Goal: Communication & Community: Answer question/provide support

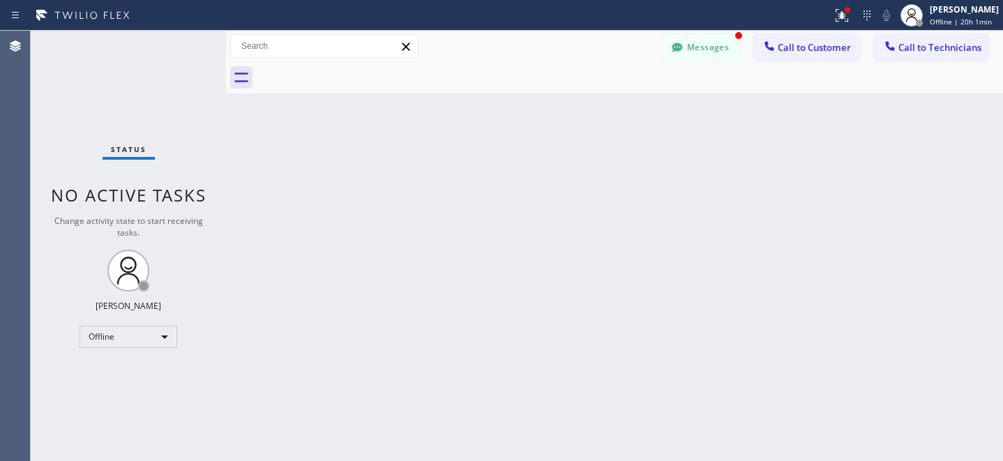
drag, startPoint x: 697, startPoint y: 50, endPoint x: 687, endPoint y: 55, distance: 10.9
click at [697, 50] on button "Messages" at bounding box center [700, 47] width 77 height 26
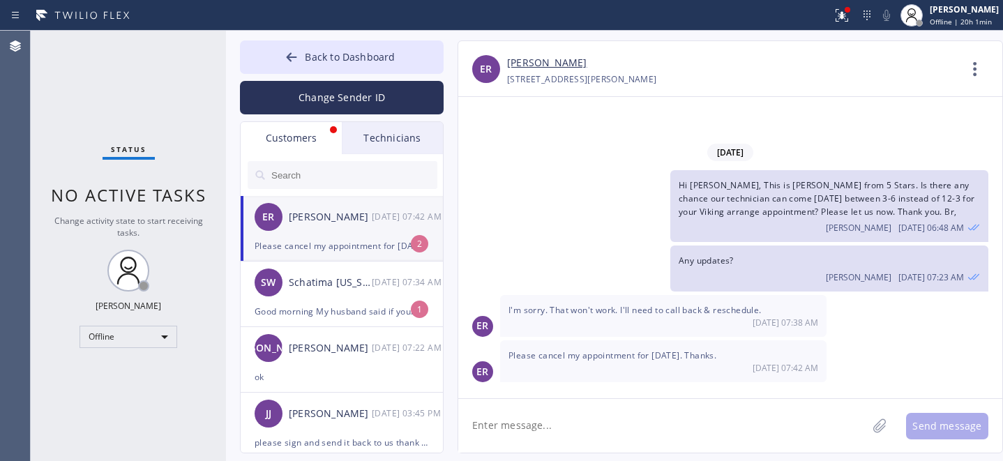
click at [333, 239] on div "Please cancel my appointment for today. Thanks." at bounding box center [342, 246] width 174 height 16
click at [537, 65] on link "[PERSON_NAME]" at bounding box center [546, 63] width 79 height 16
click at [593, 423] on textarea at bounding box center [662, 426] width 409 height 54
type textarea "Canceled"
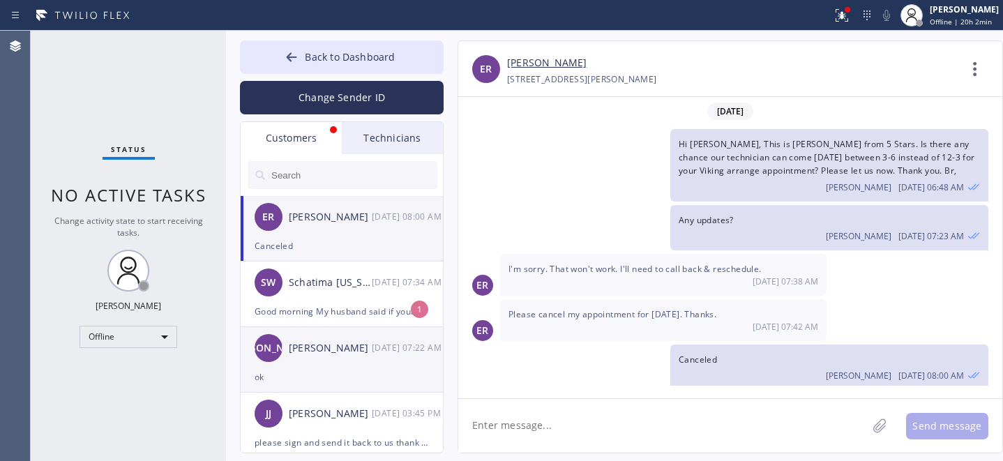
scroll to position [6, 0]
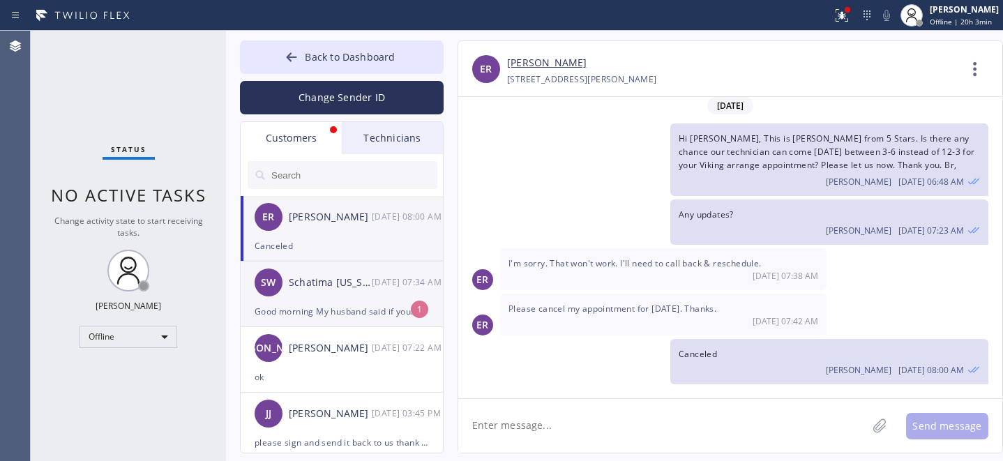
click at [358, 304] on div "Good morning My husband said if your technician don't come before 12pm .. he ha…" at bounding box center [342, 311] width 174 height 16
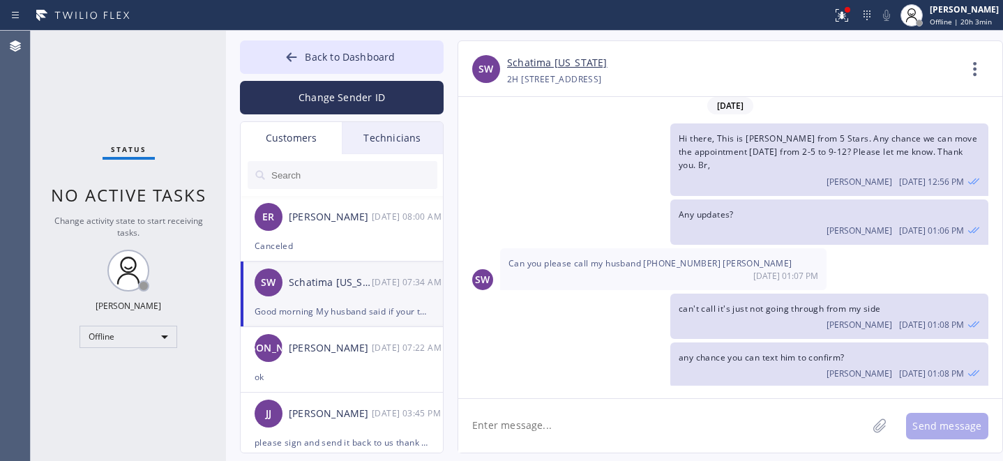
scroll to position [591, 0]
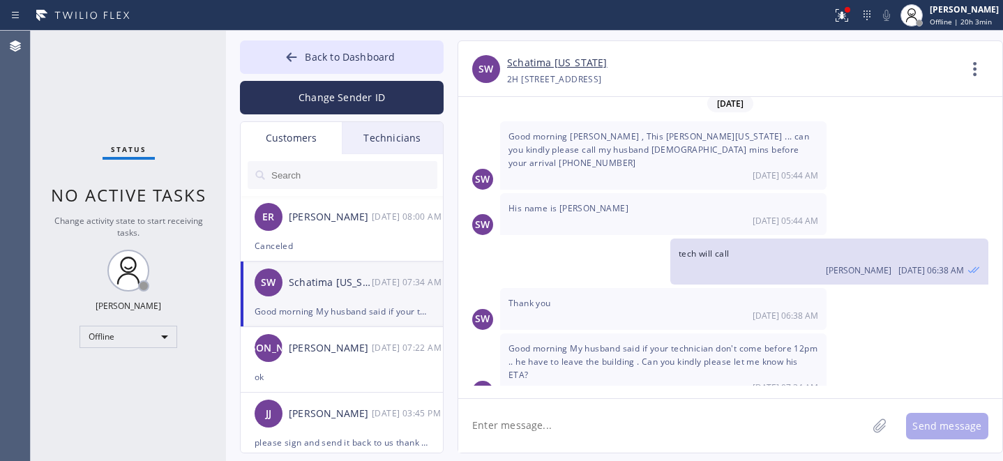
click at [590, 423] on textarea at bounding box center [662, 426] width 409 height 54
type textarea "ok let me check with tech"
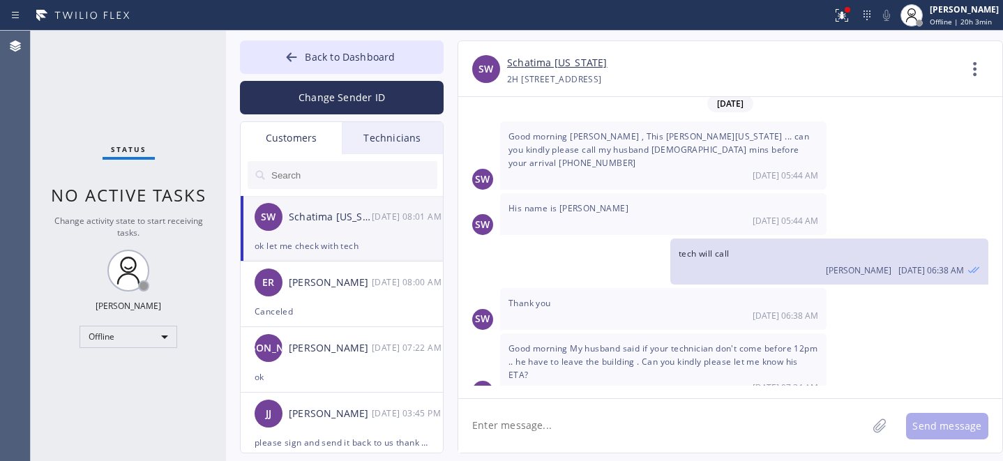
scroll to position [640, 0]
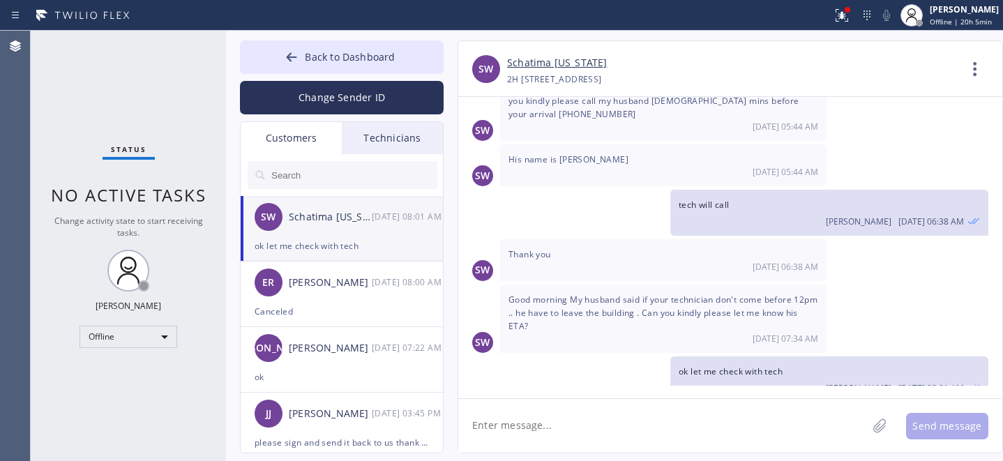
click at [342, 222] on div "Schatima [US_STATE]" at bounding box center [330, 217] width 83 height 16
click at [537, 64] on link "Schatima [US_STATE]" at bounding box center [557, 63] width 100 height 16
click at [324, 49] on button "Back to Dashboard" at bounding box center [342, 56] width 204 height 33
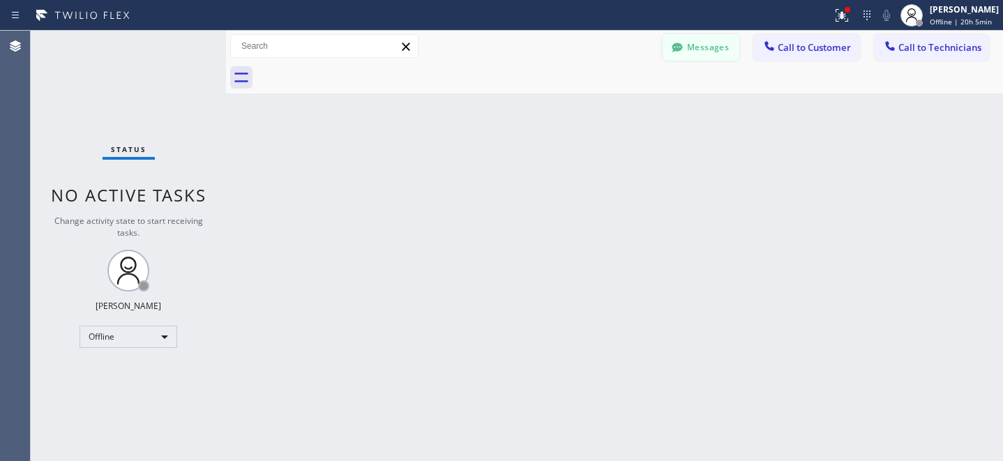
click at [695, 49] on button "Messages" at bounding box center [700, 47] width 77 height 26
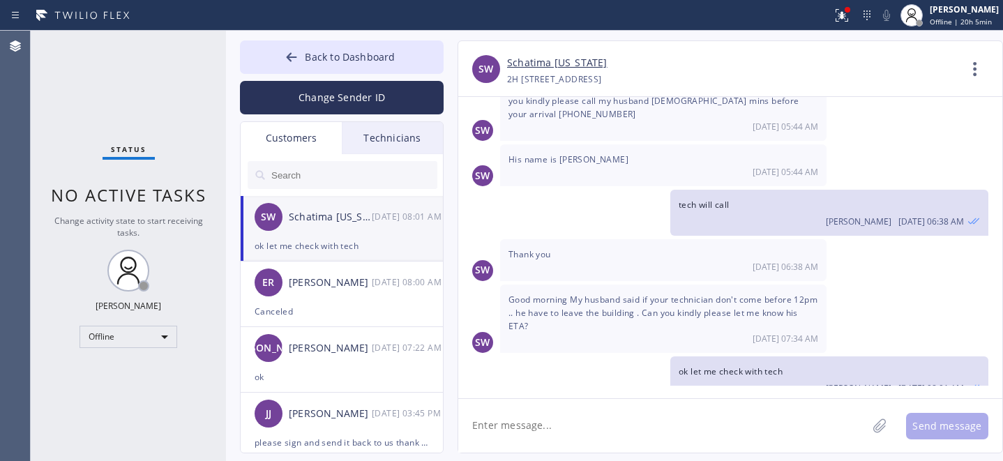
click at [576, 415] on textarea at bounding box center [662, 426] width 409 height 54
click at [316, 59] on span "Back to Dashboard" at bounding box center [350, 56] width 90 height 13
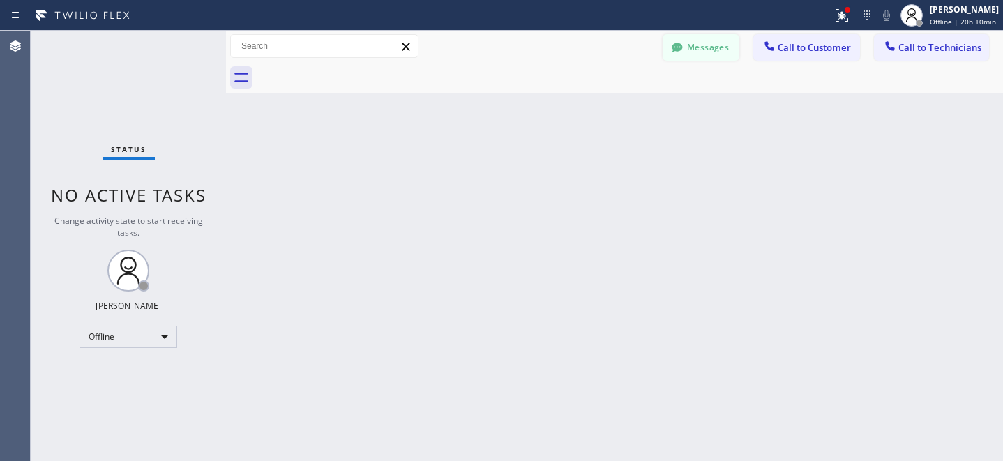
click at [704, 52] on button "Messages" at bounding box center [700, 47] width 77 height 26
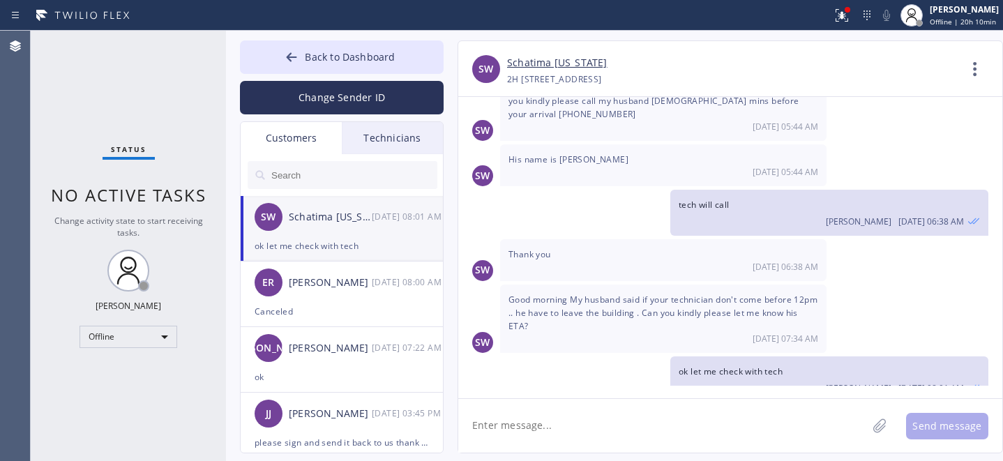
click at [335, 241] on div "ok let me check with tech" at bounding box center [342, 246] width 174 height 16
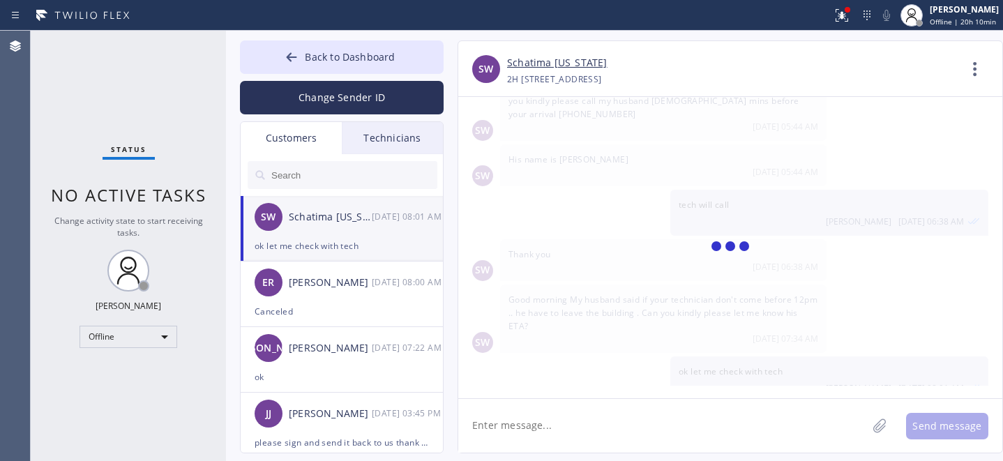
click at [650, 424] on textarea at bounding box center [662, 426] width 409 height 54
click at [316, 238] on div "ok let me check with tech" at bounding box center [342, 246] width 174 height 16
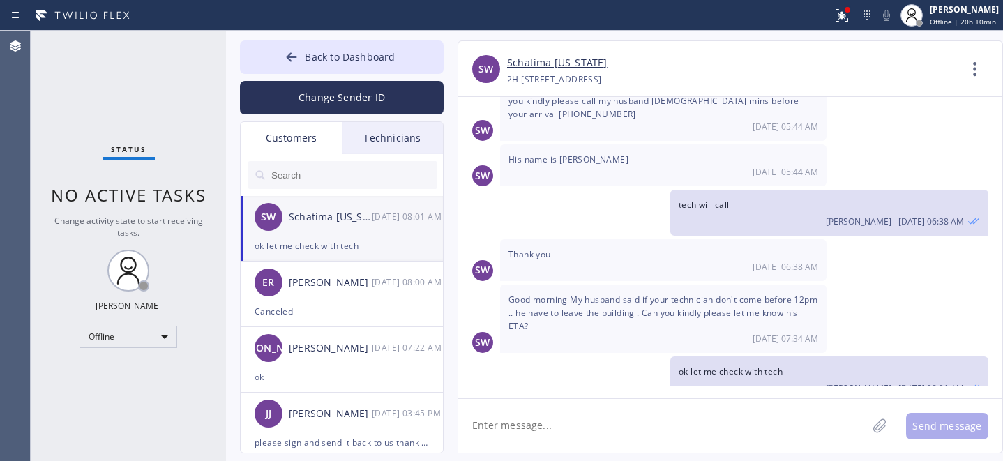
click at [588, 423] on textarea at bounding box center [662, 426] width 409 height 54
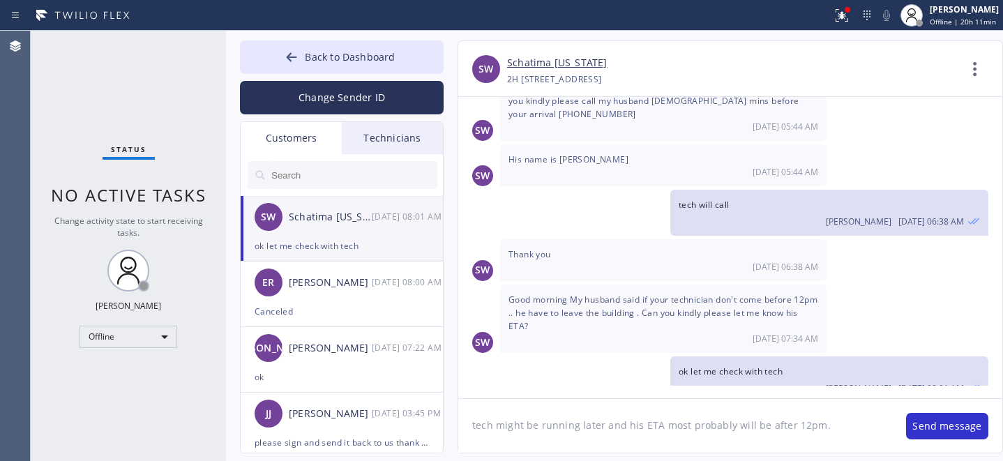
type textarea "tech might be running later and his ETA most probably will be after 12pm."
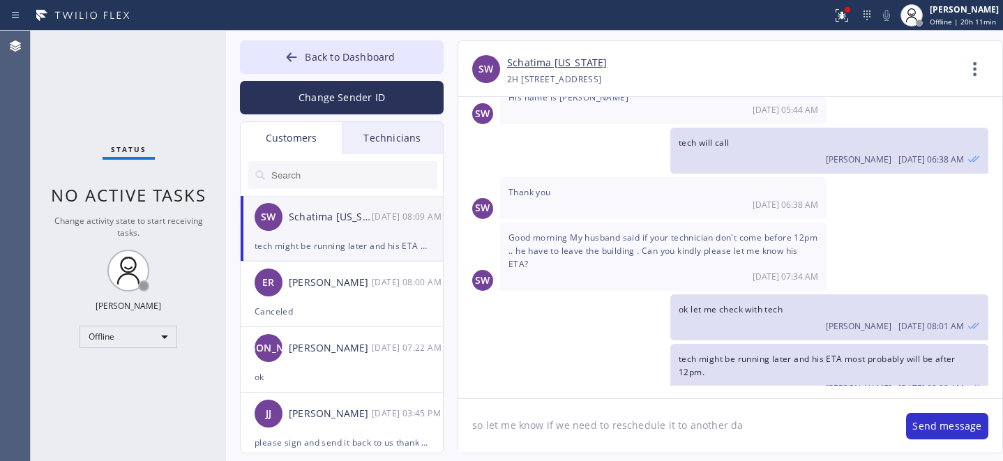
type textarea "so let me know if we need to reschedule it to another day"
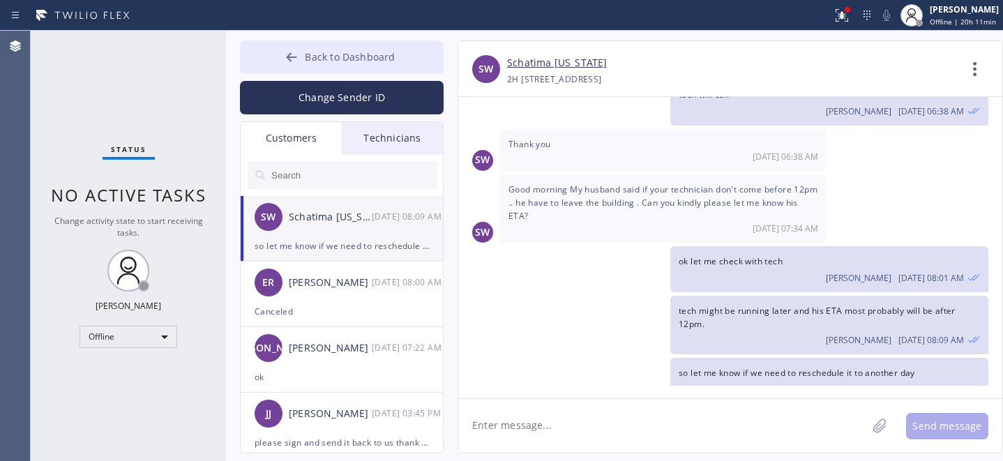
click at [309, 59] on span "Back to Dashboard" at bounding box center [350, 56] width 90 height 13
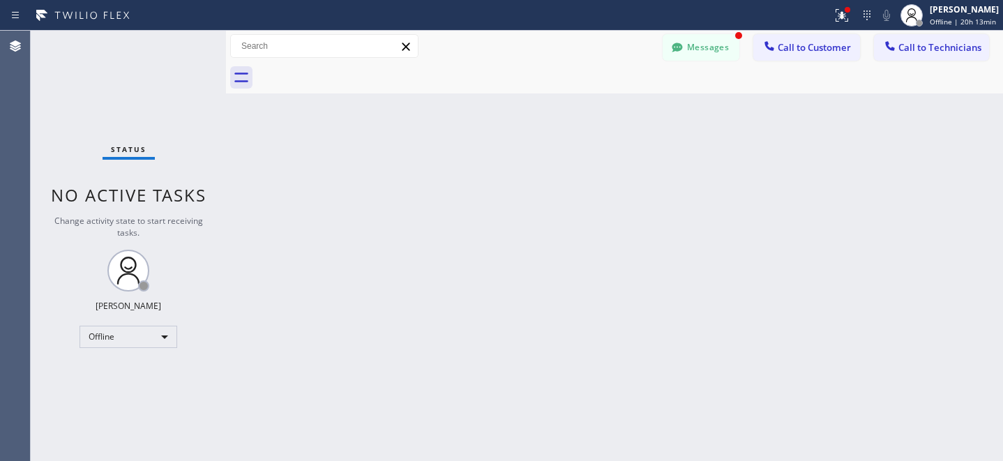
scroll to position [841, 0]
click at [692, 45] on button "Messages" at bounding box center [700, 47] width 77 height 26
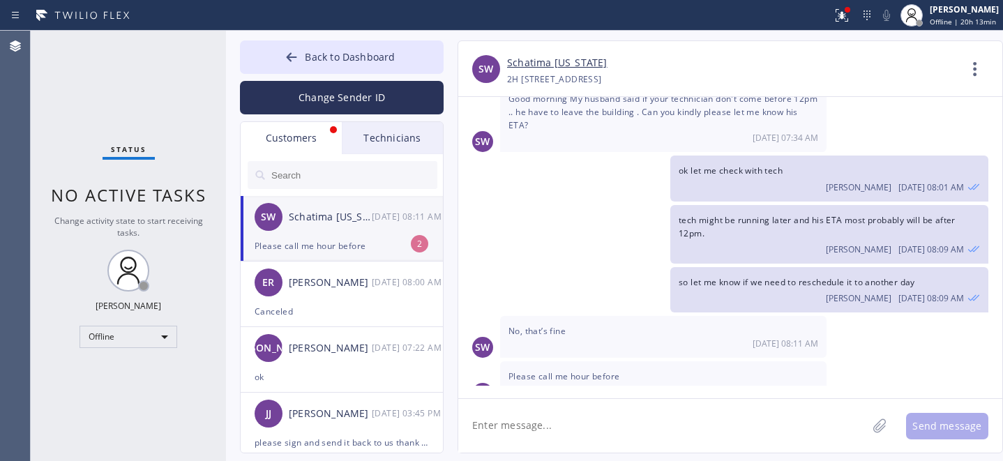
click at [335, 245] on div "Please call me hour before" at bounding box center [342, 246] width 174 height 16
click at [571, 409] on textarea at bounding box center [662, 426] width 409 height 54
type textarea "ok thank you"
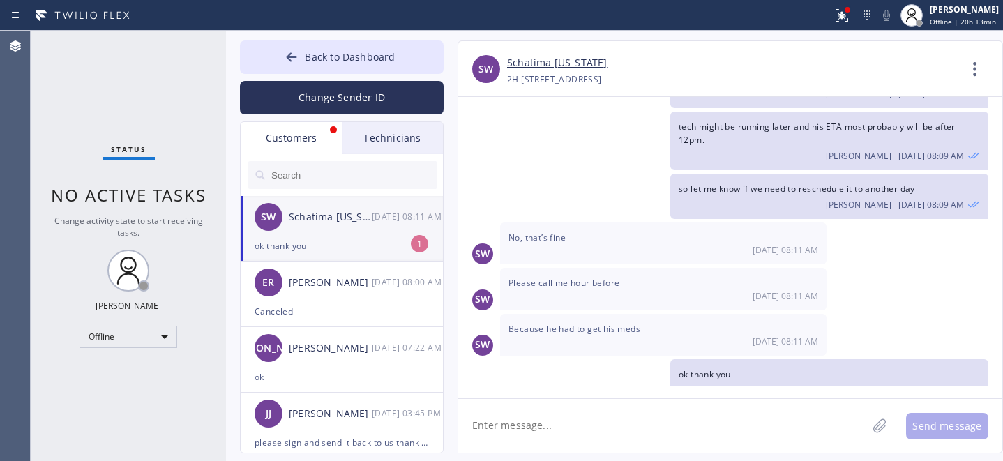
click at [330, 238] on div "ok thank you" at bounding box center [342, 246] width 174 height 16
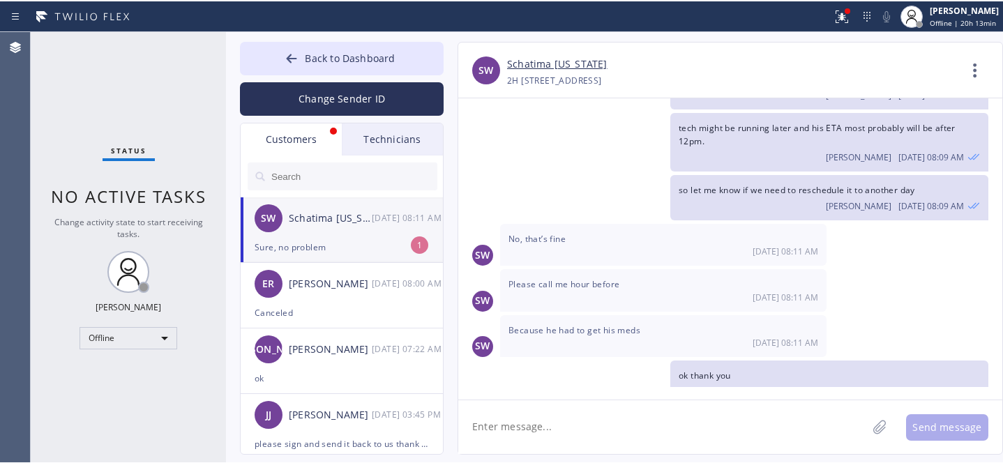
scroll to position [980, 0]
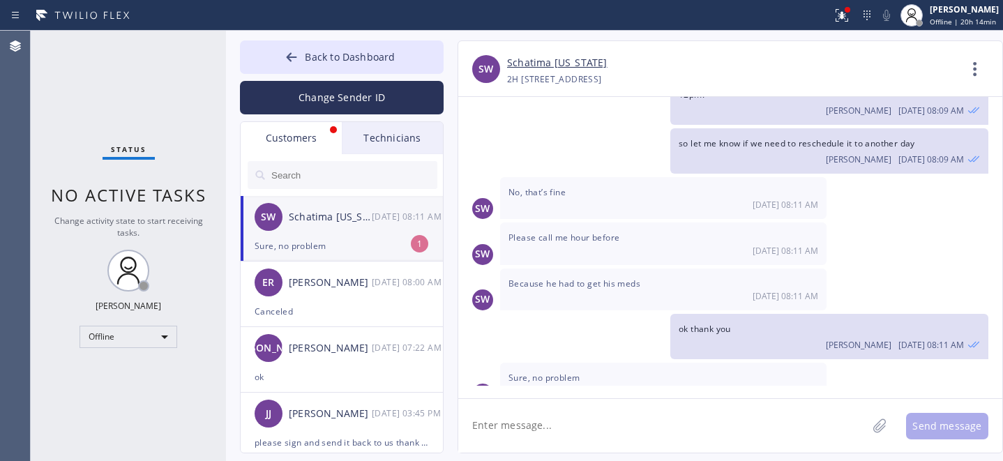
click at [329, 240] on div "Sure, no problem" at bounding box center [342, 246] width 174 height 16
click at [577, 420] on textarea at bounding box center [662, 426] width 409 height 54
click at [295, 58] on icon at bounding box center [291, 57] width 14 height 14
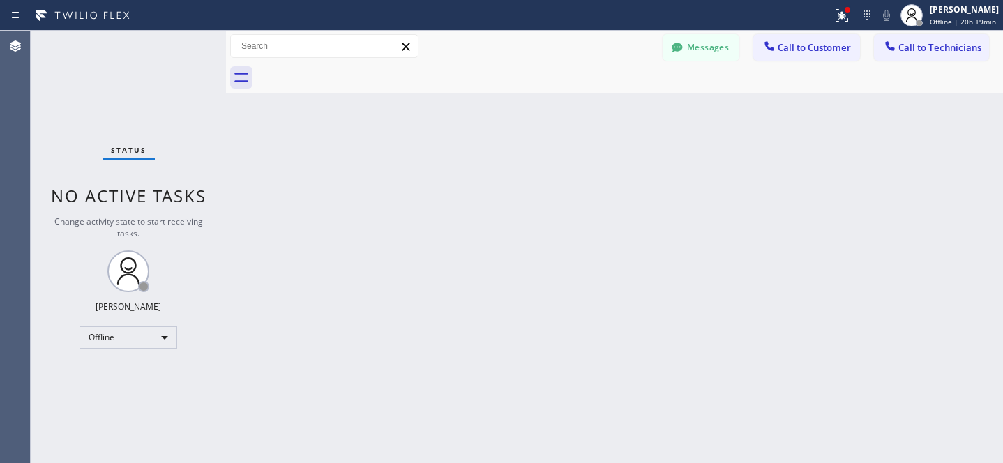
scroll to position [978, 0]
click at [690, 54] on button "Messages" at bounding box center [700, 47] width 77 height 26
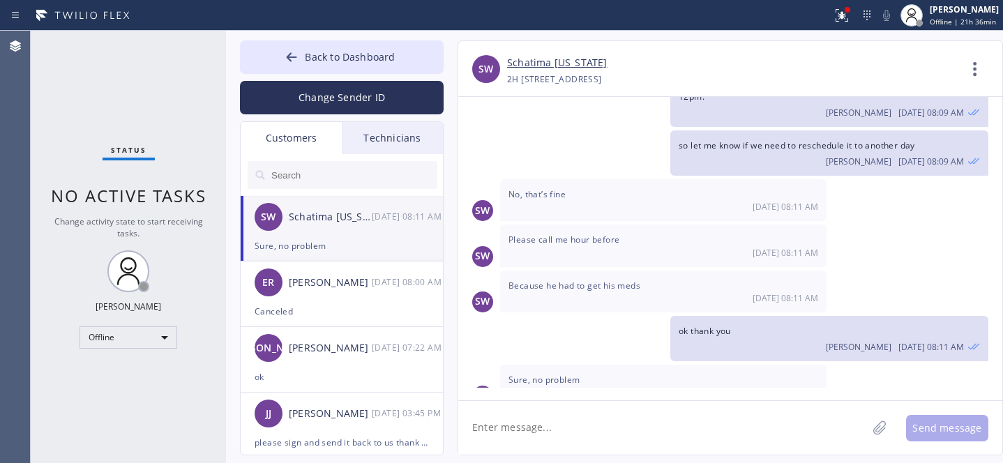
click at [323, 241] on div "Sure, no problem" at bounding box center [342, 246] width 174 height 16
click at [323, 55] on span "Back to Dashboard" at bounding box center [350, 56] width 90 height 13
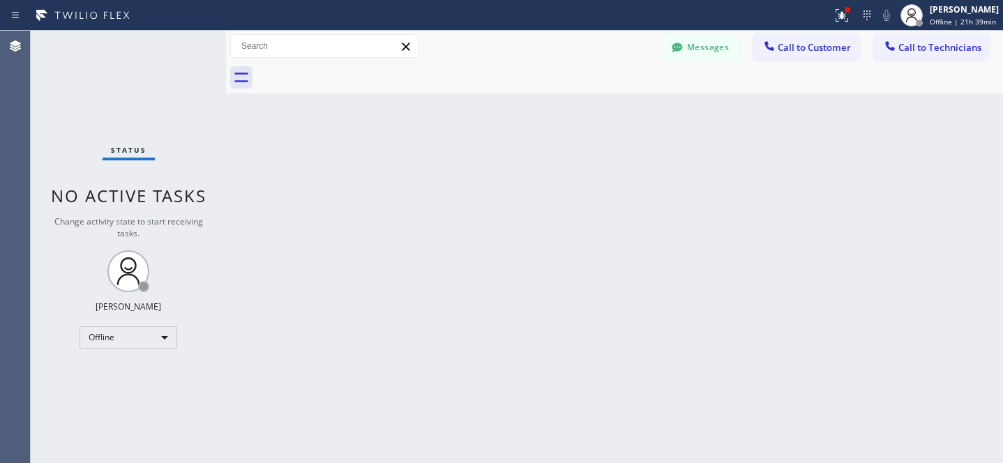
click at [706, 50] on button "Messages" at bounding box center [700, 47] width 77 height 26
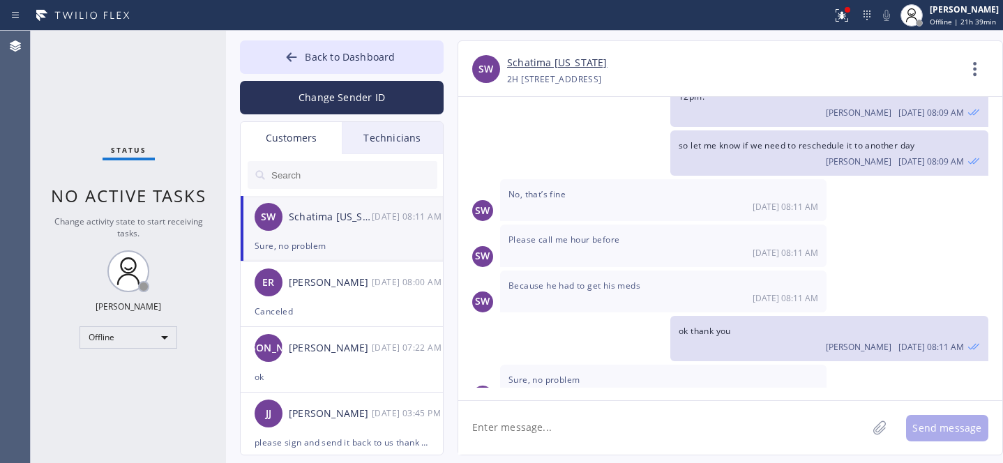
click at [312, 219] on div "Schatima [US_STATE]" at bounding box center [330, 217] width 83 height 16
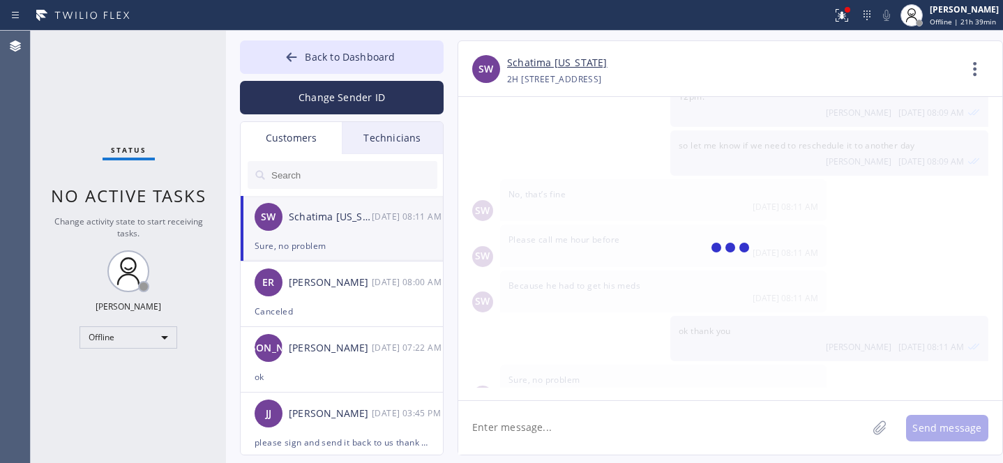
click at [600, 415] on textarea at bounding box center [662, 428] width 409 height 54
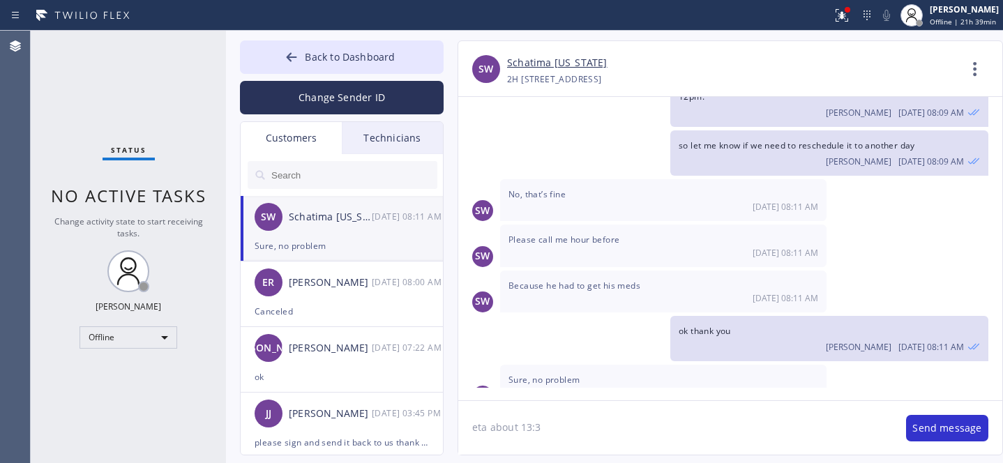
type textarea "eta about 13:30"
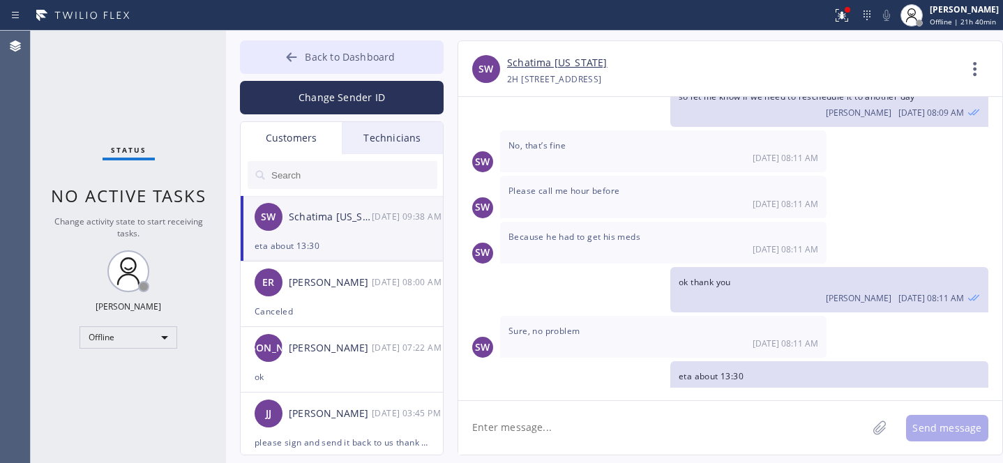
click at [323, 47] on button "Back to Dashboard" at bounding box center [342, 56] width 204 height 33
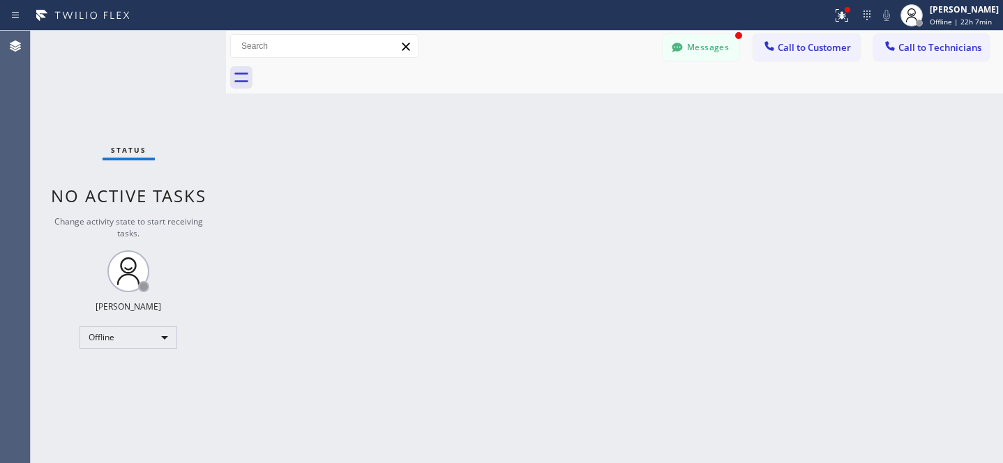
scroll to position [1071, 0]
drag, startPoint x: 681, startPoint y: 56, endPoint x: 335, endPoint y: 296, distance: 421.3
click at [681, 56] on div at bounding box center [677, 48] width 17 height 17
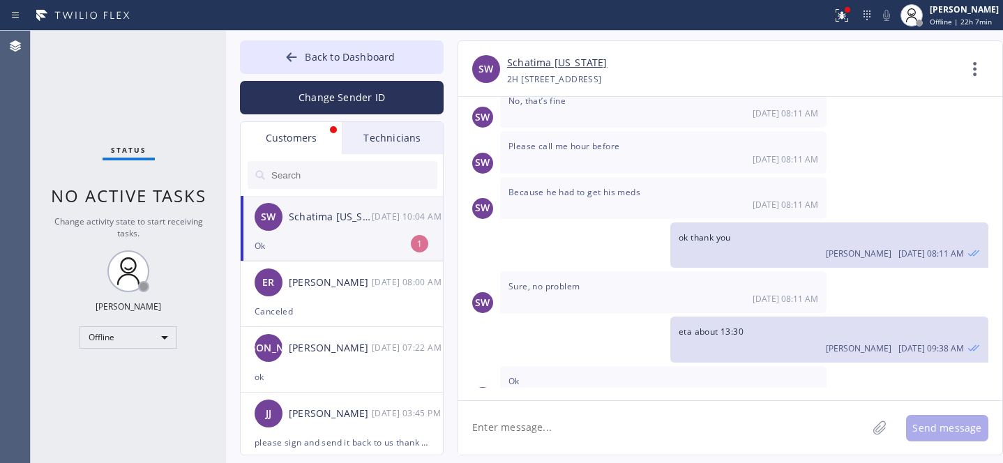
click at [310, 244] on div "Ok" at bounding box center [342, 246] width 174 height 16
click at [314, 53] on span "Back to Dashboard" at bounding box center [350, 56] width 90 height 13
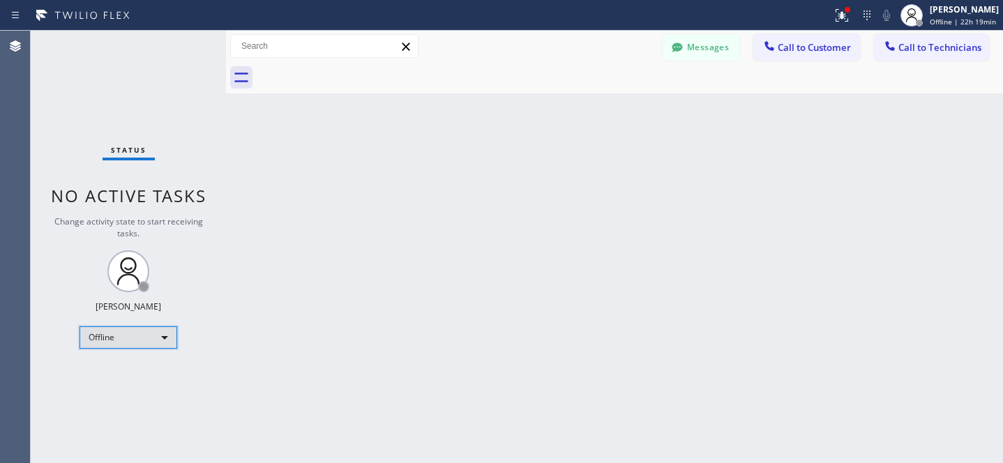
click at [123, 337] on div "Offline" at bounding box center [128, 337] width 98 height 22
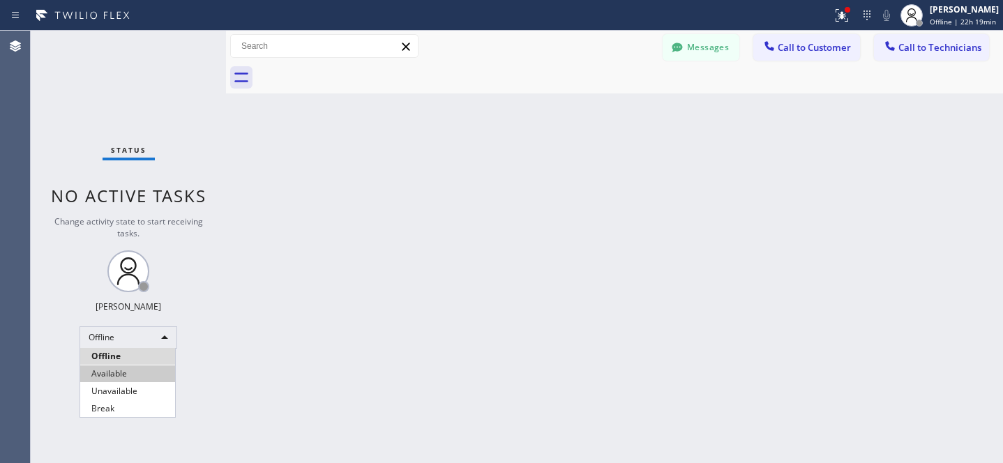
click at [116, 366] on li "Available" at bounding box center [127, 373] width 95 height 17
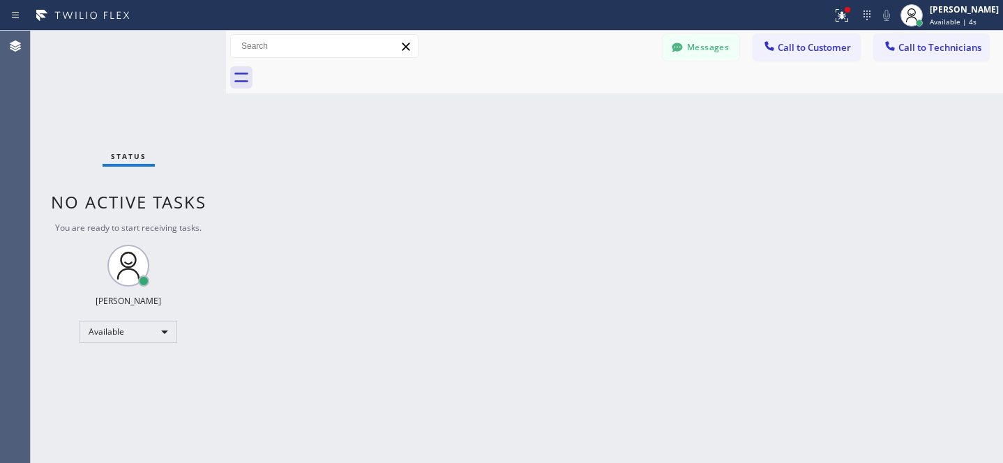
drag, startPoint x: 821, startPoint y: 36, endPoint x: 655, endPoint y: 89, distance: 173.5
click at [820, 36] on button "Call to Customer" at bounding box center [806, 47] width 107 height 26
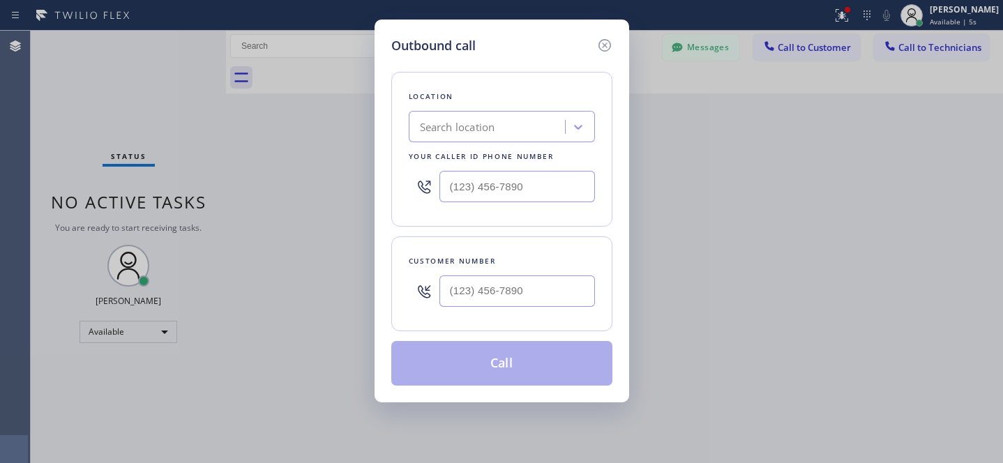
click at [495, 129] on div "Search location" at bounding box center [457, 127] width 75 height 16
paste input "5 Star Appliance Repair"
type input "5 Star Appliance Repair"
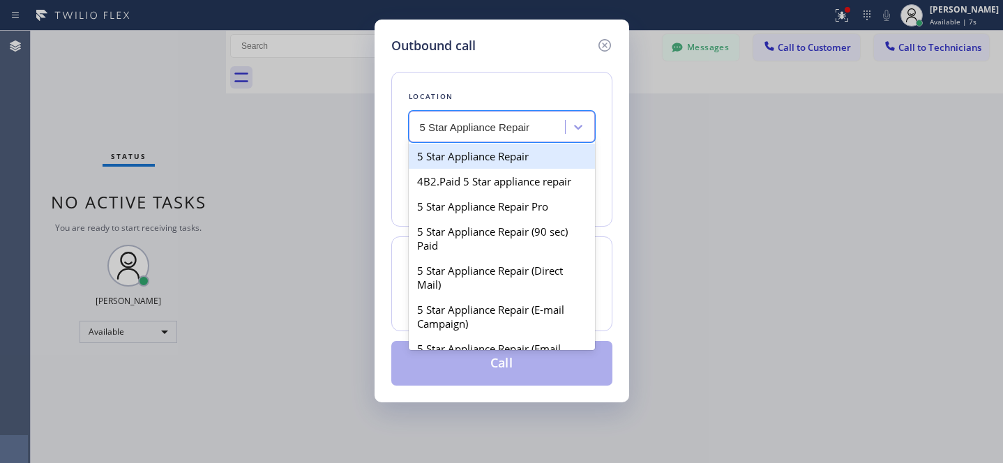
click at [468, 158] on div "5 Star Appliance Repair" at bounding box center [502, 156] width 186 height 25
type input "[PHONE_NUMBER]"
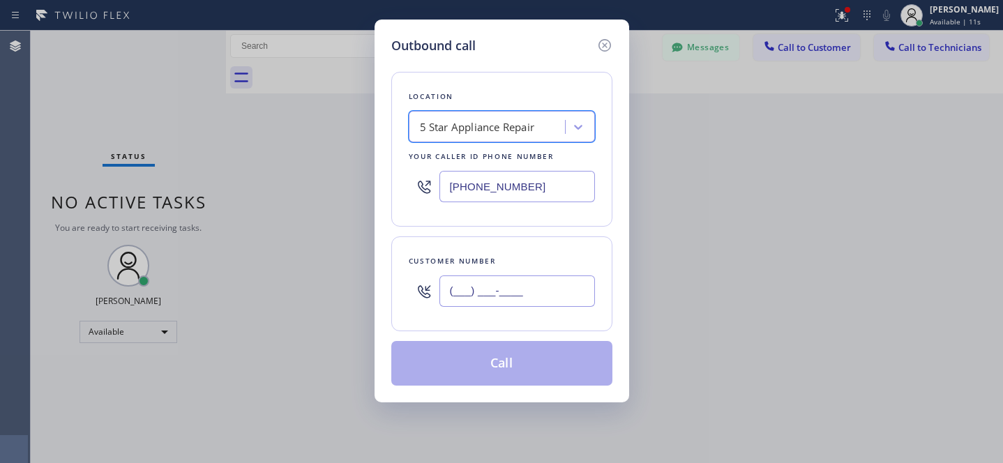
drag, startPoint x: 519, startPoint y: 293, endPoint x: 535, endPoint y: 291, distance: 15.4
click at [520, 293] on input "(___) ___-____" at bounding box center [516, 290] width 155 height 31
paste input "650) 576-8545"
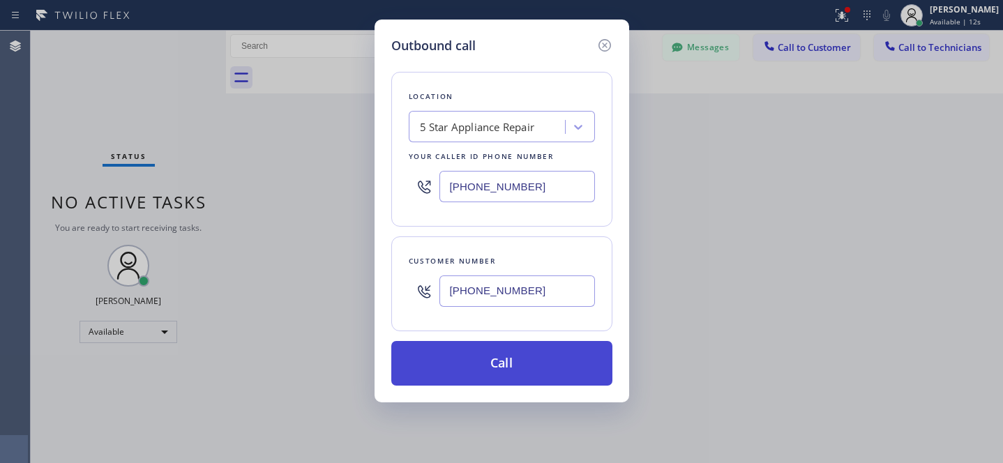
type input "[PHONE_NUMBER]"
click at [543, 373] on button "Call" at bounding box center [501, 363] width 221 height 45
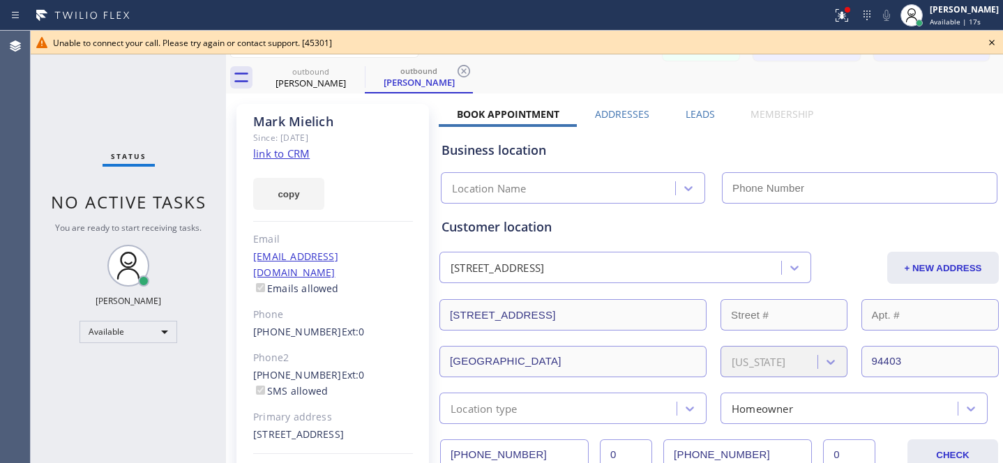
type input "[PHONE_NUMBER]"
click at [992, 42] on icon at bounding box center [992, 43] width 6 height 6
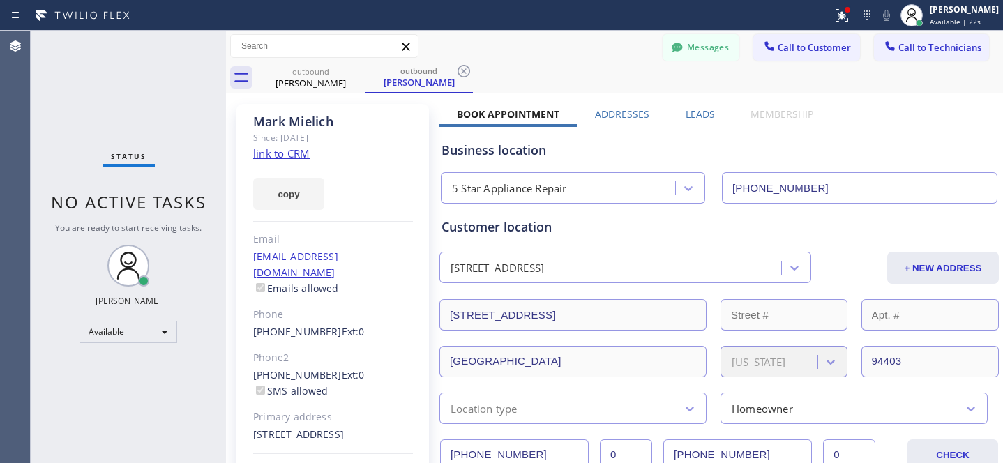
click at [286, 325] on link "[PHONE_NUMBER]" at bounding box center [297, 331] width 89 height 13
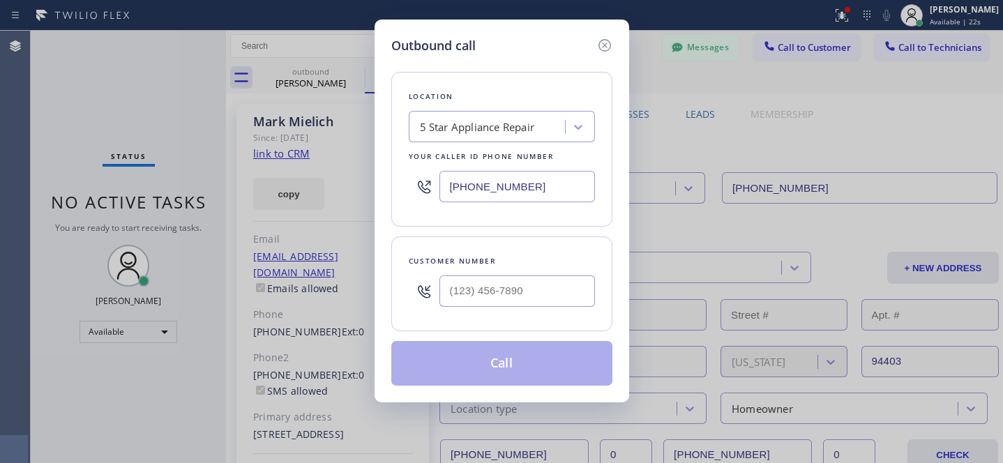
type input "[PHONE_NUMBER]"
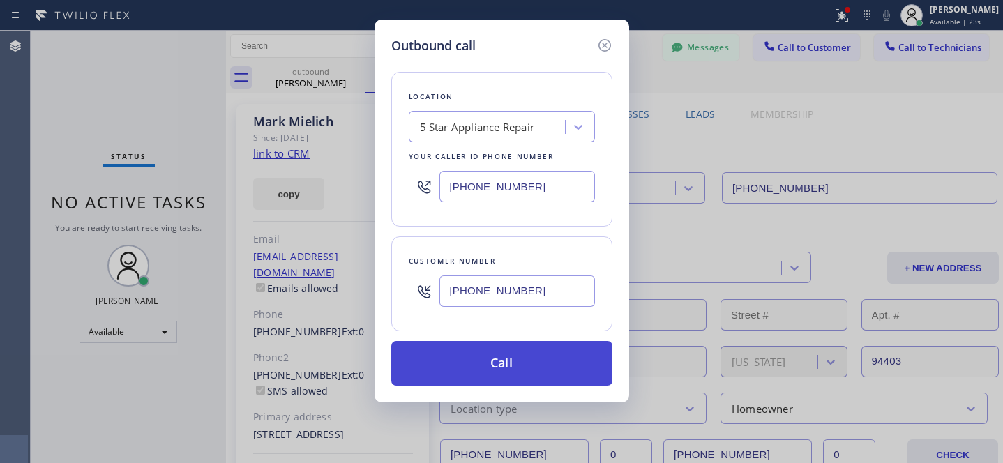
click at [516, 373] on button "Call" at bounding box center [501, 363] width 221 height 45
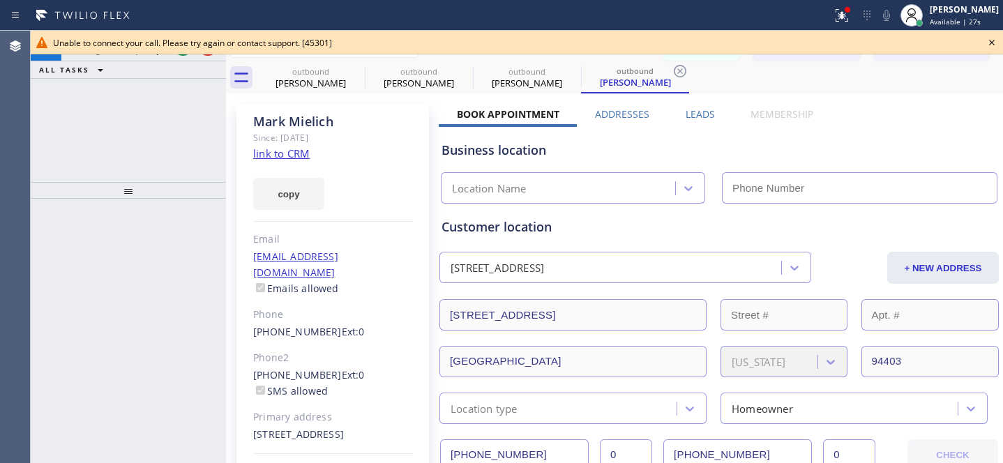
type input "[PHONE_NUMBER]"
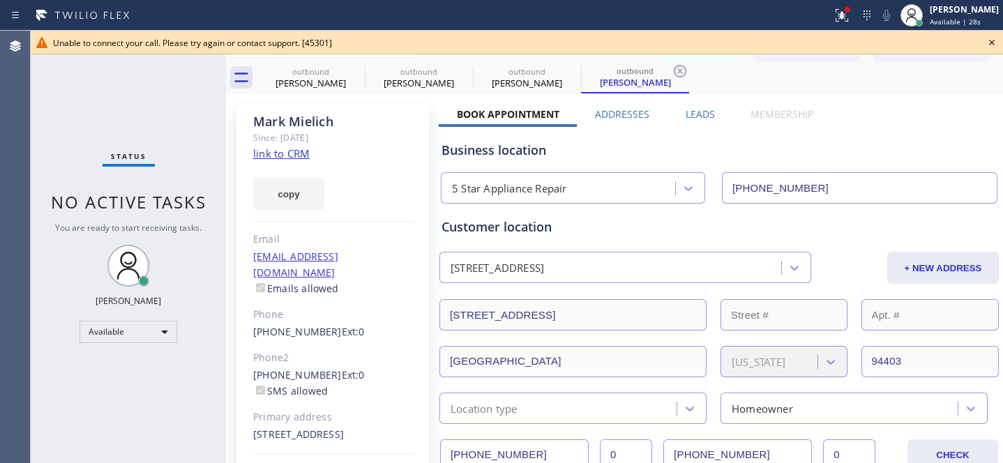
click at [995, 40] on icon at bounding box center [991, 42] width 17 height 17
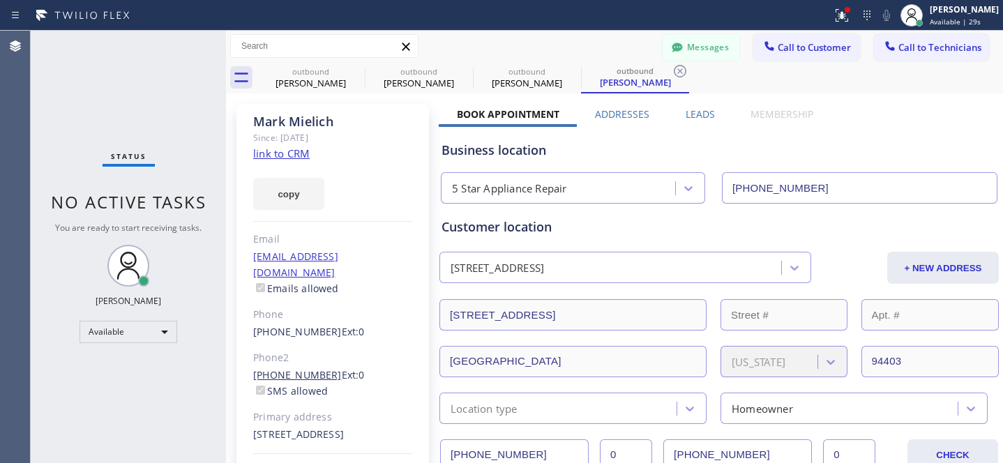
click at [285, 368] on link "[PHONE_NUMBER]" at bounding box center [297, 374] width 89 height 13
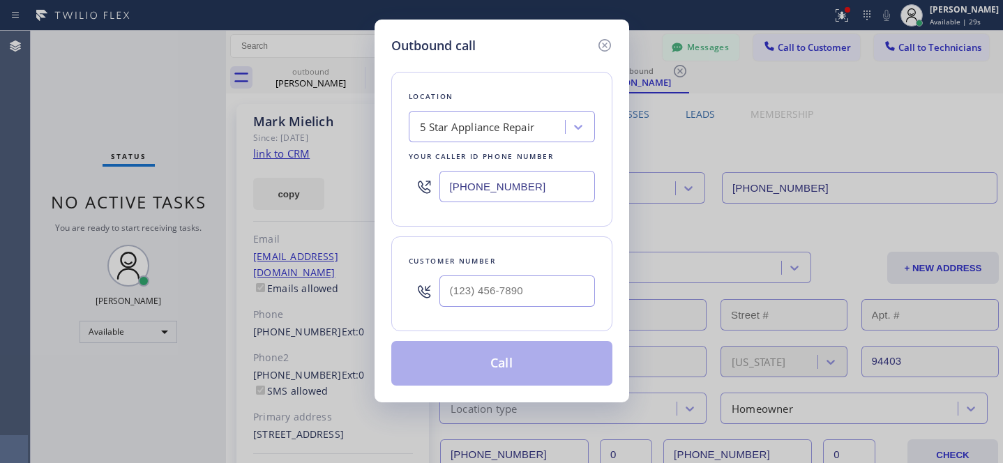
type input "[PHONE_NUMBER]"
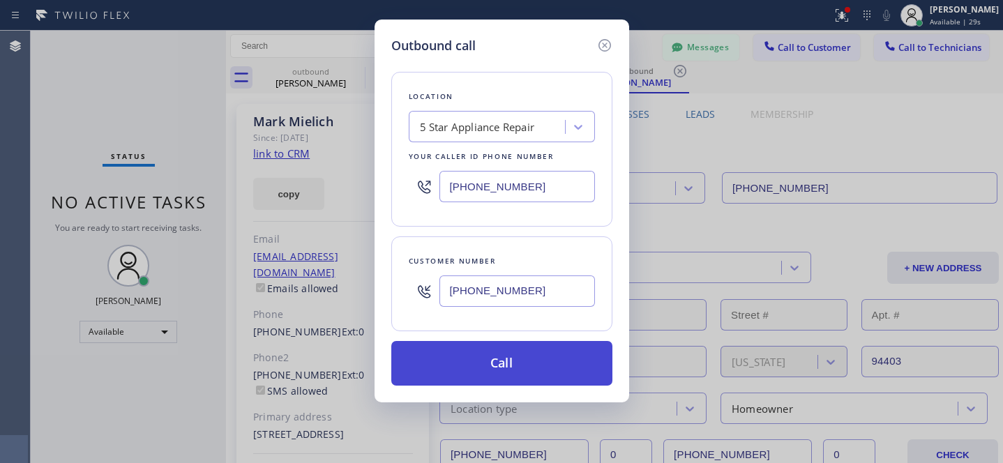
click at [498, 372] on button "Call" at bounding box center [501, 363] width 221 height 45
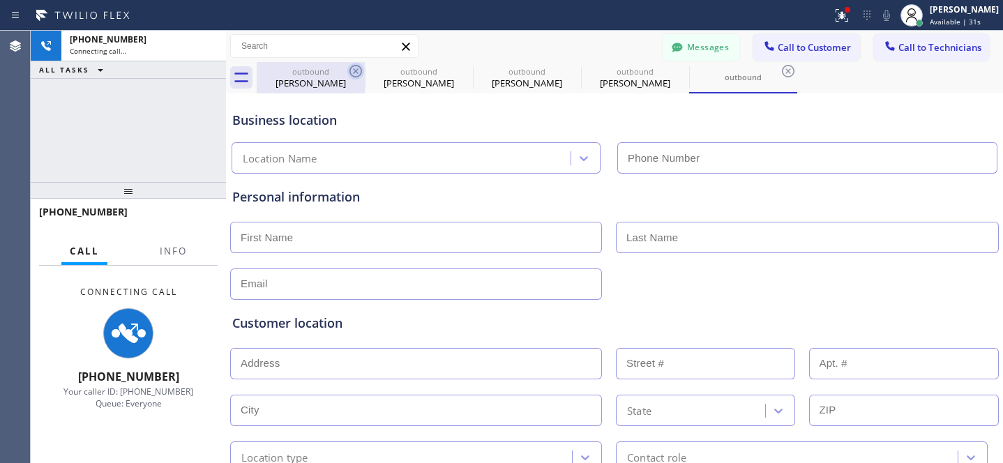
type input "[PHONE_NUMBER]"
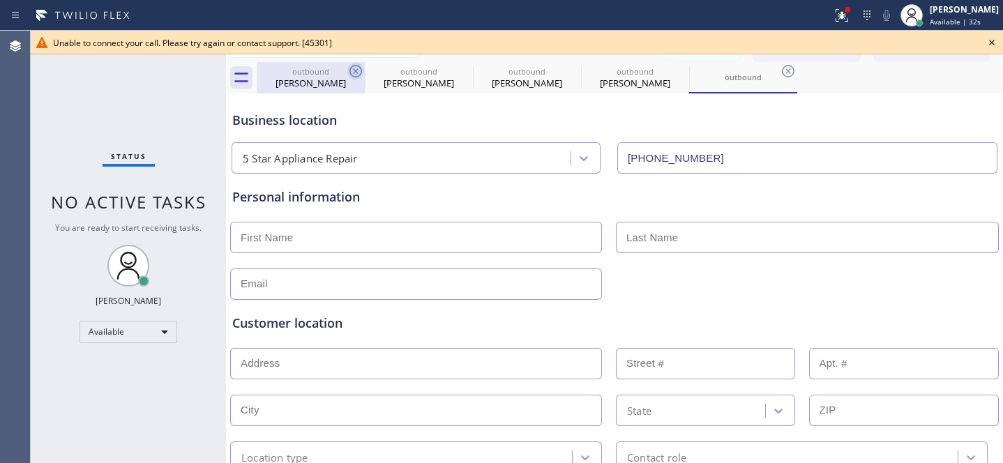
click at [359, 69] on icon at bounding box center [355, 71] width 17 height 17
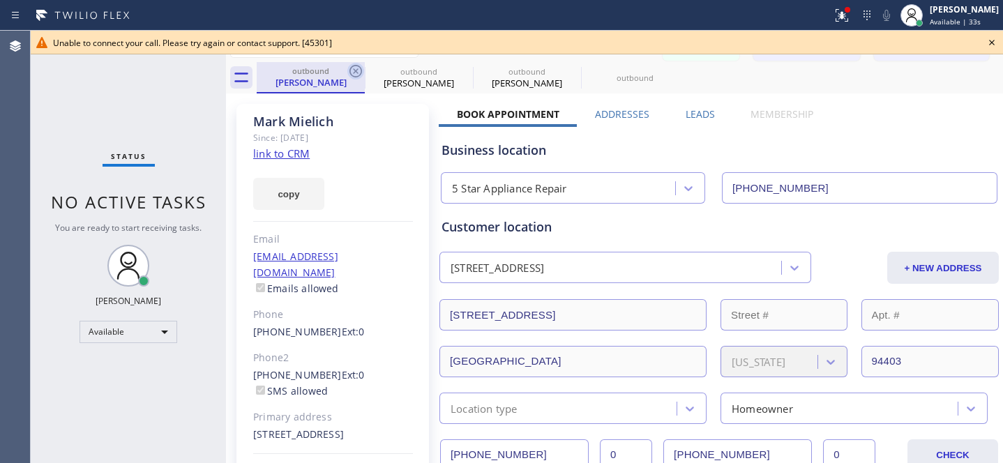
click at [357, 70] on icon at bounding box center [355, 71] width 13 height 13
click at [356, 70] on icon at bounding box center [355, 71] width 17 height 17
click at [356, 71] on icon at bounding box center [355, 71] width 17 height 17
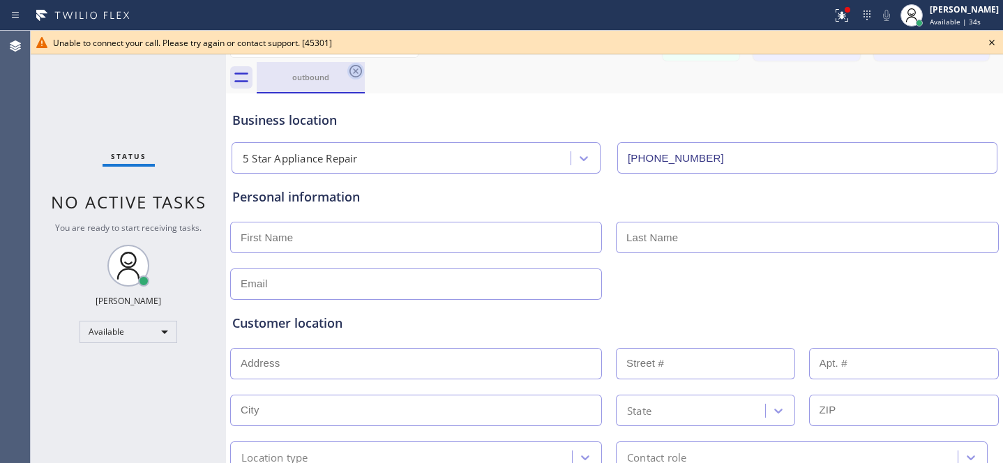
click at [356, 71] on icon at bounding box center [355, 71] width 17 height 17
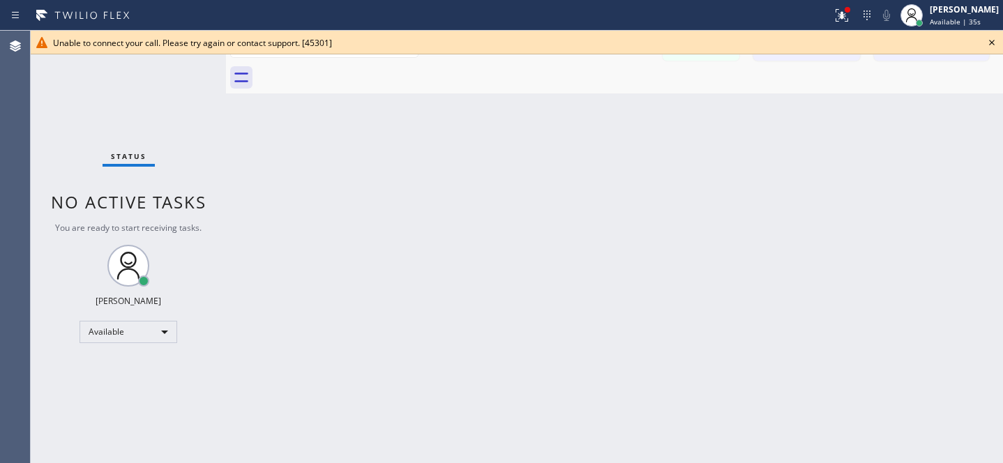
click at [987, 40] on icon at bounding box center [991, 42] width 17 height 17
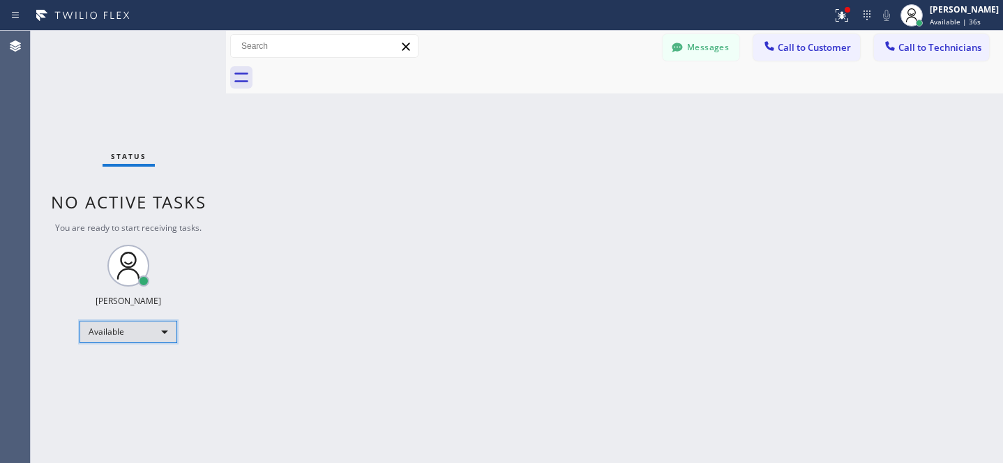
click at [133, 324] on div "Available" at bounding box center [128, 332] width 98 height 22
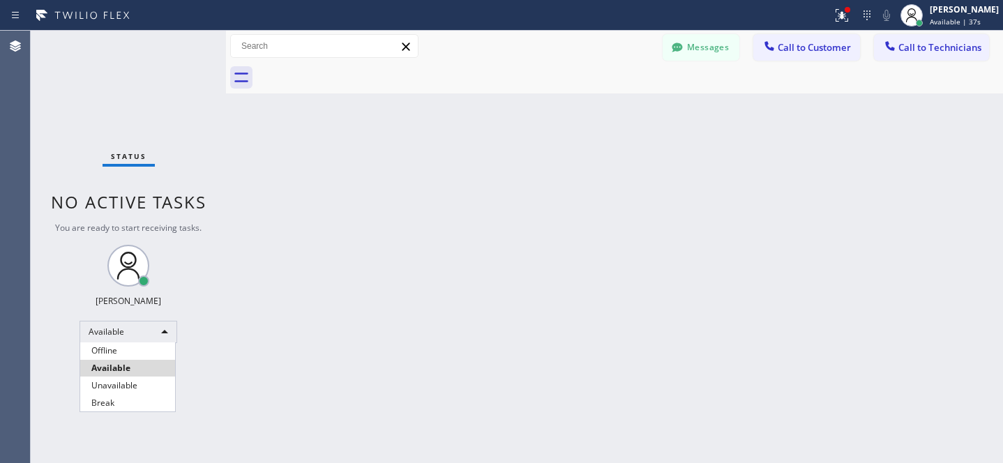
drag, startPoint x: 119, startPoint y: 347, endPoint x: 142, endPoint y: 345, distance: 22.4
click at [119, 347] on li "Offline" at bounding box center [127, 350] width 95 height 17
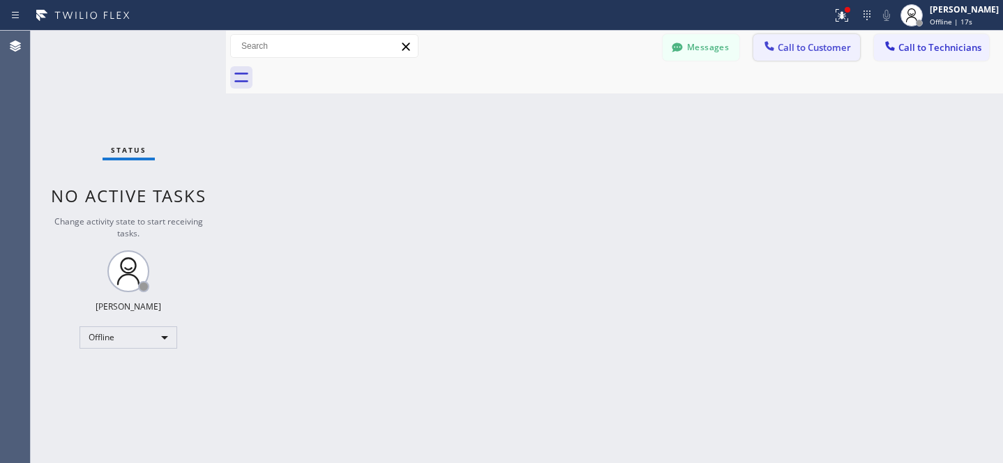
click at [812, 52] on span "Call to Customer" at bounding box center [813, 47] width 73 height 13
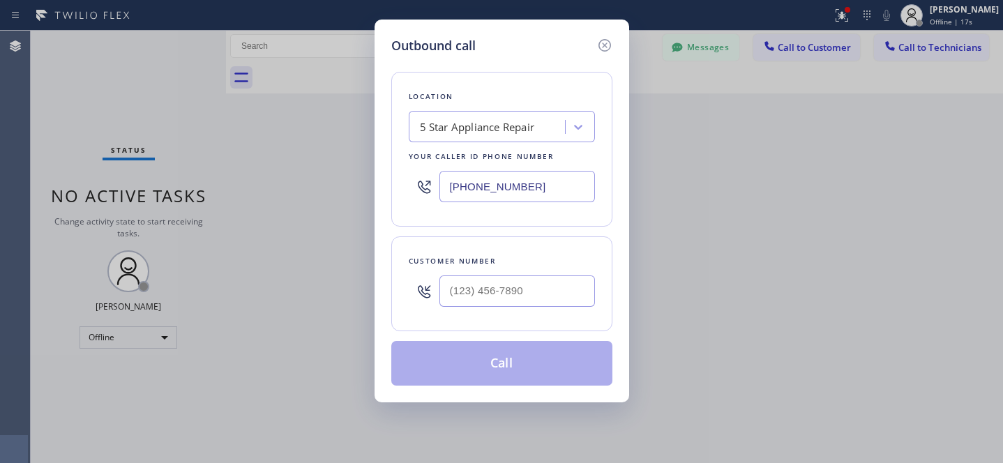
click at [442, 137] on div "5 Star Appliance Repair" at bounding box center [489, 127] width 152 height 24
paste input "San Mateo Best Appliance Expert"
type input "San Mateo Best Appliance Expert"
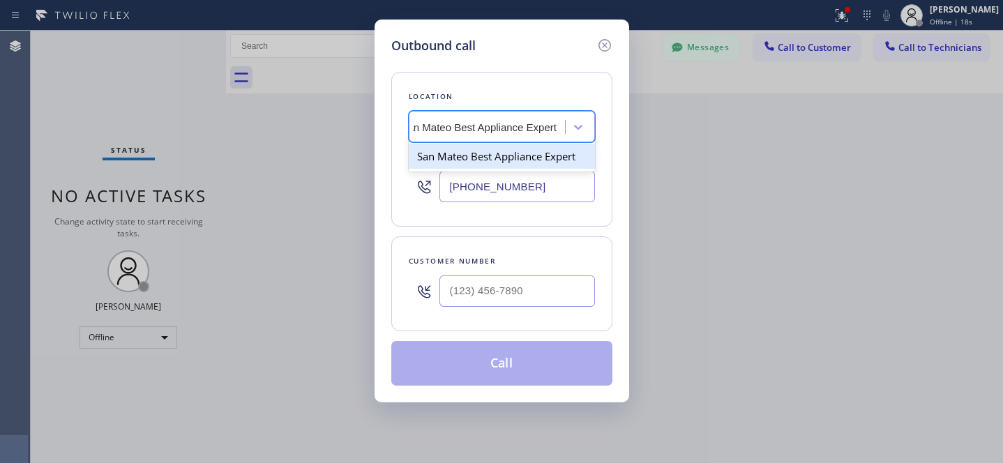
click at [492, 154] on div "San Mateo Best Appliance Expert" at bounding box center [502, 156] width 186 height 25
type input "(628) 888-0665"
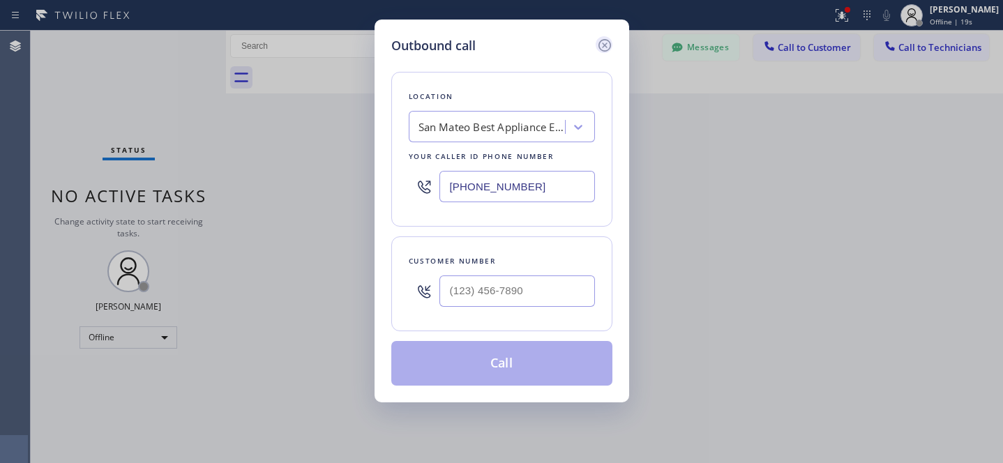
drag, startPoint x: 616, startPoint y: 43, endPoint x: 603, endPoint y: 47, distance: 13.2
click at [615, 43] on div "Outbound call Location San Mateo Best Appliance Expert Your caller id phone num…" at bounding box center [501, 211] width 255 height 383
drag, startPoint x: 603, startPoint y: 47, endPoint x: 547, endPoint y: 80, distance: 65.7
click at [604, 47] on icon at bounding box center [604, 45] width 17 height 17
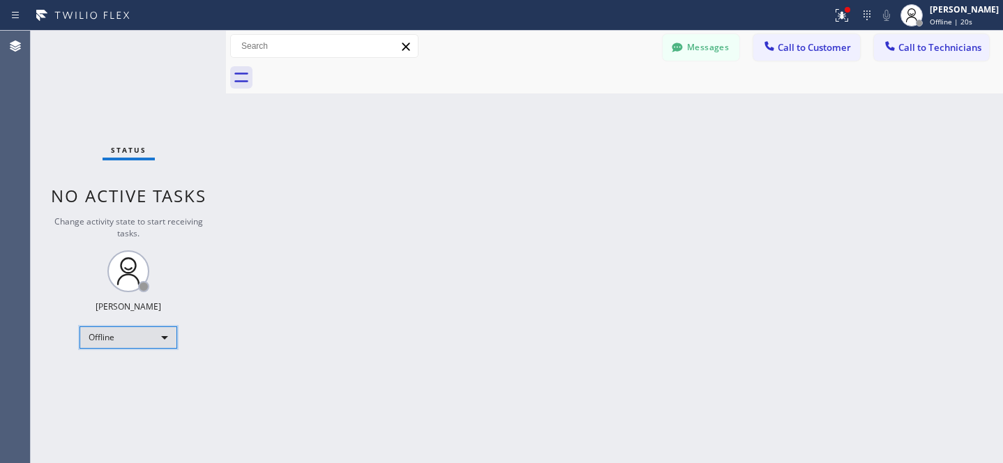
click at [132, 335] on div "Offline" at bounding box center [128, 337] width 98 height 22
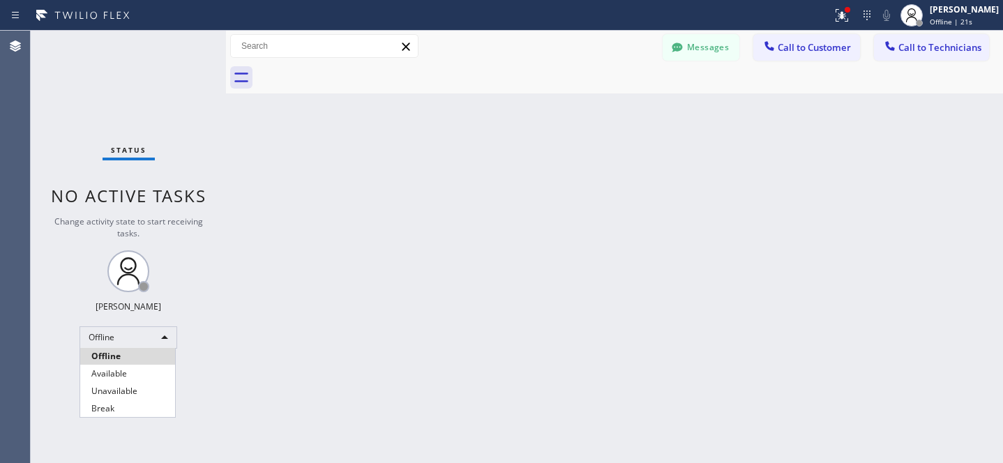
drag, startPoint x: 116, startPoint y: 370, endPoint x: 146, endPoint y: 358, distance: 32.2
click at [116, 370] on li "Available" at bounding box center [127, 373] width 95 height 17
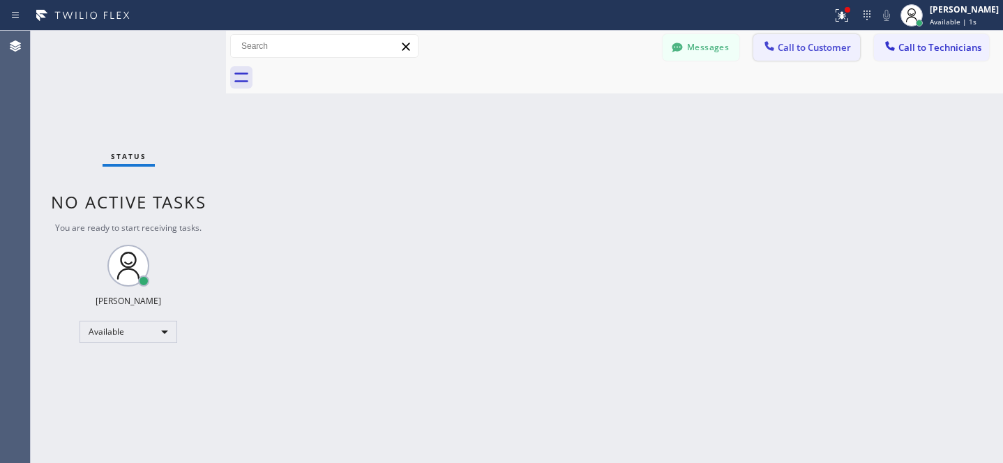
click at [794, 50] on span "Call to Customer" at bounding box center [813, 47] width 73 height 13
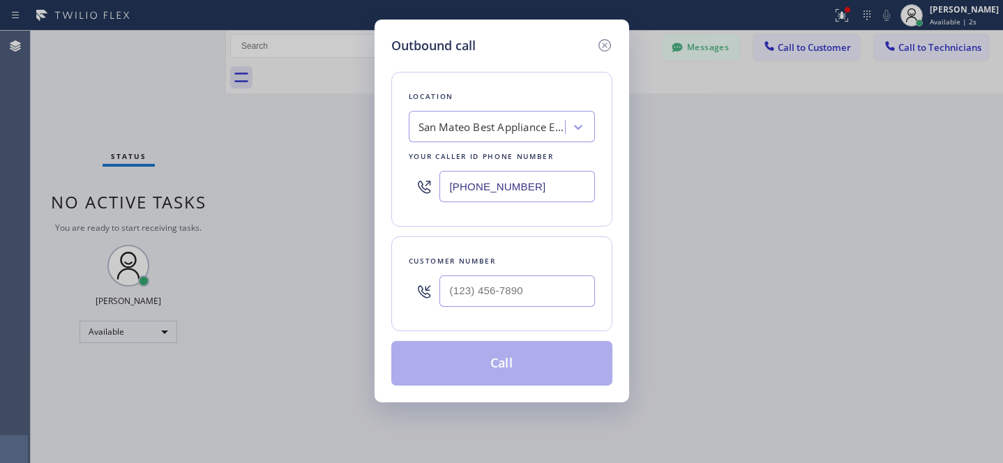
click at [493, 126] on div "San Mateo Best Appliance Expert" at bounding box center [491, 127] width 146 height 16
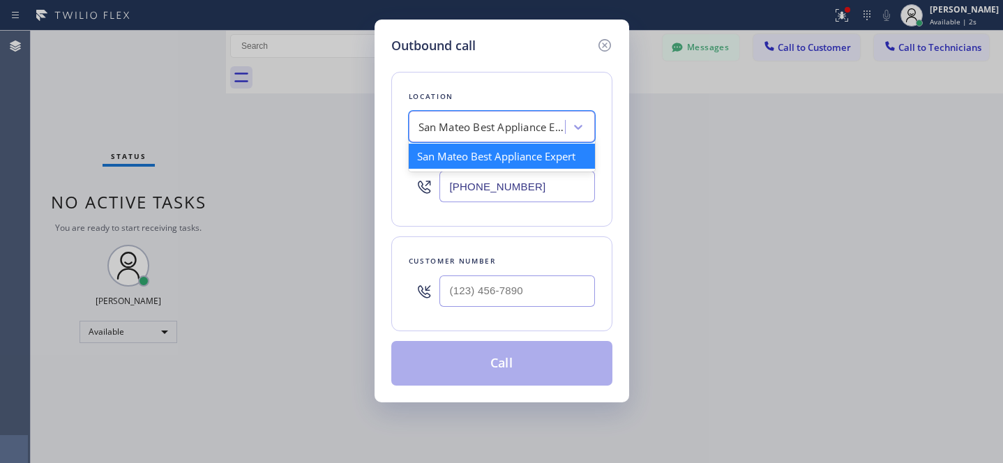
paste input "San Mateo Best Appliance Expert"
type input "San Mateo Best Appliance Expert"
click at [481, 164] on div "San Mateo Best Appliance Expert" at bounding box center [502, 156] width 186 height 25
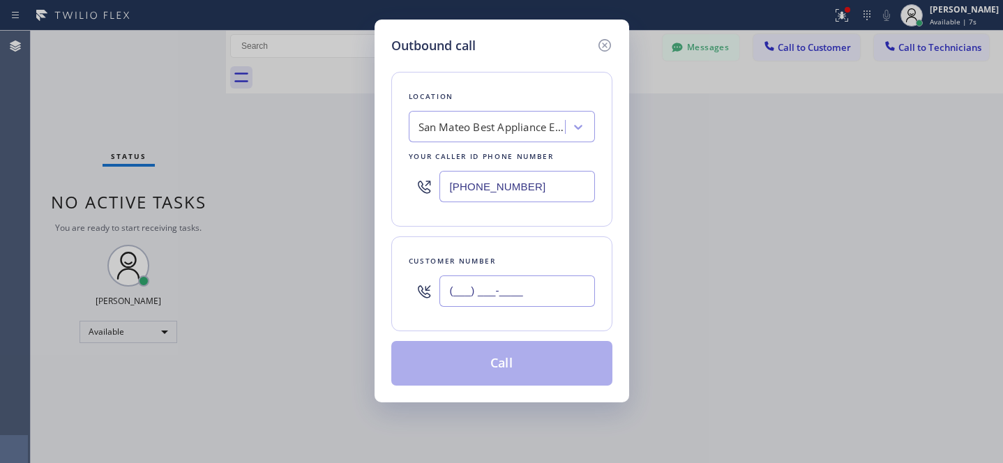
drag, startPoint x: 545, startPoint y: 296, endPoint x: 590, endPoint y: 302, distance: 45.1
click at [546, 296] on input "(___) ___-____" at bounding box center [516, 290] width 155 height 31
paste input "650) 576-8545"
type input "[PHONE_NUMBER]"
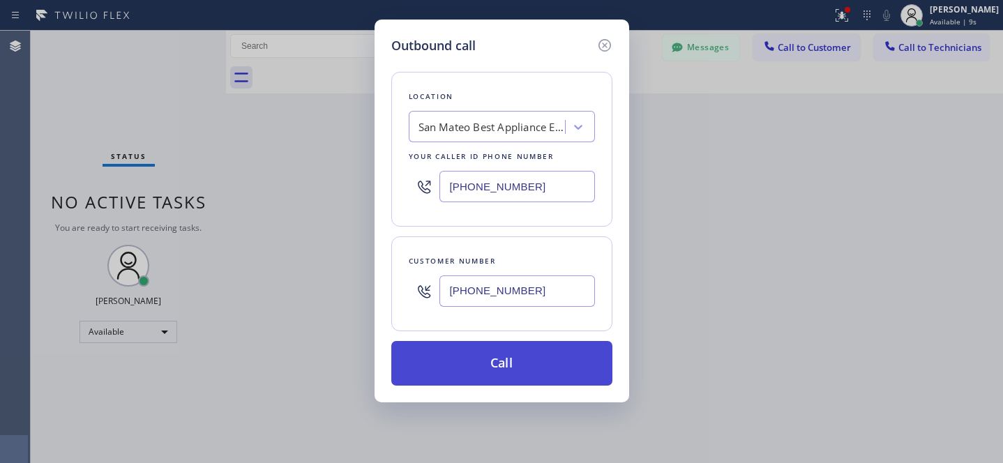
drag, startPoint x: 568, startPoint y: 364, endPoint x: 597, endPoint y: 352, distance: 30.9
click at [568, 364] on button "Call" at bounding box center [501, 363] width 221 height 45
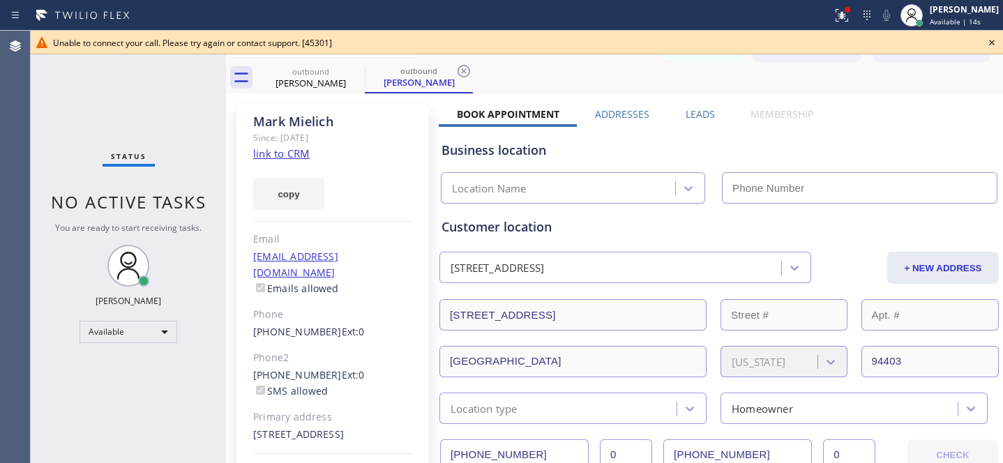
type input "(628) 888-0665"
click at [992, 43] on icon at bounding box center [991, 42] width 17 height 17
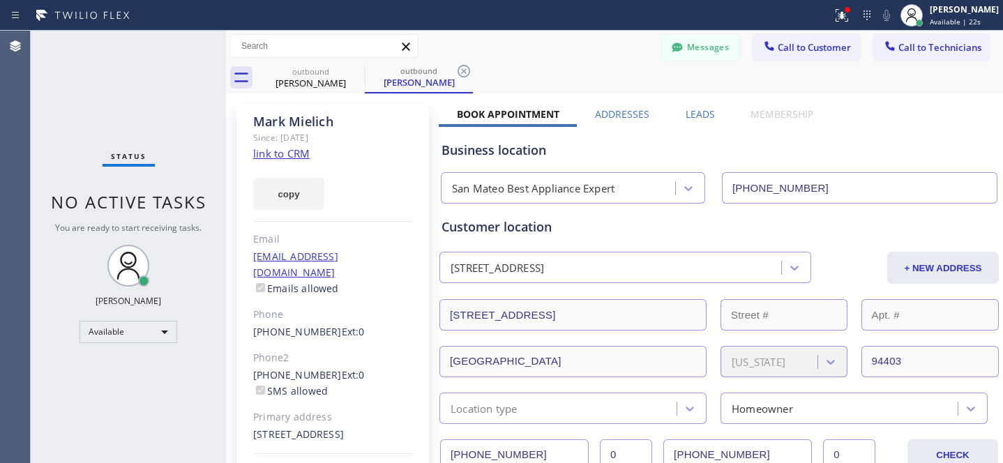
click at [465, 65] on icon at bounding box center [463, 71] width 13 height 13
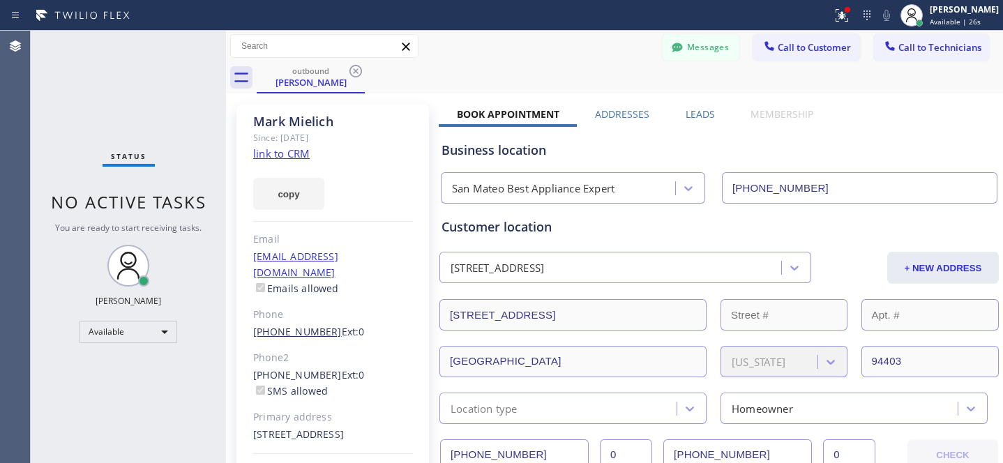
click at [295, 325] on link "[PHONE_NUMBER]" at bounding box center [297, 331] width 89 height 13
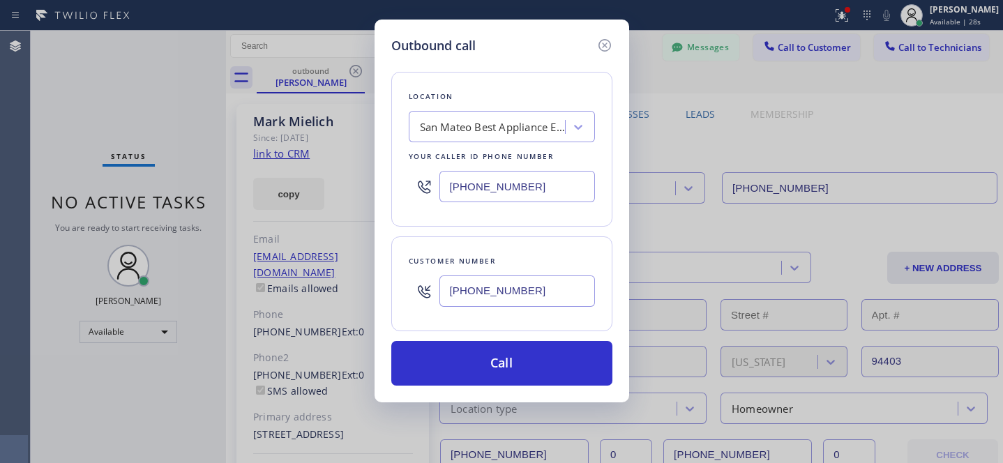
click at [543, 297] on input "[PHONE_NUMBER]" at bounding box center [516, 290] width 155 height 31
paste input "text"
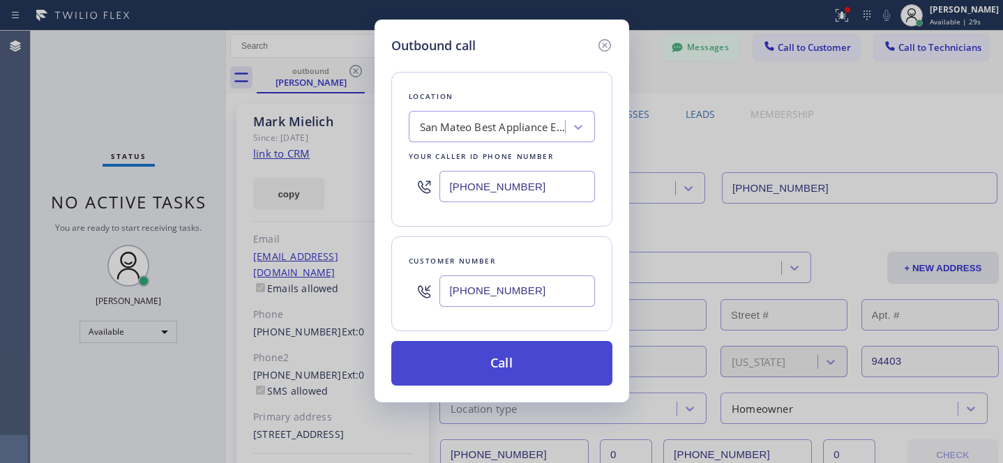
type input "[PHONE_NUMBER]"
click at [530, 358] on button "Call" at bounding box center [501, 363] width 221 height 45
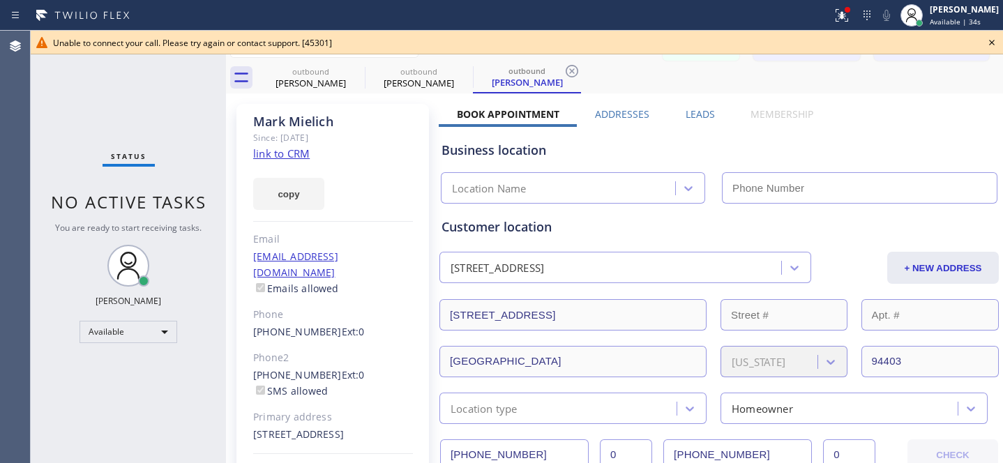
type input "(628) 888-0665"
drag, startPoint x: 988, startPoint y: 43, endPoint x: 655, endPoint y: 23, distance: 333.2
click at [988, 43] on icon at bounding box center [991, 42] width 17 height 17
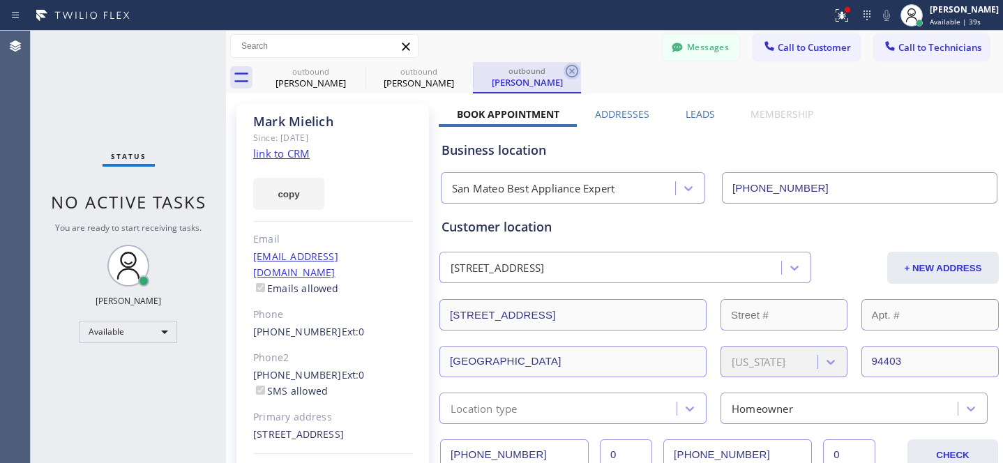
click at [573, 70] on icon at bounding box center [571, 71] width 17 height 17
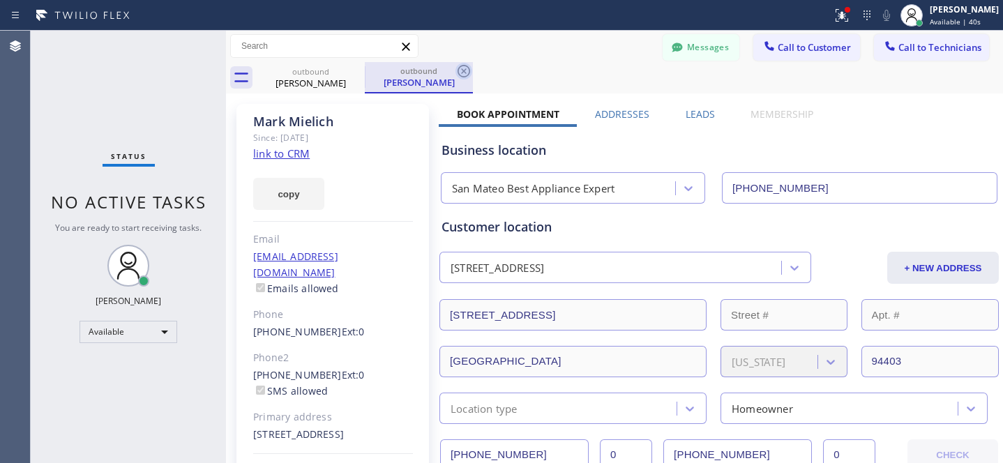
click at [464, 70] on icon at bounding box center [463, 71] width 13 height 13
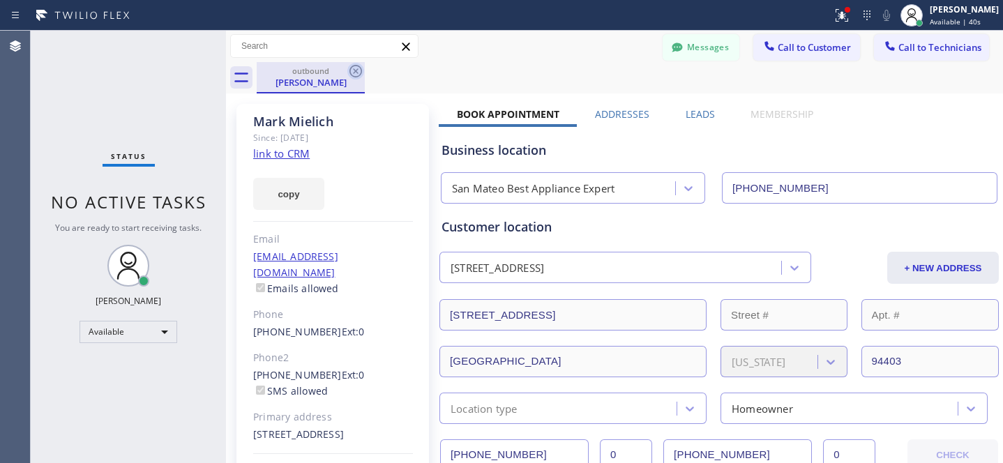
click at [348, 68] on icon at bounding box center [355, 71] width 17 height 17
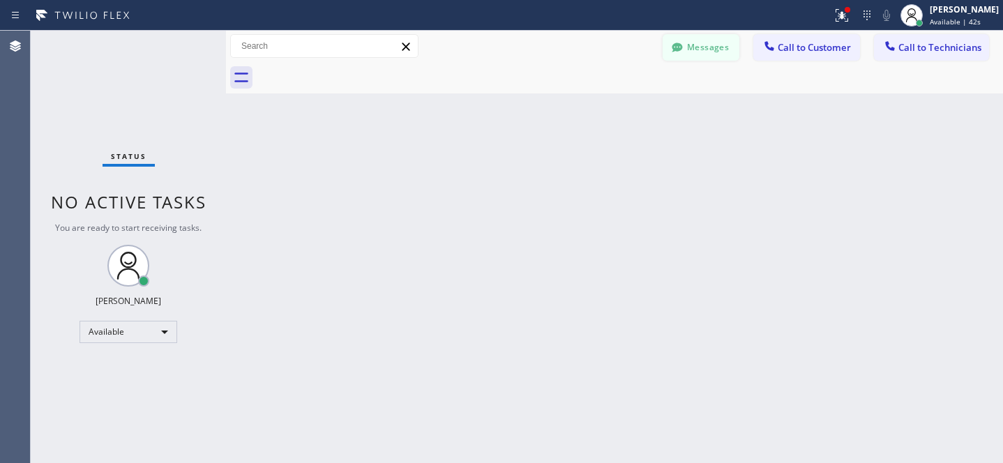
click at [713, 47] on button "Messages" at bounding box center [700, 47] width 77 height 26
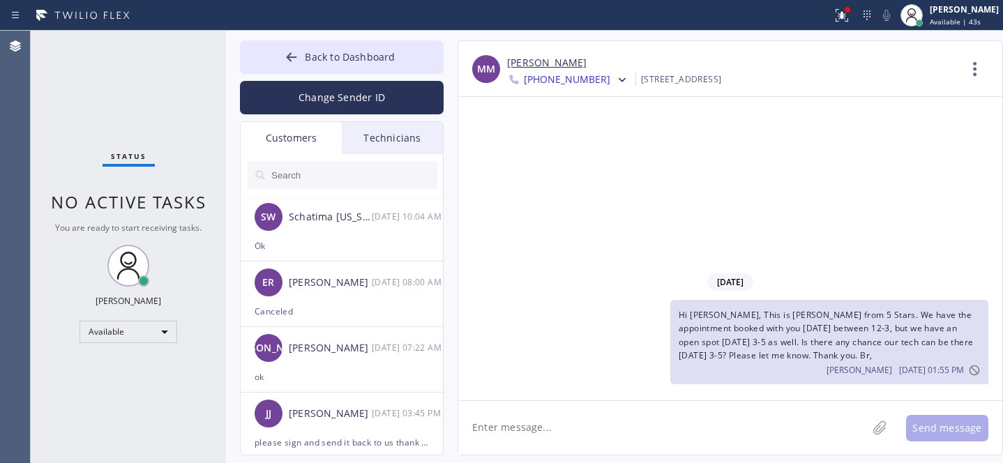
click at [351, 241] on div "Ok" at bounding box center [342, 246] width 174 height 16
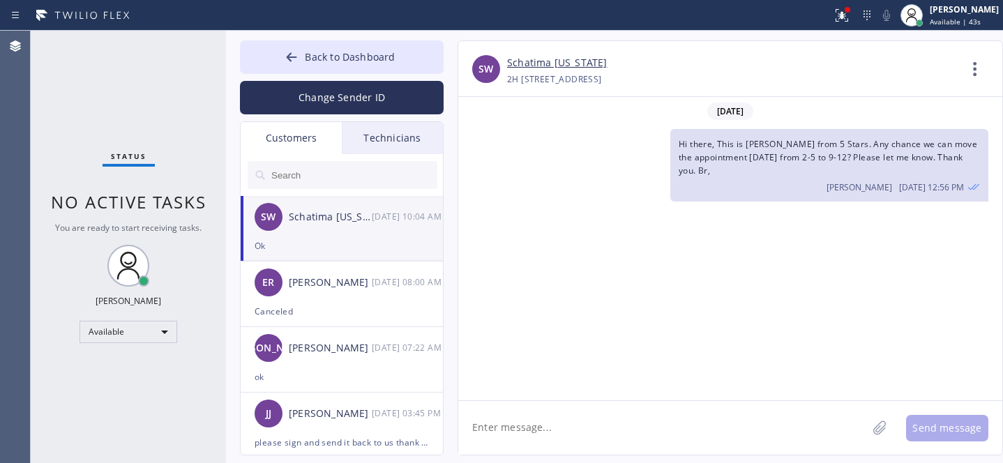
scroll to position [1071, 0]
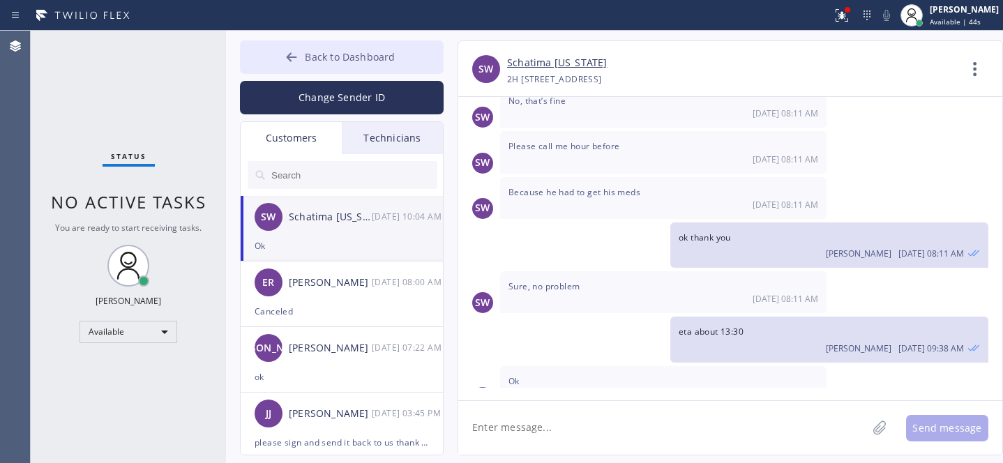
click at [361, 57] on span "Back to Dashboard" at bounding box center [350, 56] width 90 height 13
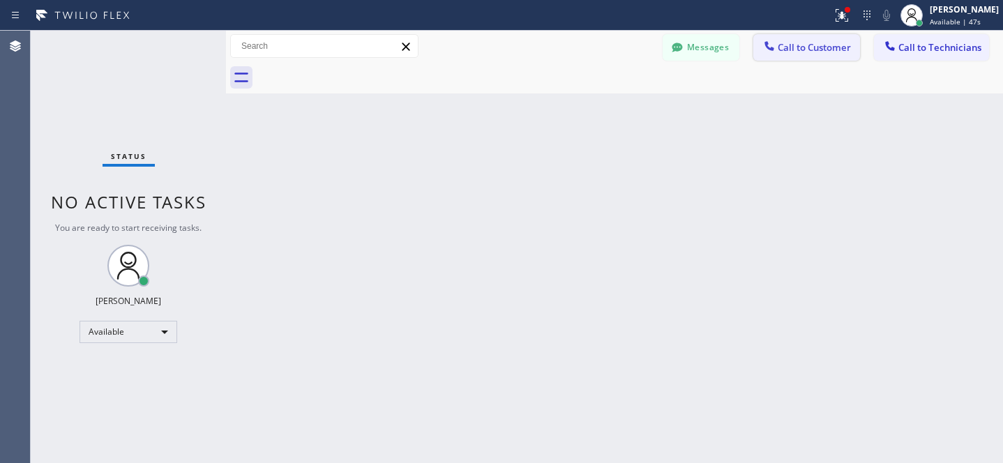
click at [801, 43] on span "Call to Customer" at bounding box center [813, 47] width 73 height 13
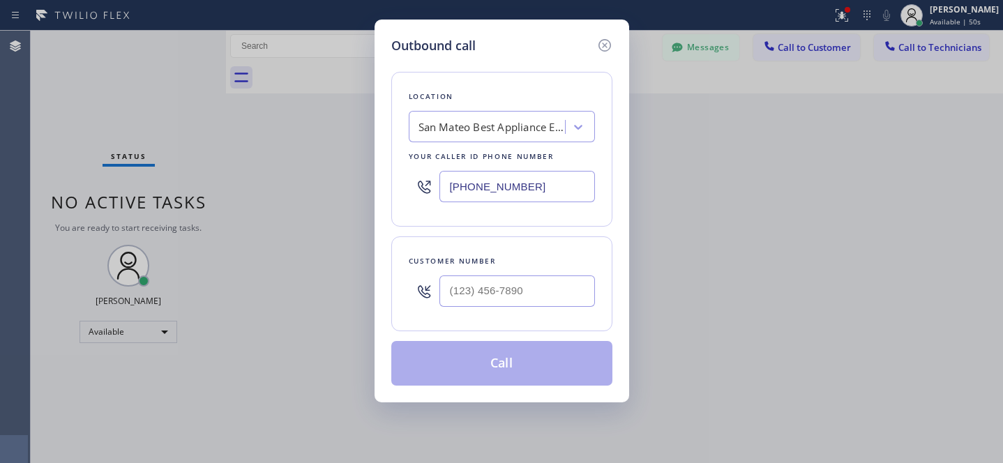
click at [537, 132] on div "San Mateo Best Appliance Expert" at bounding box center [491, 127] width 146 height 16
paste input "Repair Twist of New York"
type input "Repair Twist of New York"
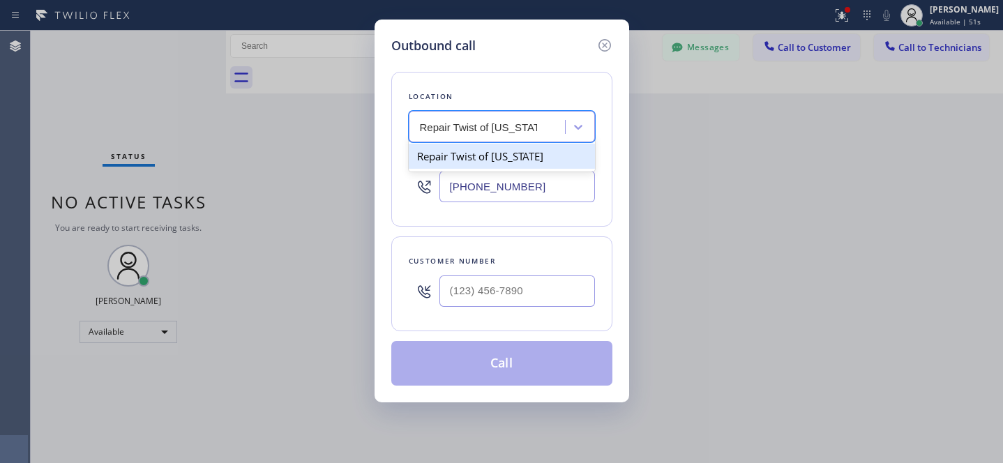
click at [477, 155] on div "Repair Twist of New York" at bounding box center [502, 156] width 186 height 25
type input "(347) 284-6179"
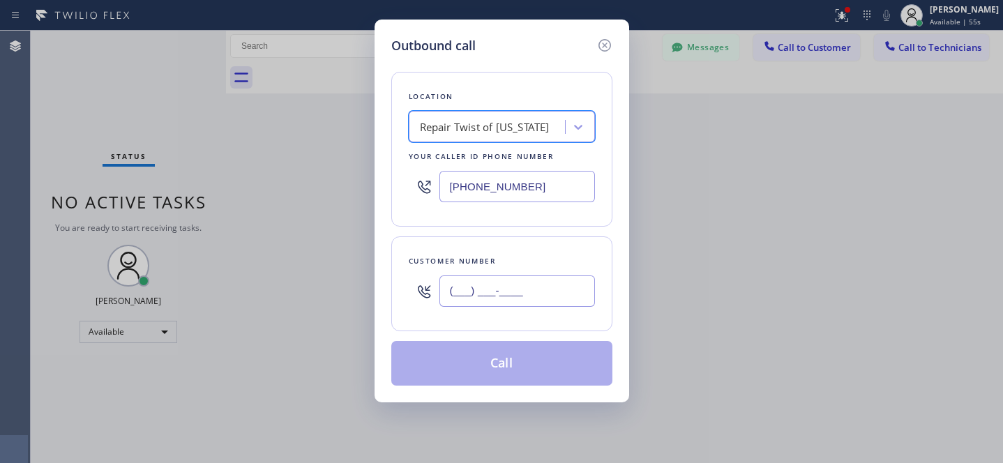
click at [538, 300] on input "(___) ___-____" at bounding box center [516, 290] width 155 height 31
paste input "646) 670-0253"
type input "[PHONE_NUMBER]"
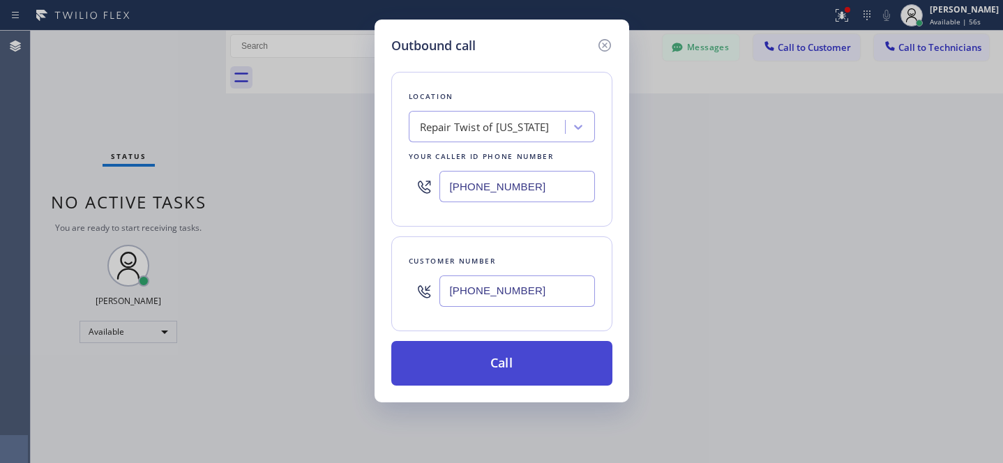
click at [529, 361] on button "Call" at bounding box center [501, 363] width 221 height 45
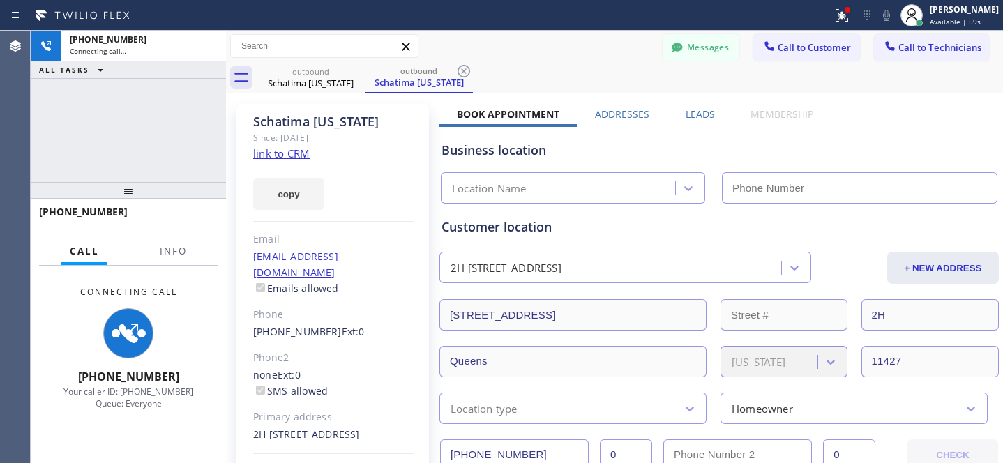
type input "(347) 284-6179"
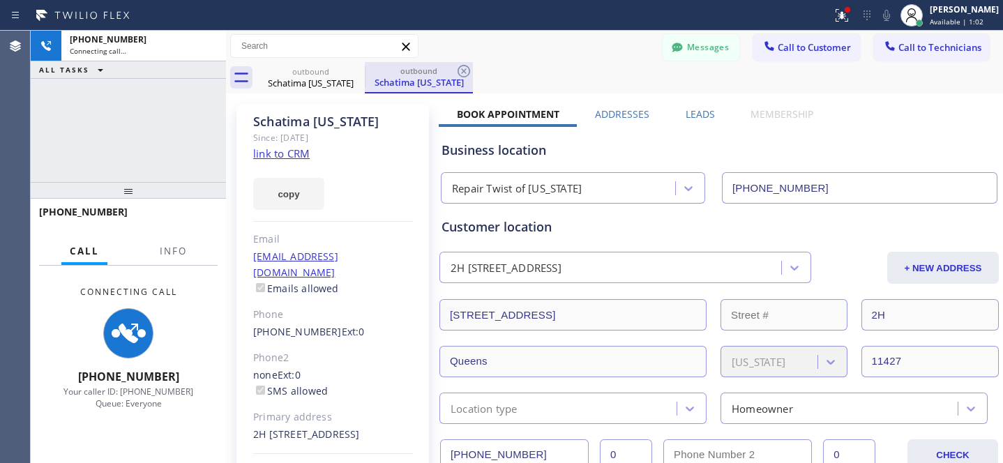
click at [404, 79] on div "Schatima [US_STATE]" at bounding box center [418, 82] width 105 height 13
click at [313, 82] on div "Schatima [US_STATE]" at bounding box center [310, 83] width 105 height 13
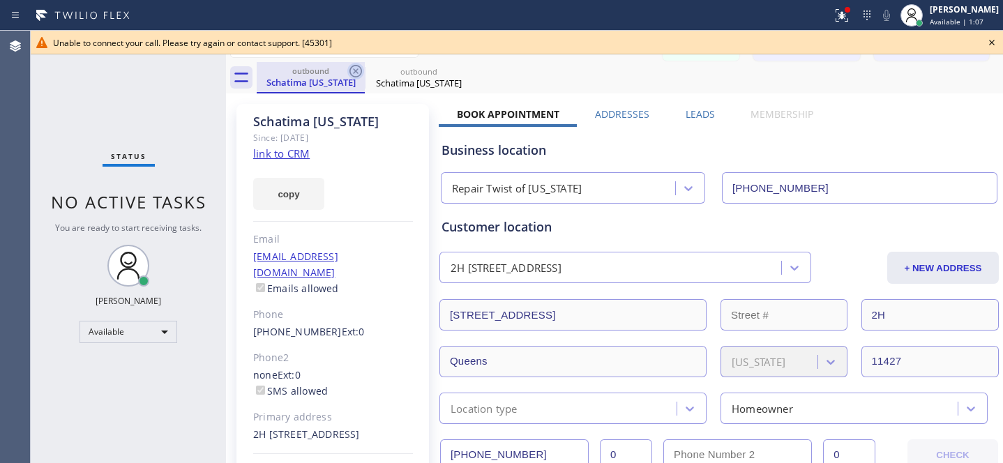
click at [356, 75] on icon at bounding box center [355, 71] width 17 height 17
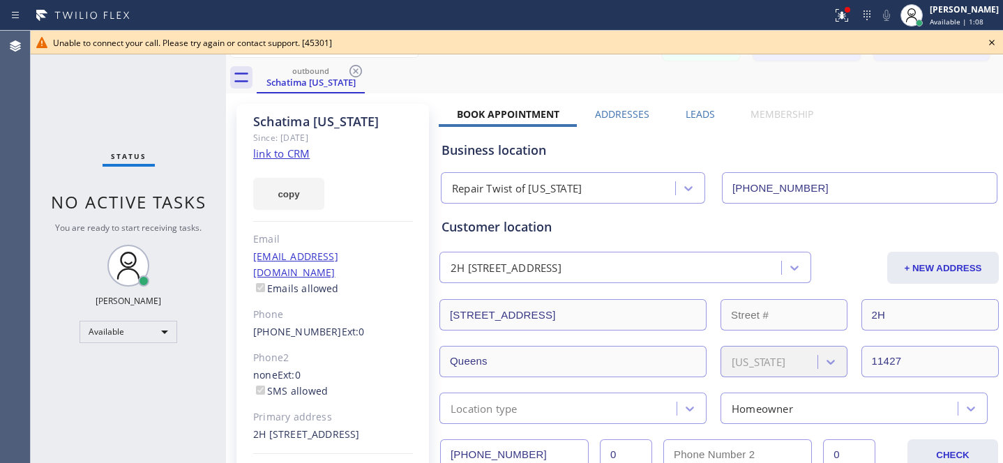
click at [356, 75] on icon at bounding box center [355, 71] width 17 height 17
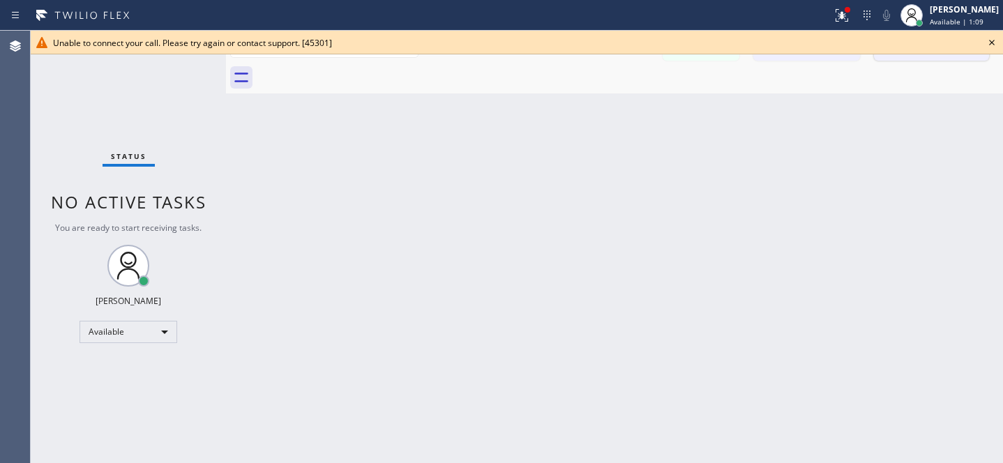
click at [990, 43] on icon at bounding box center [991, 42] width 17 height 17
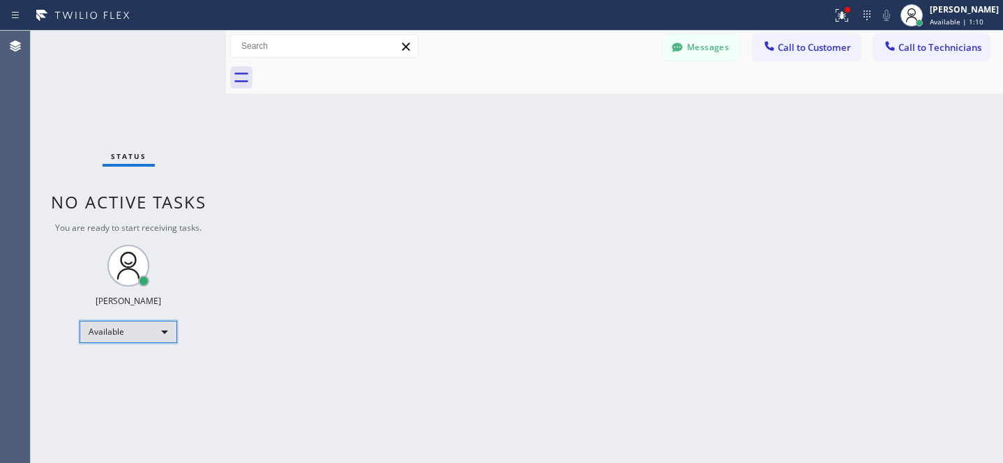
click at [135, 328] on div "Available" at bounding box center [128, 332] width 98 height 22
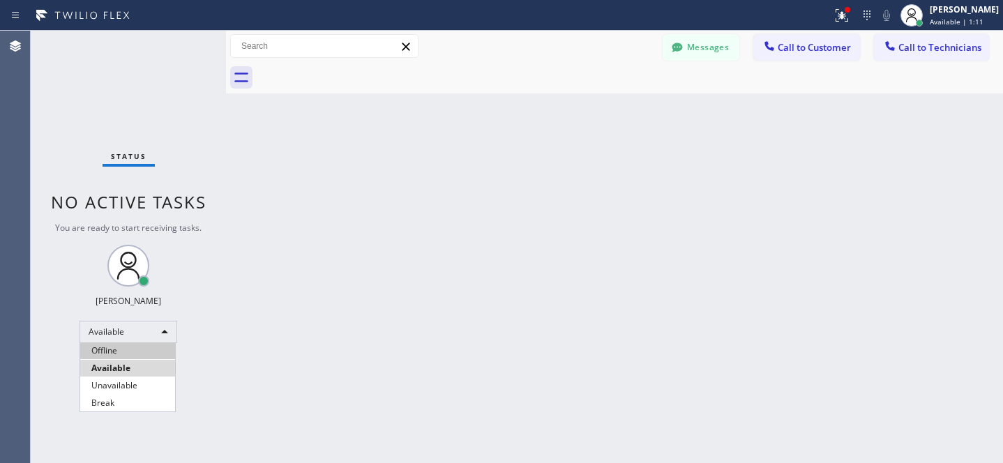
click at [122, 351] on li "Offline" at bounding box center [127, 350] width 95 height 17
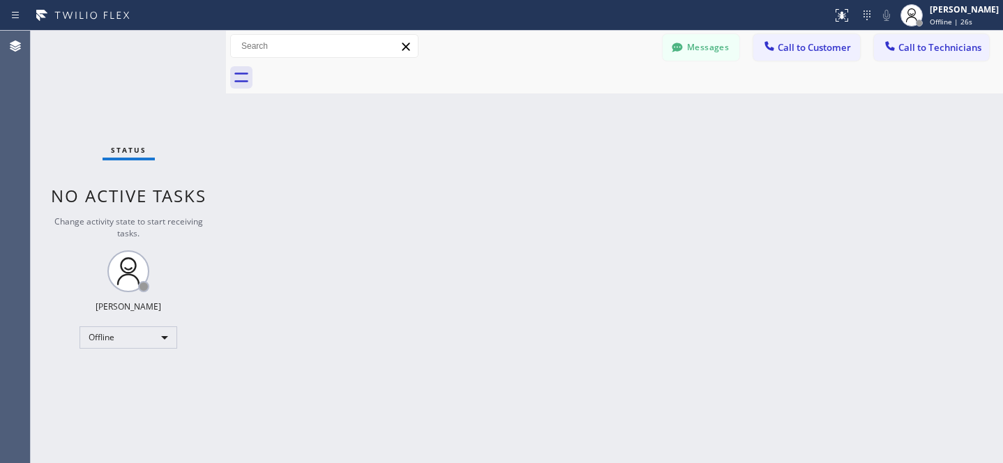
click at [810, 56] on button "Call to Customer" at bounding box center [806, 47] width 107 height 26
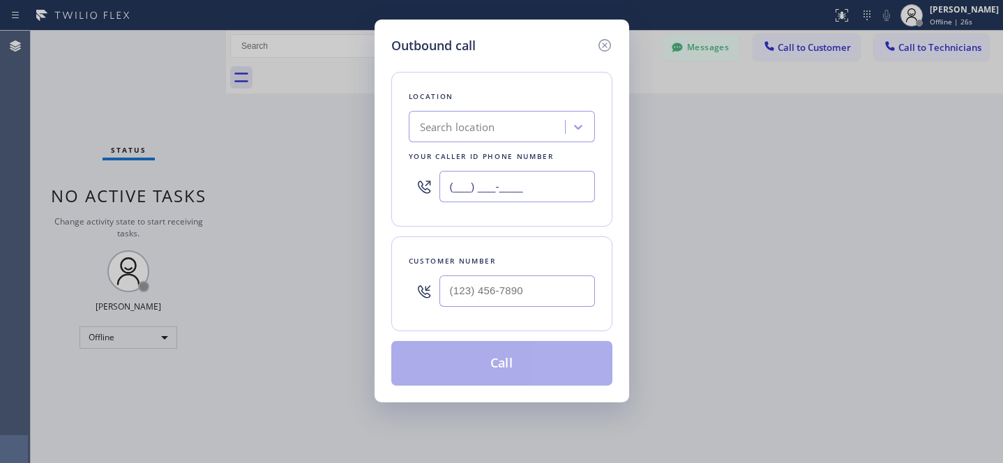
click at [537, 199] on input "(___) ___-____" at bounding box center [516, 186] width 155 height 31
paste input "5"
type input "(5__) ___-____"
click at [486, 112] on div "Search location" at bounding box center [502, 126] width 186 height 31
paste input "5 Star Appliance Repair"
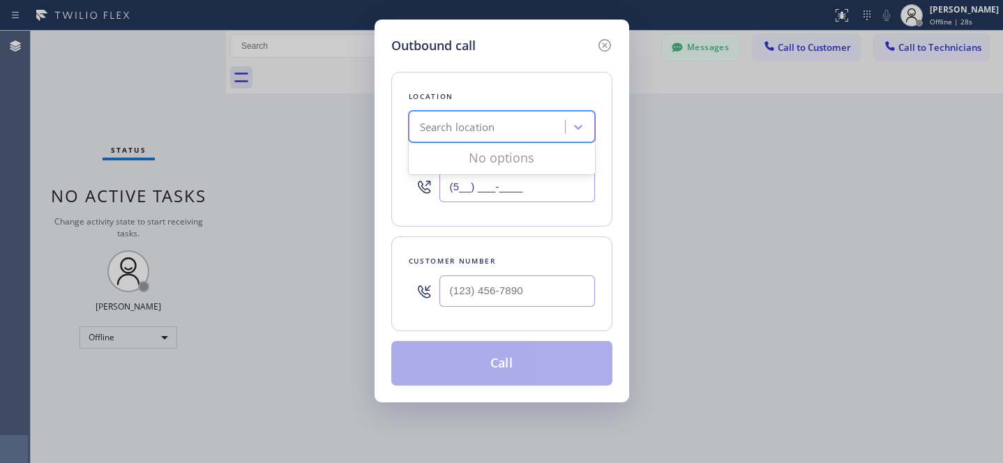
type input "5 Star Appliance Repair"
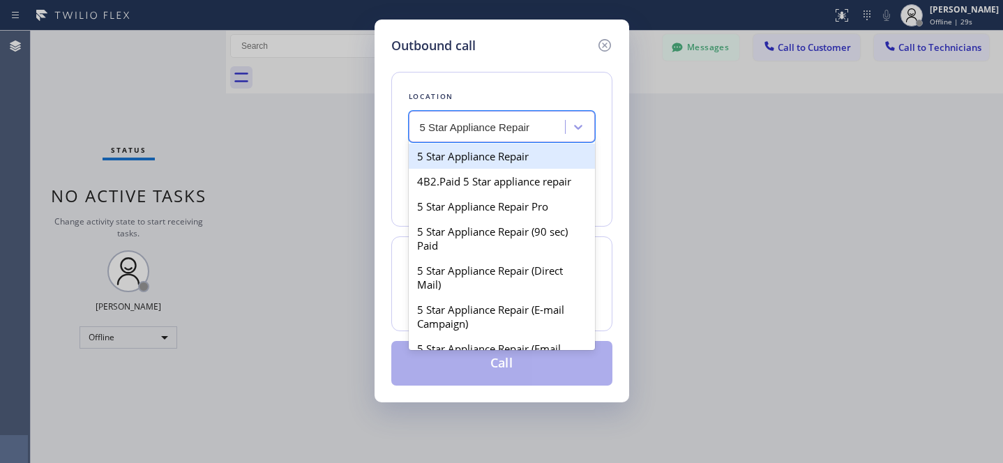
click at [497, 151] on div "5 Star Appliance Repair" at bounding box center [502, 156] width 186 height 25
type input "[PHONE_NUMBER]"
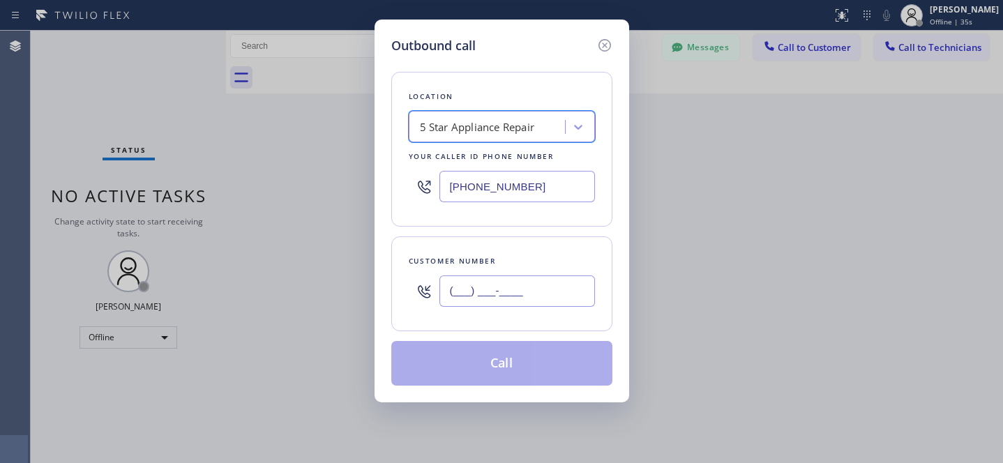
click at [537, 295] on input "(___) ___-____" at bounding box center [516, 290] width 155 height 31
paste input "650) 576-8545"
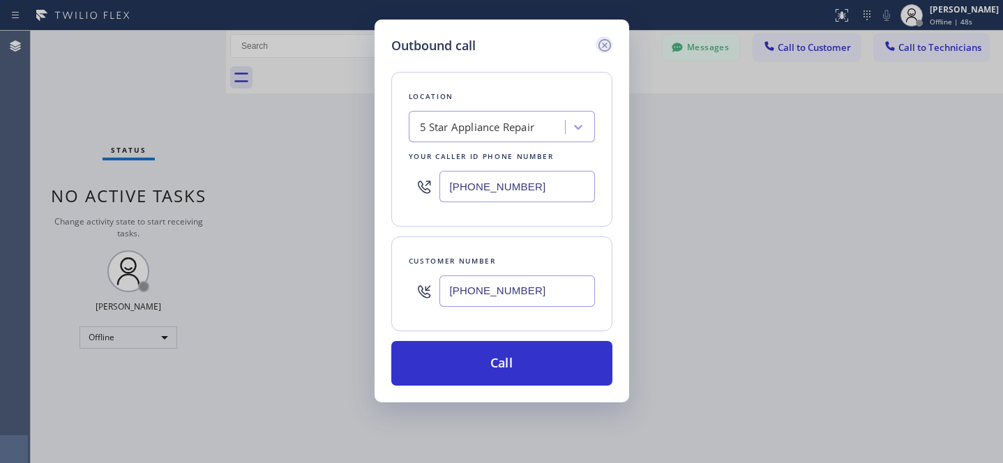
click at [604, 47] on icon at bounding box center [604, 45] width 17 height 17
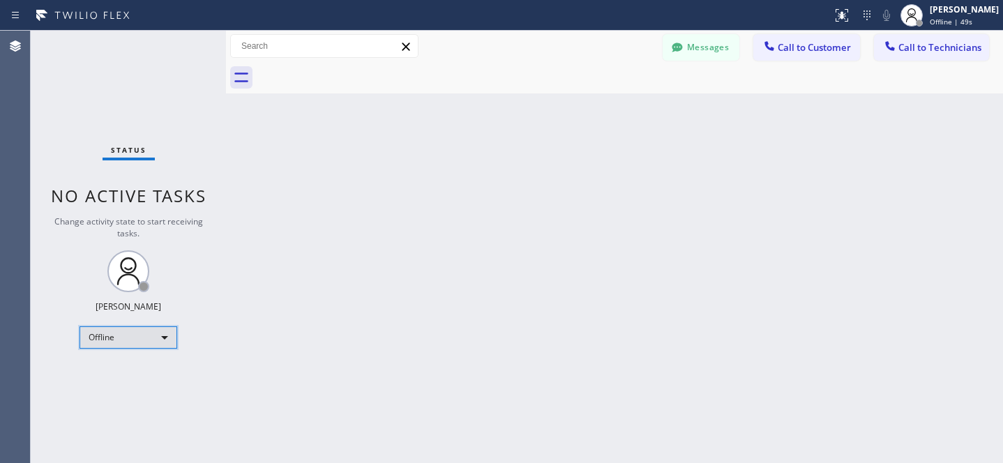
click at [107, 340] on div "Offline" at bounding box center [128, 337] width 98 height 22
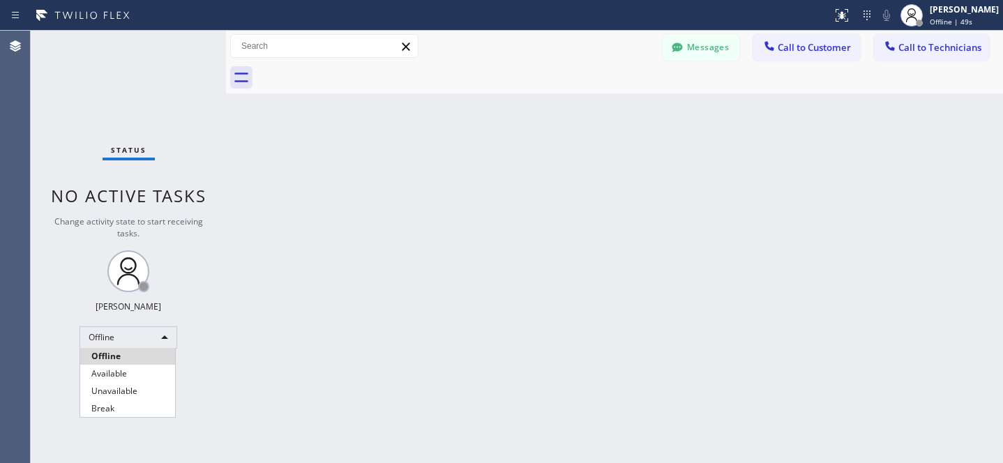
drag, startPoint x: 116, startPoint y: 372, endPoint x: 216, endPoint y: 372, distance: 100.4
click at [115, 372] on li "Available" at bounding box center [127, 373] width 95 height 17
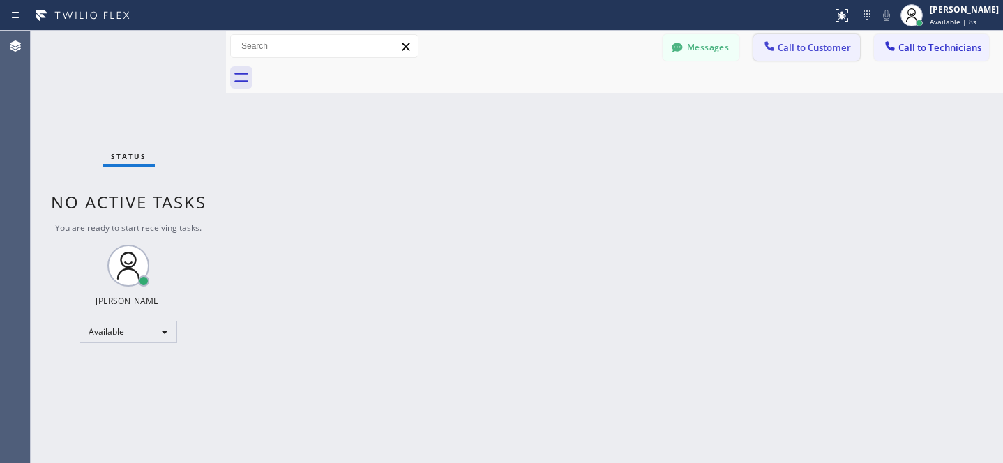
click at [814, 53] on span "Call to Customer" at bounding box center [813, 47] width 73 height 13
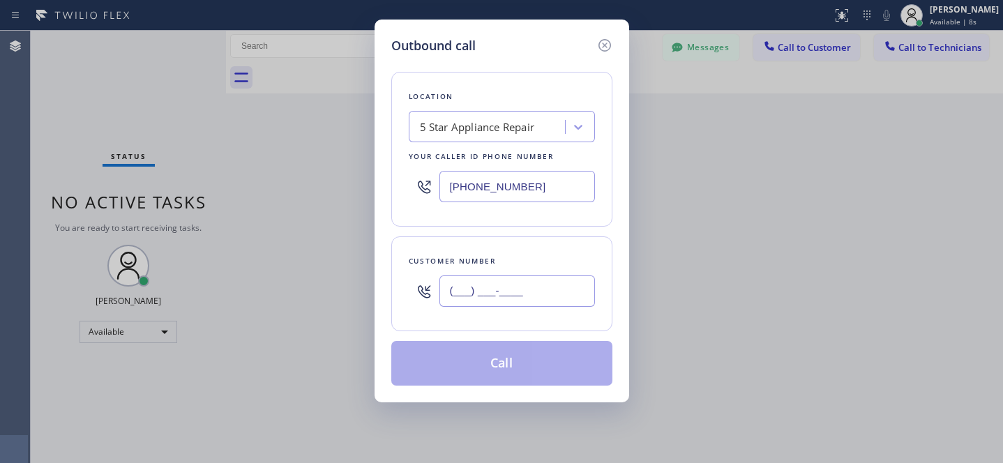
click at [542, 301] on input "(___) ___-____" at bounding box center [516, 290] width 155 height 31
paste input "650) 576-8545"
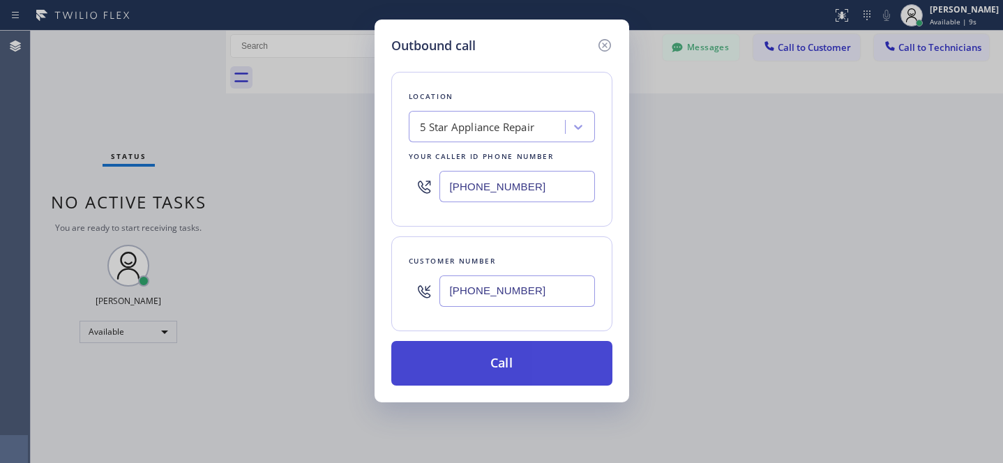
type input "[PHONE_NUMBER]"
click at [543, 367] on button "Call" at bounding box center [501, 363] width 221 height 45
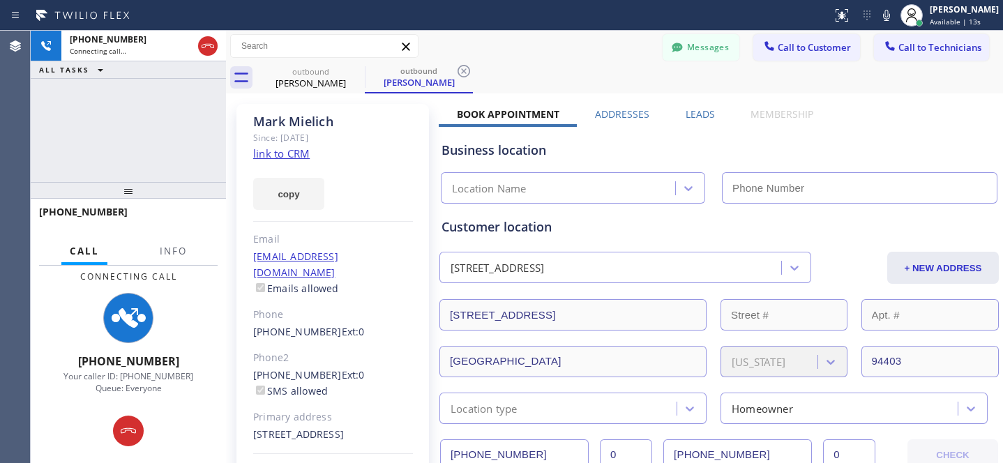
type input "[PHONE_NUMBER]"
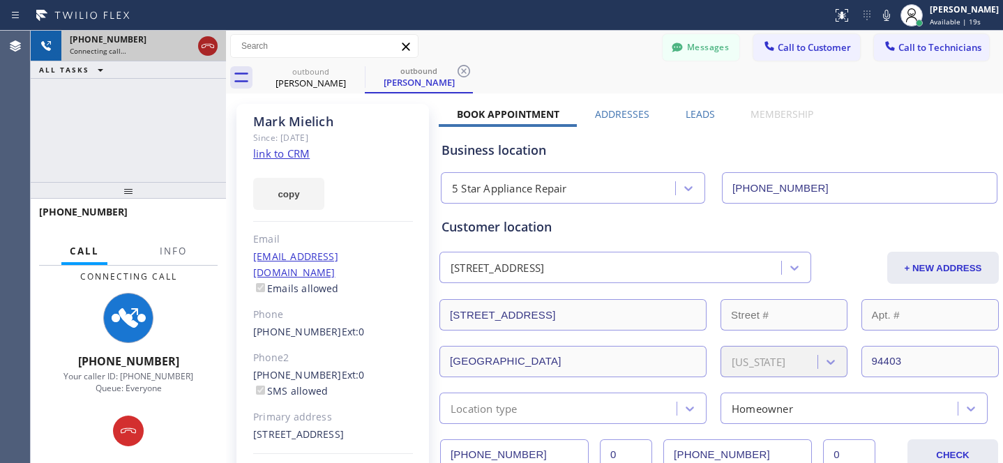
click at [208, 46] on icon at bounding box center [207, 46] width 17 height 17
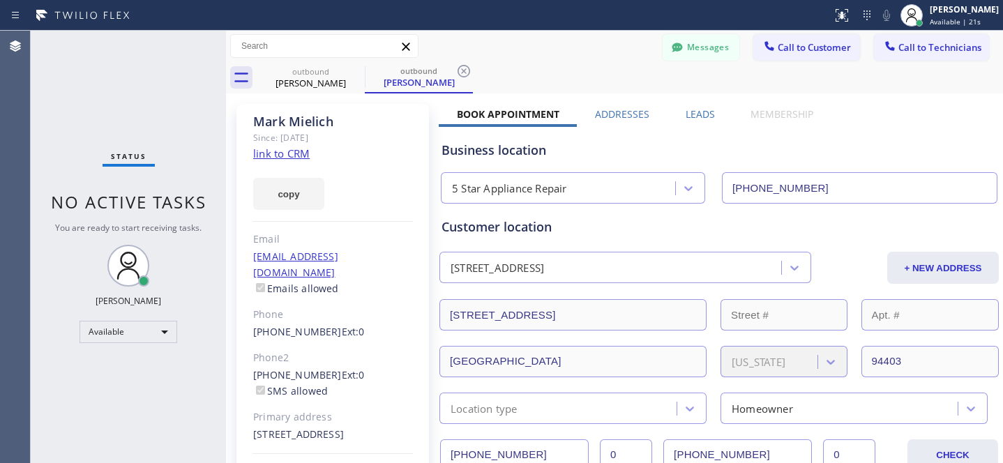
drag, startPoint x: 464, startPoint y: 71, endPoint x: 377, endPoint y: 84, distance: 88.2
click at [464, 70] on icon at bounding box center [463, 71] width 13 height 13
click at [358, 74] on icon at bounding box center [355, 71] width 17 height 17
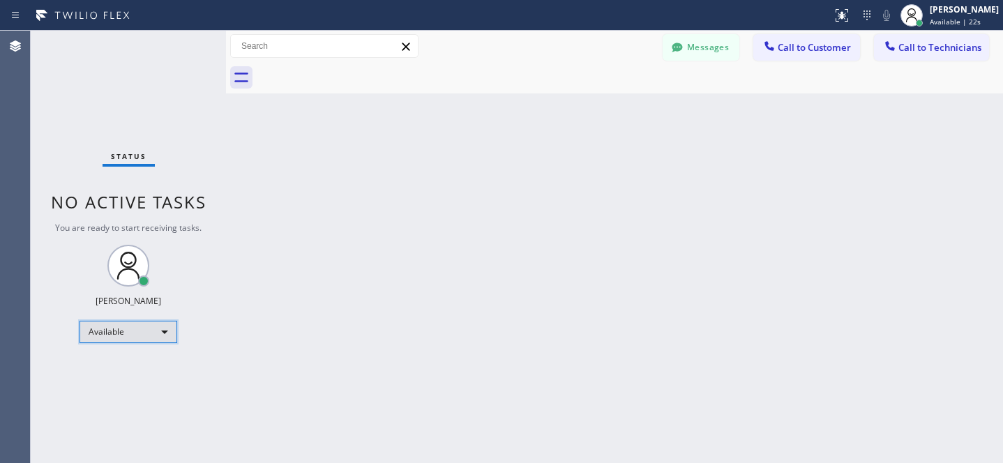
click at [109, 330] on div "Available" at bounding box center [128, 332] width 98 height 22
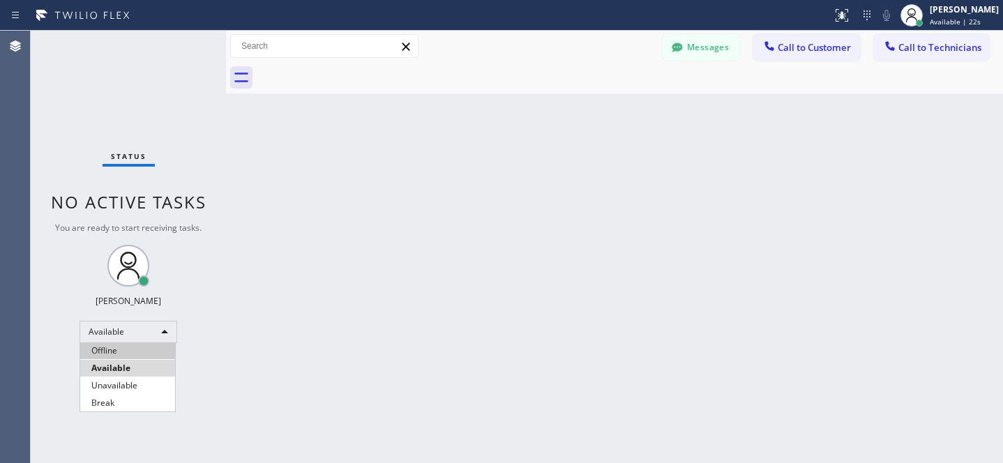
click at [109, 349] on li "Offline" at bounding box center [127, 350] width 95 height 17
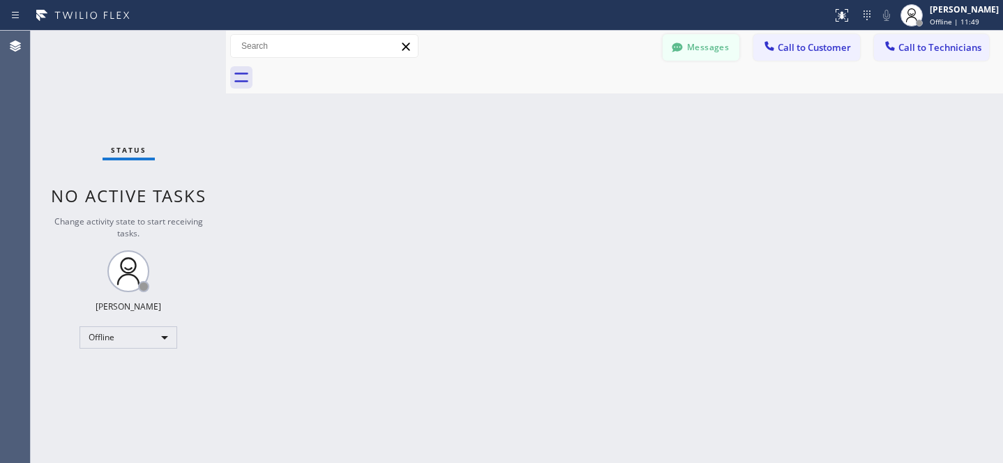
click at [710, 44] on button "Messages" at bounding box center [700, 47] width 77 height 26
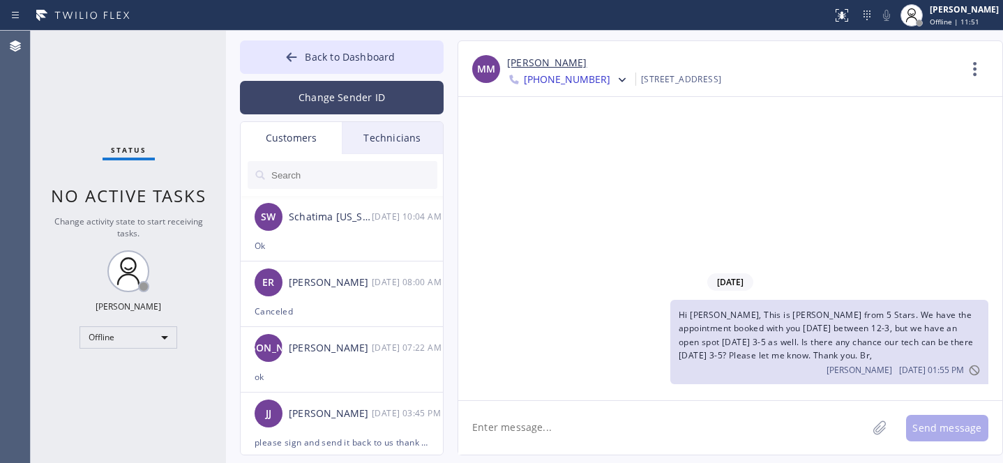
click at [327, 233] on div "SW Schatima [US_STATE] [DATE] 10:04 AM" at bounding box center [343, 217] width 204 height 42
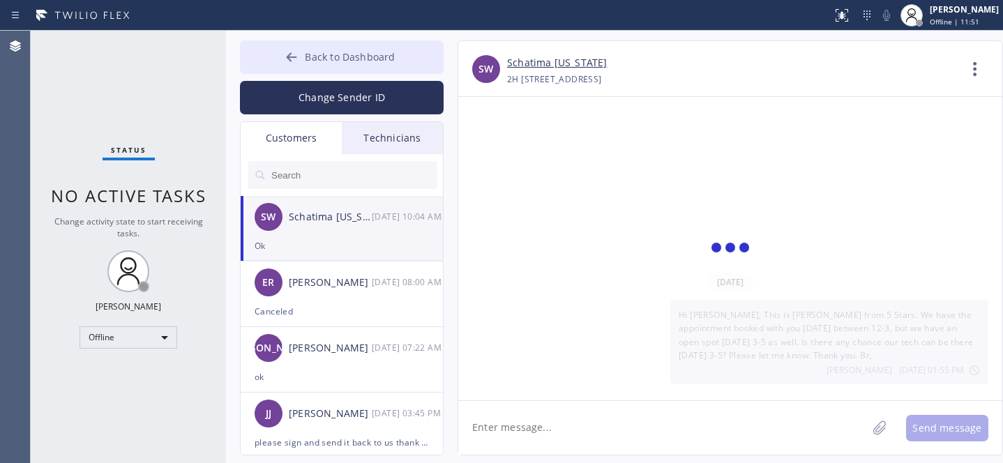
click at [333, 60] on span "Back to Dashboard" at bounding box center [350, 56] width 90 height 13
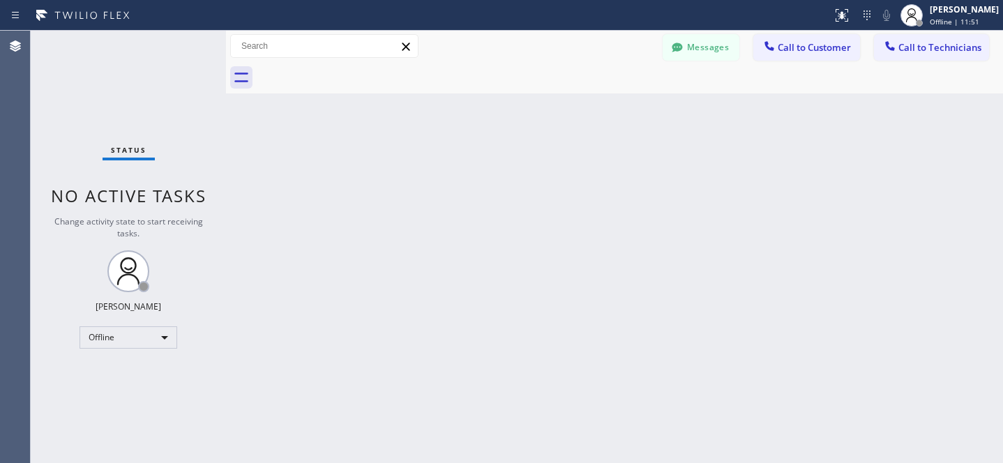
scroll to position [1071, 0]
click at [510, 155] on div "Back to Dashboard Change Sender ID Customers Technicians SW Schatima [US_STATE]…" at bounding box center [614, 247] width 777 height 432
click at [691, 45] on button "Messages" at bounding box center [700, 47] width 77 height 26
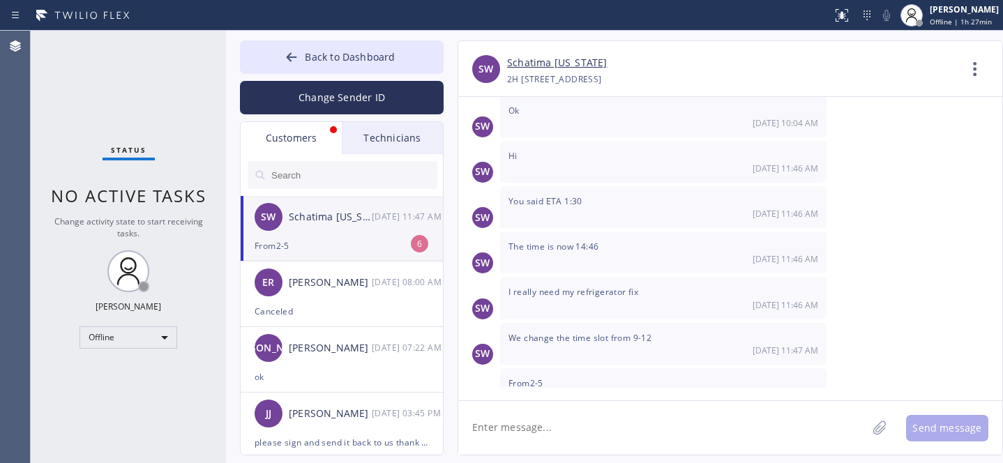
click at [333, 243] on div "From2-5" at bounding box center [342, 246] width 174 height 16
click at [598, 420] on textarea at bounding box center [662, 428] width 409 height 54
type textarea "2-5? let me check with tech"
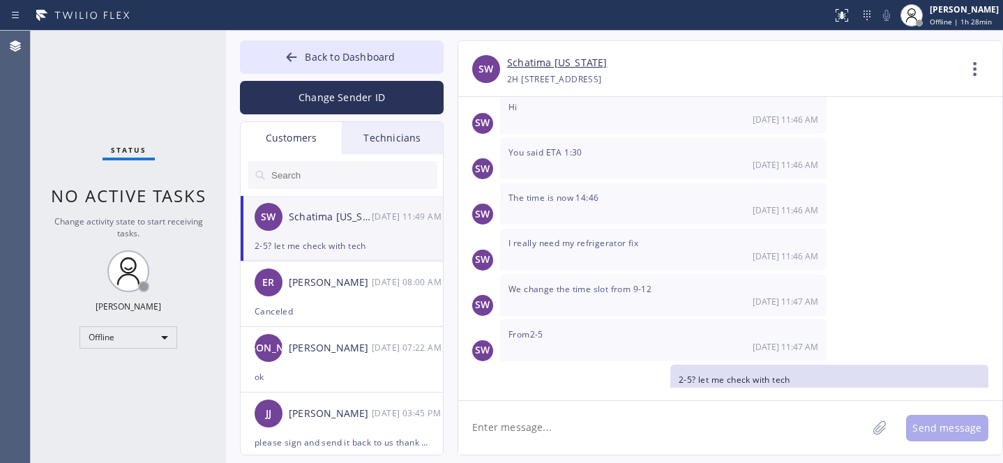
click at [552, 68] on link "Schatima [US_STATE]" at bounding box center [557, 63] width 100 height 16
click at [301, 49] on button "Back to Dashboard" at bounding box center [342, 56] width 204 height 33
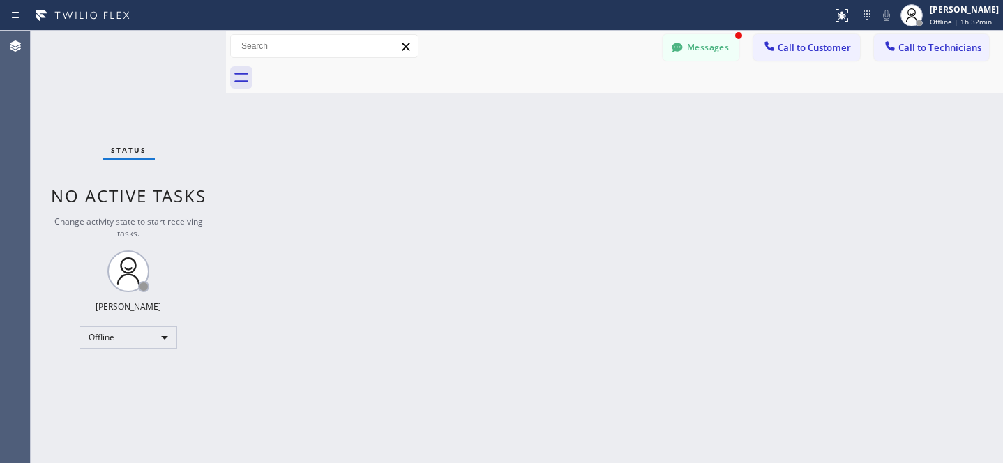
scroll to position [1571, 0]
click at [681, 29] on div "Status report No issues detected If you experience an issue, please download th…" at bounding box center [501, 15] width 1003 height 31
click at [699, 43] on button "Messages" at bounding box center [700, 47] width 77 height 26
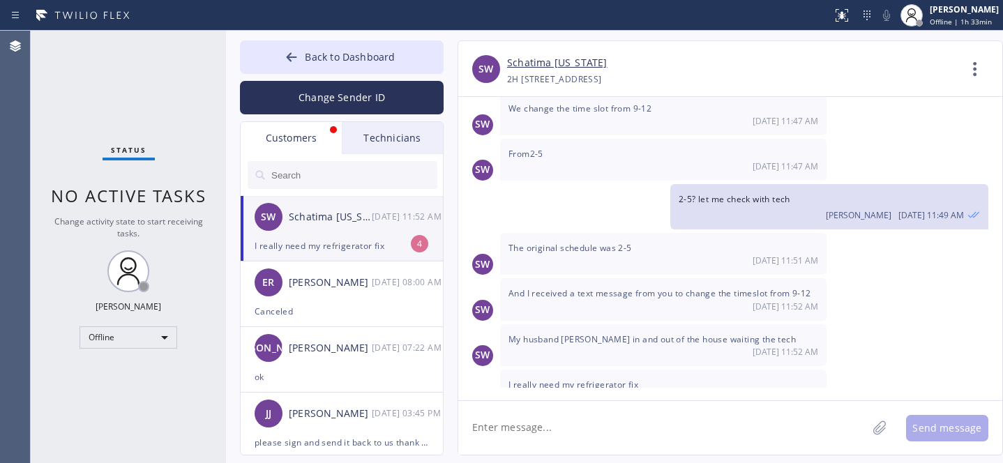
click at [337, 226] on div "SW Schatima [US_STATE] [DATE] 11:52 AM" at bounding box center [343, 217] width 204 height 42
click at [559, 418] on textarea at bounding box center [662, 428] width 409 height 54
click at [575, 419] on textarea at bounding box center [662, 428] width 409 height 54
paste textarea "left their apartment almost an a hour ago"
click at [469, 427] on textarea "left their apartment almost an a hour ago" at bounding box center [675, 428] width 434 height 54
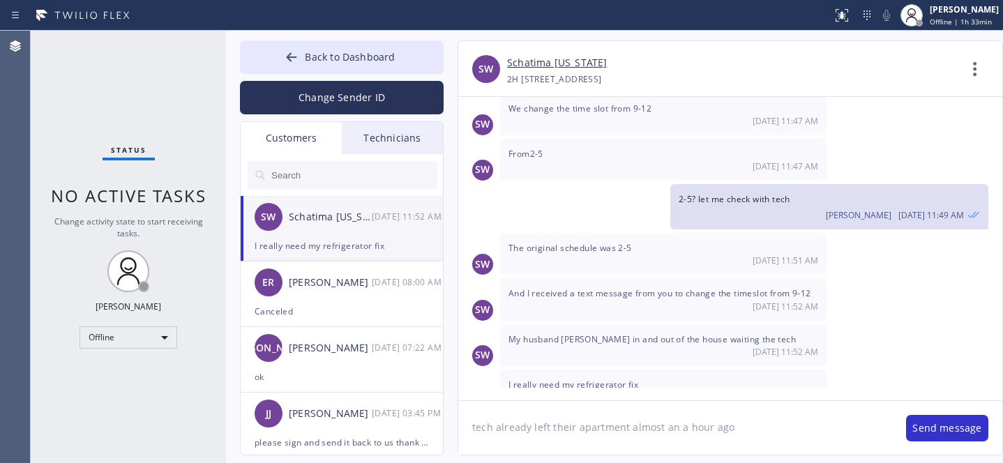
click at [551, 425] on textarea "tech already left their apartment almost an a hour ago" at bounding box center [675, 428] width 434 height 54
type textarea "tech already left your apartment almost an a hour ago"
click at [763, 426] on textarea "tech already left your apartment almost an a hour ago" at bounding box center [675, 428] width 434 height 54
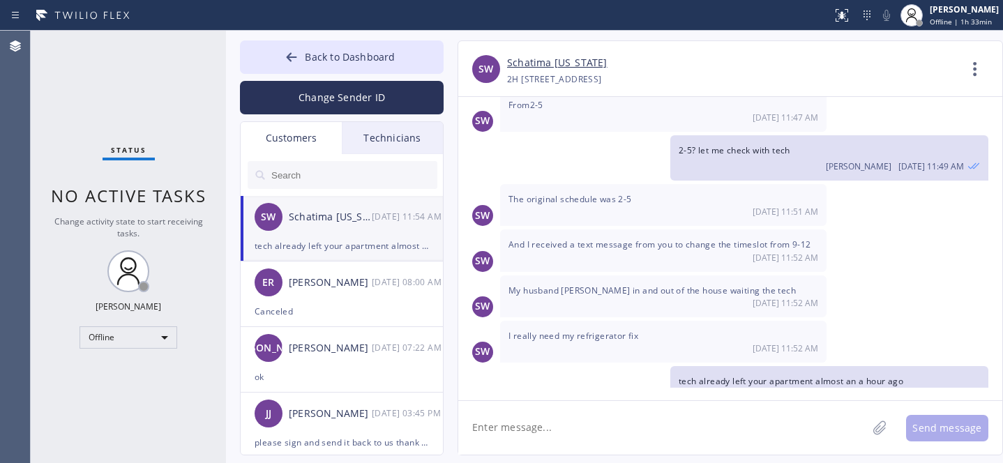
type textarea "v"
click at [519, 62] on link "Schatima [US_STATE]" at bounding box center [557, 63] width 100 height 16
click at [280, 47] on button "Back to Dashboard" at bounding box center [342, 56] width 204 height 33
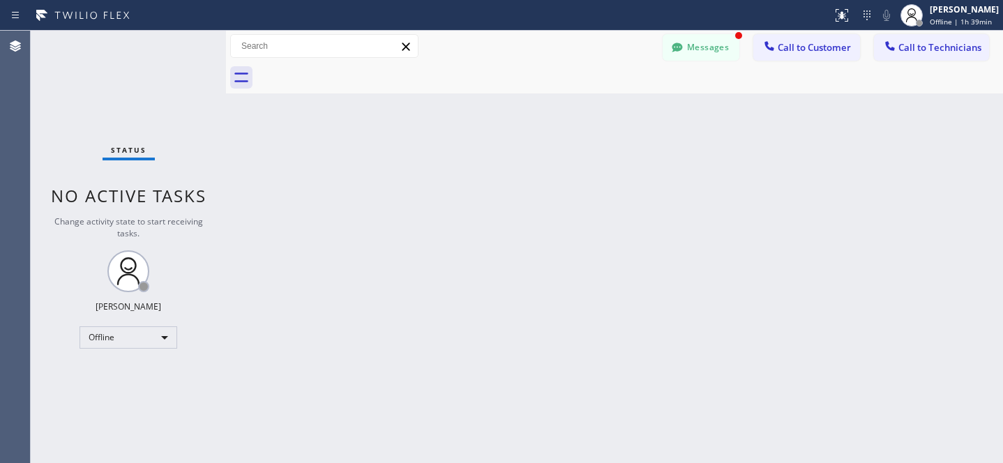
scroll to position [1664, 0]
click at [715, 36] on button "Messages" at bounding box center [700, 47] width 77 height 26
click at [337, 229] on div "SW Schatima [US_STATE] [DATE] 11:57 AM" at bounding box center [343, 217] width 204 height 42
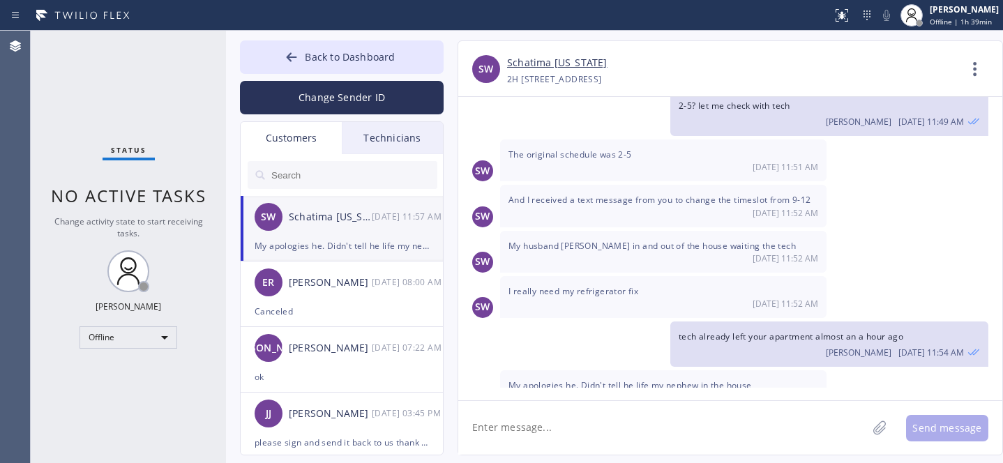
click at [593, 430] on textarea at bounding box center [662, 428] width 409 height 54
click at [592, 430] on textarea at bounding box center [662, 428] width 409 height 54
type textarea "So all good?"
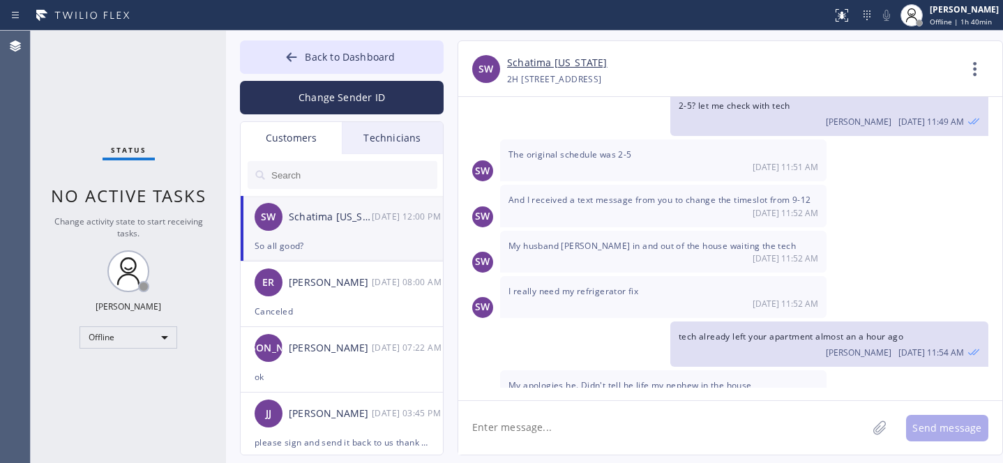
scroll to position [1713, 0]
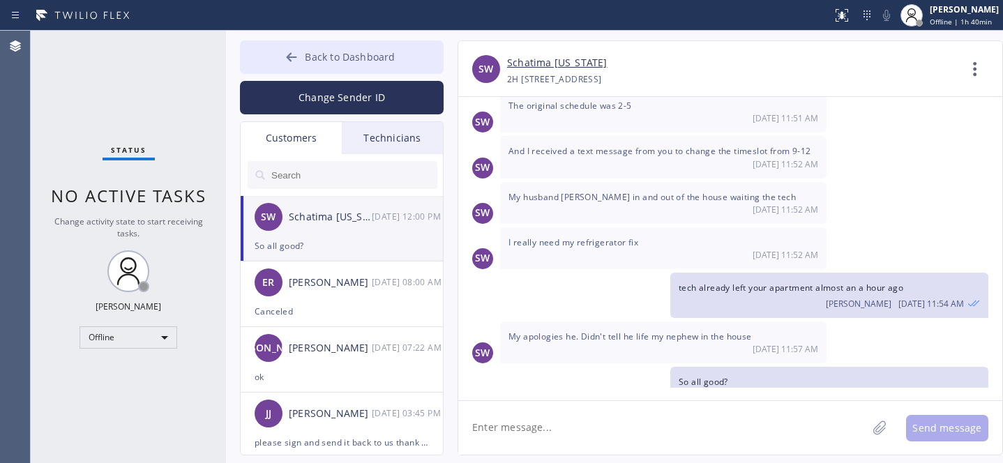
click at [310, 56] on span "Back to Dashboard" at bounding box center [350, 56] width 90 height 13
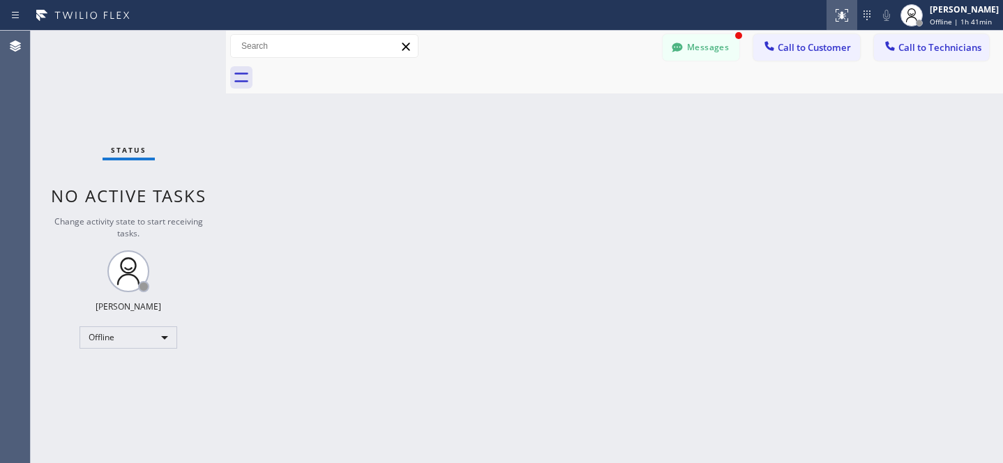
scroll to position [1817, 0]
click at [696, 54] on button "Messages" at bounding box center [700, 47] width 77 height 26
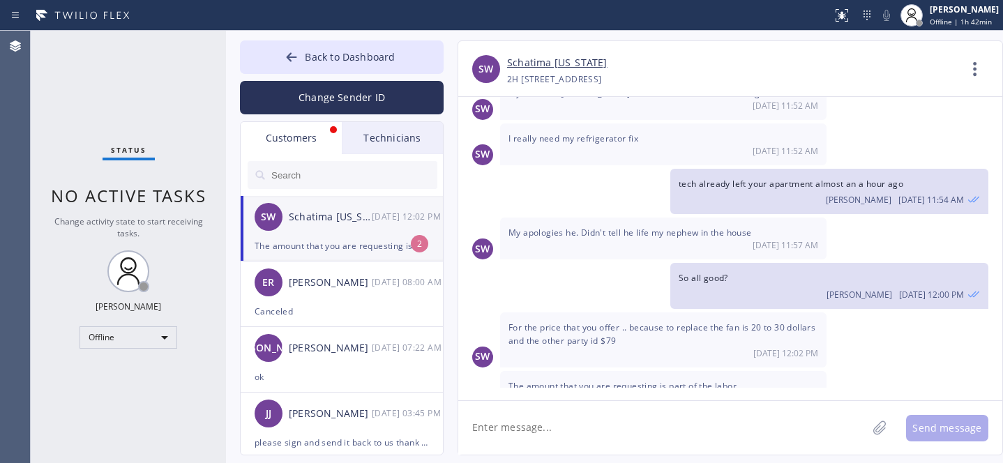
click at [354, 227] on div "SW Schatima [US_STATE] [DATE] 12:02 PM" at bounding box center [343, 217] width 204 height 42
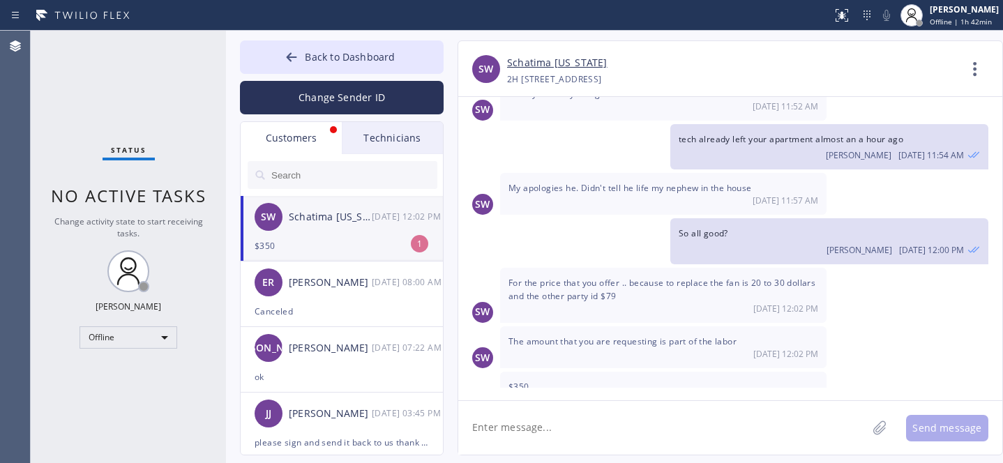
click at [351, 239] on div "$350" at bounding box center [342, 246] width 174 height 16
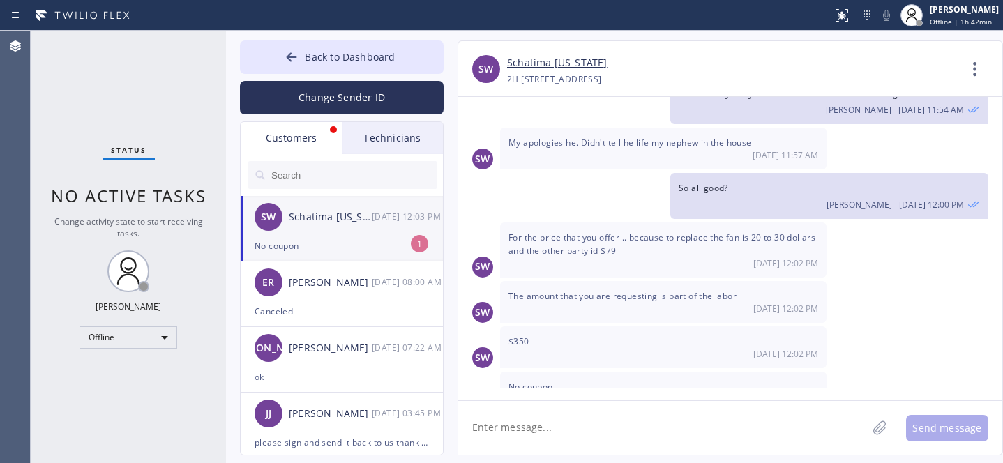
drag, startPoint x: 322, startPoint y: 232, endPoint x: 442, endPoint y: 220, distance: 120.5
click at [323, 232] on div "SW Schatima [US_STATE] [DATE] 12:03 PM" at bounding box center [343, 217] width 204 height 42
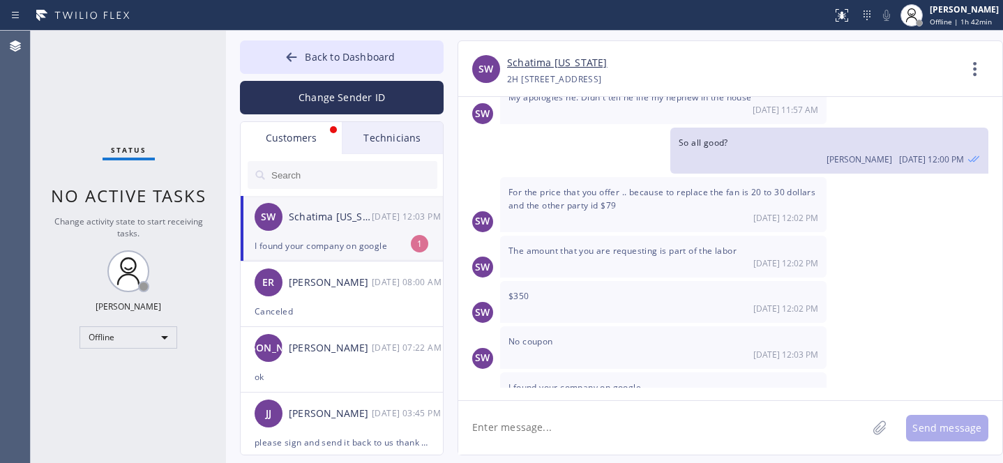
click at [356, 238] on div "I found your company on google" at bounding box center [342, 246] width 174 height 16
click at [592, 425] on textarea at bounding box center [662, 428] width 409 height 54
drag, startPoint x: 547, startPoint y: 427, endPoint x: 584, endPoint y: 420, distance: 37.7
click at [549, 428] on textarea at bounding box center [662, 428] width 409 height 54
paste textarea "Our prices for the job reflect experts being fully licensed, insured, and accou…"
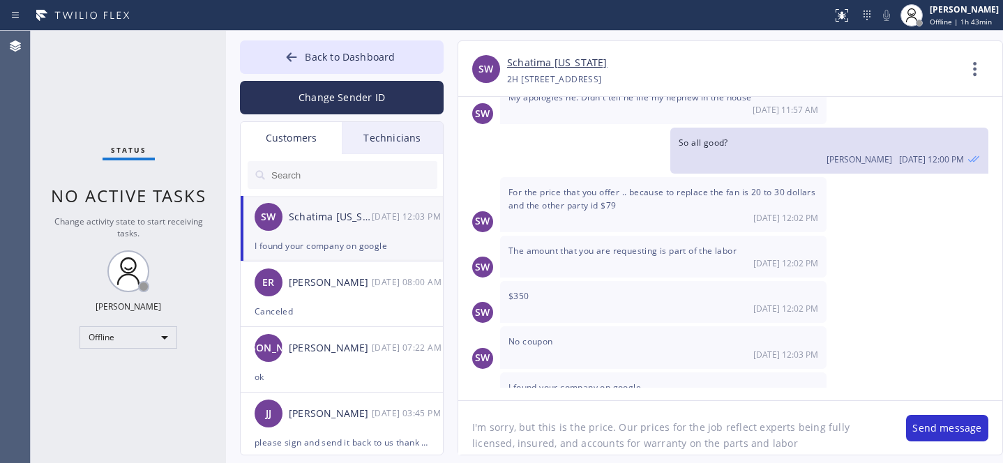
click at [785, 438] on textarea "I'm sorry, but this is the price. Our prices for the job reflect experts being …" at bounding box center [675, 428] width 434 height 54
type textarea "I'm sorry, but this is the price. Our prices for the job reflect experts being …"
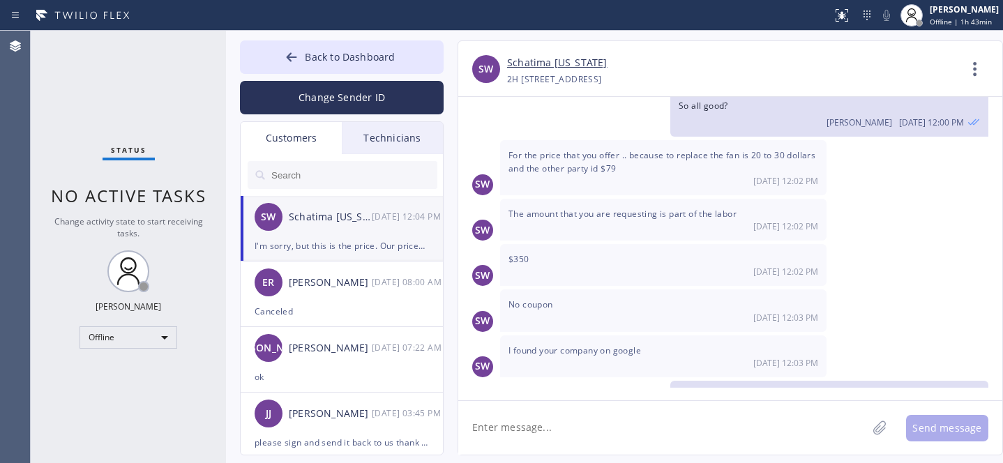
scroll to position [1989, 0]
click at [301, 56] on button "Back to Dashboard" at bounding box center [342, 56] width 204 height 33
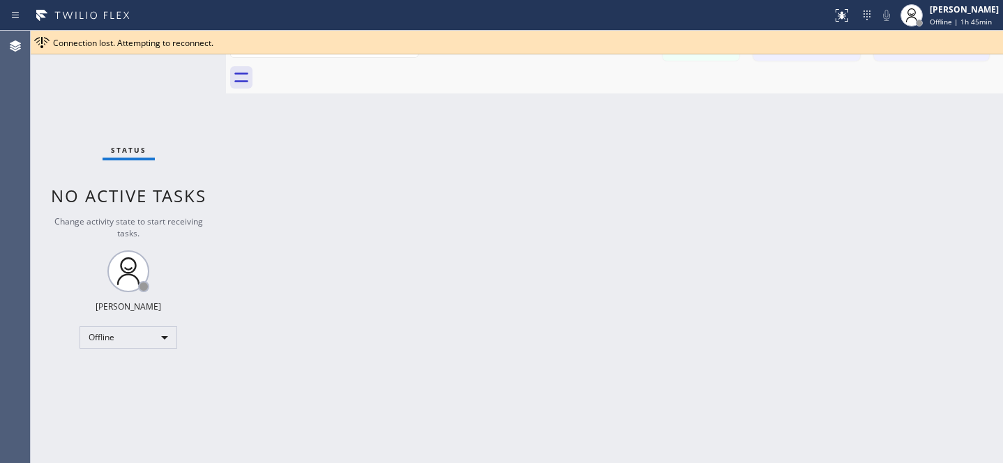
scroll to position [2118, 0]
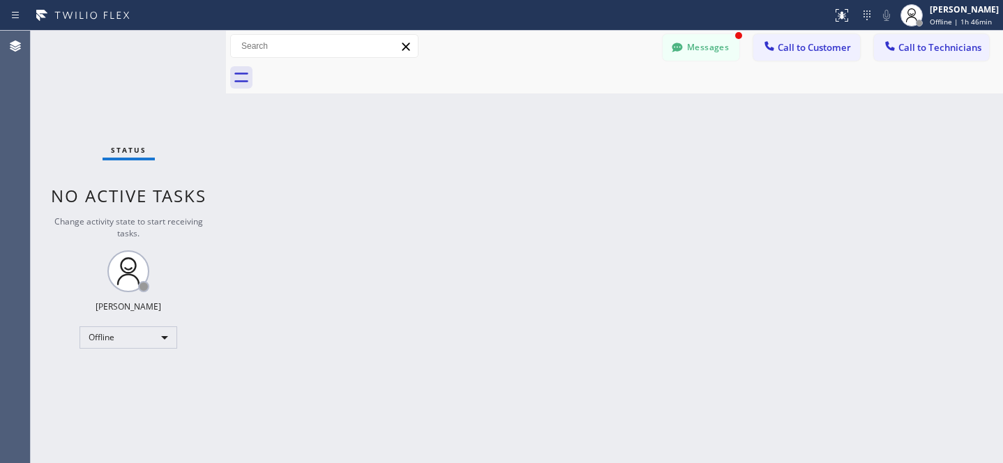
click at [696, 29] on div "Status report No issues detected If you experience an issue, please download th…" at bounding box center [501, 15] width 1003 height 31
click at [704, 41] on button "Messages" at bounding box center [700, 47] width 77 height 26
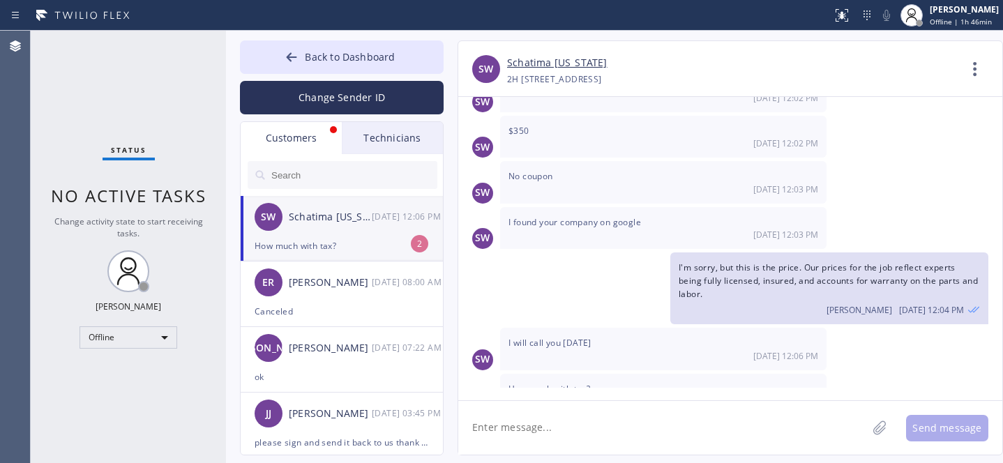
drag, startPoint x: 324, startPoint y: 237, endPoint x: 437, endPoint y: 204, distance: 117.0
click at [325, 236] on div "SW Schatima [US_STATE] [DATE] 12:06 PM" at bounding box center [343, 217] width 204 height 42
click at [555, 418] on textarea at bounding box center [662, 428] width 409 height 54
click at [570, 420] on textarea at bounding box center [662, 428] width 409 height 54
type textarea "Will ask tech and let you know"
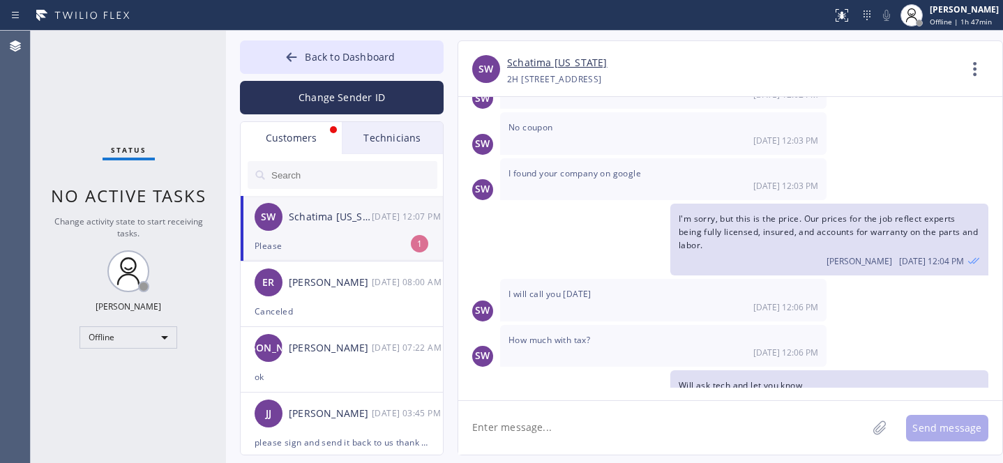
scroll to position [2212, 0]
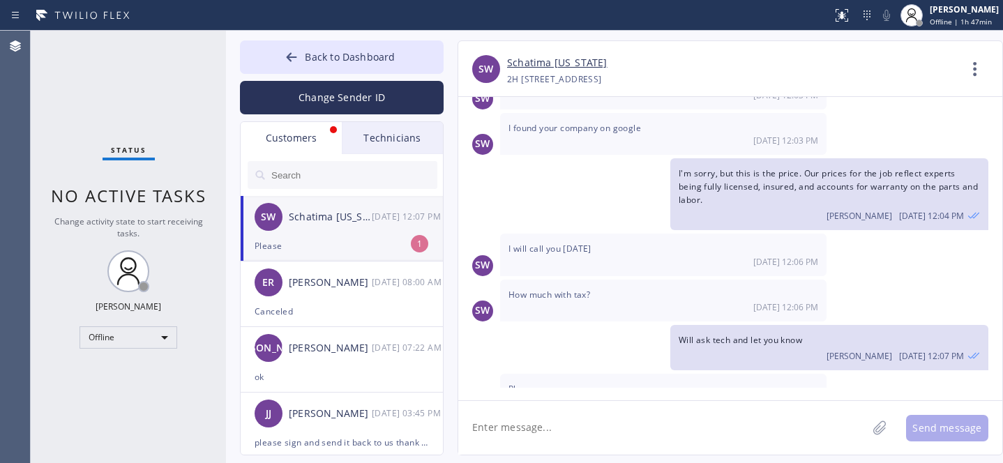
click at [364, 250] on div "Please" at bounding box center [342, 246] width 174 height 16
click at [343, 57] on span "Back to Dashboard" at bounding box center [350, 56] width 90 height 13
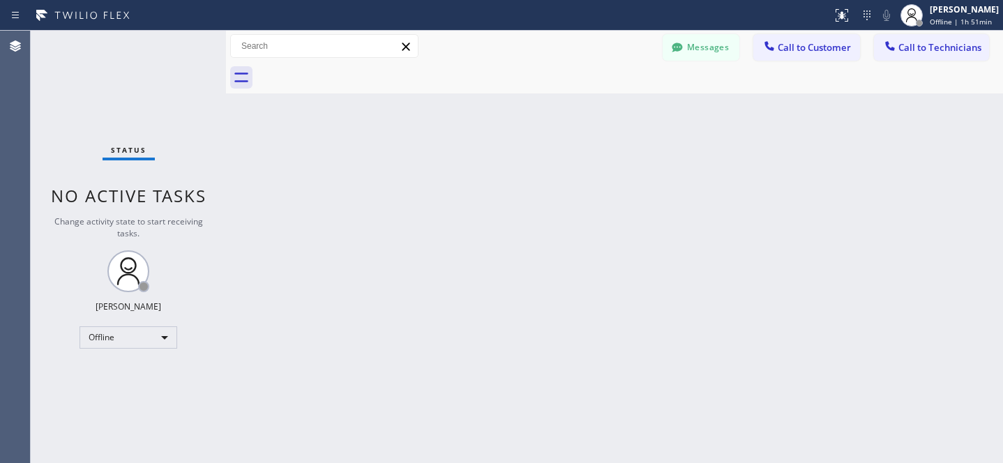
drag, startPoint x: 683, startPoint y: 38, endPoint x: 519, endPoint y: 348, distance: 350.3
click at [683, 38] on button "Messages" at bounding box center [700, 47] width 77 height 26
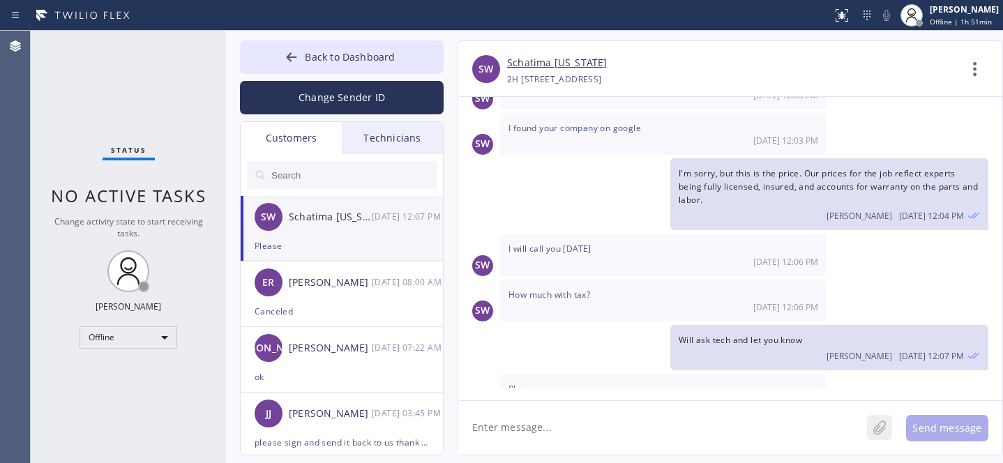
click at [877, 427] on icon at bounding box center [879, 427] width 14 height 17
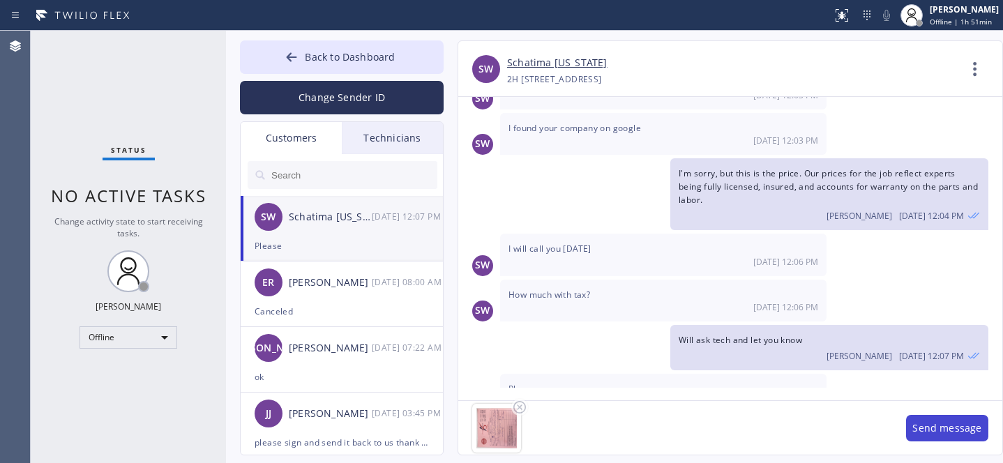
click at [935, 431] on button "Send message" at bounding box center [947, 428] width 82 height 26
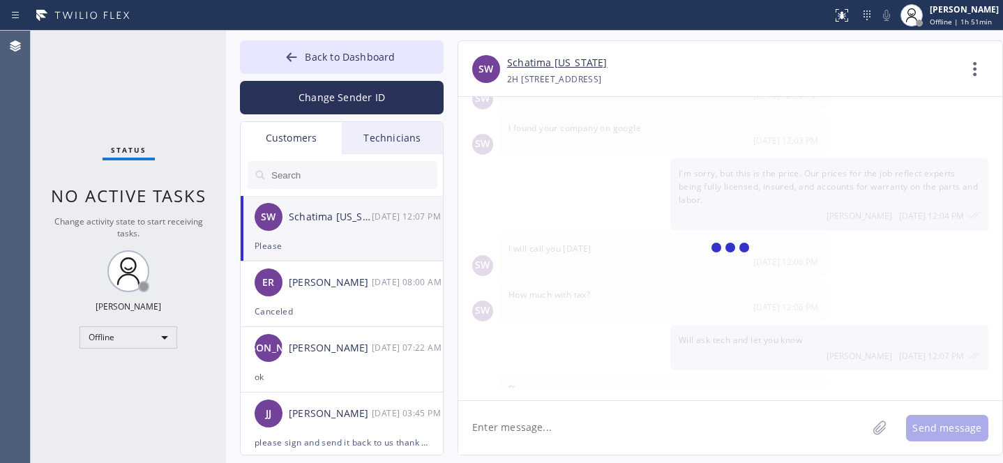
click at [815, 431] on textarea at bounding box center [662, 428] width 409 height 54
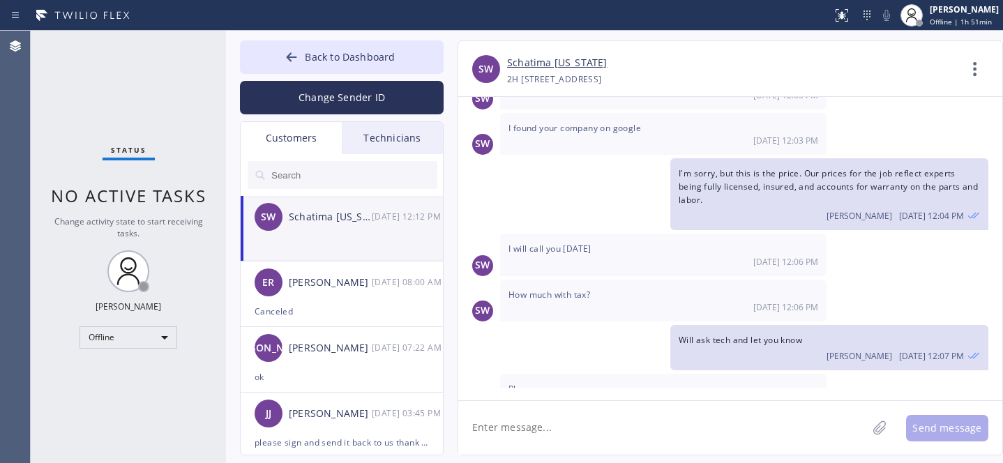
scroll to position [2330, 0]
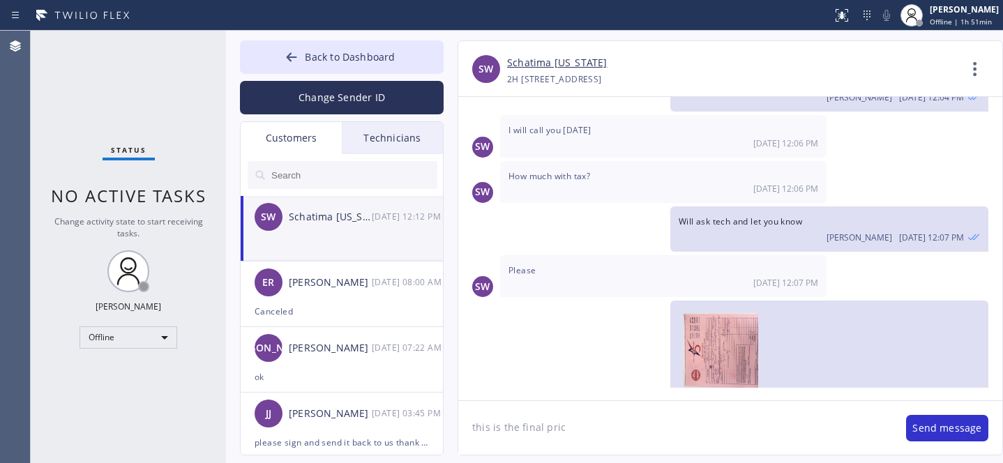
type textarea "this is the final price"
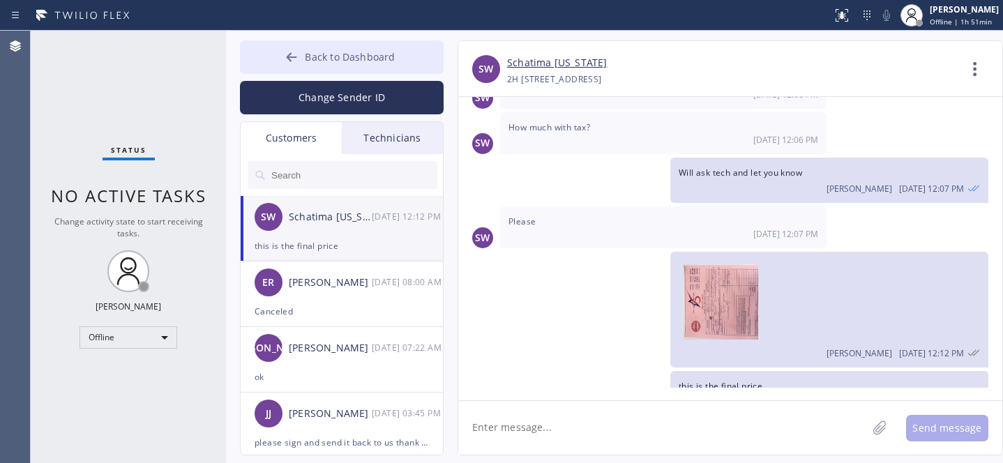
click at [354, 66] on button "Back to Dashboard" at bounding box center [342, 56] width 204 height 33
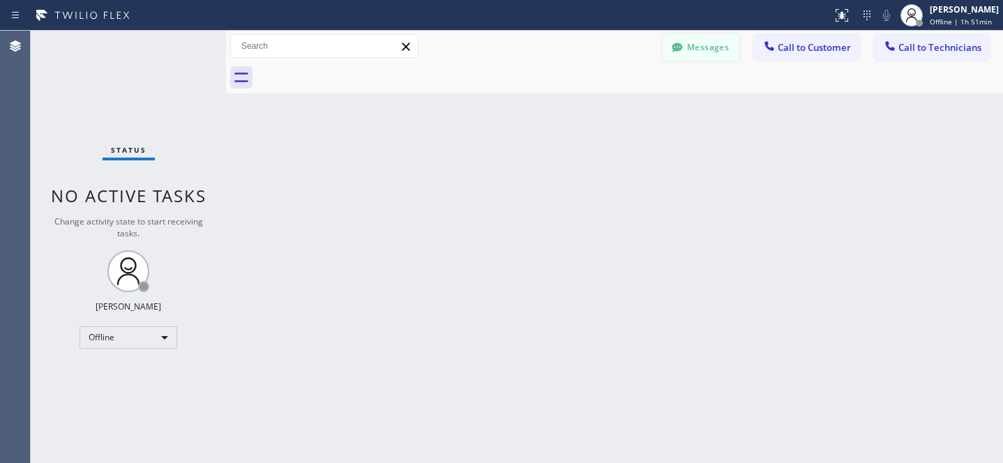
click at [686, 44] on button "Messages" at bounding box center [700, 47] width 77 height 26
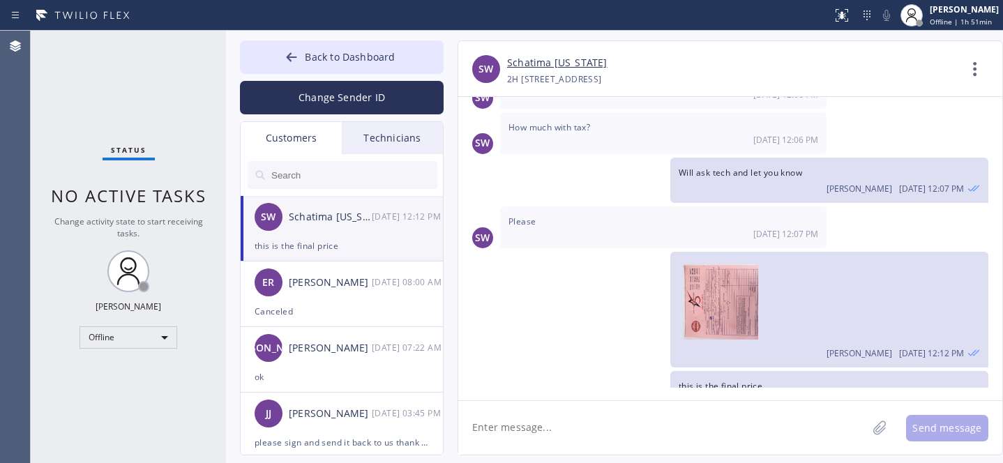
drag, startPoint x: 326, startPoint y: 50, endPoint x: 608, endPoint y: 1, distance: 285.9
click at [326, 50] on button "Back to Dashboard" at bounding box center [342, 56] width 204 height 33
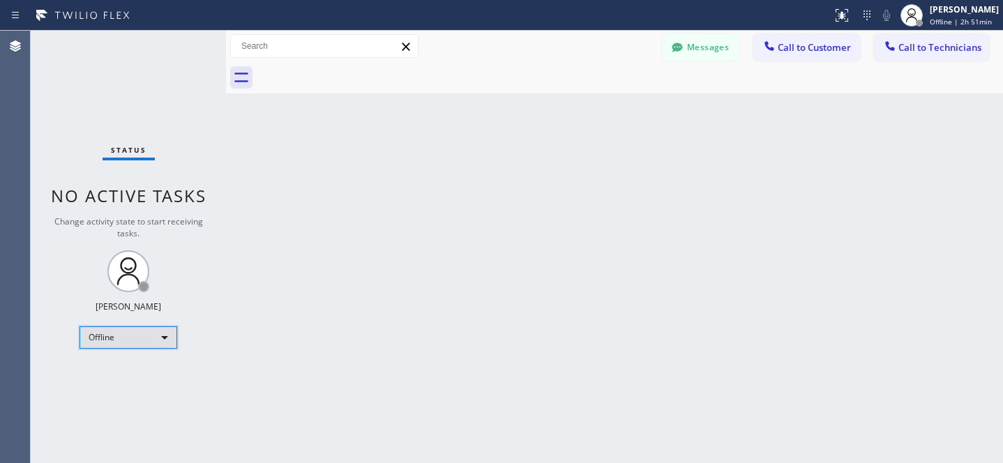
click at [122, 331] on div "Offline" at bounding box center [128, 337] width 98 height 22
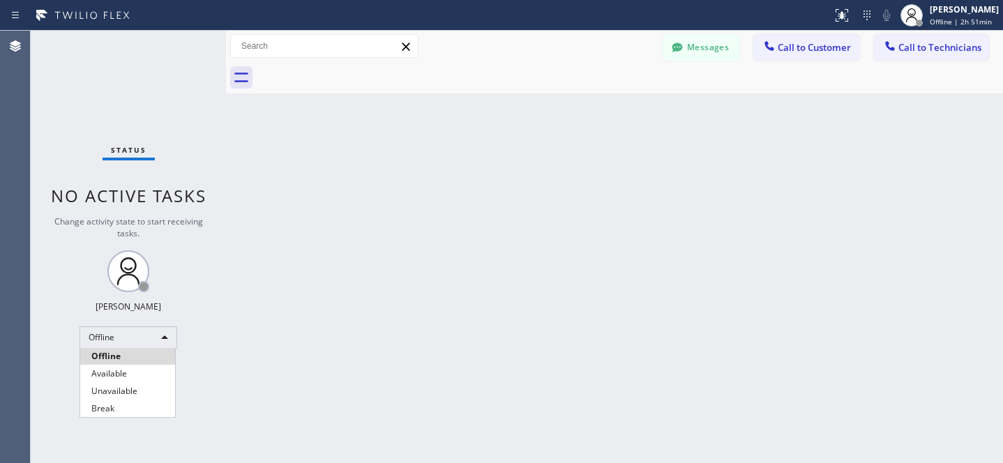
drag, startPoint x: 118, startPoint y: 369, endPoint x: 130, endPoint y: 365, distance: 12.6
click at [117, 369] on li "Available" at bounding box center [127, 373] width 95 height 17
drag, startPoint x: 909, startPoint y: 50, endPoint x: 818, endPoint y: 74, distance: 94.6
click at [909, 50] on span "Call to Technicians" at bounding box center [939, 47] width 83 height 13
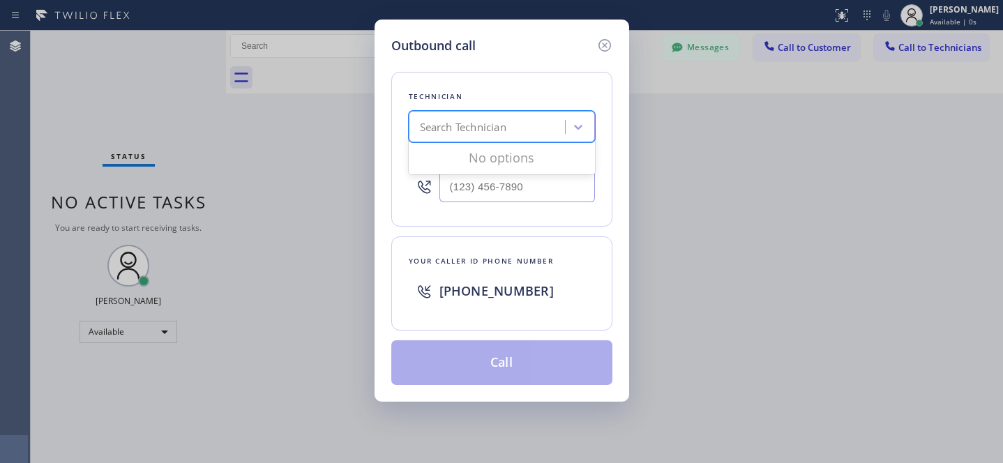
click at [441, 139] on div "Search Technician" at bounding box center [502, 126] width 186 height 31
type input "la art"
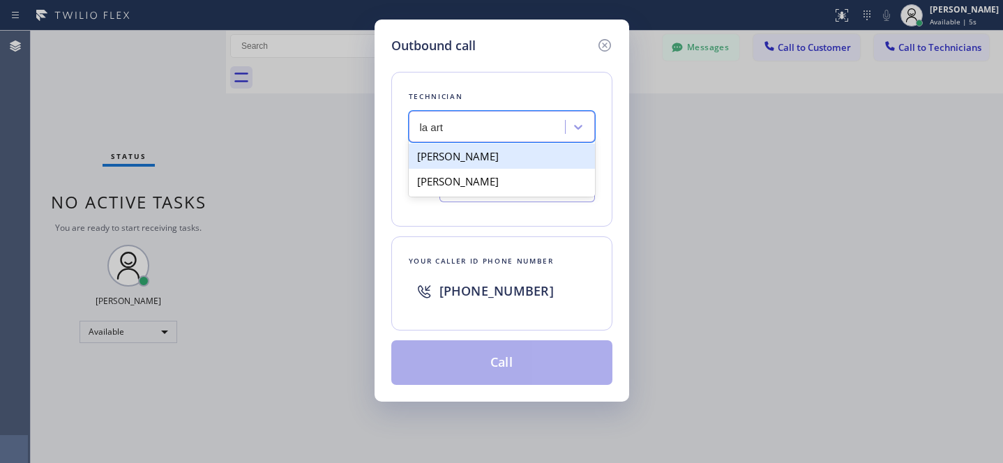
click at [451, 155] on div "[PERSON_NAME]" at bounding box center [502, 156] width 186 height 25
type input "[PHONE_NUMBER]"
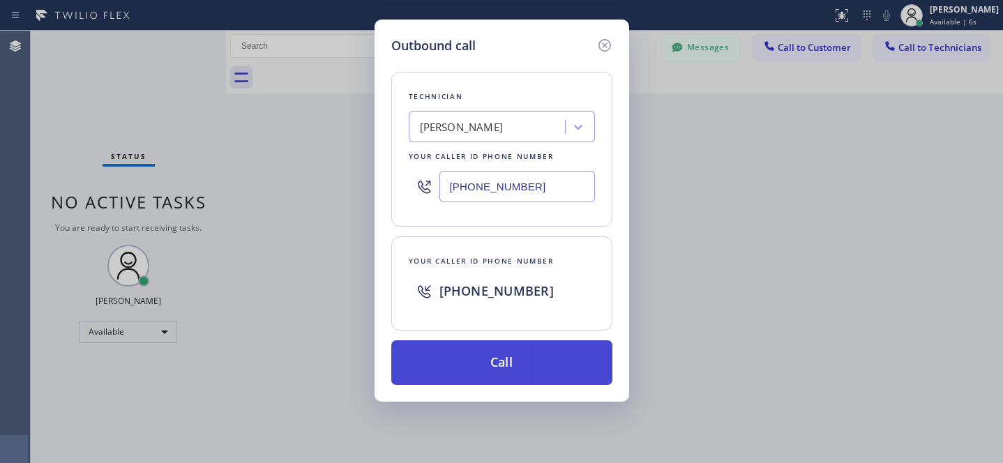
click at [511, 360] on button "Call" at bounding box center [501, 362] width 221 height 45
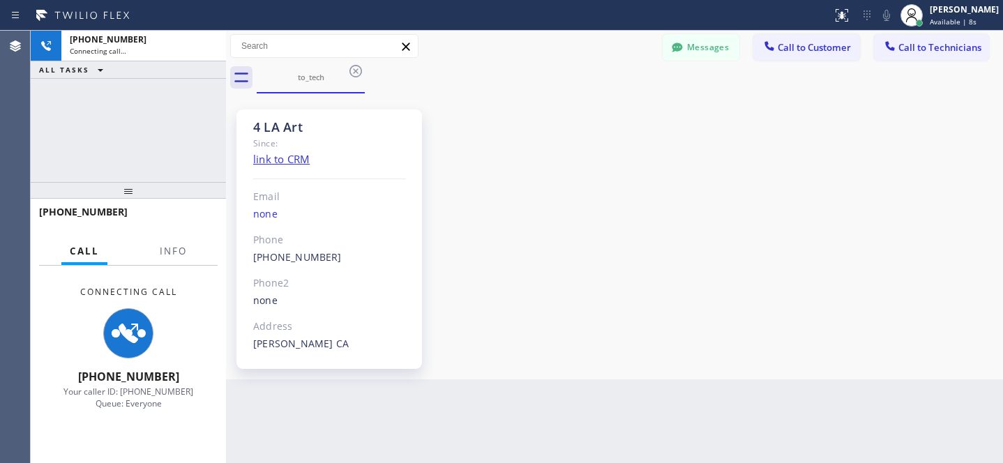
scroll to position [101, 0]
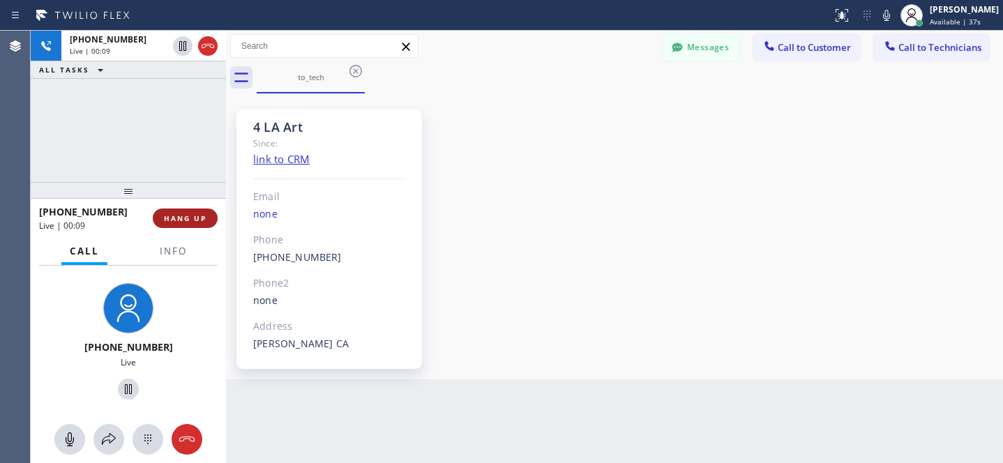
click at [197, 214] on span "HANG UP" at bounding box center [185, 218] width 43 height 10
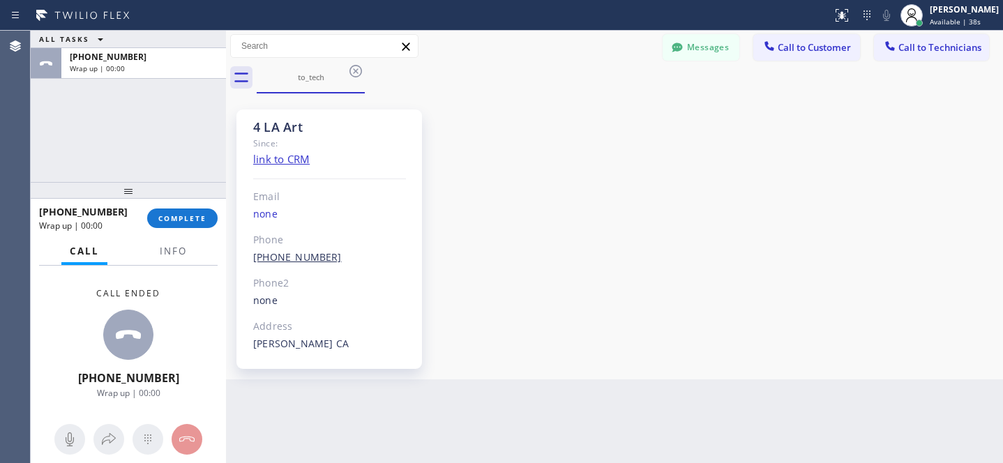
click at [281, 258] on link "[PHONE_NUMBER]" at bounding box center [297, 256] width 89 height 13
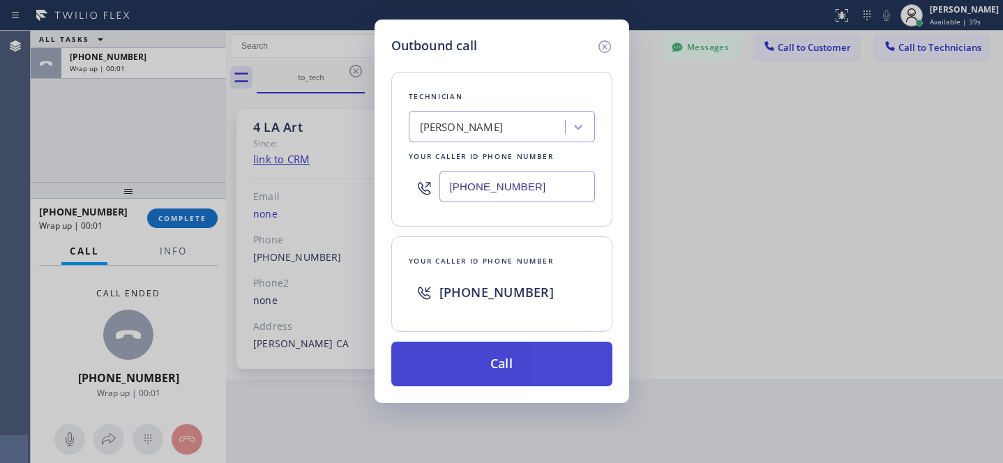
click at [519, 373] on button "Call" at bounding box center [501, 364] width 221 height 45
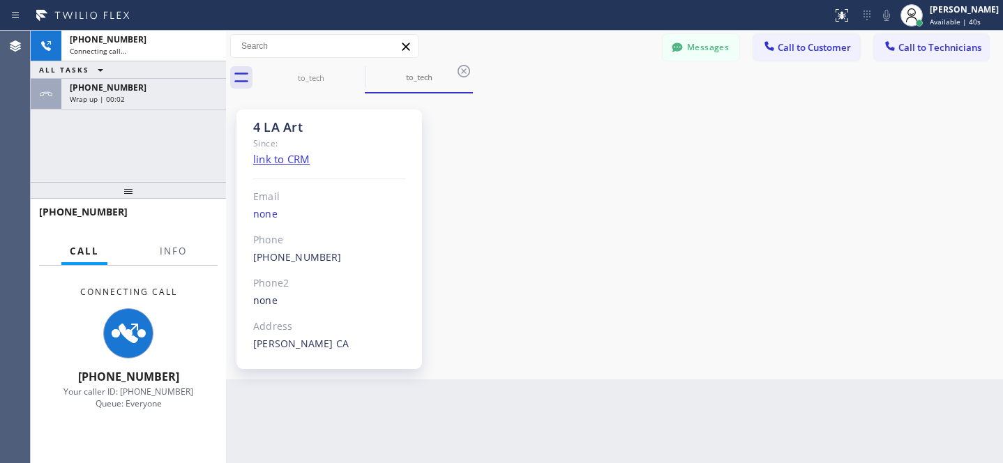
scroll to position [101, 0]
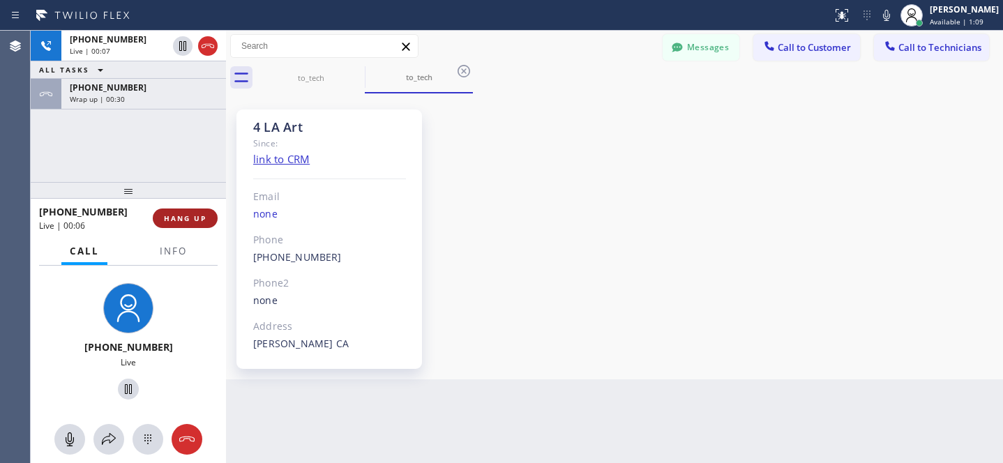
drag, startPoint x: 180, startPoint y: 220, endPoint x: 189, endPoint y: 220, distance: 9.1
click at [181, 220] on span "HANG UP" at bounding box center [185, 218] width 43 height 10
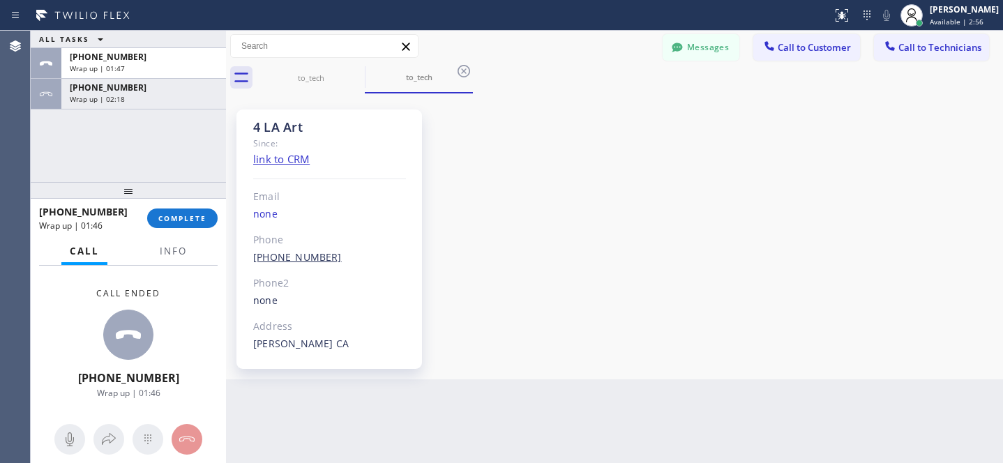
click at [302, 256] on link "[PHONE_NUMBER]" at bounding box center [297, 256] width 89 height 13
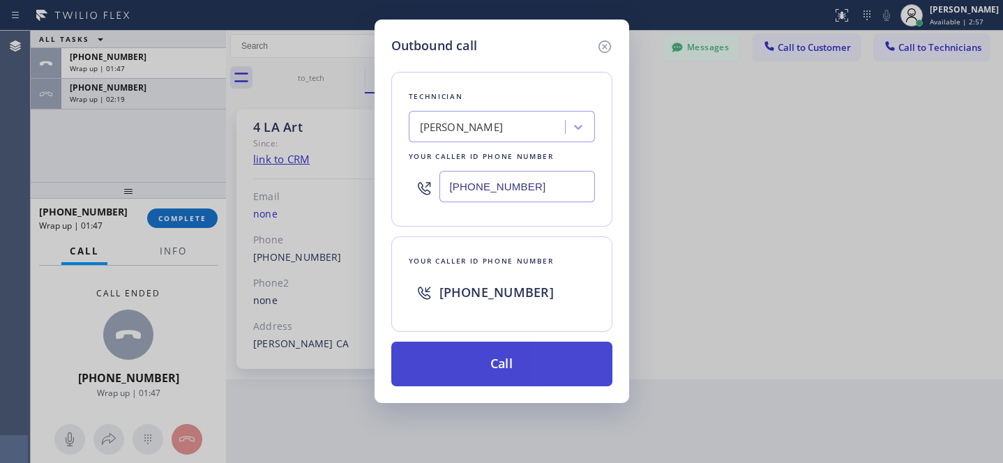
click at [534, 376] on button "Call" at bounding box center [501, 364] width 221 height 45
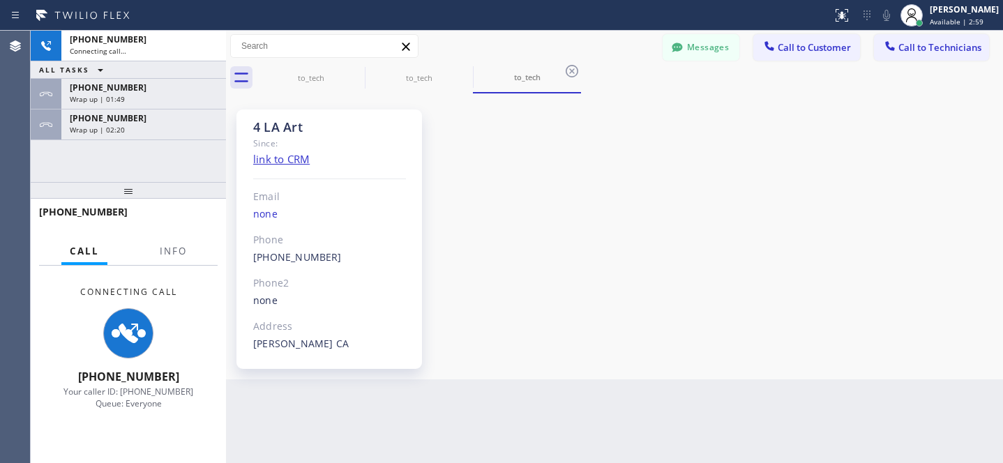
scroll to position [101, 0]
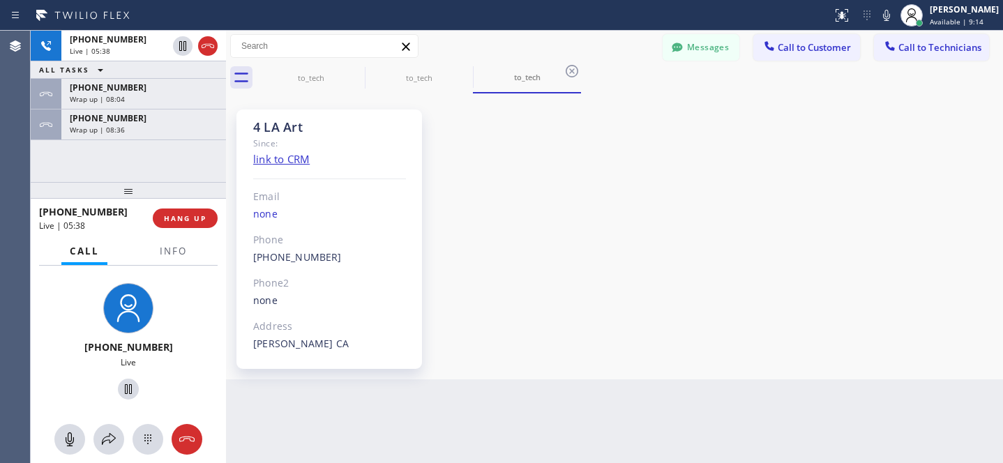
click at [597, 194] on div "4 LA Art Since: link to CRM Email none Phone [PHONE_NUMBER] Outbound call Techn…" at bounding box center [614, 236] width 770 height 279
click at [572, 245] on div "4 LA Art Since: link to CRM Email none Phone [PHONE_NUMBER] Outbound call Techn…" at bounding box center [614, 236] width 770 height 279
click at [540, 276] on div "4 LA Art Since: link to CRM Email none Phone [PHONE_NUMBER] Outbound call Techn…" at bounding box center [614, 236] width 770 height 279
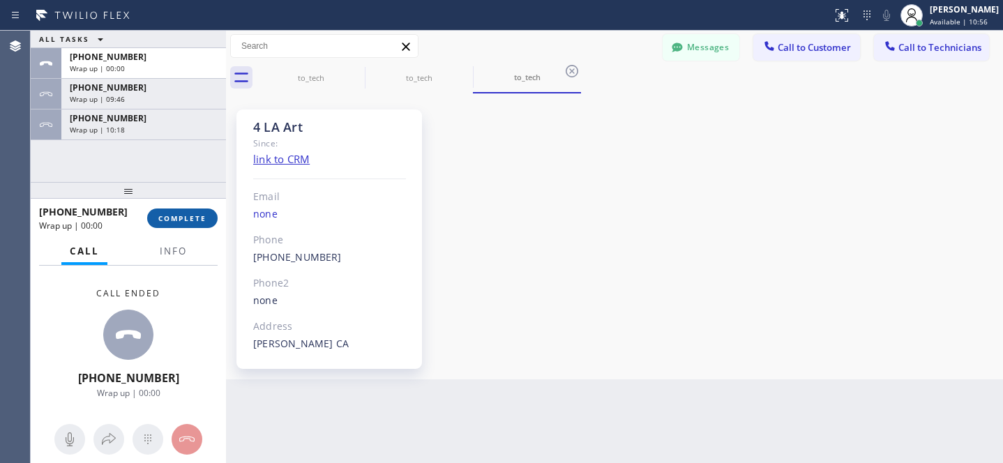
click at [199, 218] on span "COMPLETE" at bounding box center [182, 218] width 48 height 10
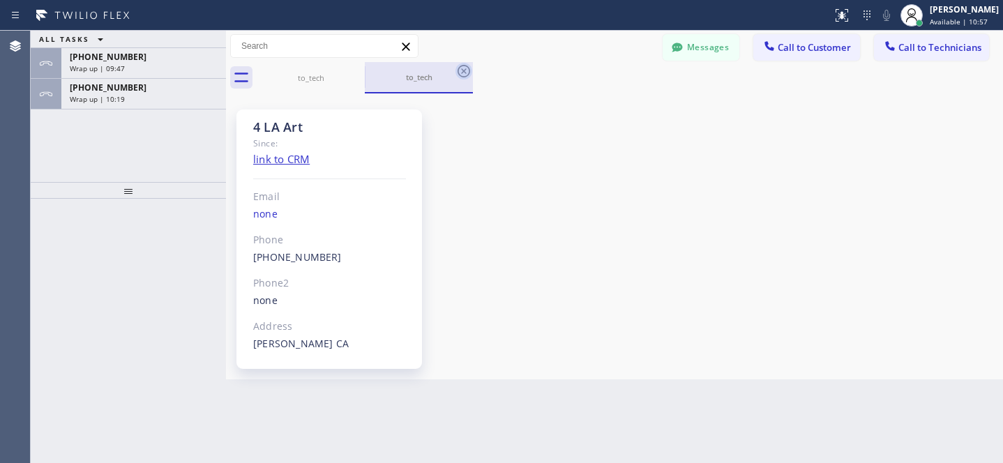
click at [460, 73] on icon at bounding box center [463, 71] width 17 height 17
click at [352, 70] on icon at bounding box center [355, 71] width 17 height 17
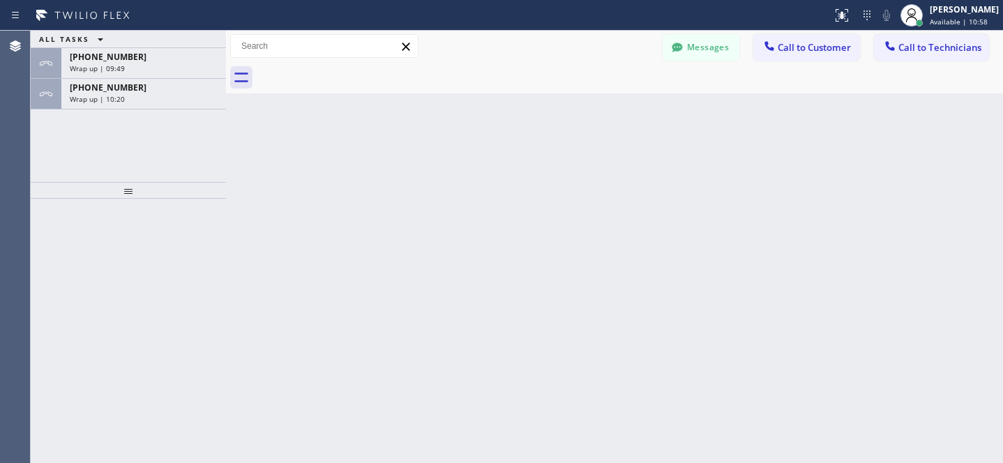
drag, startPoint x: 176, startPoint y: 103, endPoint x: 194, endPoint y: 182, distance: 81.5
click at [175, 103] on div "Wrap up | 10:20" at bounding box center [144, 99] width 148 height 10
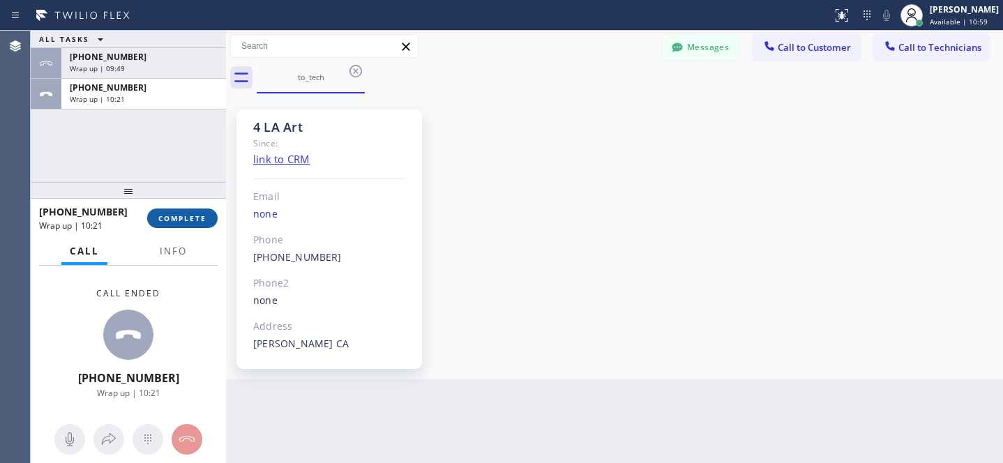
scroll to position [101, 0]
click at [194, 227] on button "COMPLETE" at bounding box center [182, 218] width 70 height 20
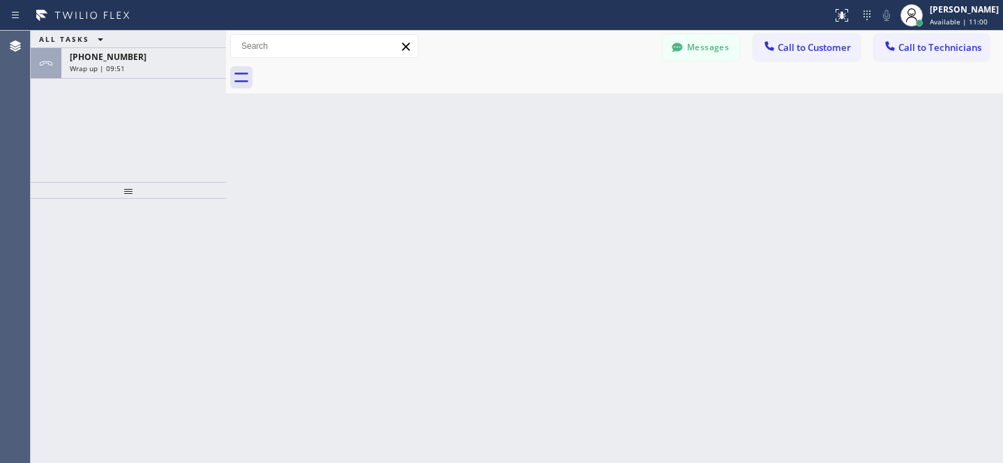
drag, startPoint x: 162, startPoint y: 59, endPoint x: 202, endPoint y: 121, distance: 74.7
click at [162, 59] on div "[PHONE_NUMBER]" at bounding box center [144, 57] width 148 height 12
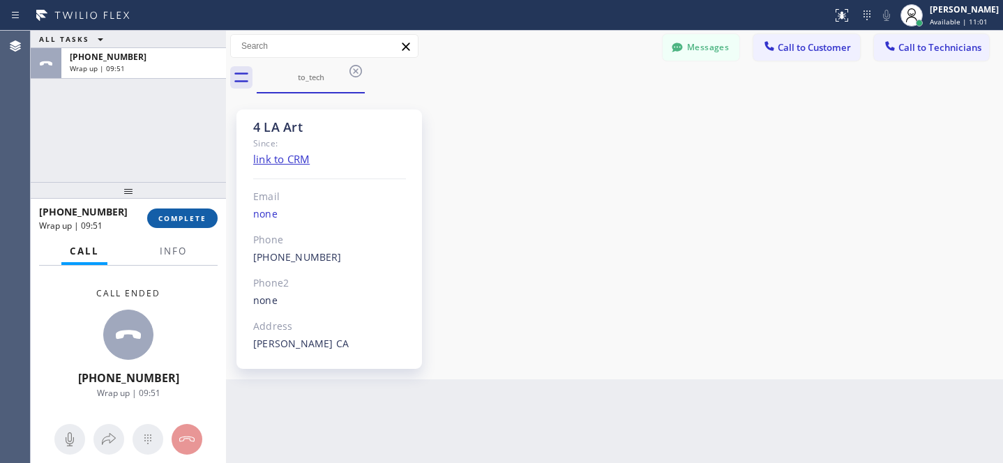
scroll to position [101, 0]
click at [204, 209] on button "COMPLETE" at bounding box center [182, 218] width 70 height 20
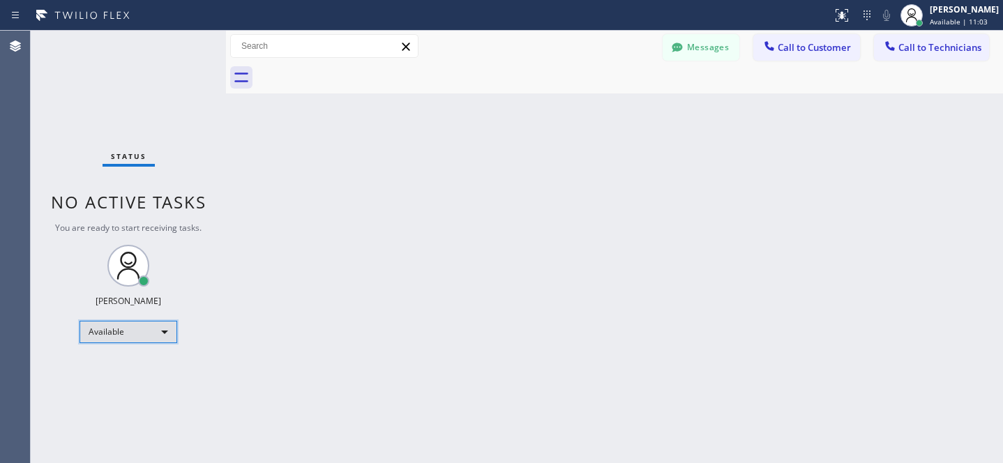
click at [128, 329] on div "Available" at bounding box center [128, 332] width 98 height 22
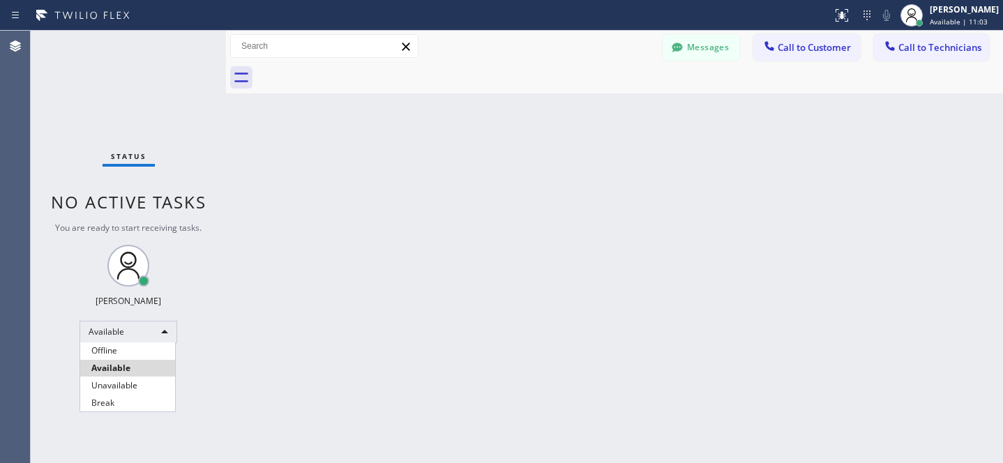
click at [112, 350] on li "Offline" at bounding box center [127, 350] width 95 height 17
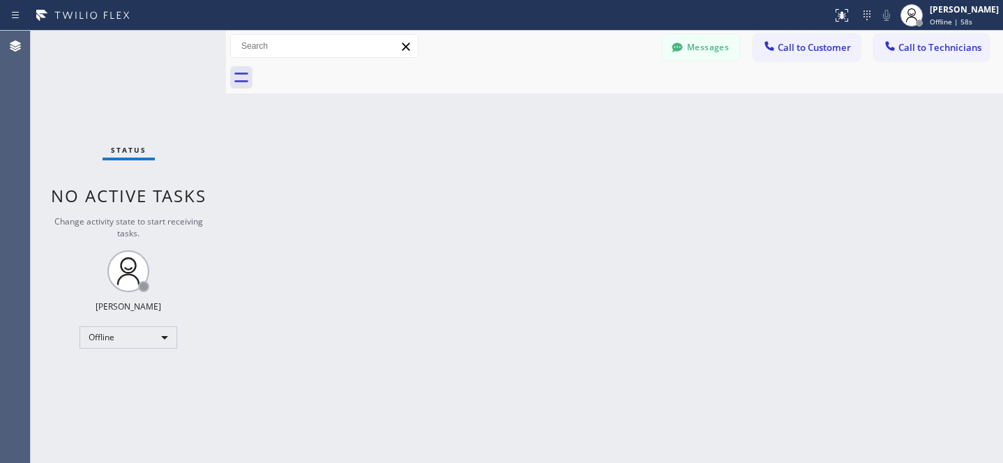
click at [713, 49] on button "Messages" at bounding box center [700, 47] width 77 height 26
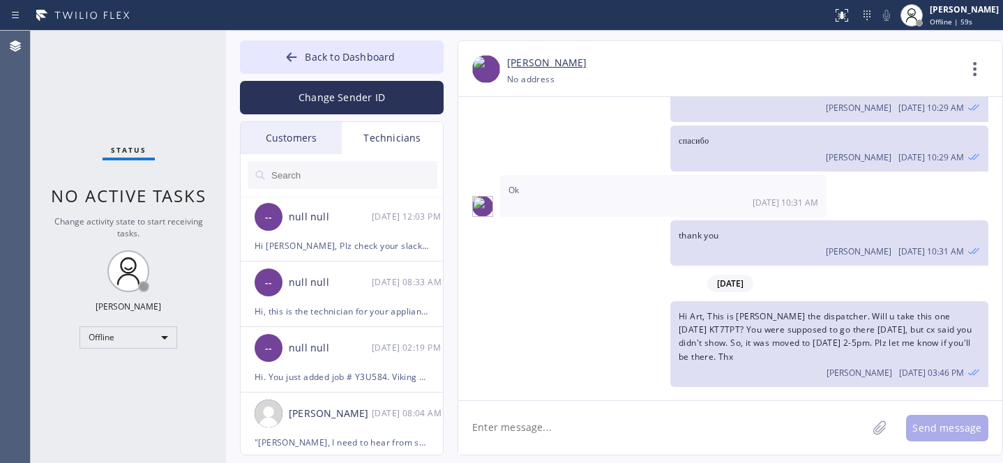
click at [303, 142] on div "Customers" at bounding box center [291, 138] width 101 height 32
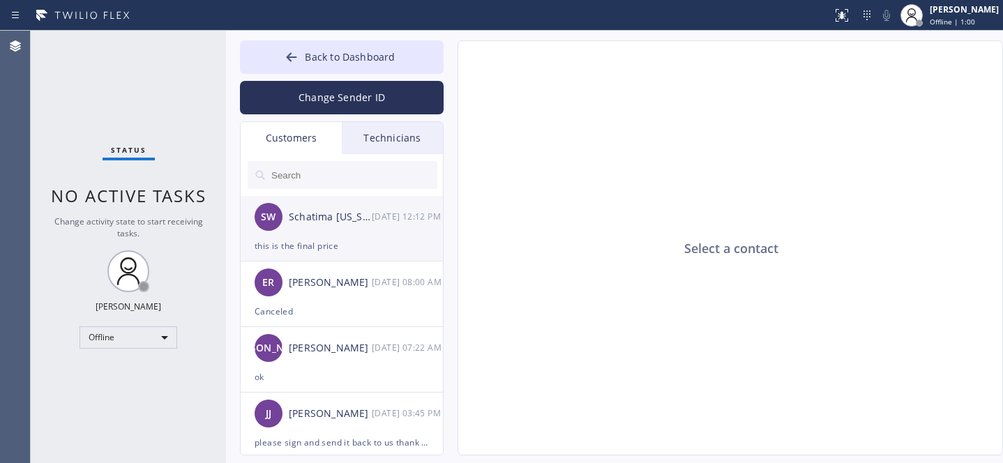
click at [330, 239] on div "this is the final price" at bounding box center [342, 246] width 174 height 16
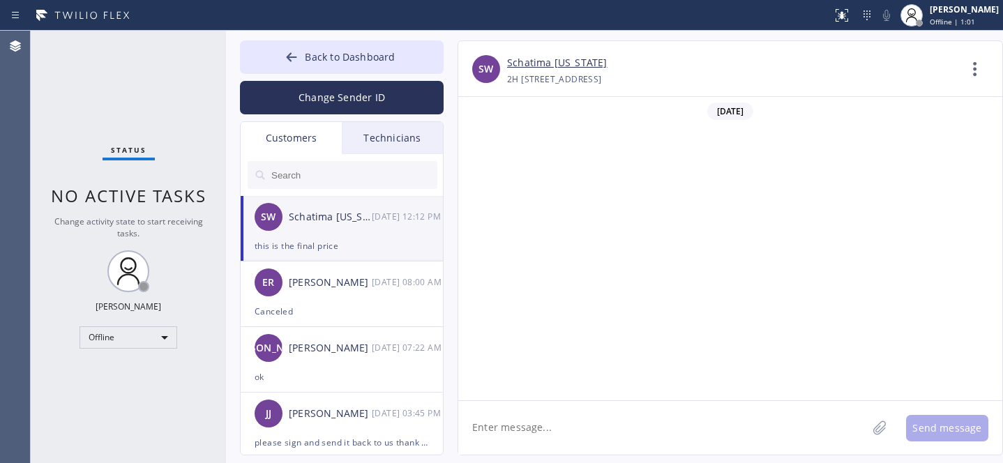
scroll to position [2379, 0]
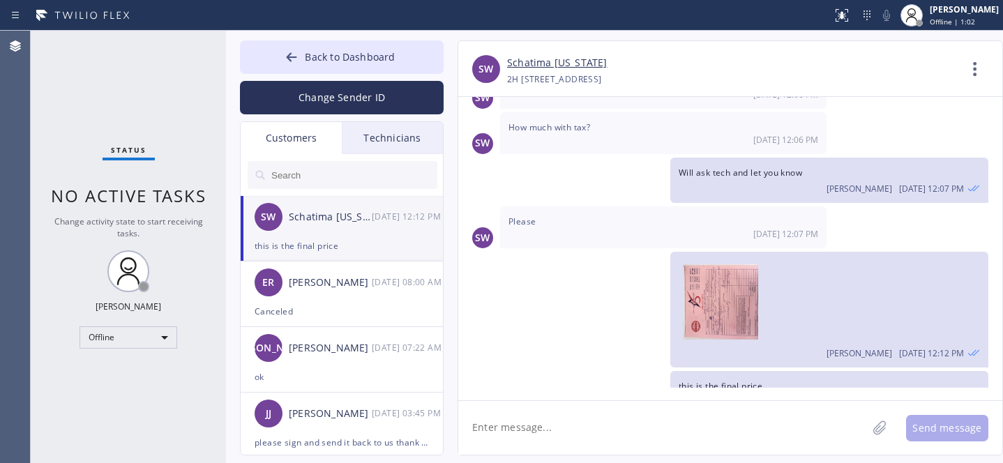
click at [330, 179] on input "text" at bounding box center [353, 175] width 167 height 28
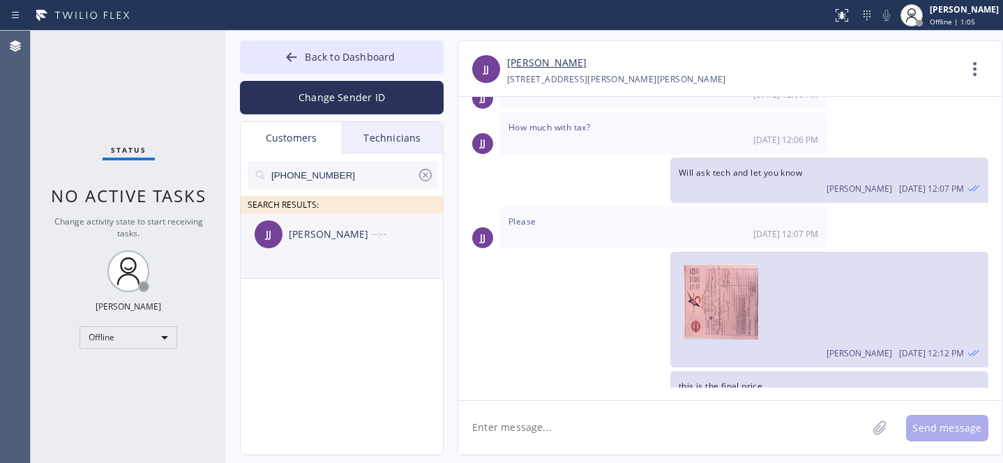
click at [313, 254] on div "[PERSON_NAME] --:--" at bounding box center [343, 234] width 204 height 42
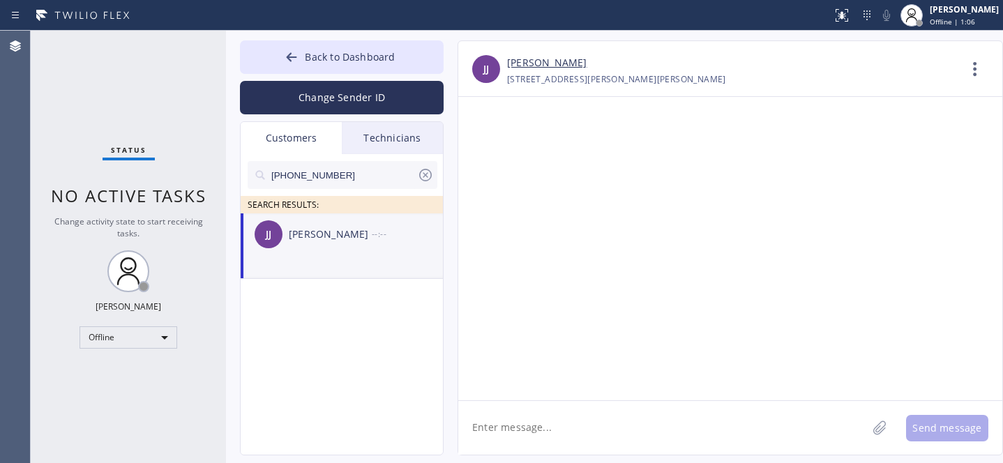
scroll to position [0, 0]
click at [589, 434] on textarea at bounding box center [662, 428] width 409 height 54
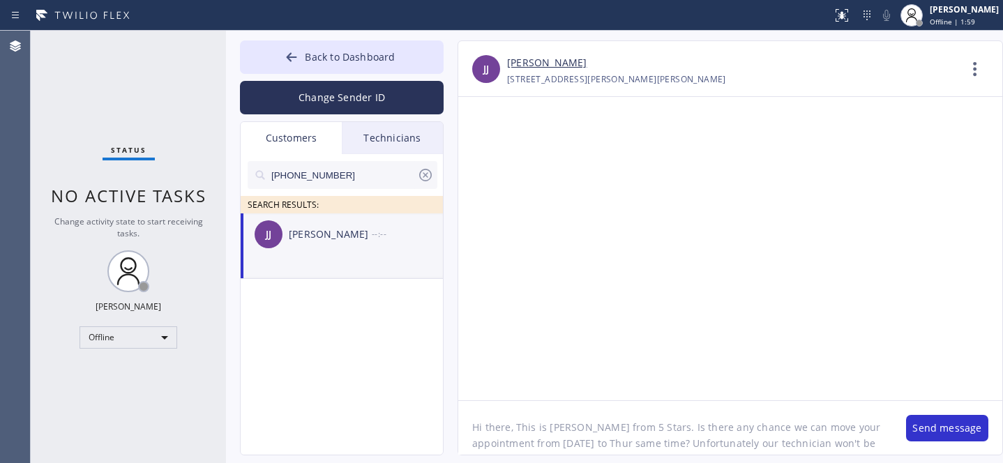
scroll to position [11, 0]
type textarea "Hi there, This is [PERSON_NAME] from 5 Stars. Is there any chance we can move y…"
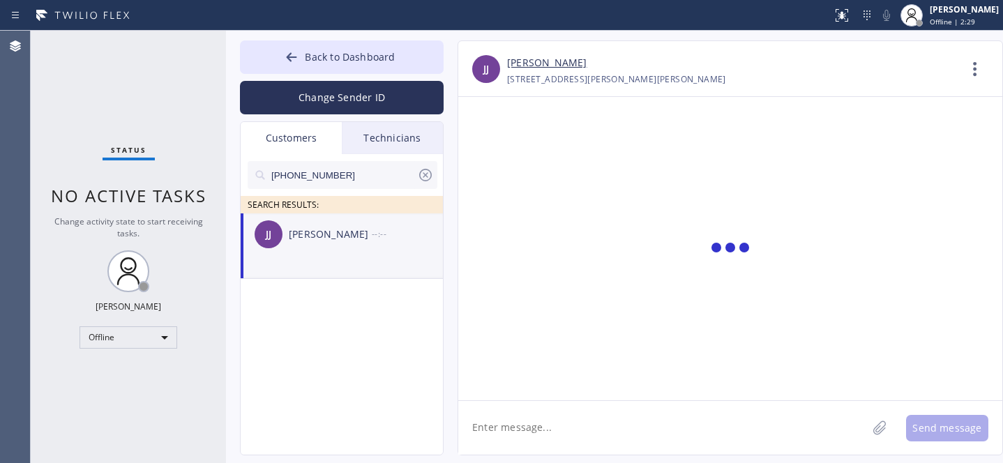
scroll to position [0, 0]
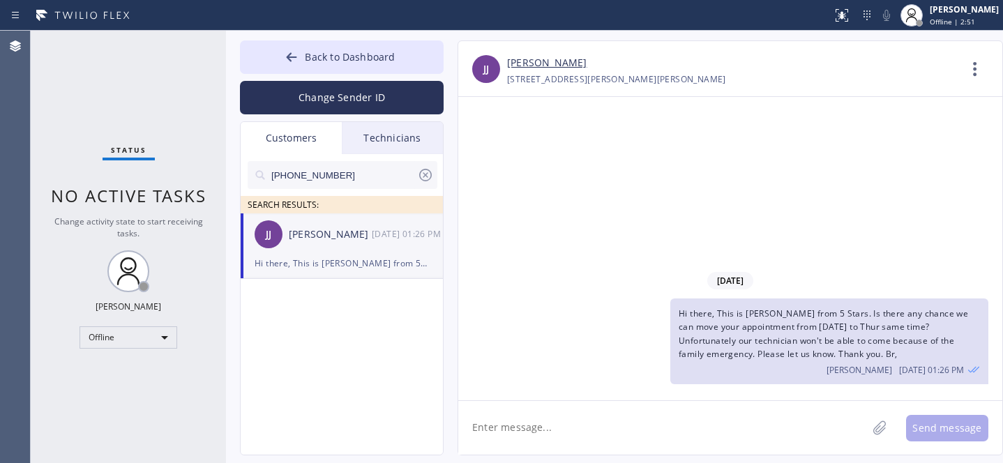
click at [331, 179] on input "[PHONE_NUMBER]" at bounding box center [343, 175] width 147 height 28
paste input "707) 272-8667"
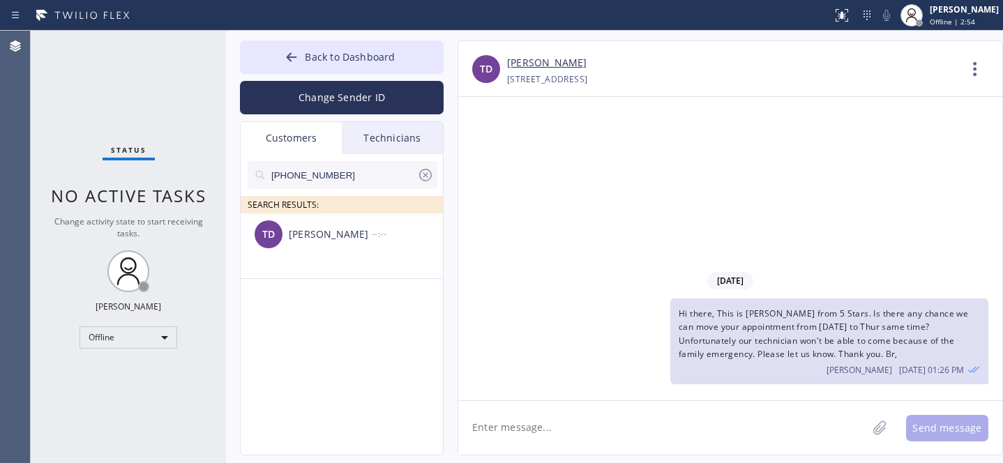
type input "[PHONE_NUMBER]"
click at [314, 246] on div "TD [PERSON_NAME] --:--" at bounding box center [343, 234] width 204 height 42
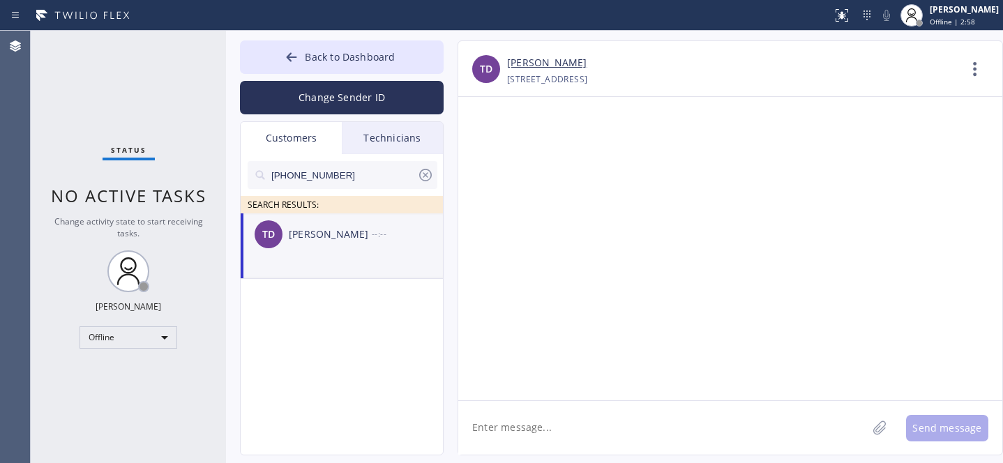
click at [556, 426] on textarea at bounding box center [662, 428] width 409 height 54
paste textarea "Hi there, This is [PERSON_NAME] from 5 Stars. Is there any chance we can move y…"
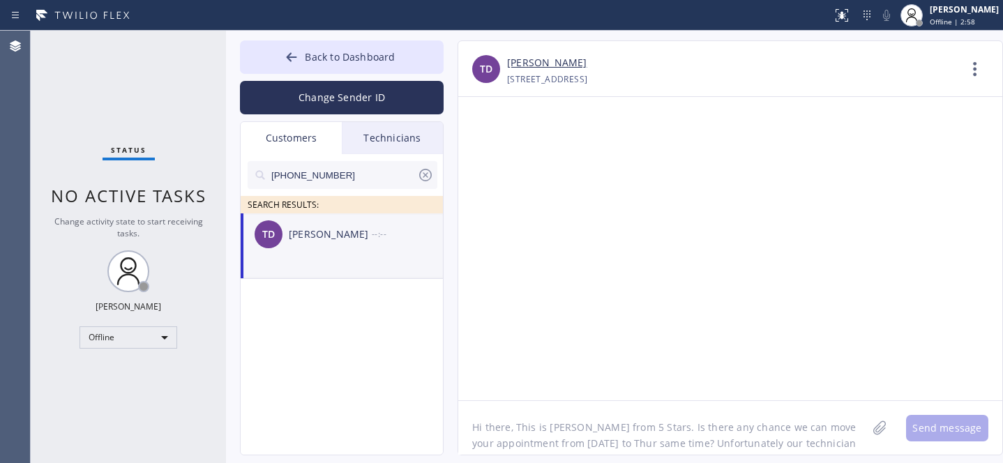
scroll to position [11, 0]
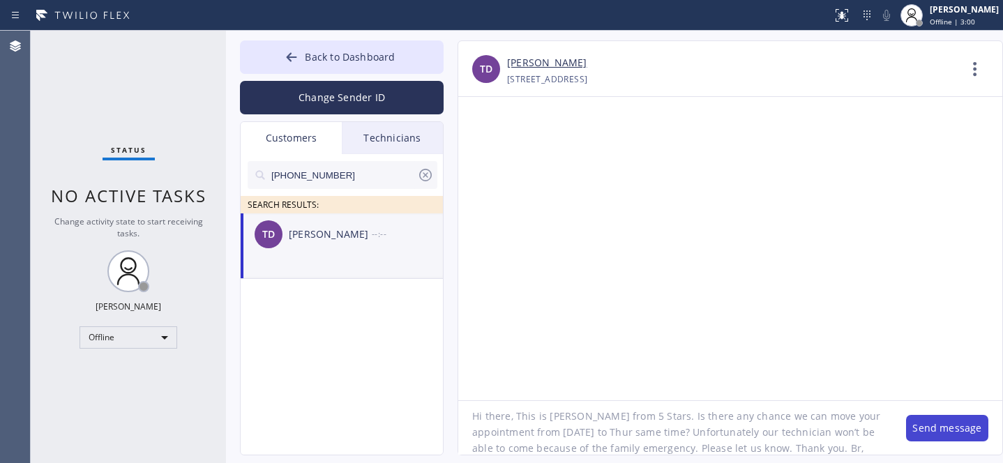
type textarea "Hi there, This is [PERSON_NAME] from 5 Stars. Is there any chance we can move y…"
click at [930, 432] on button "Send message" at bounding box center [947, 428] width 82 height 26
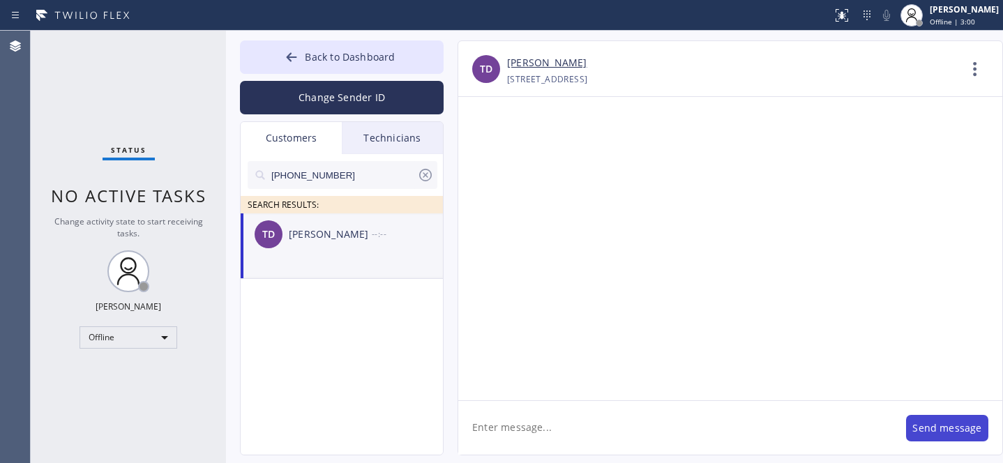
scroll to position [0, 0]
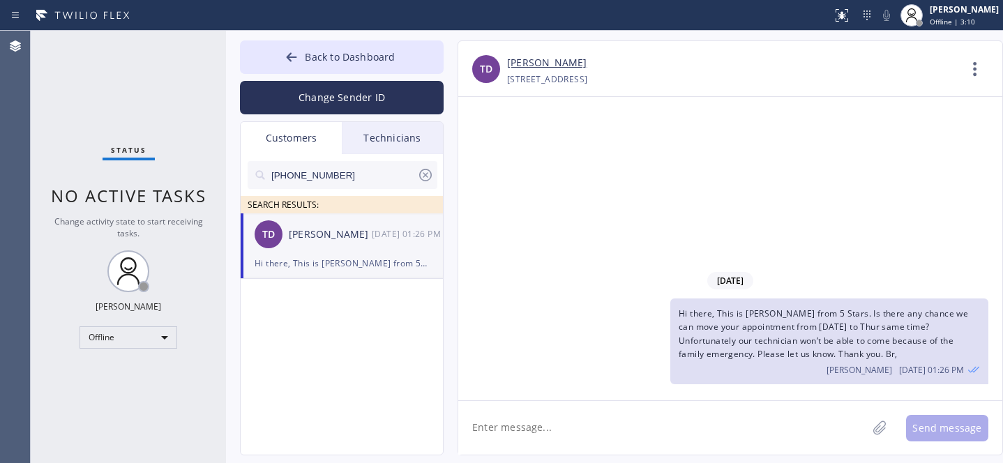
click at [421, 172] on icon at bounding box center [425, 175] width 17 height 17
click at [338, 56] on span "Back to Dashboard" at bounding box center [350, 56] width 90 height 13
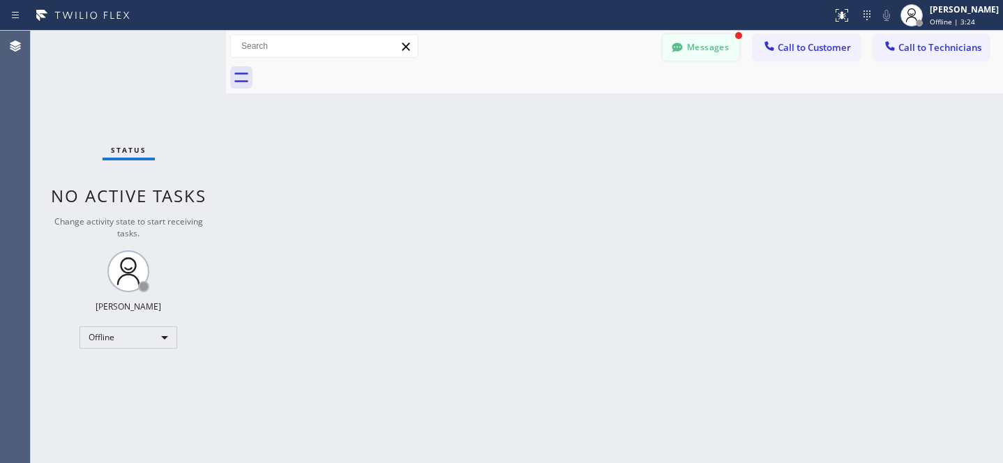
click at [730, 56] on button "Messages" at bounding box center [700, 47] width 77 height 26
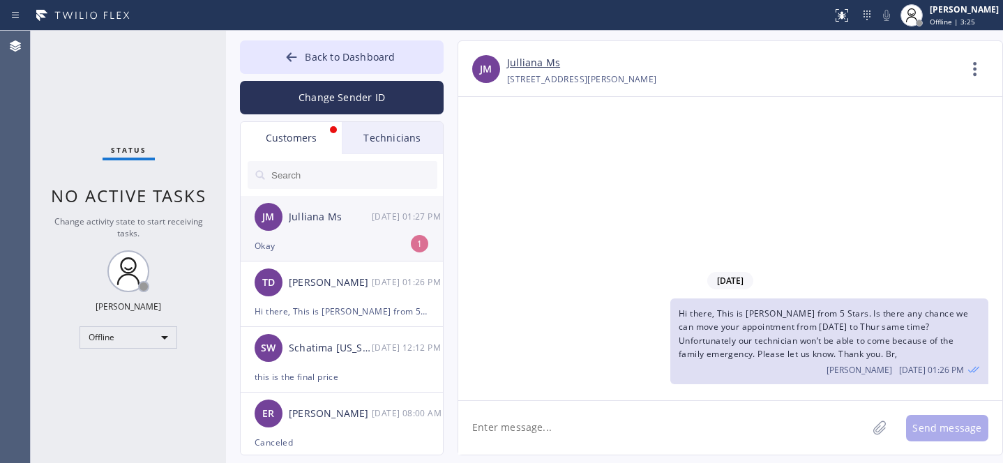
click at [342, 222] on div "Julliana Ms" at bounding box center [330, 217] width 83 height 16
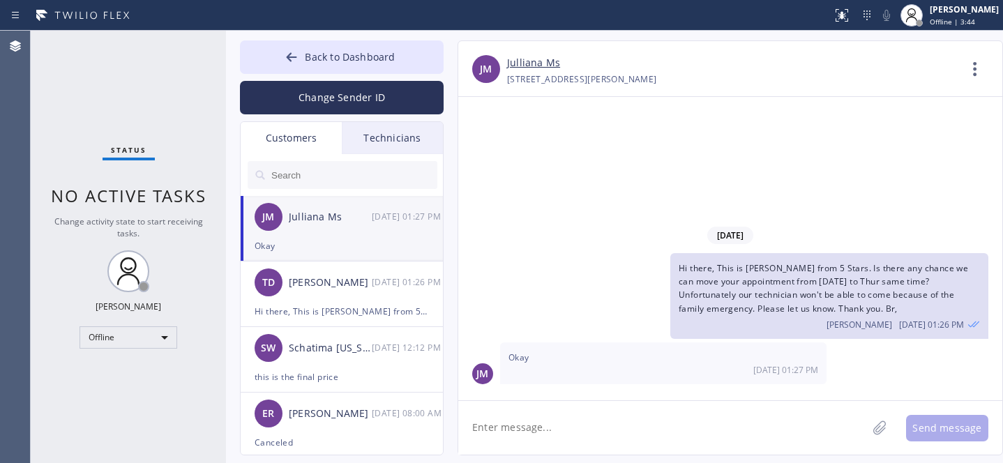
click at [549, 407] on textarea at bounding box center [662, 428] width 409 height 54
paste textarea "[DATE] 9am - 12pm"
type textarea "Rescheduled: [DATE] 9am - 12pm. Thank you"
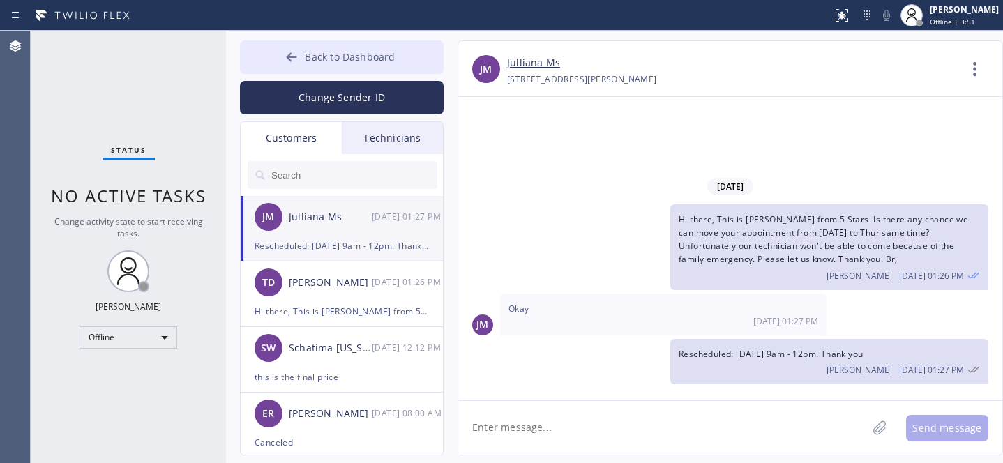
click at [317, 56] on span "Back to Dashboard" at bounding box center [350, 56] width 90 height 13
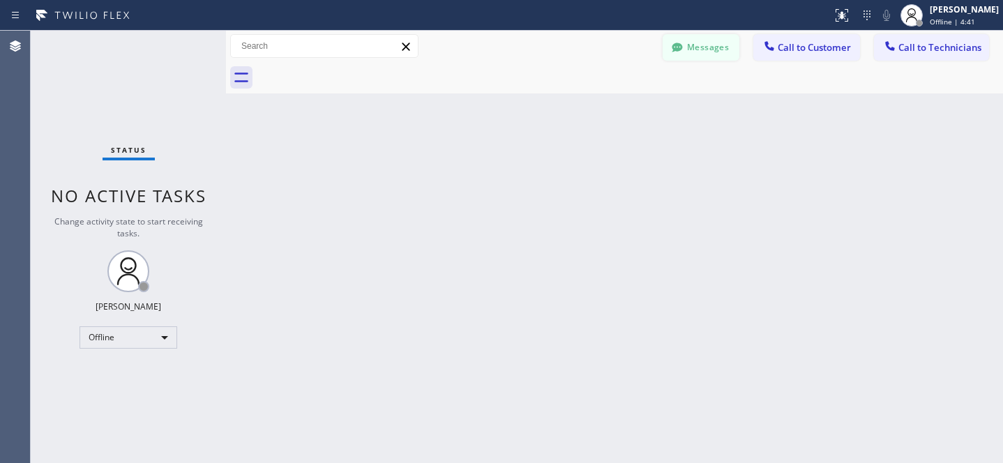
click at [696, 50] on button "Messages" at bounding box center [700, 47] width 77 height 26
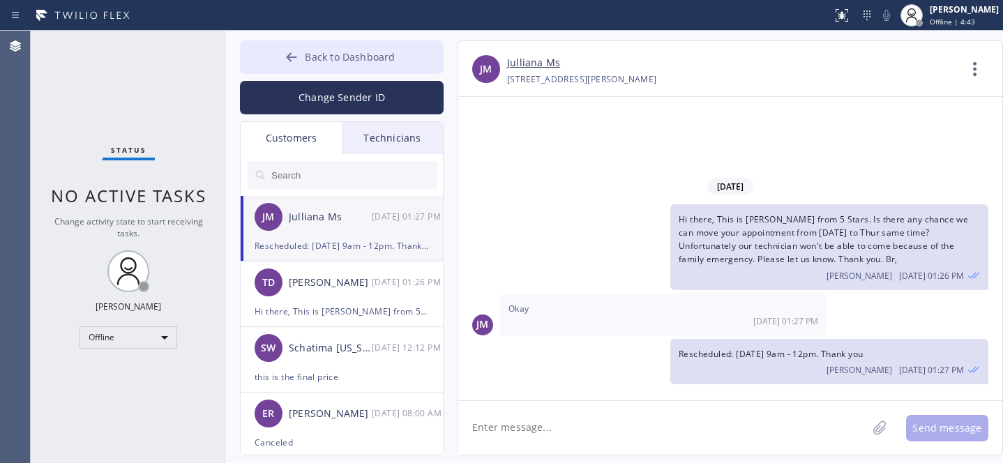
click at [310, 56] on span "Back to Dashboard" at bounding box center [350, 56] width 90 height 13
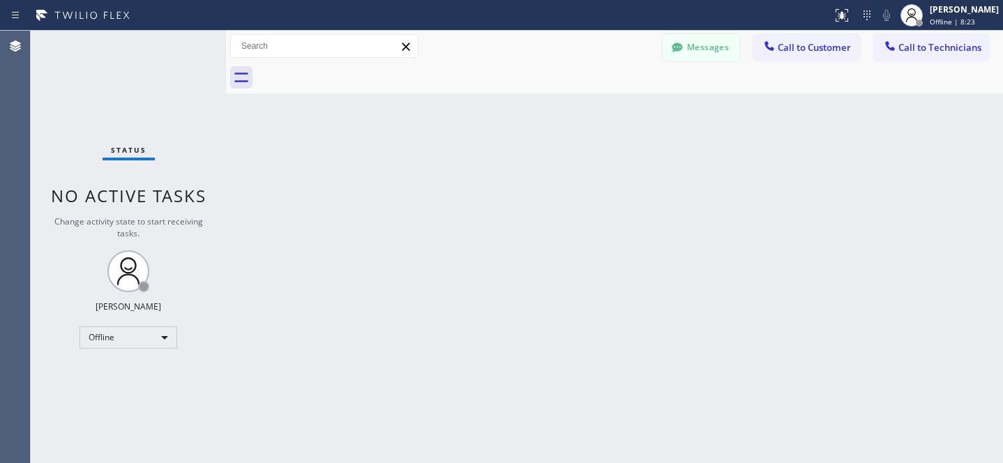
click at [704, 55] on button "Messages" at bounding box center [700, 47] width 77 height 26
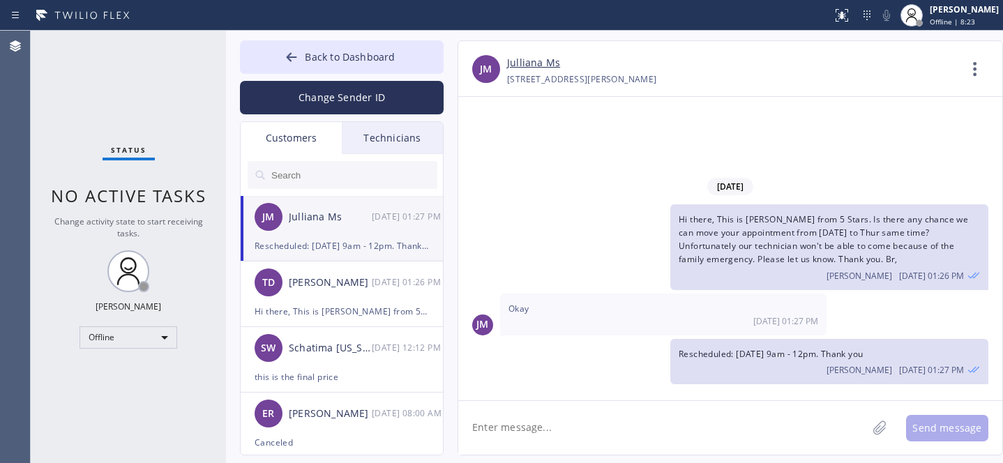
click at [334, 309] on div "Hi there, This is [PERSON_NAME] from 5 Stars. Is there any chance we can move y…" at bounding box center [342, 311] width 174 height 16
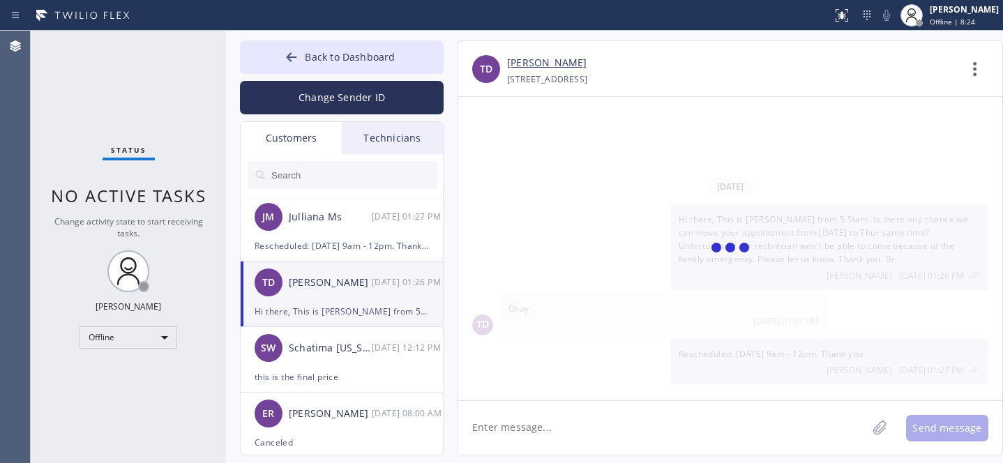
click at [512, 435] on textarea at bounding box center [662, 428] width 409 height 54
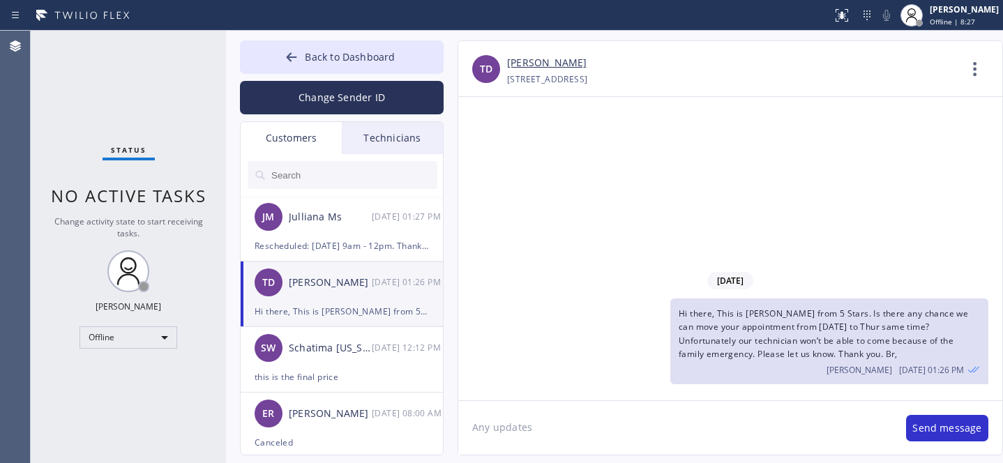
type textarea "Any updates?"
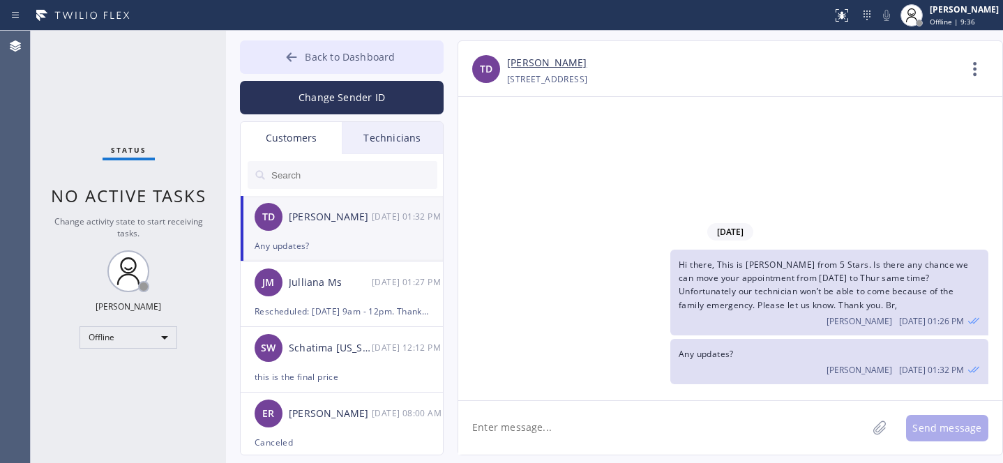
click at [319, 54] on span "Back to Dashboard" at bounding box center [350, 56] width 90 height 13
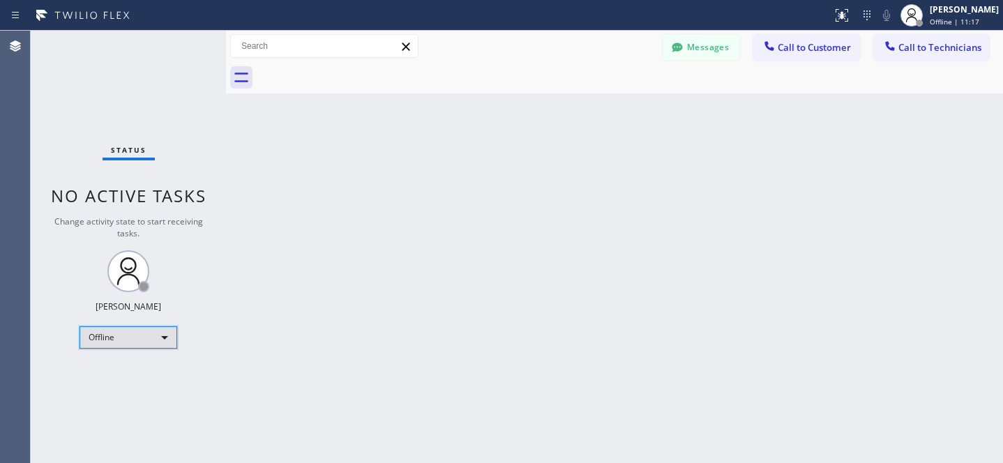
click at [130, 330] on div "Offline" at bounding box center [128, 337] width 98 height 22
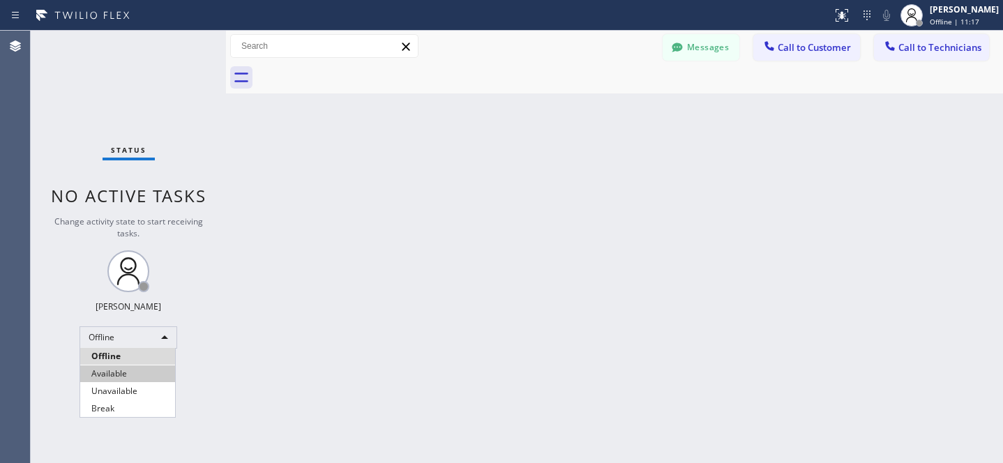
click at [112, 366] on li "Available" at bounding box center [127, 373] width 95 height 17
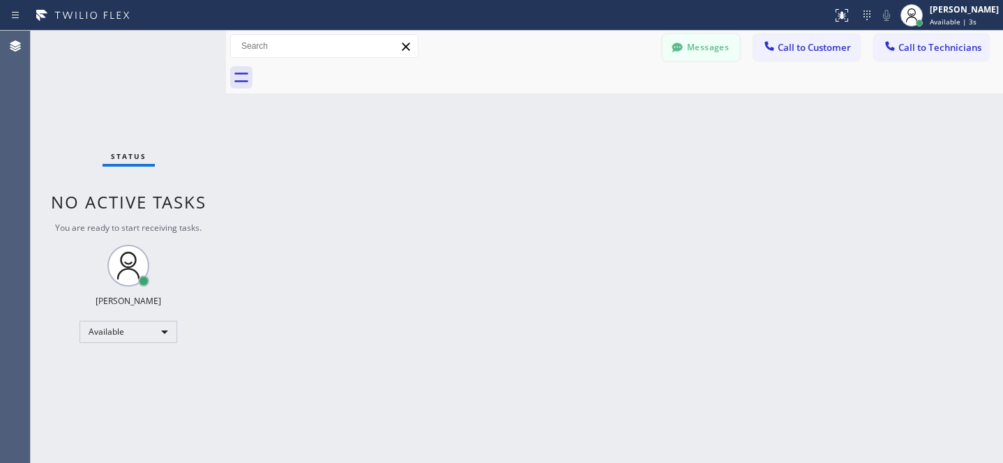
click at [695, 51] on button "Messages" at bounding box center [700, 47] width 77 height 26
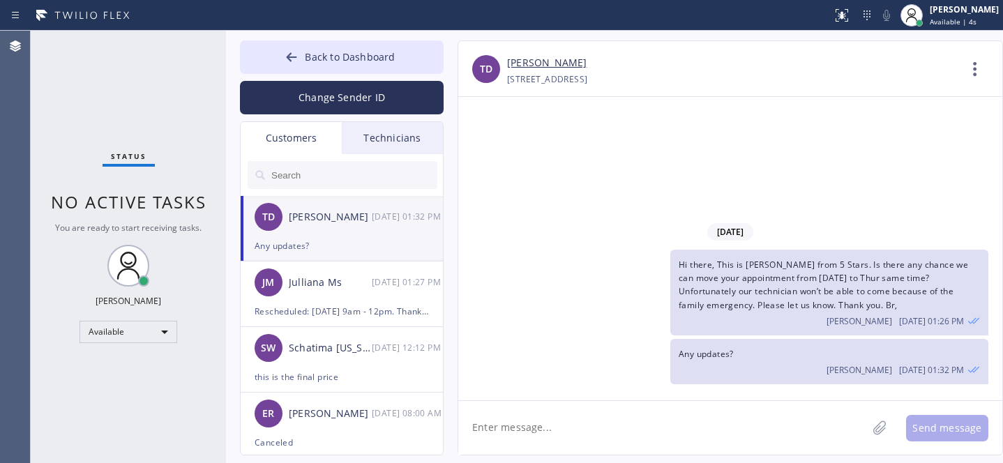
click at [347, 238] on div "Any updates?" at bounding box center [342, 246] width 174 height 16
click at [328, 50] on span "Back to Dashboard" at bounding box center [350, 56] width 90 height 13
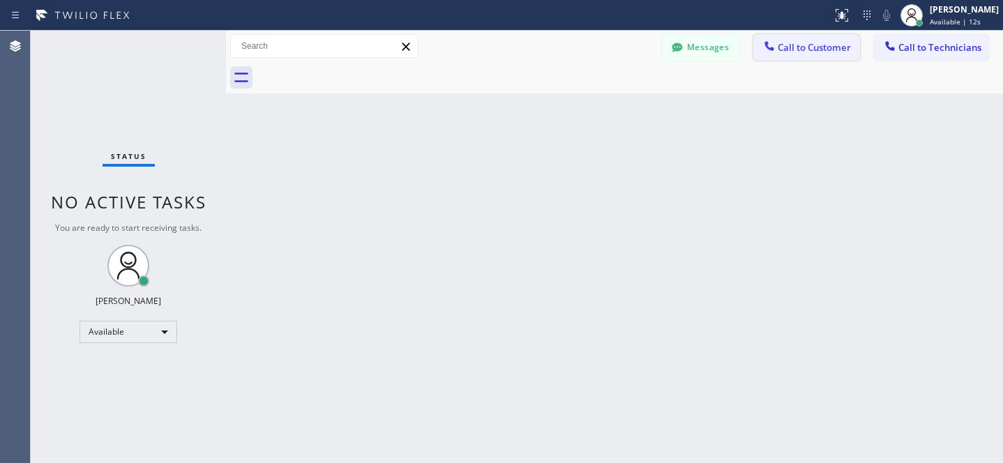
click at [777, 47] on div at bounding box center [769, 47] width 17 height 17
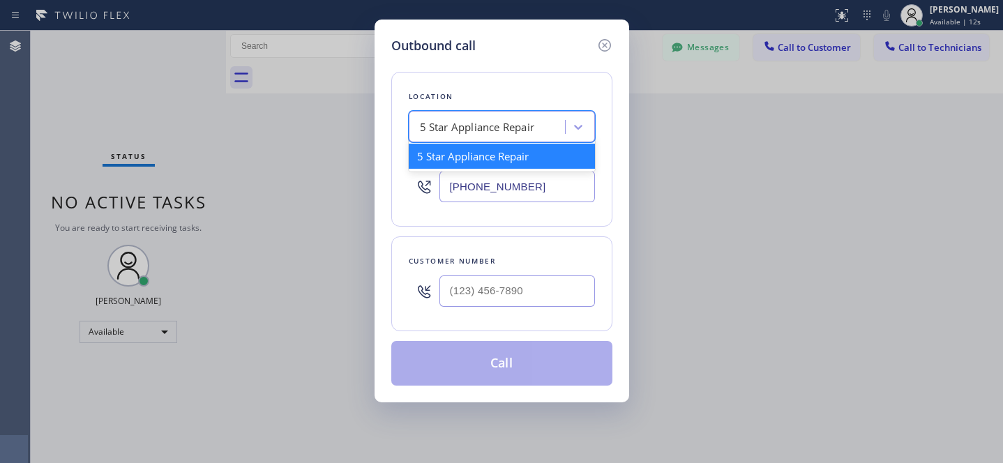
click at [443, 124] on div "5 Star Appliance Repair" at bounding box center [477, 127] width 115 height 16
paste input "Appliance Diamond [GEOGRAPHIC_DATA]"
type input "Appliance Diamond [GEOGRAPHIC_DATA]"
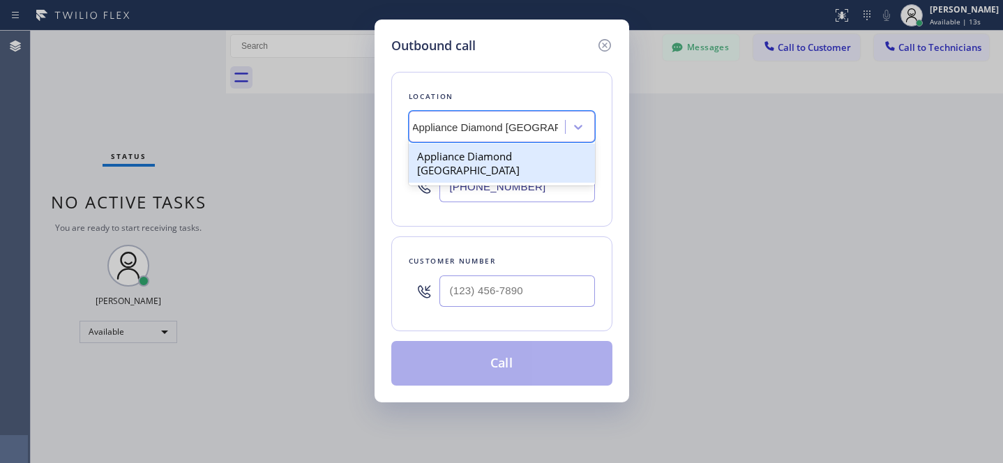
click at [482, 162] on div "Appliance Diamond [GEOGRAPHIC_DATA]" at bounding box center [502, 163] width 186 height 39
type input "[PHONE_NUMBER]"
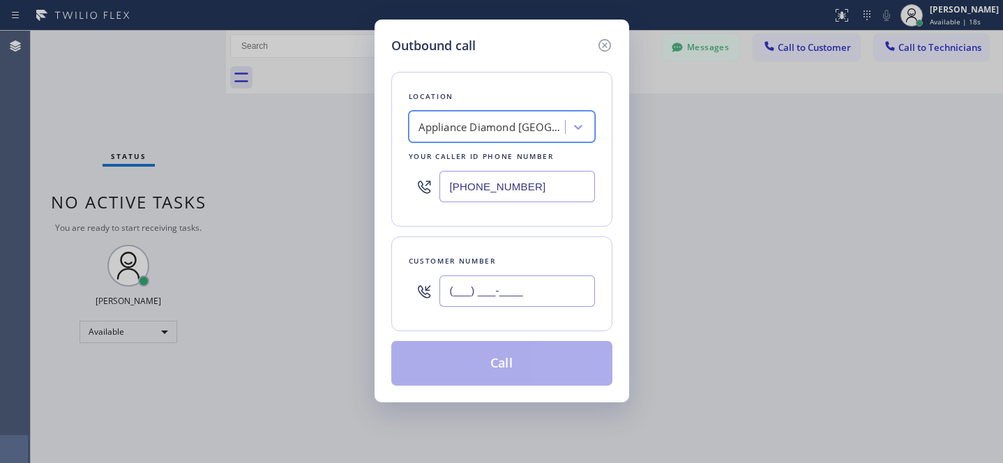
drag, startPoint x: 541, startPoint y: 305, endPoint x: 548, endPoint y: 301, distance: 7.8
click at [541, 305] on input "(___) ___-____" at bounding box center [516, 290] width 155 height 31
paste input "707) 272-8667"
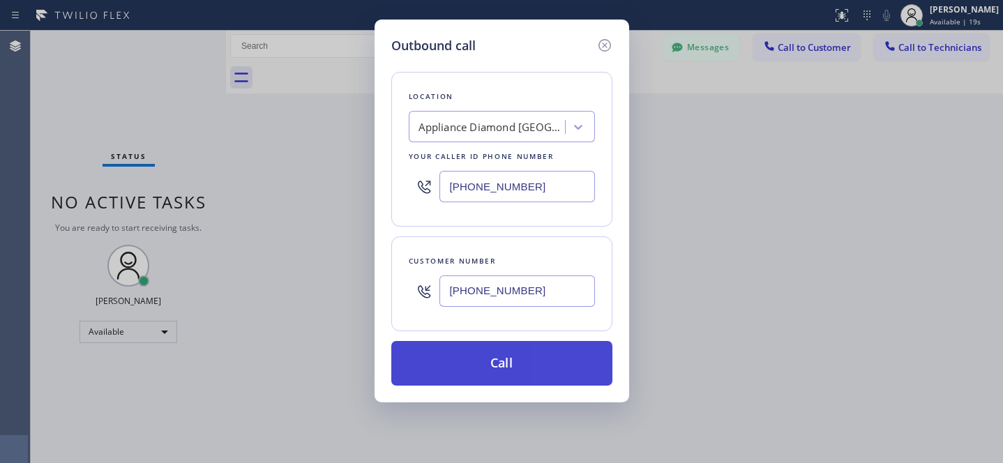
type input "[PHONE_NUMBER]"
drag, startPoint x: 539, startPoint y: 365, endPoint x: 556, endPoint y: 371, distance: 17.6
click at [539, 365] on button "Call" at bounding box center [501, 363] width 221 height 45
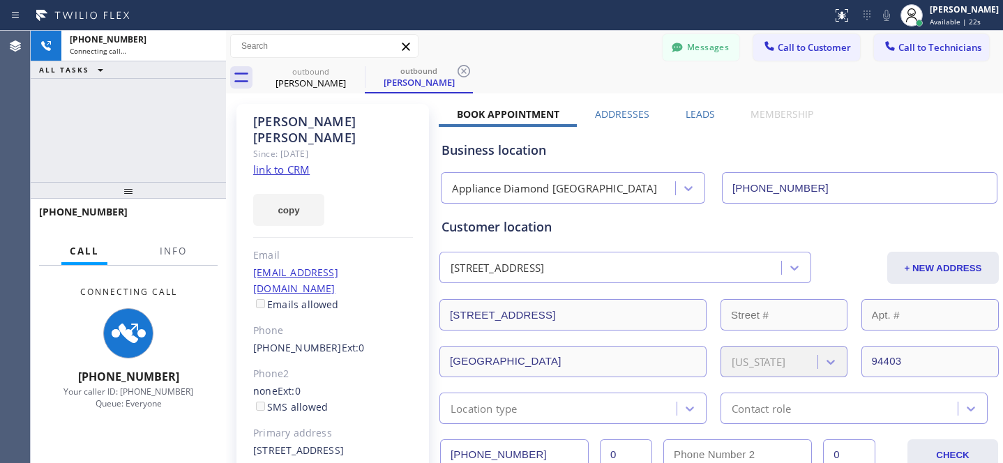
type input "[PHONE_NUMBER]"
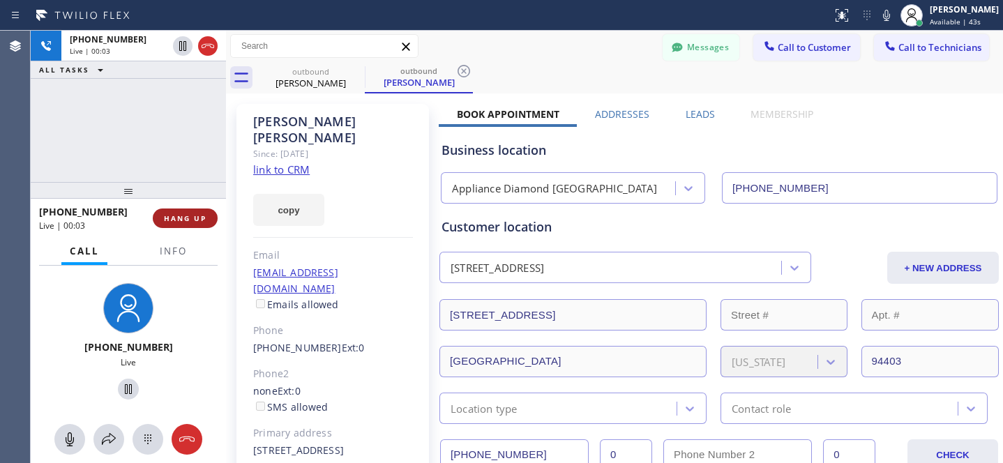
click at [185, 217] on span "HANG UP" at bounding box center [185, 218] width 43 height 10
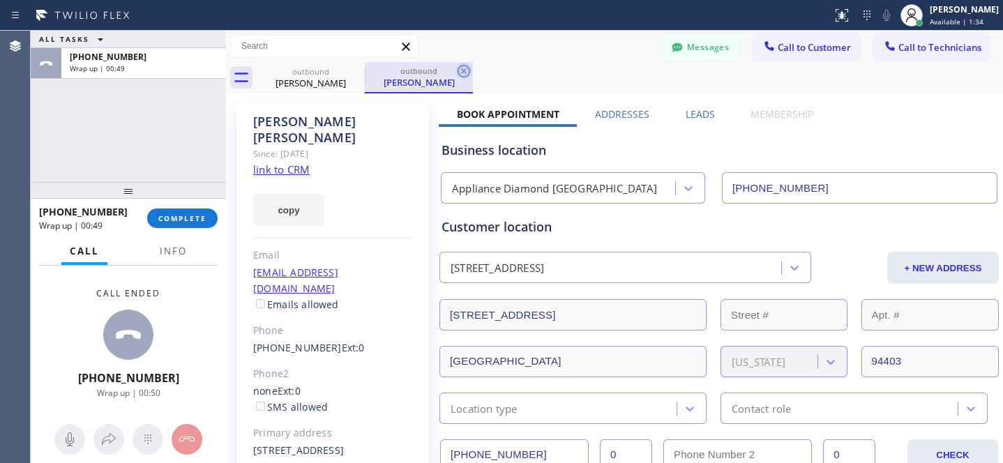
click at [462, 70] on icon at bounding box center [463, 71] width 13 height 13
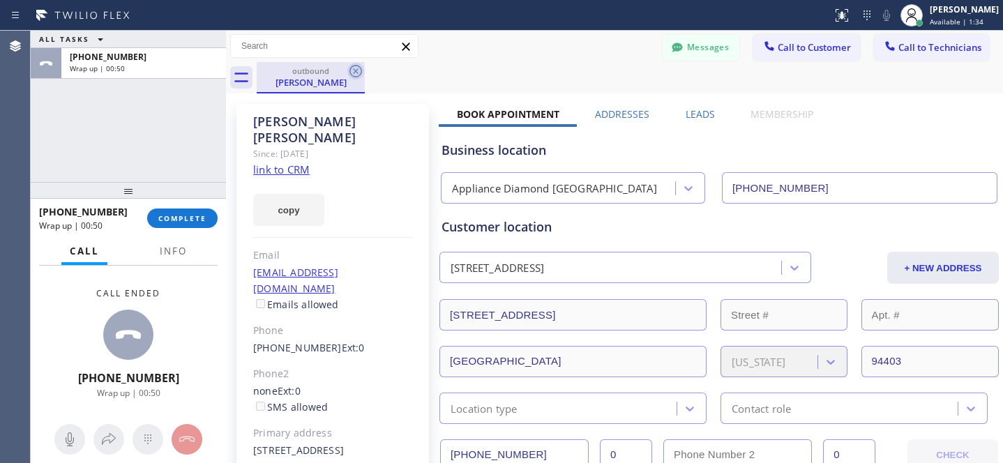
click at [360, 71] on icon at bounding box center [355, 71] width 17 height 17
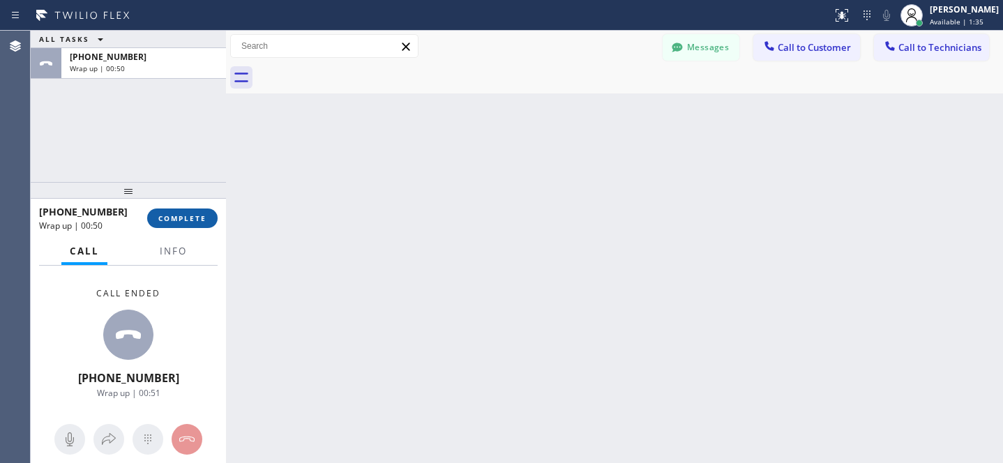
click at [188, 215] on span "COMPLETE" at bounding box center [182, 218] width 48 height 10
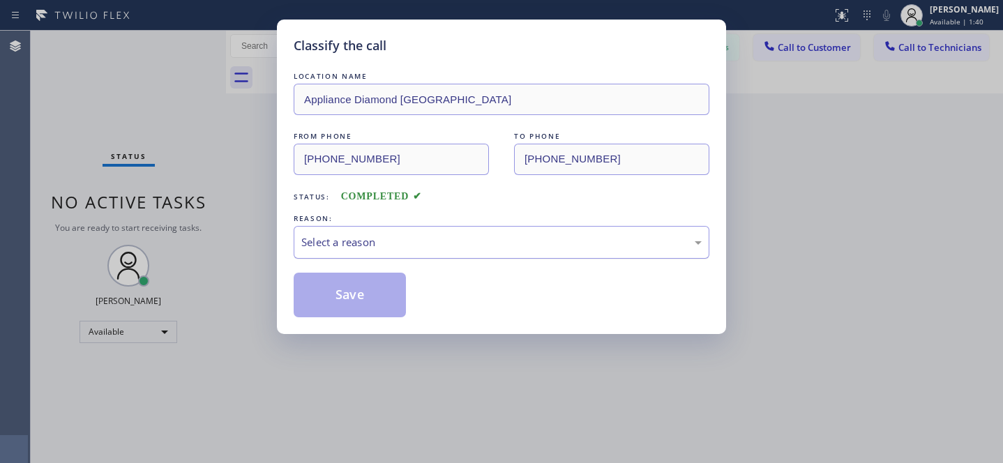
click at [390, 243] on div "Select a reason" at bounding box center [501, 242] width 400 height 16
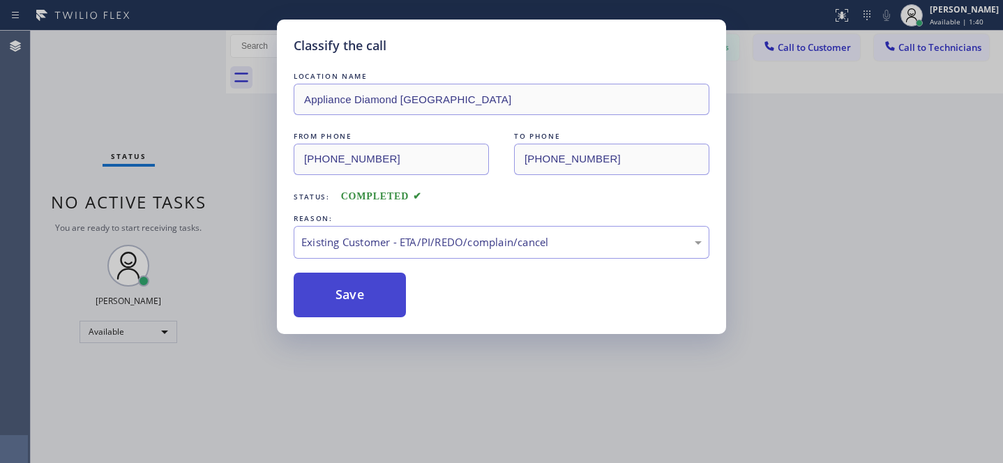
click at [377, 314] on button "Save" at bounding box center [350, 295] width 112 height 45
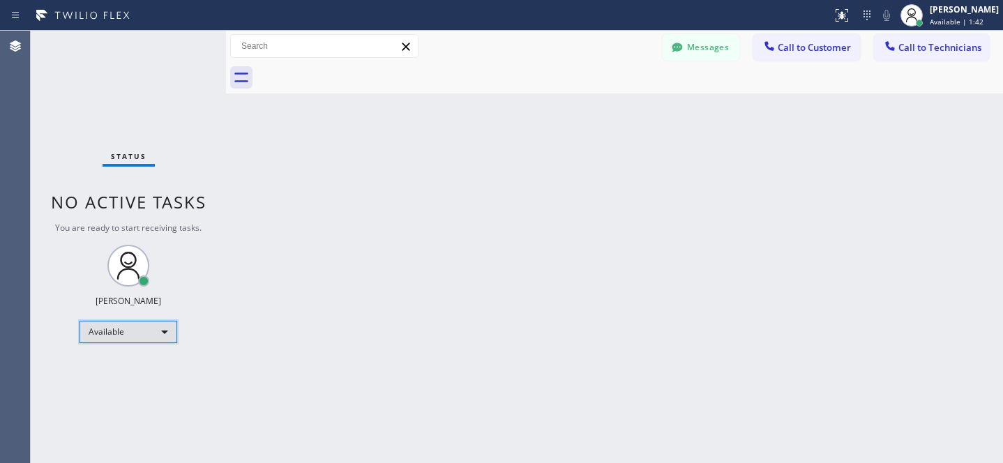
click at [132, 332] on div "Available" at bounding box center [128, 332] width 98 height 22
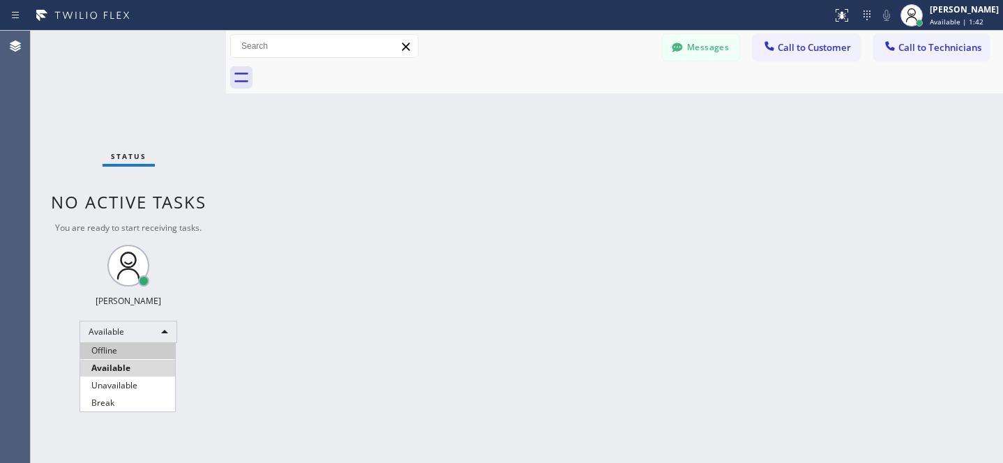
click at [128, 344] on li "Offline" at bounding box center [127, 350] width 95 height 17
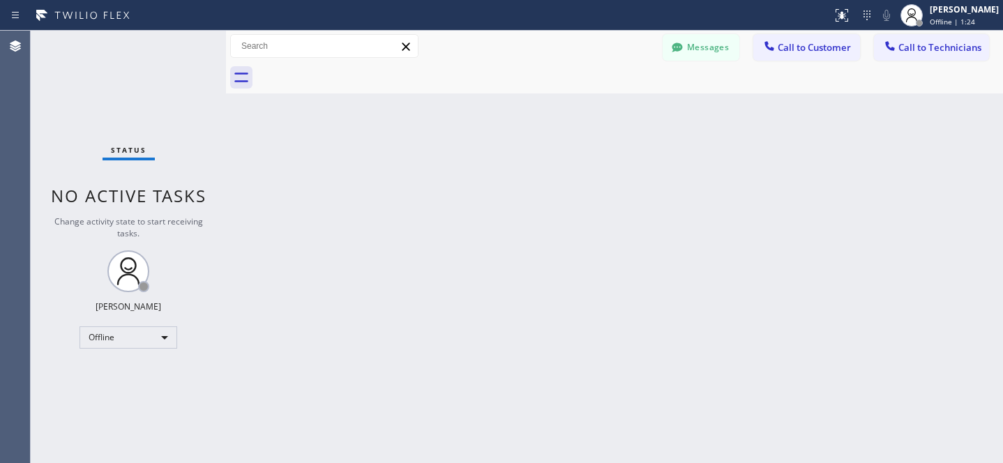
drag, startPoint x: 704, startPoint y: 52, endPoint x: 314, endPoint y: 162, distance: 405.1
click at [703, 52] on button "Messages" at bounding box center [700, 47] width 77 height 26
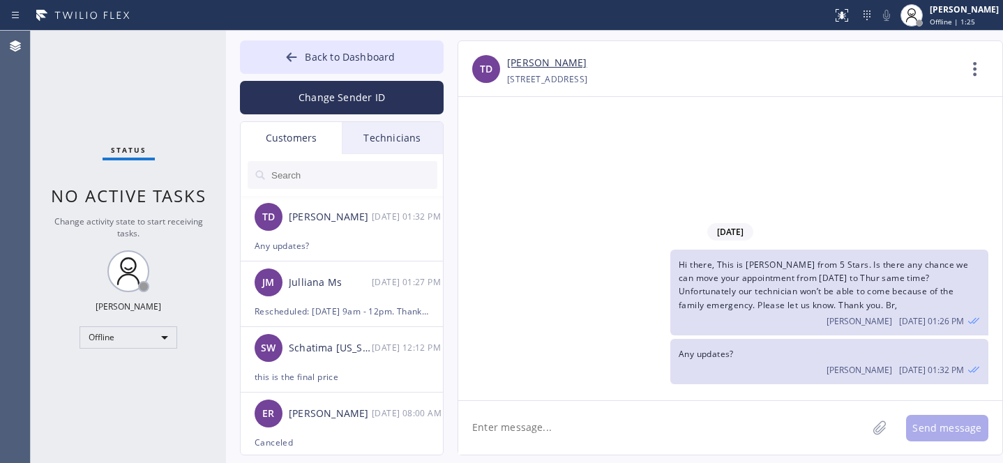
click at [319, 173] on input "text" at bounding box center [353, 175] width 167 height 28
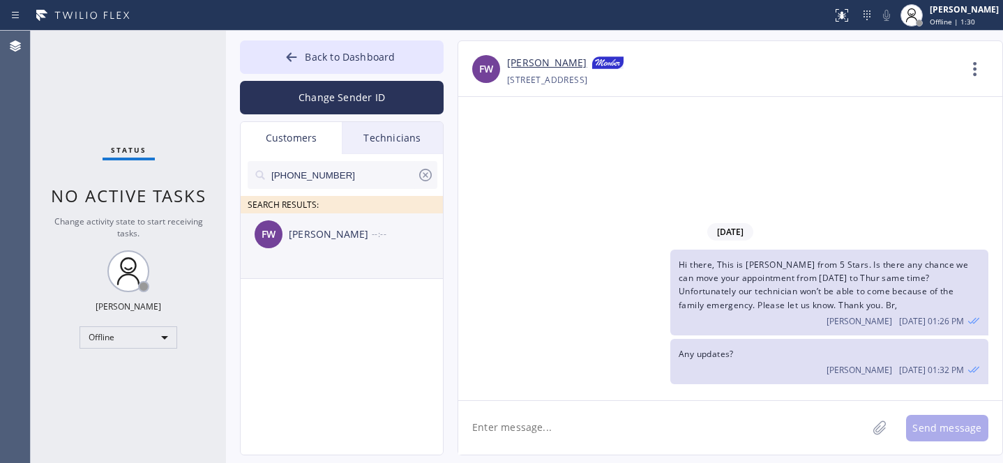
click at [305, 238] on div "[PERSON_NAME]" at bounding box center [330, 235] width 83 height 16
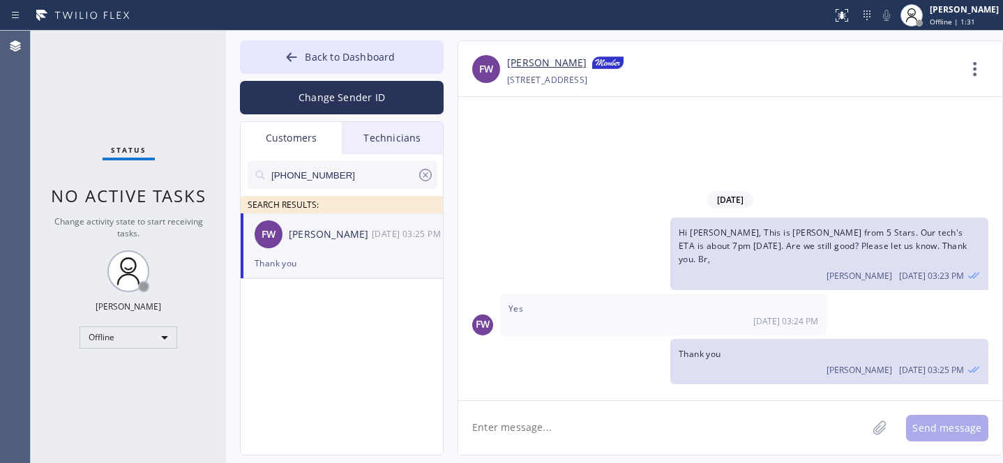
click at [598, 423] on textarea at bounding box center [662, 428] width 409 height 54
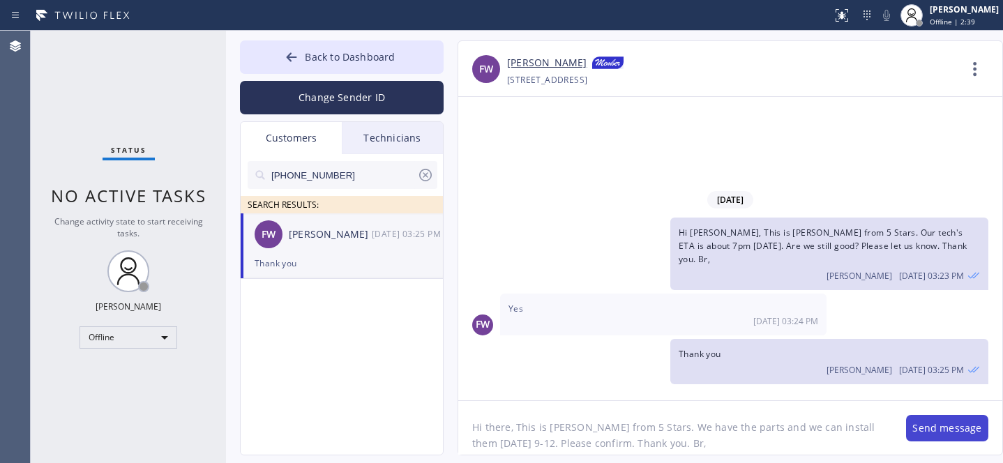
type textarea "Hi there, This is [PERSON_NAME] from 5 Stars. We have the parts and we can inst…"
click at [932, 432] on button "Send message" at bounding box center [947, 428] width 82 height 26
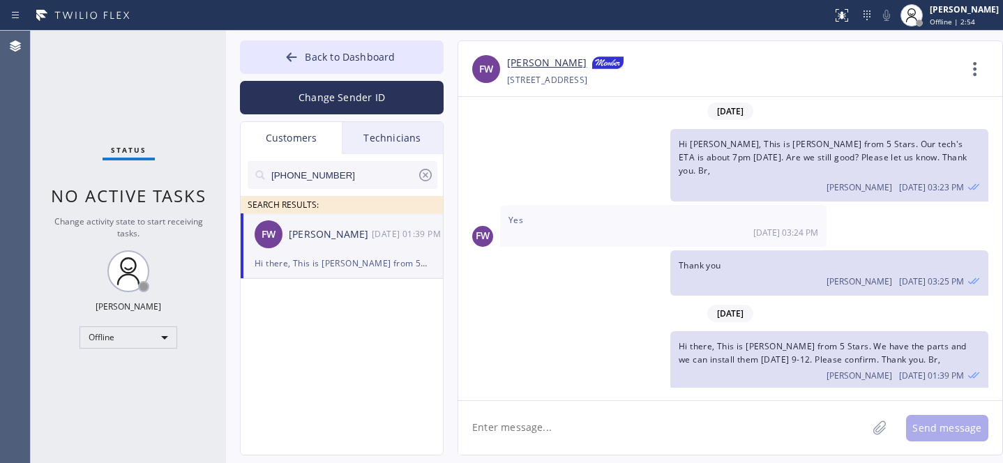
click at [365, 178] on input "[PHONE_NUMBER]" at bounding box center [343, 175] width 147 height 28
paste input "516) 746-0746"
type input "[PHONE_NUMBER]"
click at [308, 249] on div "RS [PERSON_NAME] --:--" at bounding box center [343, 234] width 204 height 42
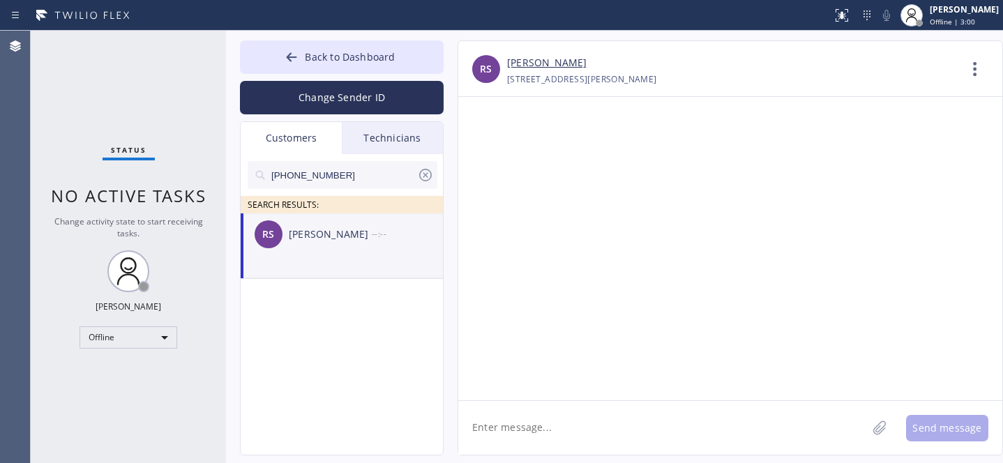
drag, startPoint x: 577, startPoint y: 420, endPoint x: 666, endPoint y: 440, distance: 91.4
click at [577, 421] on textarea at bounding box center [662, 428] width 409 height 54
paste textarea "Hi there, This is [PERSON_NAME] from 5 Stars. We have the parts and we can inst…"
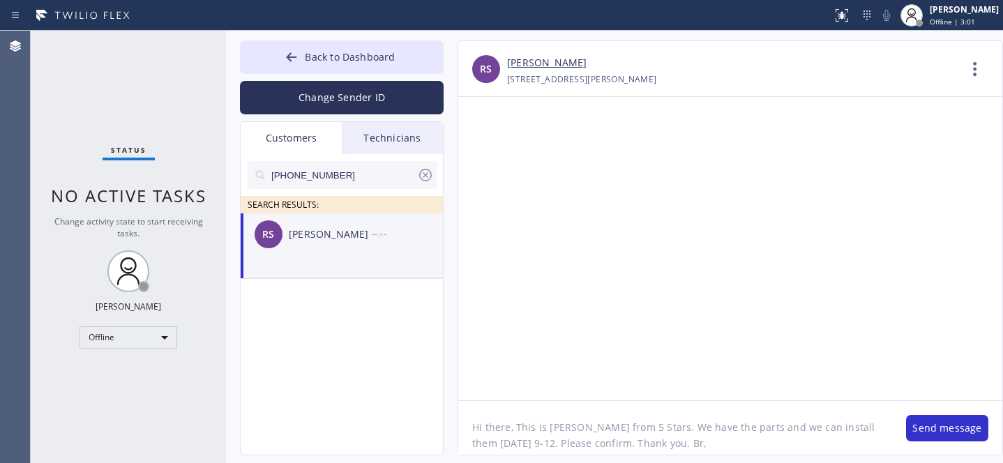
click at [497, 430] on textarea "Hi there, This is [PERSON_NAME] from 5 Stars. We have the parts and we can inst…" at bounding box center [675, 428] width 434 height 54
drag, startPoint x: 492, startPoint y: 443, endPoint x: 472, endPoint y: 441, distance: 19.6
click at [472, 441] on textarea "Hi [PERSON_NAME], This is [PERSON_NAME] from 5 Stars. We have the parts and we …" at bounding box center [675, 428] width 434 height 54
type textarea "Hi [PERSON_NAME], This is [PERSON_NAME] from 5 Stars. We have the parts and we …"
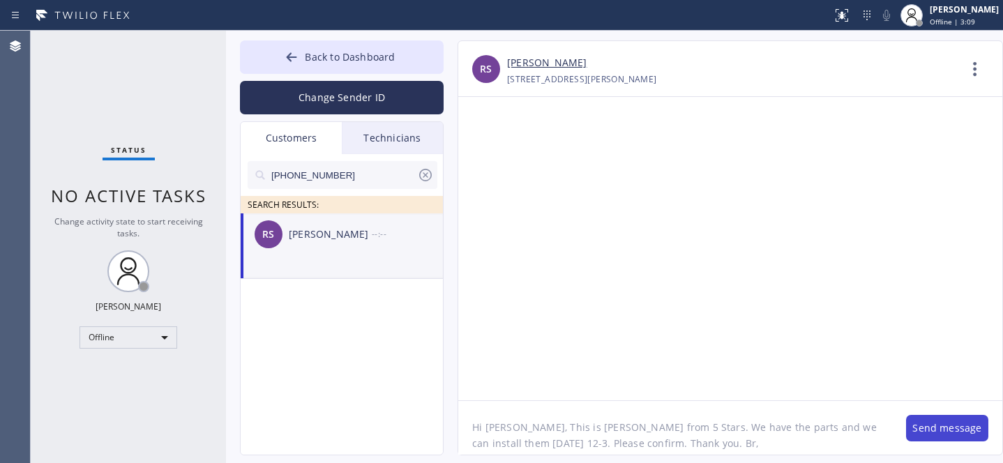
click at [930, 432] on button "Send message" at bounding box center [947, 428] width 82 height 26
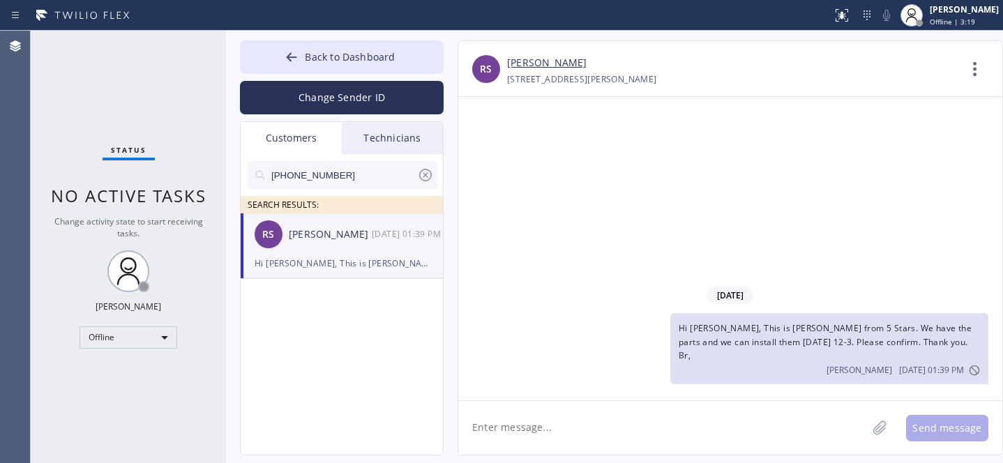
click at [355, 185] on input "[PHONE_NUMBER]" at bounding box center [343, 175] width 147 height 28
paste input "917) 207-3823"
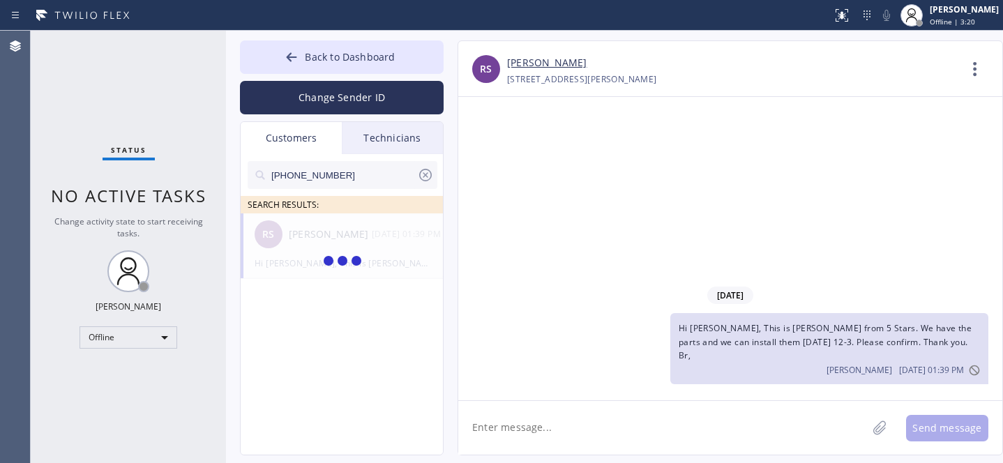
type input "[PHONE_NUMBER]"
click at [782, 349] on div "Hi [PERSON_NAME], This is [PERSON_NAME] from 5 Stars. We have the parts and we …" at bounding box center [829, 348] width 318 height 71
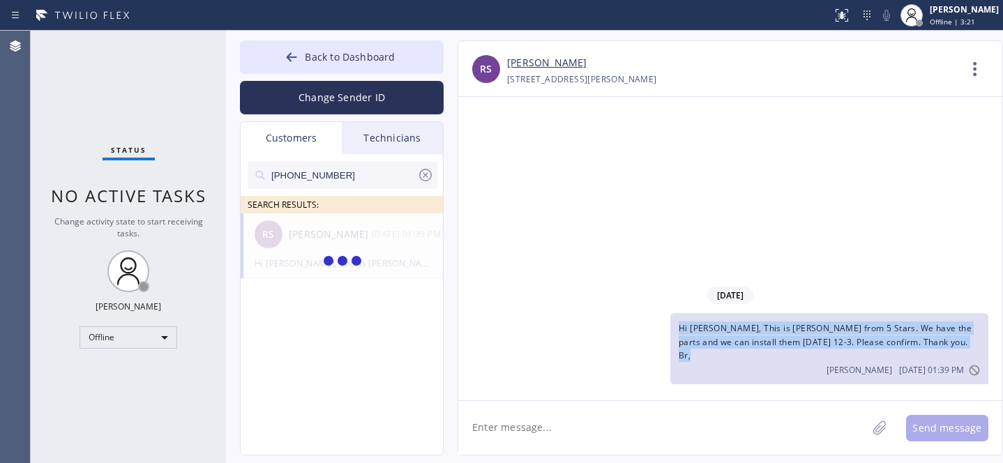
click at [782, 349] on div "Hi [PERSON_NAME], This is [PERSON_NAME] from 5 Stars. We have the parts and we …" at bounding box center [829, 348] width 318 height 71
copy span "Hi [PERSON_NAME], This is [PERSON_NAME] from 5 Stars. We have the parts and we …"
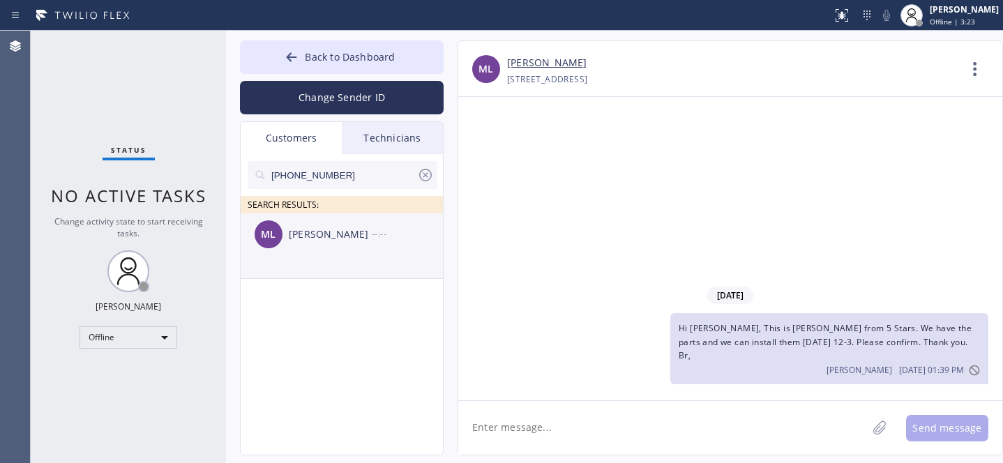
click at [305, 239] on div "[PERSON_NAME]" at bounding box center [330, 235] width 83 height 16
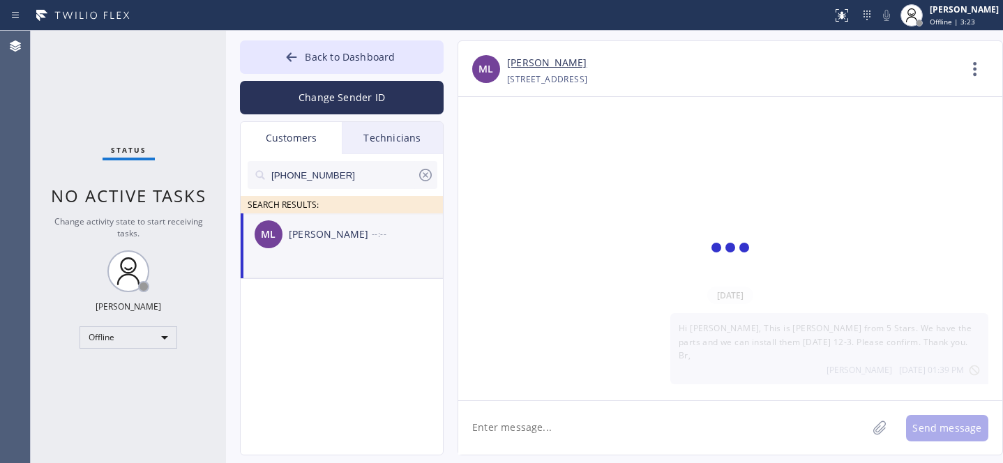
scroll to position [802, 0]
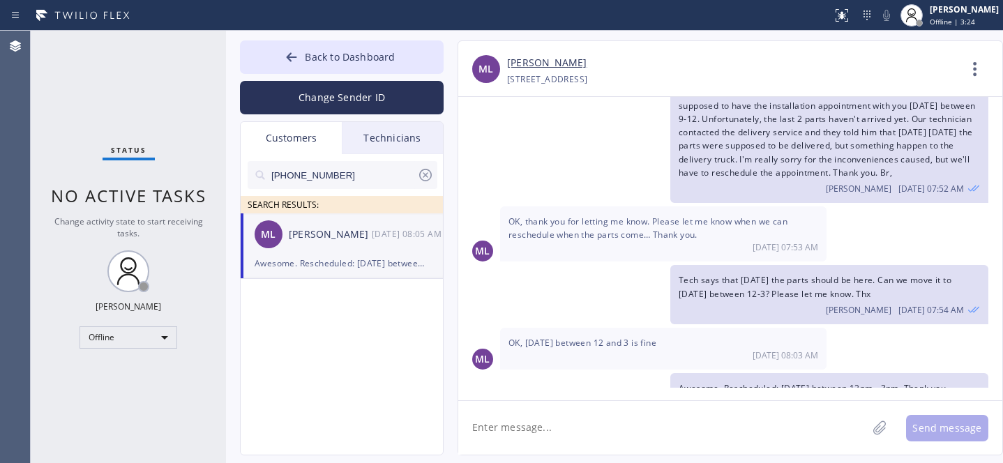
click at [606, 430] on textarea at bounding box center [662, 428] width 409 height 54
paste textarea "Hi [PERSON_NAME], This is [PERSON_NAME] from 5 Stars. We have the parts and we …"
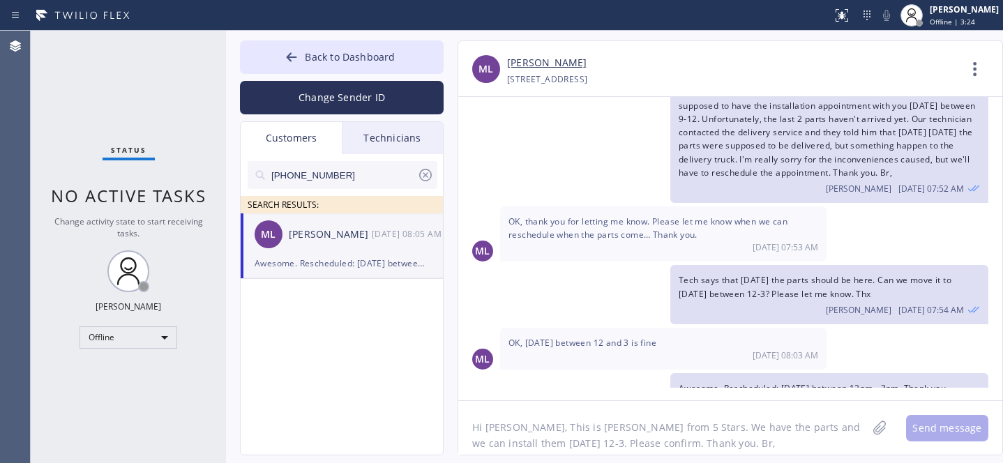
scroll to position [11, 0]
click at [493, 420] on textarea "Hi [PERSON_NAME], This is [PERSON_NAME] from 5 Stars. We have the parts and we …" at bounding box center [675, 428] width 434 height 54
drag, startPoint x: 491, startPoint y: 434, endPoint x: 470, endPoint y: 432, distance: 21.0
click at [470, 432] on textarea "Hi there, This is [PERSON_NAME] from 5 Stars. We have the parts and we can inst…" at bounding box center [675, 428] width 434 height 54
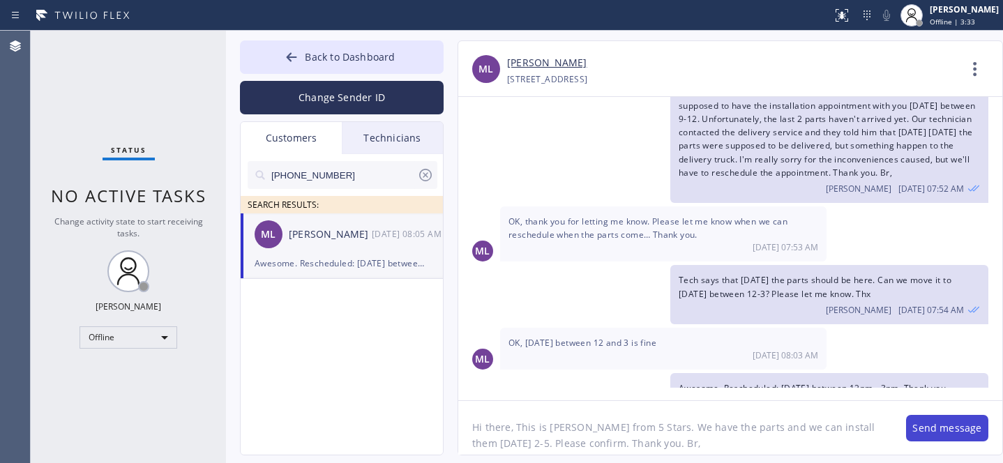
type textarea "Hi there, This is [PERSON_NAME] from 5 Stars. We have the parts and we can inst…"
click at [942, 434] on button "Send message" at bounding box center [947, 428] width 82 height 26
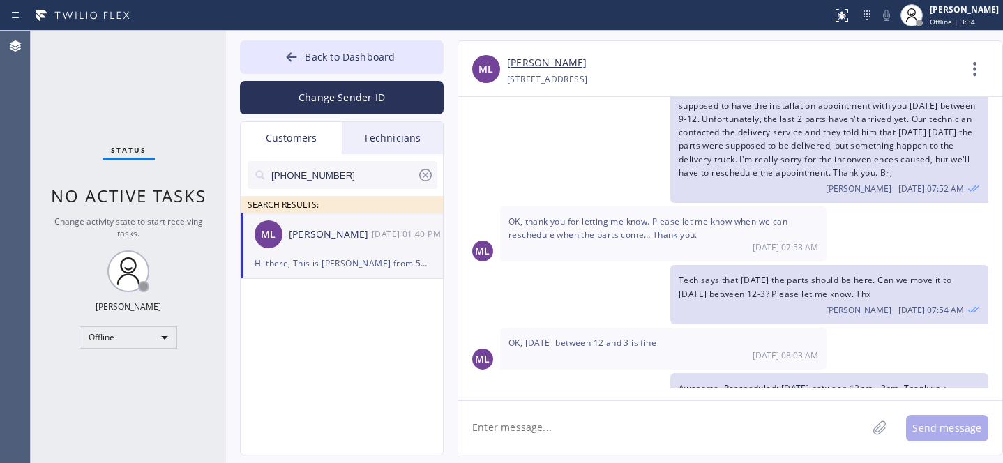
scroll to position [896, 0]
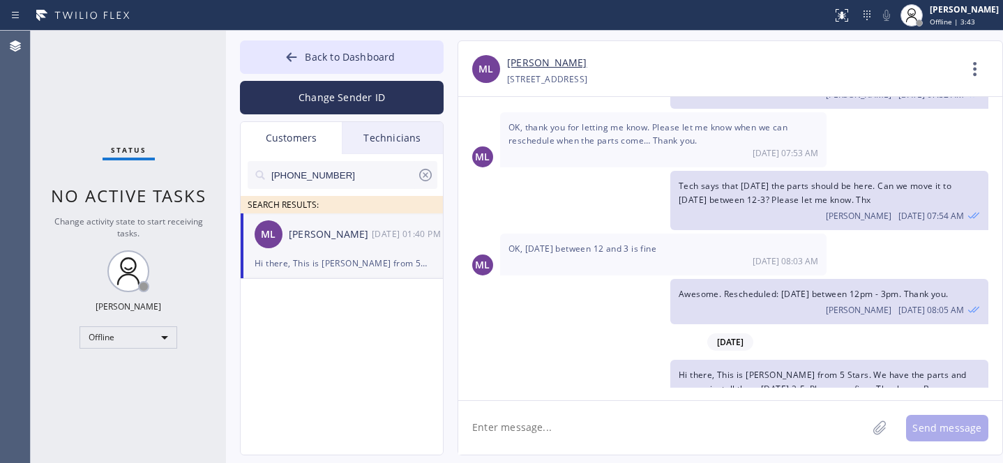
click at [422, 177] on icon at bounding box center [425, 175] width 17 height 17
click at [328, 61] on span "Back to Dashboard" at bounding box center [350, 56] width 90 height 13
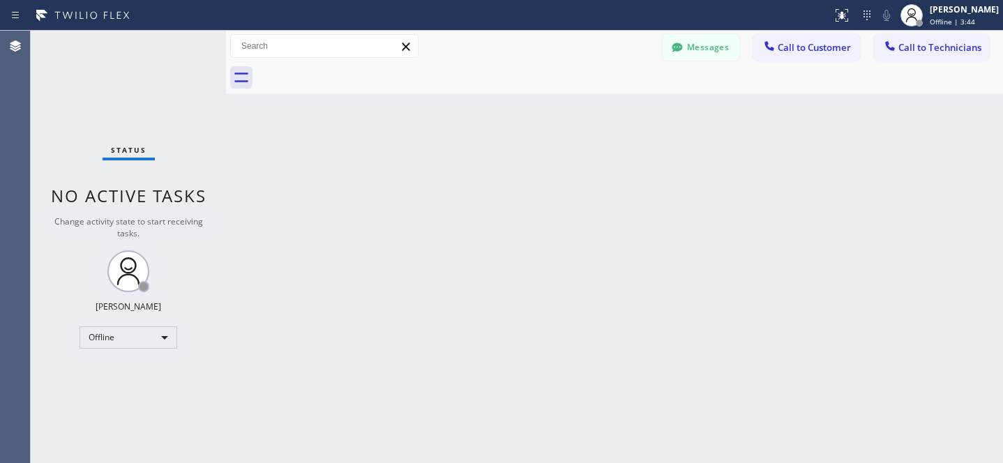
click at [123, 324] on div "Status No active tasks Change activity state to start receiving tasks. [PERSON_…" at bounding box center [128, 247] width 195 height 432
click at [121, 334] on div "Offline" at bounding box center [128, 337] width 98 height 22
click at [121, 377] on li "Available" at bounding box center [127, 373] width 95 height 17
click at [785, 58] on div at bounding box center [501, 231] width 1003 height 463
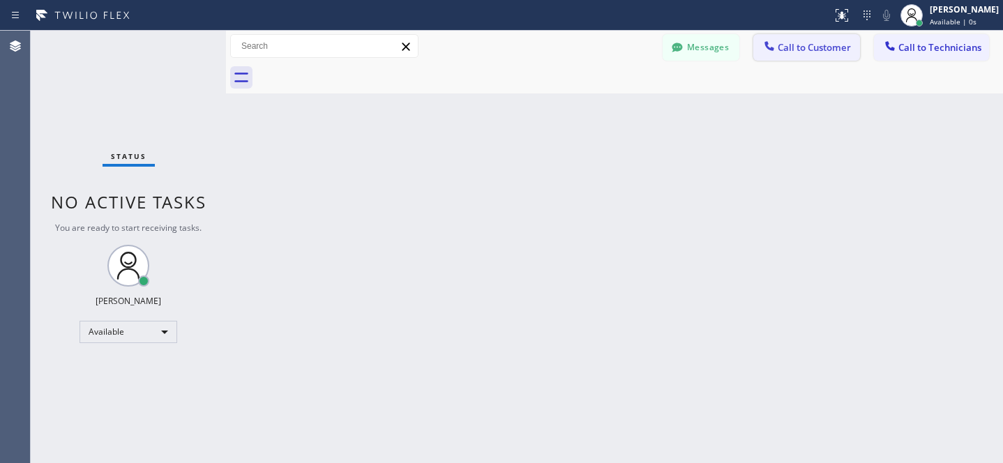
click at [812, 36] on button "Call to Customer" at bounding box center [806, 47] width 107 height 26
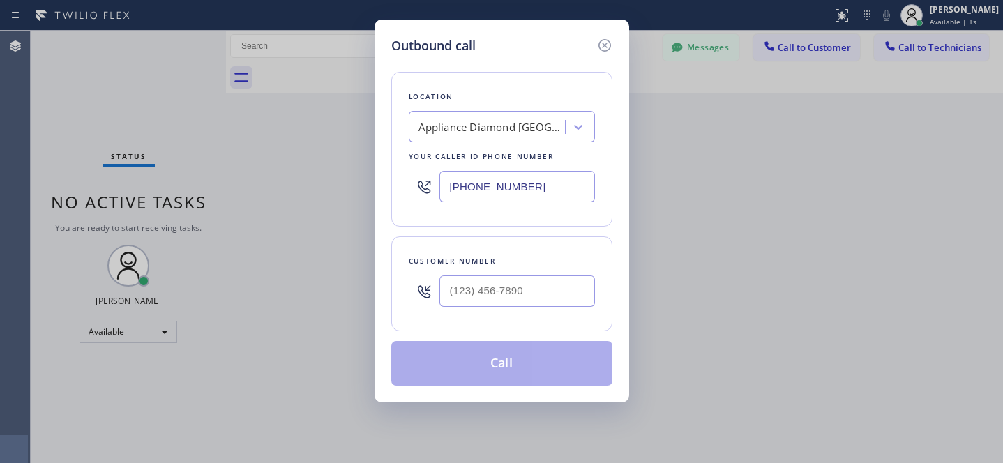
drag, startPoint x: 525, startPoint y: 151, endPoint x: 523, endPoint y: 142, distance: 10.0
click at [524, 150] on div "Your caller id phone number" at bounding box center [502, 156] width 186 height 15
click at [523, 142] on div "Appliance Diamond [GEOGRAPHIC_DATA]" at bounding box center [502, 126] width 186 height 31
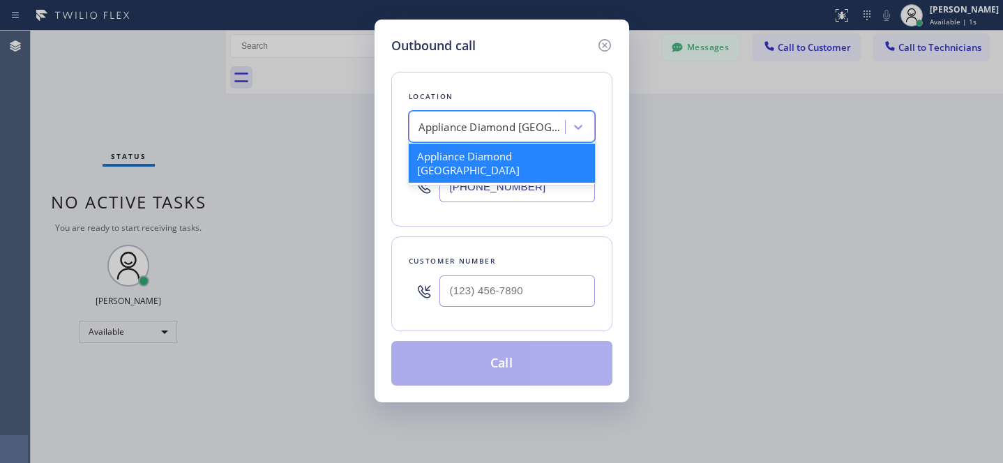
paste input "[PHONE_NUMBER]"
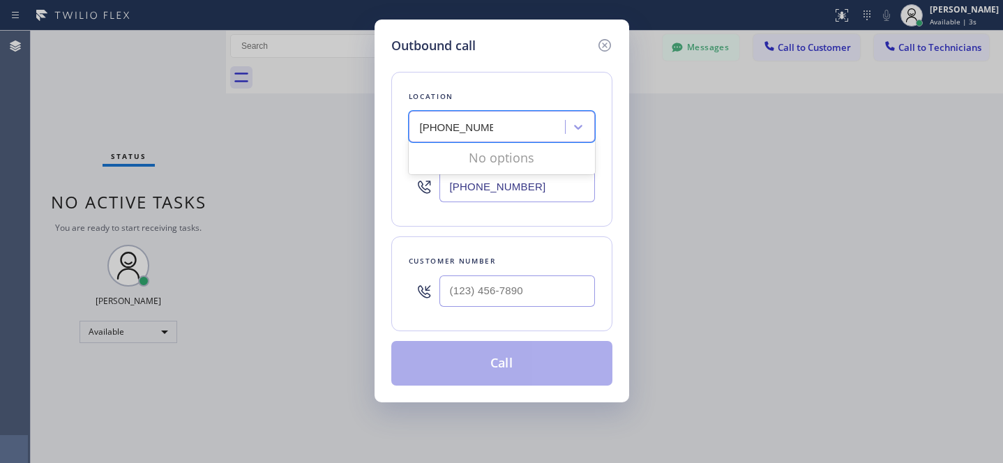
type input "[PHONE_NUMBER]"
click at [516, 279] on input "(___) ___-____" at bounding box center [516, 290] width 155 height 31
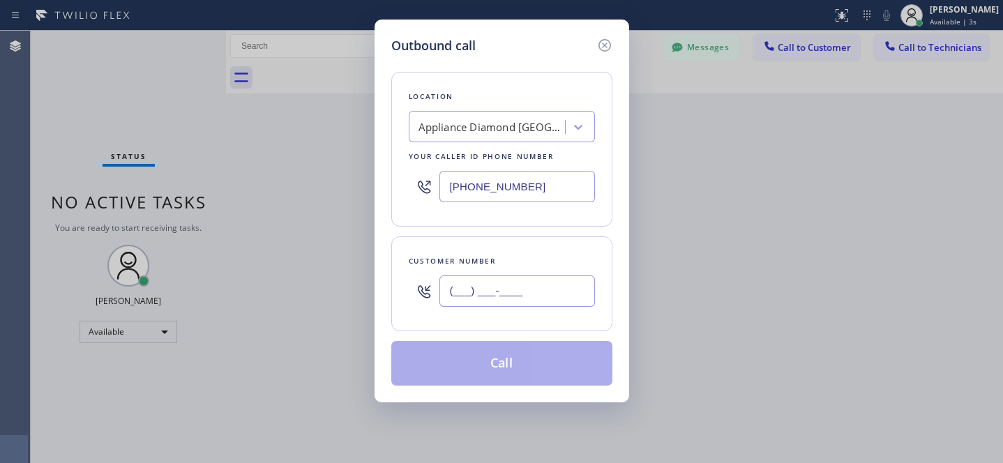
paste input "516) 746-0746"
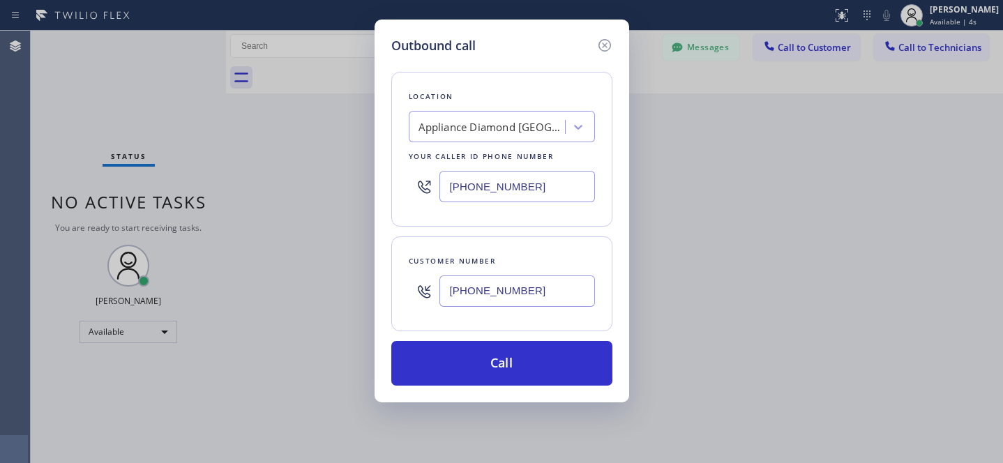
type input "[PHONE_NUMBER]"
drag, startPoint x: 462, startPoint y: 121, endPoint x: 472, endPoint y: 120, distance: 10.5
click at [462, 121] on div "Appliance Diamond [GEOGRAPHIC_DATA]" at bounding box center [491, 127] width 146 height 16
paste input "KitchenAid Appliance Repair Pros -"
type input "KitchenAid Appliance Repair Pros -"
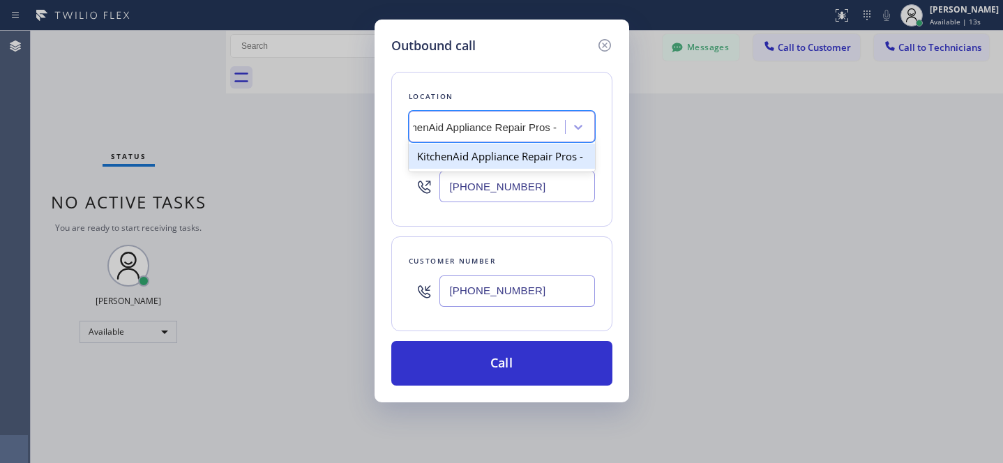
click at [467, 165] on div "KitchenAid Appliance Repair Pros -" at bounding box center [502, 156] width 186 height 25
type input "[PHONE_NUMBER]"
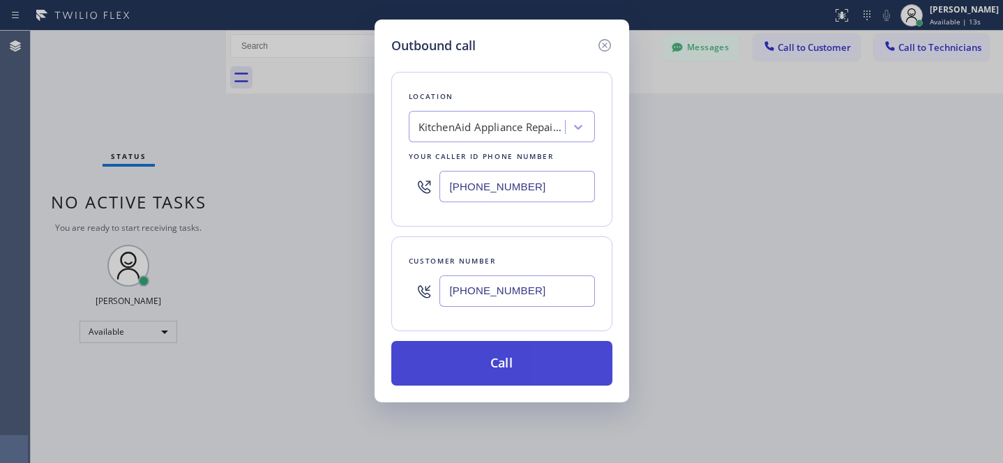
click at [551, 373] on button "Call" at bounding box center [501, 363] width 221 height 45
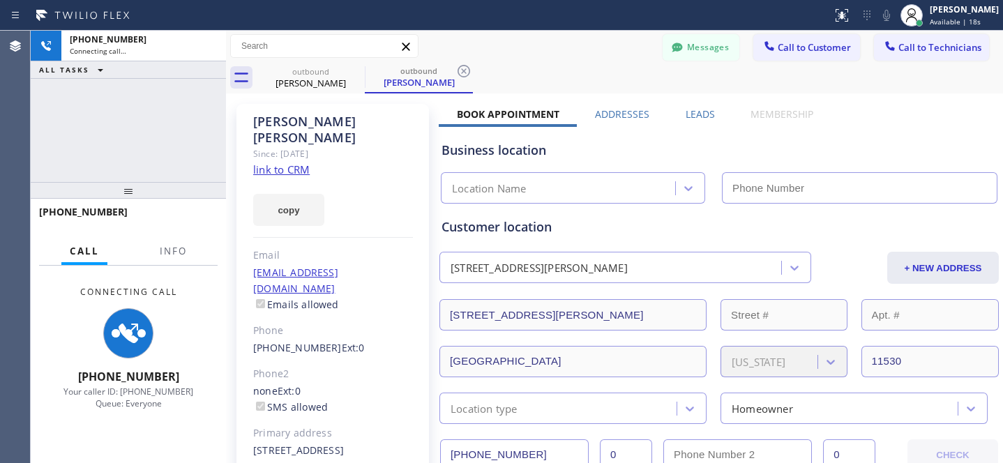
type input "[PHONE_NUMBER]"
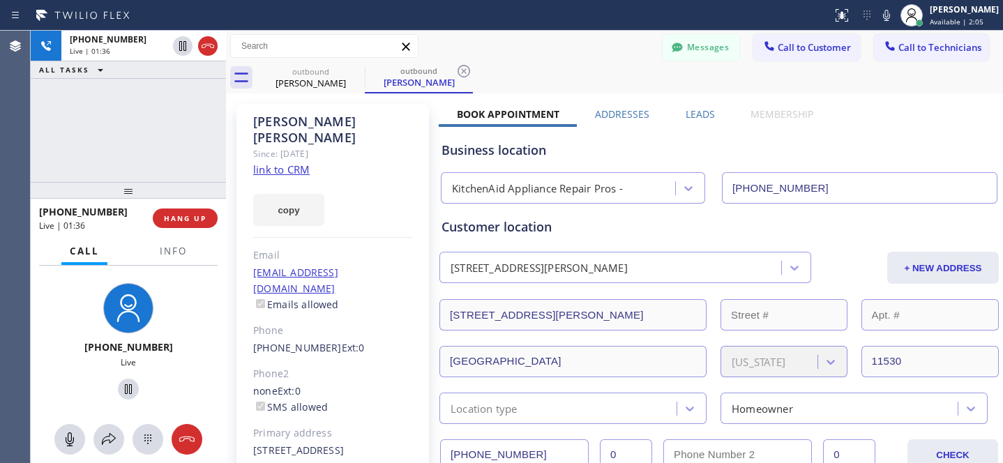
click at [566, 63] on div "outbound [PERSON_NAME] outbound [PERSON_NAME]" at bounding box center [630, 77] width 746 height 31
drag, startPoint x: 190, startPoint y: 217, endPoint x: 296, endPoint y: 182, distance: 111.6
click at [189, 217] on span "HANG UP" at bounding box center [185, 218] width 43 height 10
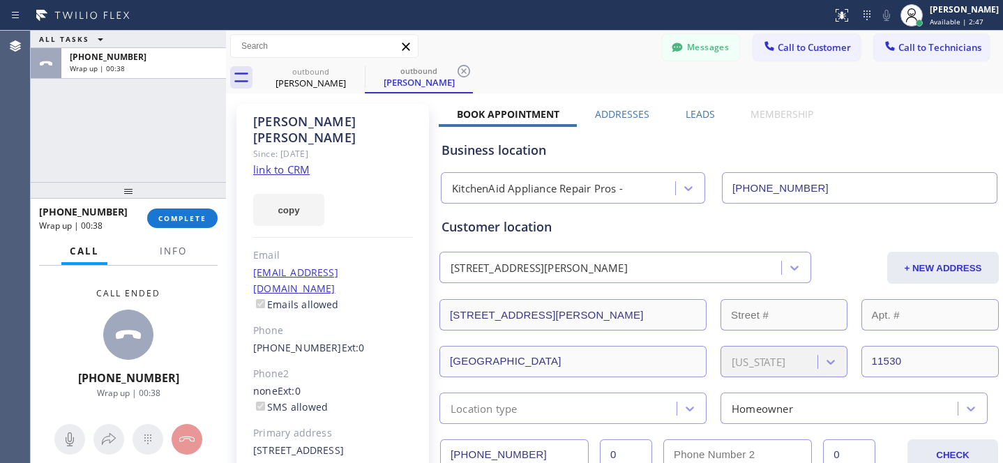
drag, startPoint x: 460, startPoint y: 68, endPoint x: 402, endPoint y: 77, distance: 59.2
click at [460, 68] on icon at bounding box center [463, 71] width 17 height 17
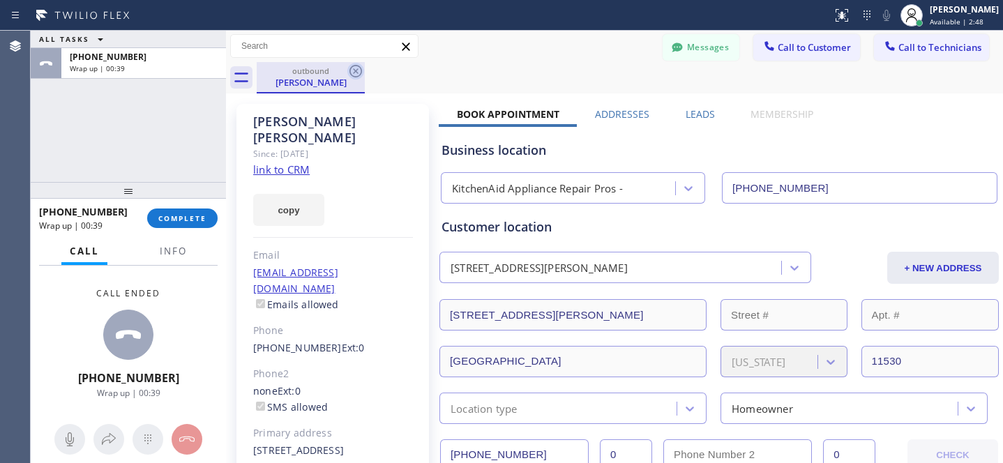
click at [358, 70] on icon at bounding box center [355, 71] width 17 height 17
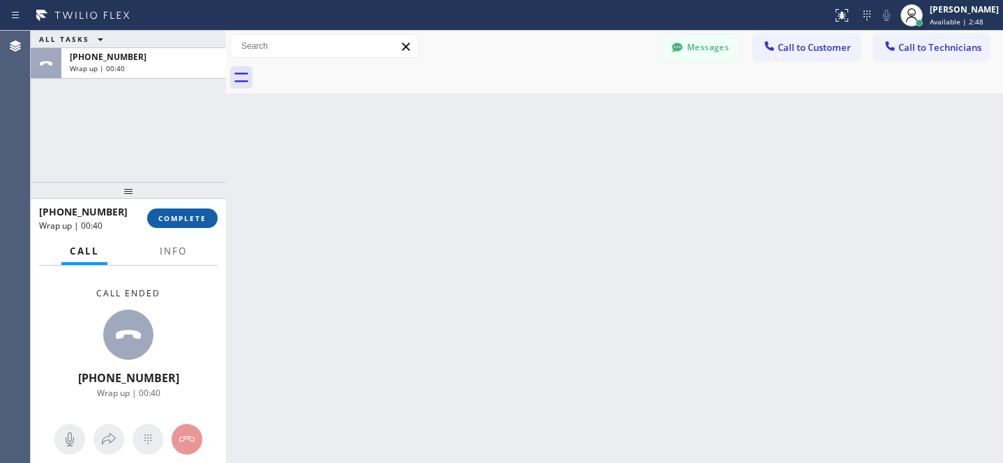
click at [211, 212] on button "COMPLETE" at bounding box center [182, 218] width 70 height 20
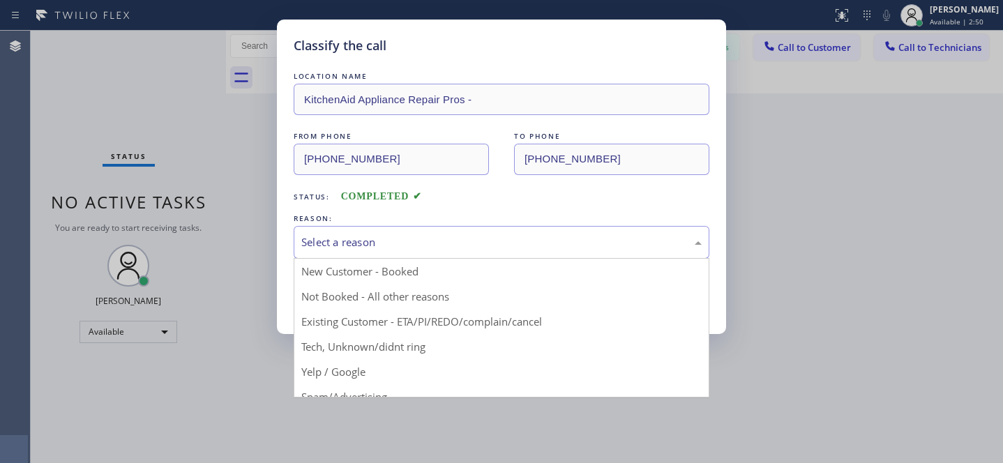
click at [357, 245] on div "Select a reason" at bounding box center [501, 242] width 400 height 16
drag, startPoint x: 387, startPoint y: 321, endPoint x: 381, endPoint y: 302, distance: 19.8
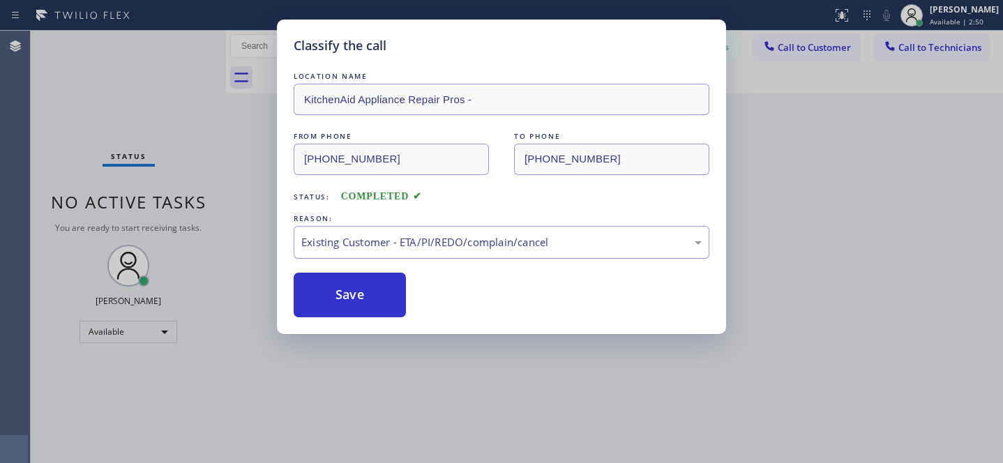
drag, startPoint x: 378, startPoint y: 293, endPoint x: 474, endPoint y: 233, distance: 113.4
click at [378, 293] on button "Save" at bounding box center [350, 295] width 112 height 45
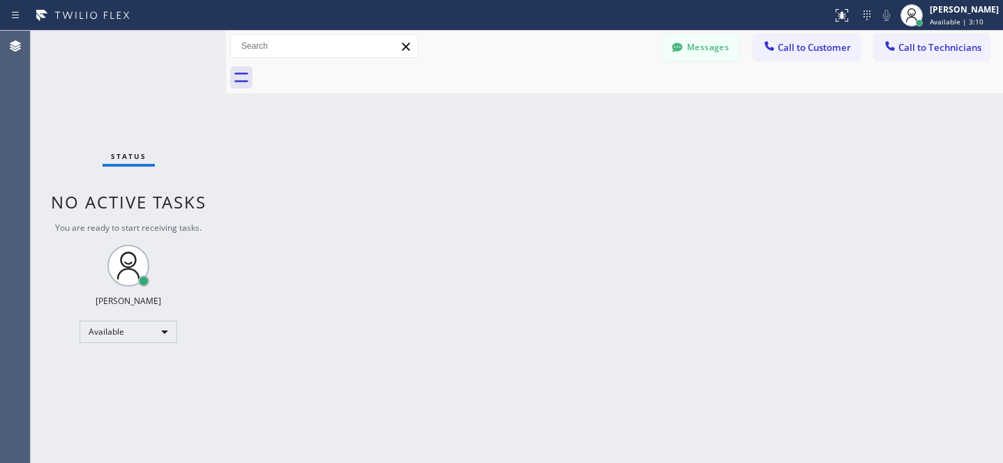
click at [698, 51] on button "Messages" at bounding box center [700, 47] width 77 height 26
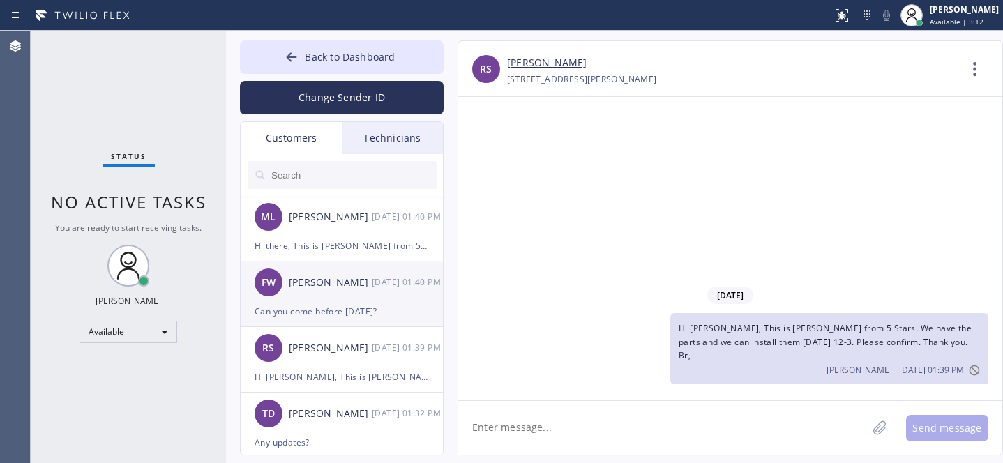
click at [342, 303] on div "Can you come before [DATE]?" at bounding box center [342, 311] width 174 height 16
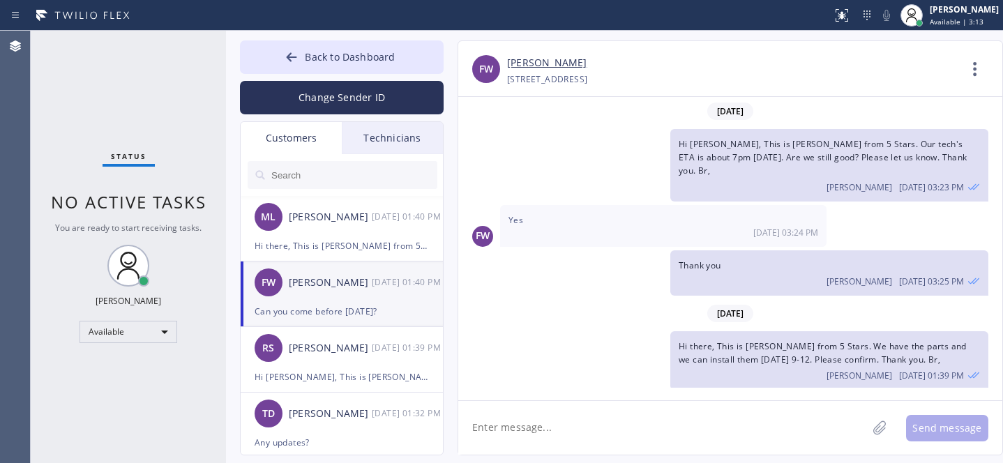
scroll to position [36, 0]
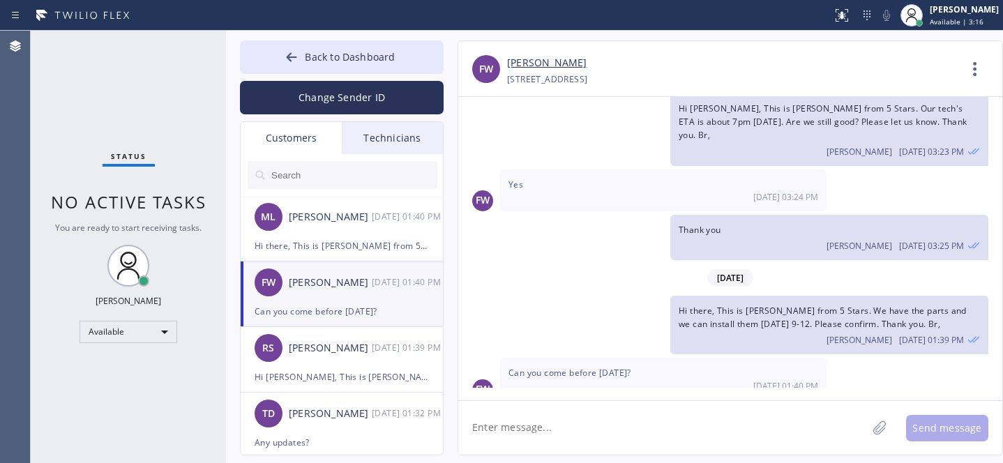
drag, startPoint x: 677, startPoint y: 79, endPoint x: 582, endPoint y: 81, distance: 94.8
click at [582, 81] on div "[PHONE_NUMBER] Choose phone number [PHONE_NUMBER] [STREET_ADDRESS]" at bounding box center [732, 79] width 451 height 16
copy div "Great Neck, 11021 NY"
click at [575, 436] on textarea at bounding box center [662, 428] width 409 height 54
type textarea "[DATE] 12-3?"
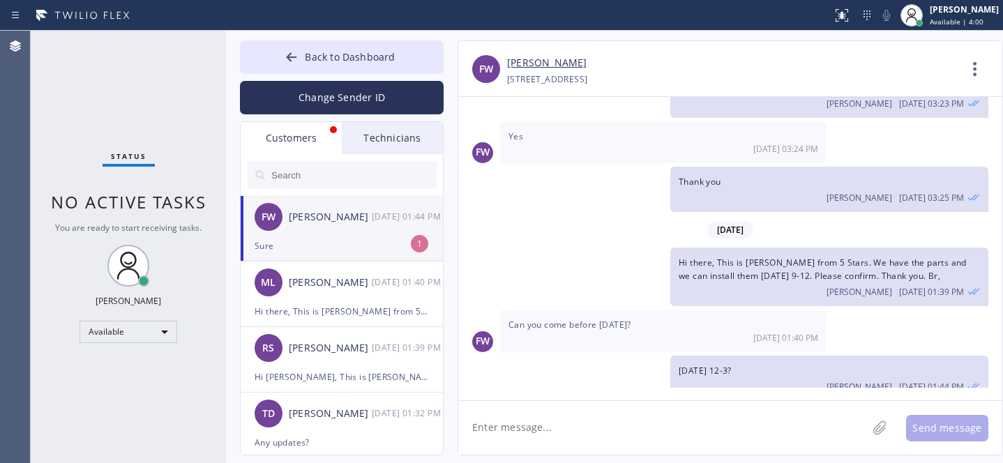
scroll to position [129, 0]
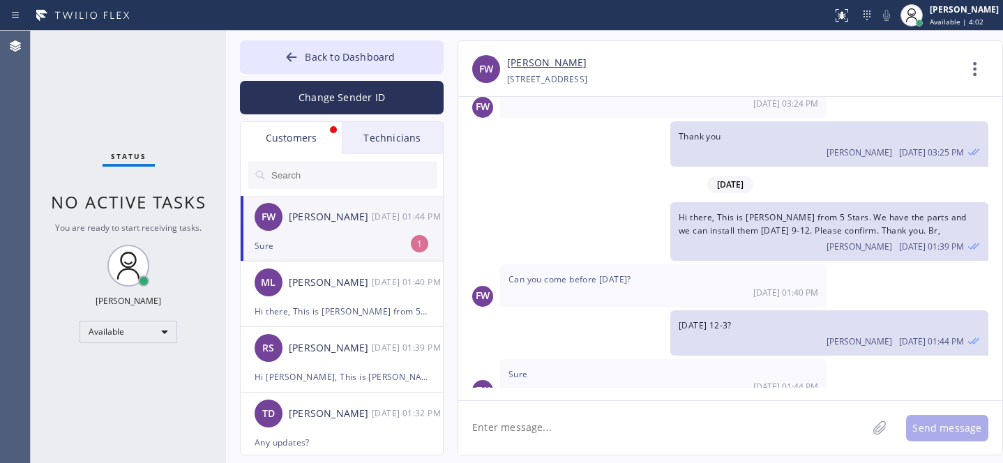
click at [331, 251] on div "Sure" at bounding box center [342, 246] width 174 height 16
click at [534, 68] on link "[PERSON_NAME]" at bounding box center [546, 63] width 79 height 16
drag, startPoint x: 518, startPoint y: 428, endPoint x: 533, endPoint y: 434, distance: 15.9
click at [519, 428] on textarea at bounding box center [662, 428] width 409 height 54
paste textarea "[DATE] 12pm - 3pm"
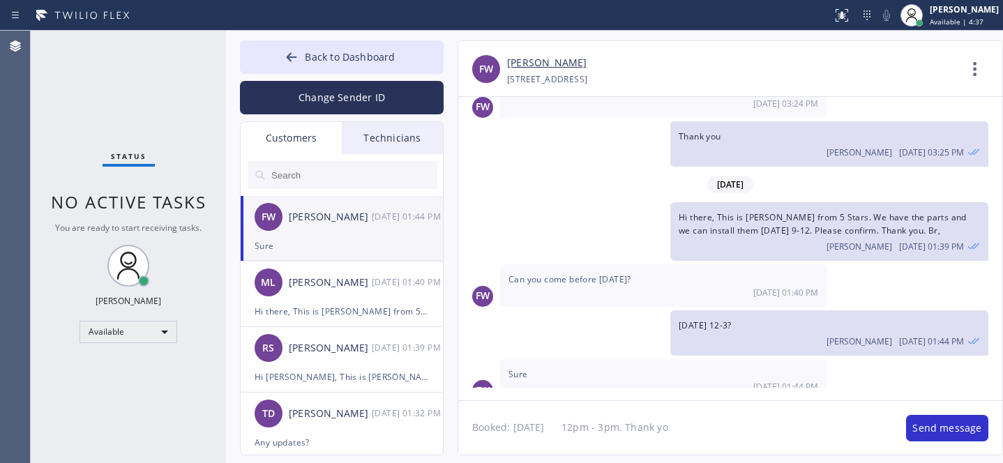
type textarea "Booked: [DATE] 12pm - 3pm. Thank you"
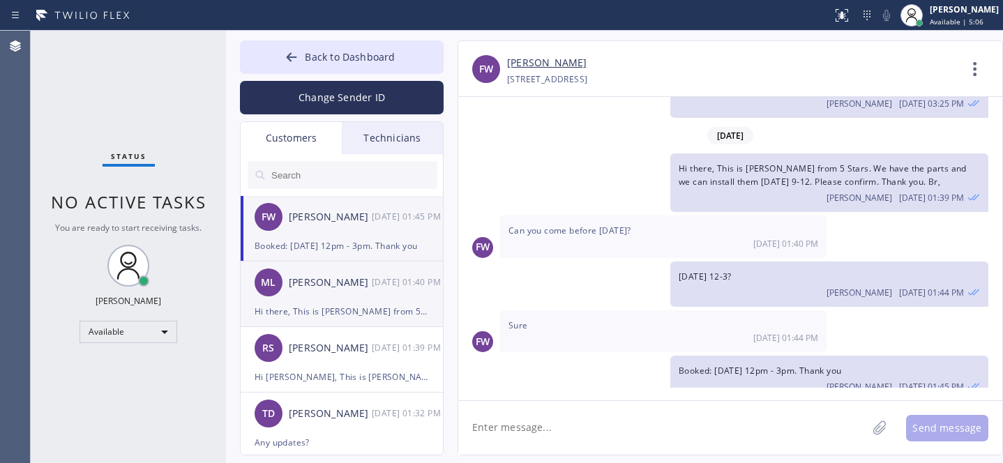
click at [331, 301] on div "ML [PERSON_NAME] [DATE] 01:40 PM" at bounding box center [343, 282] width 204 height 42
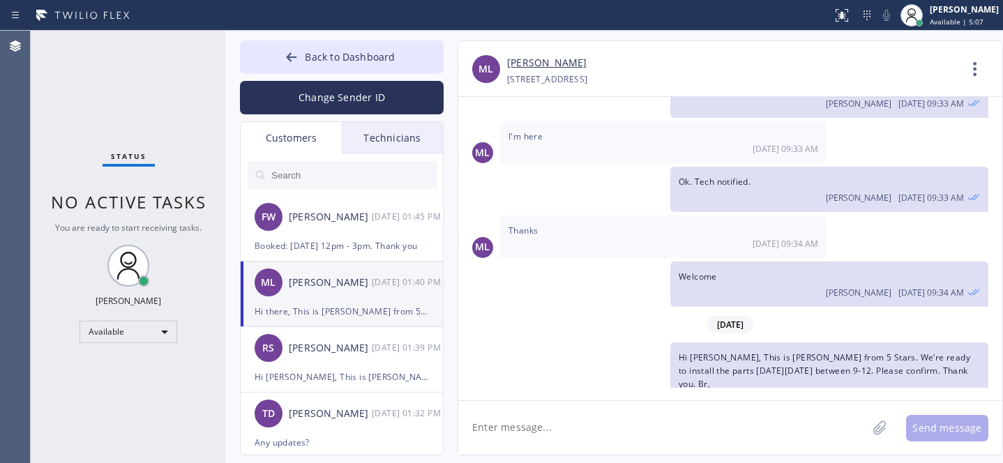
scroll to position [896, 0]
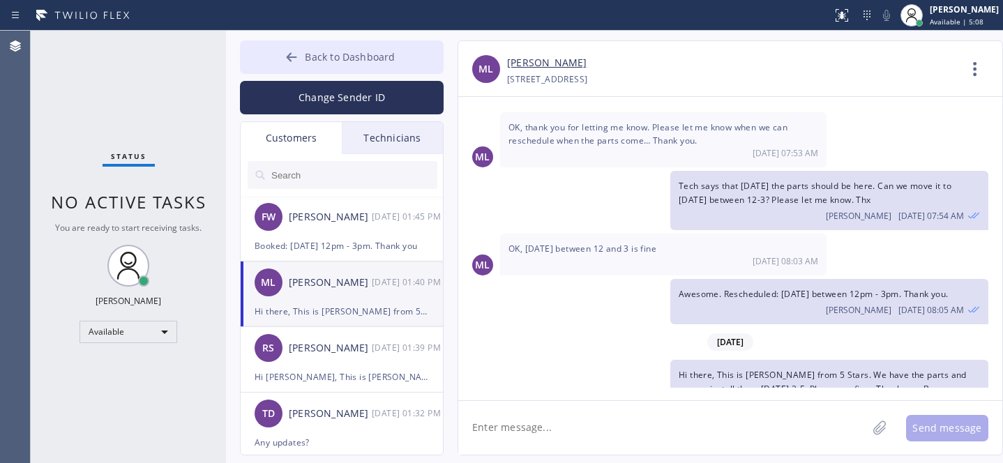
click at [322, 60] on span "Back to Dashboard" at bounding box center [350, 56] width 90 height 13
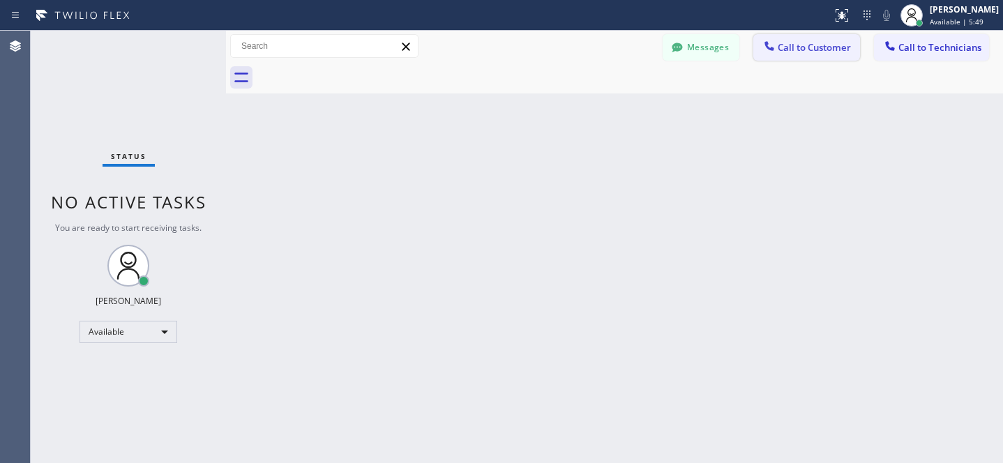
click at [801, 47] on span "Call to Customer" at bounding box center [813, 47] width 73 height 13
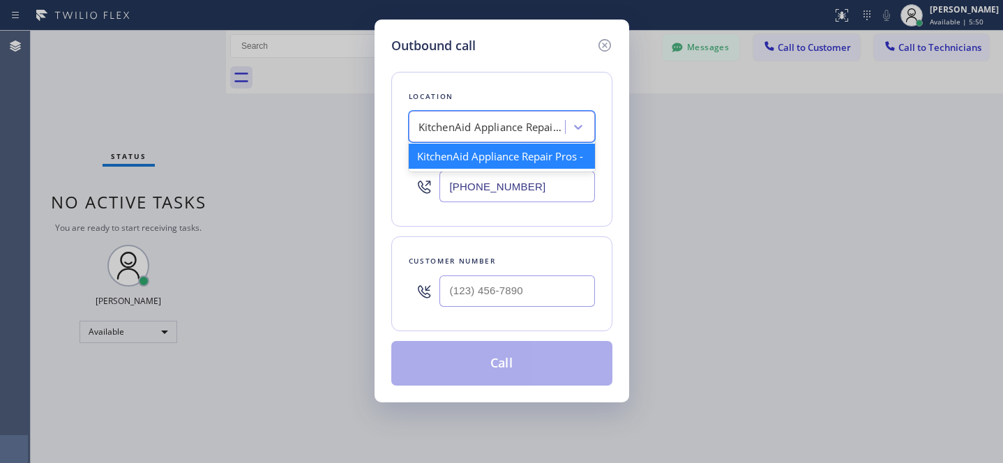
click at [547, 138] on div "KitchenAid Appliance Repair Pros -" at bounding box center [489, 127] width 152 height 24
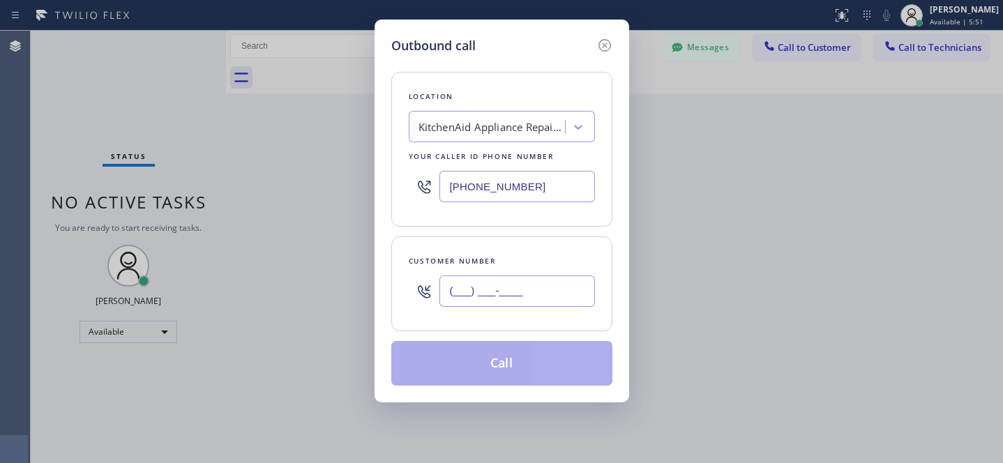
click at [527, 298] on input "(___) ___-____" at bounding box center [516, 290] width 155 height 31
paste input "917) 207-3823"
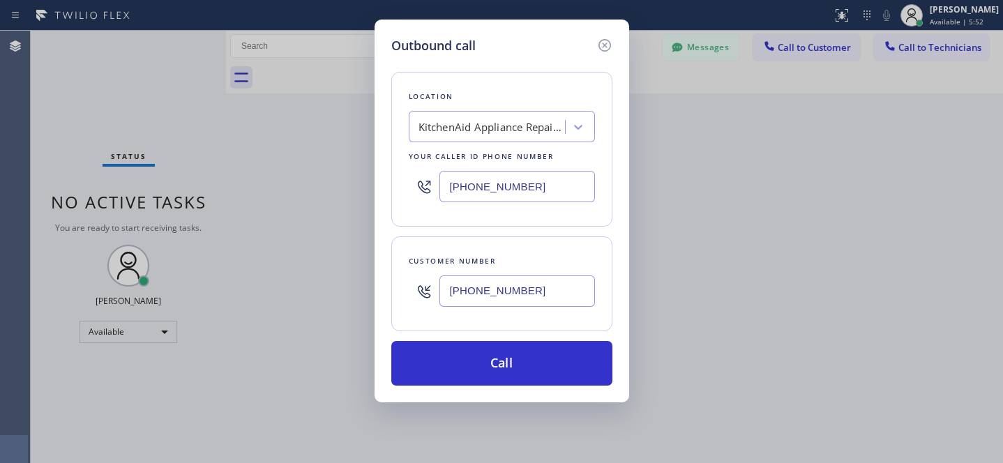
type input "[PHONE_NUMBER]"
click at [478, 123] on div "KitchenAid Appliance Repair Pros -" at bounding box center [491, 127] width 146 height 16
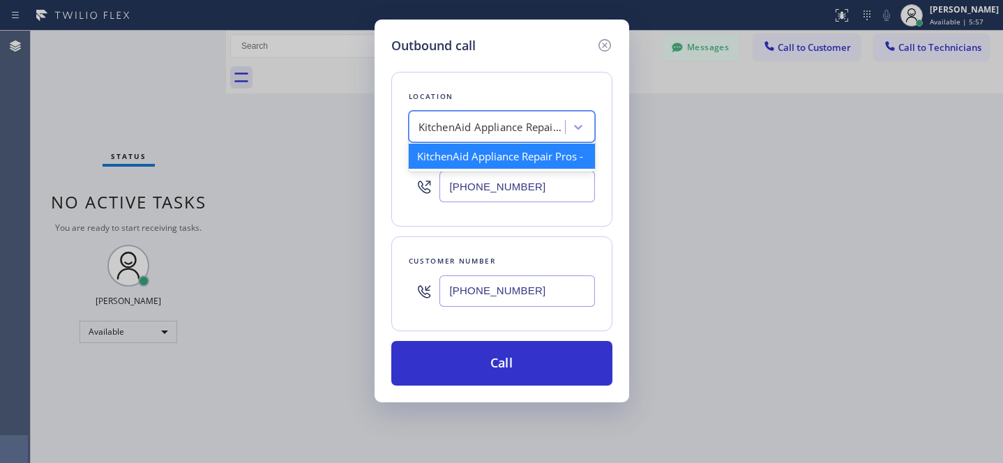
paste input "Viking Repair Service"
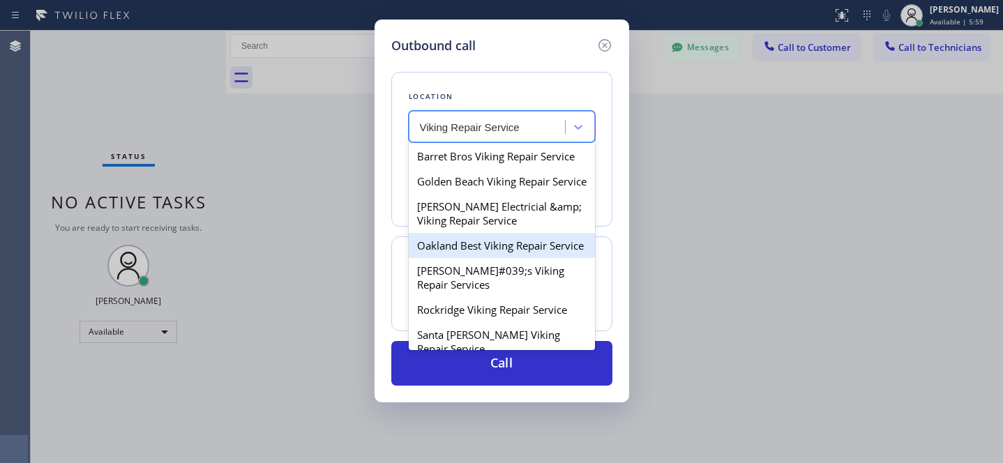
type input "Viking Repair Service"
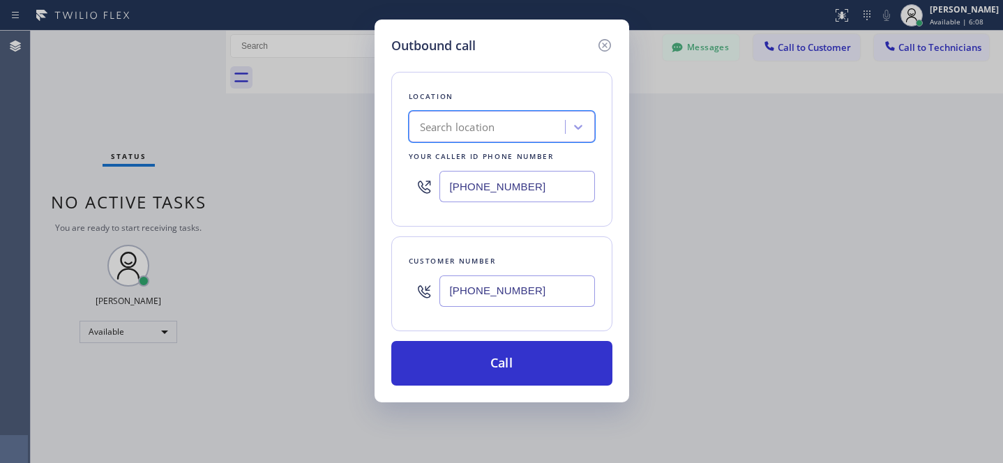
click at [538, 181] on input "[PHONE_NUMBER]" at bounding box center [516, 186] width 155 height 31
paste input "731-4952"
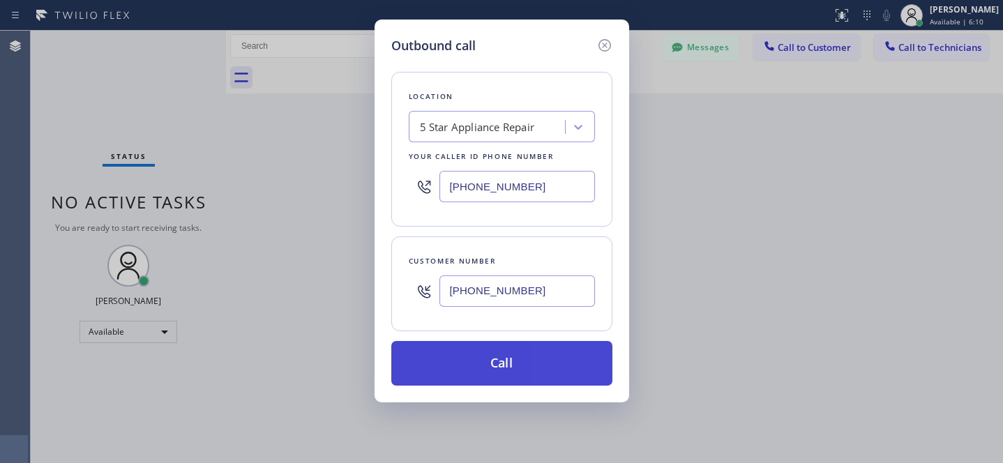
type input "[PHONE_NUMBER]"
click at [545, 370] on button "Call" at bounding box center [501, 363] width 221 height 45
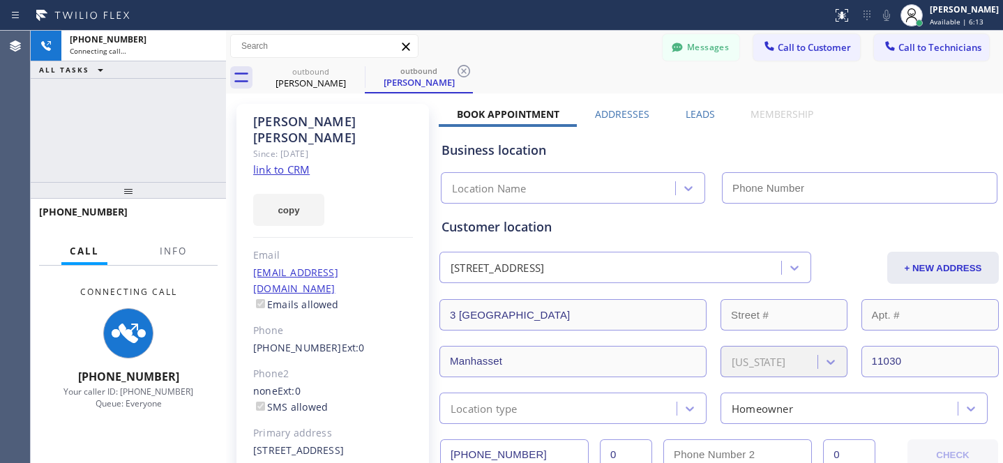
type input "[PHONE_NUMBER]"
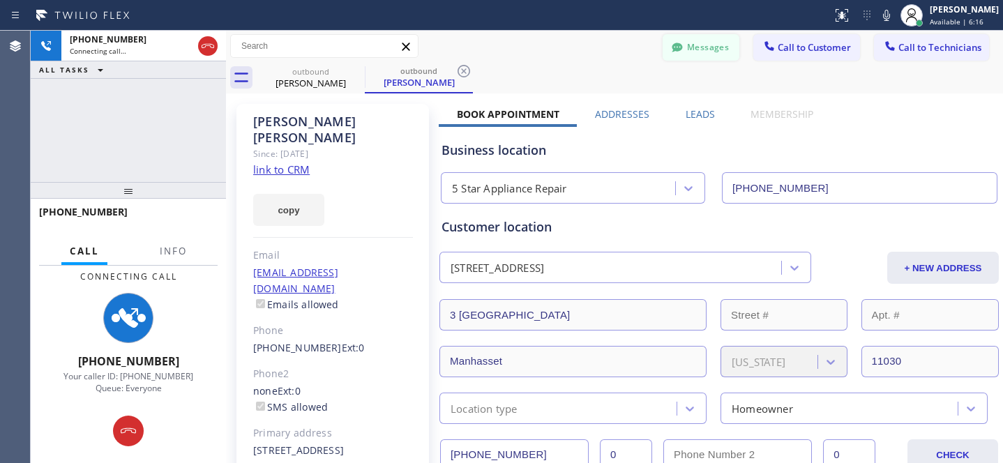
click at [695, 50] on button "Messages" at bounding box center [700, 47] width 77 height 26
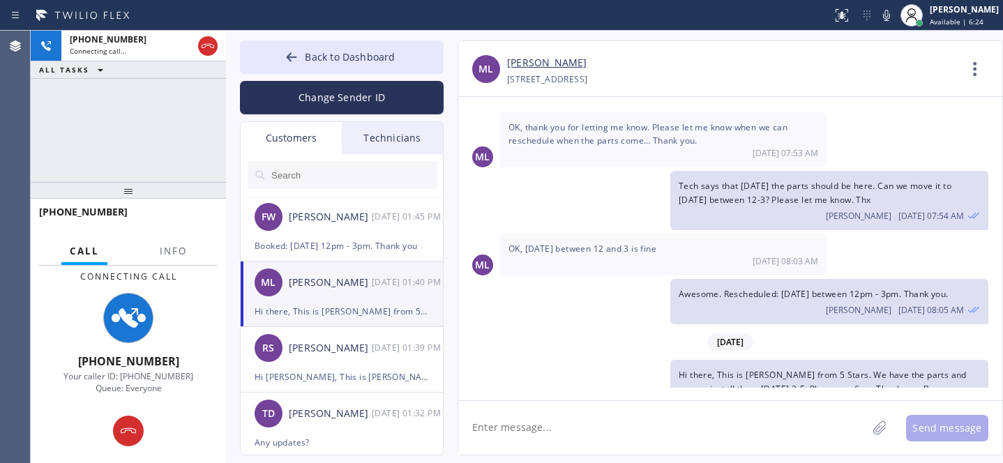
click at [568, 445] on textarea at bounding box center [662, 428] width 409 height 54
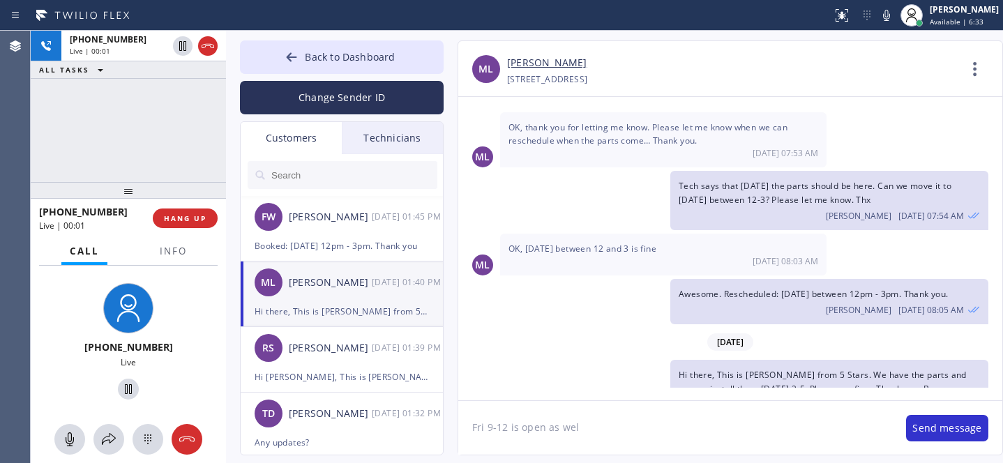
type textarea "Fri 9-12 is open as well"
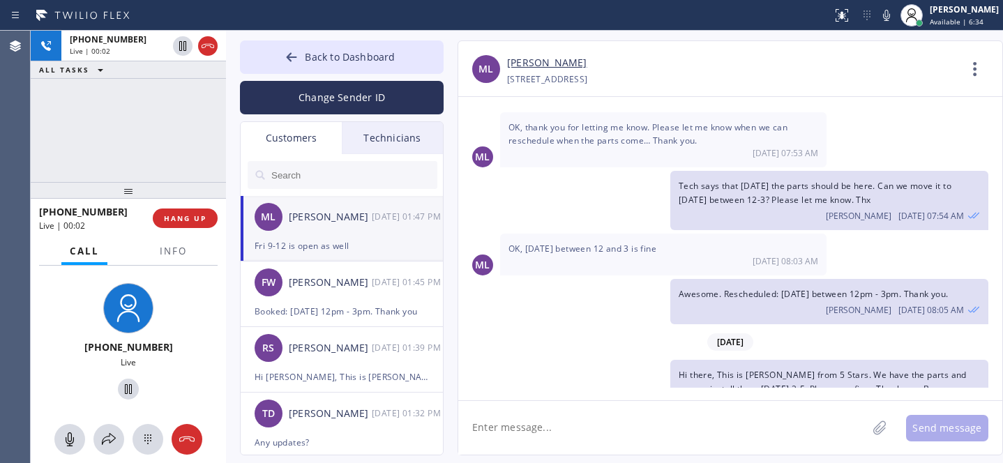
scroll to position [944, 0]
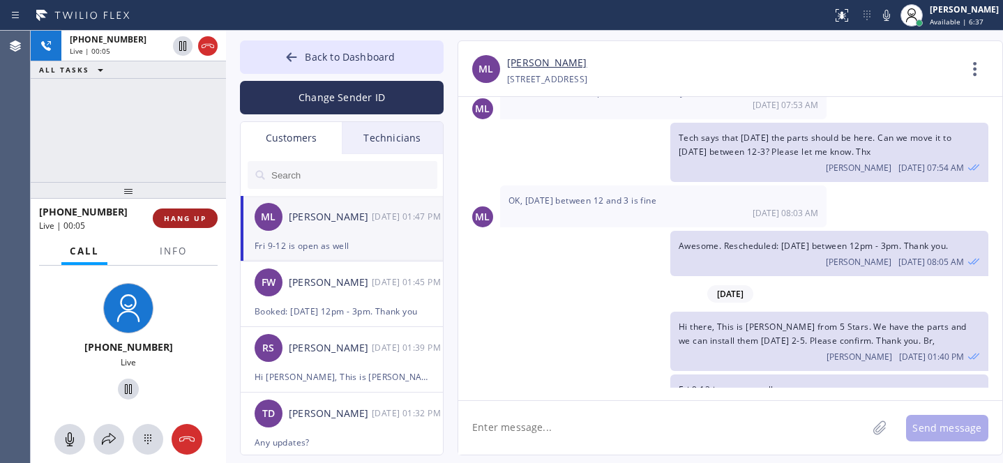
click at [196, 221] on span "HANG UP" at bounding box center [185, 218] width 43 height 10
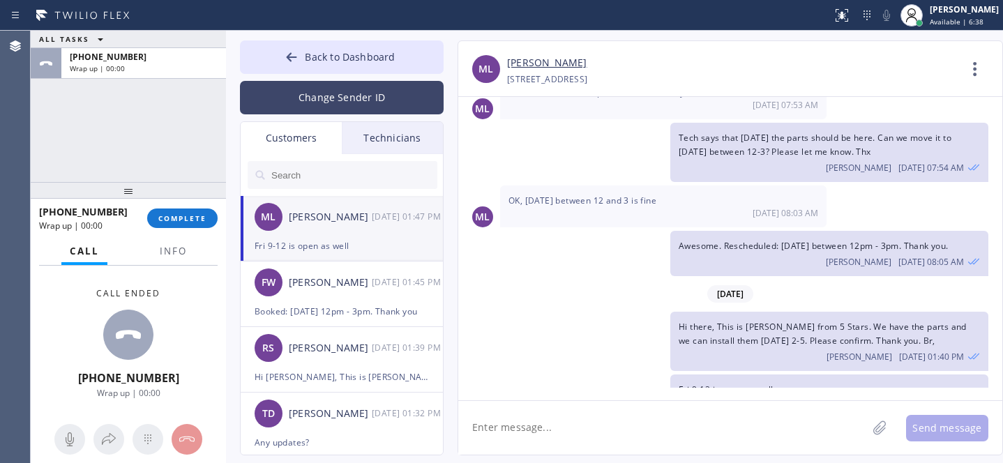
click at [298, 53] on icon at bounding box center [291, 57] width 14 height 14
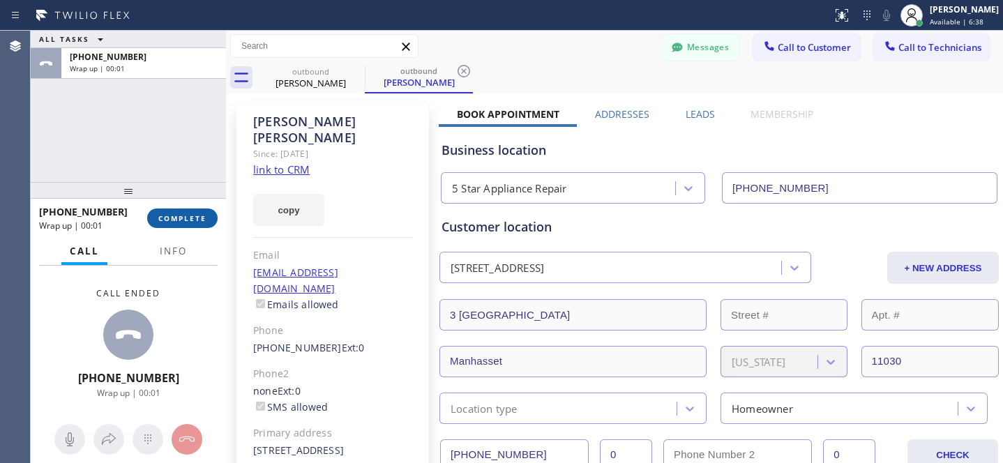
click at [199, 220] on span "COMPLETE" at bounding box center [182, 218] width 48 height 10
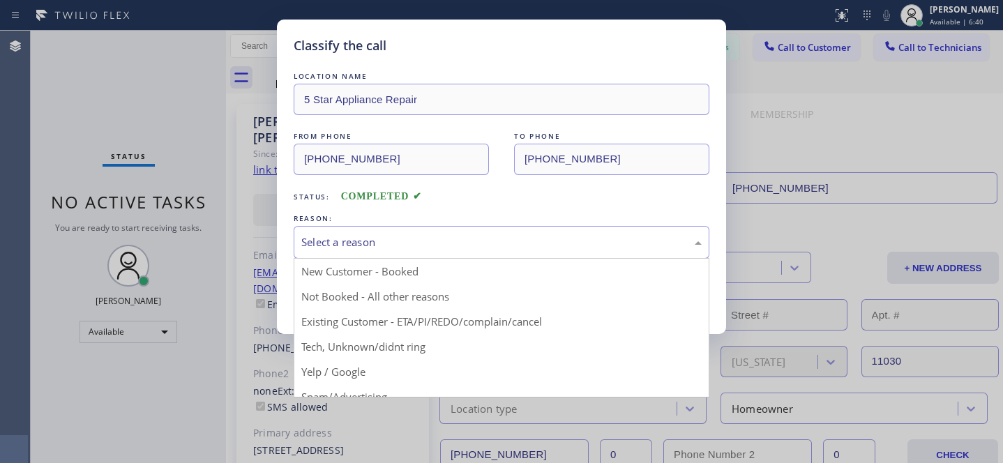
click at [387, 252] on div "Select a reason" at bounding box center [502, 242] width 416 height 33
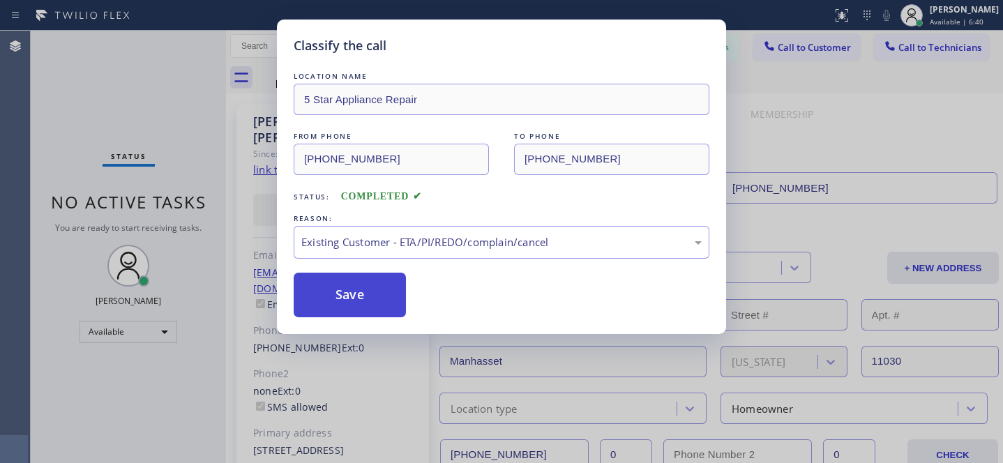
drag, startPoint x: 416, startPoint y: 326, endPoint x: 374, endPoint y: 303, distance: 48.4
click at [372, 302] on button "Save" at bounding box center [350, 295] width 112 height 45
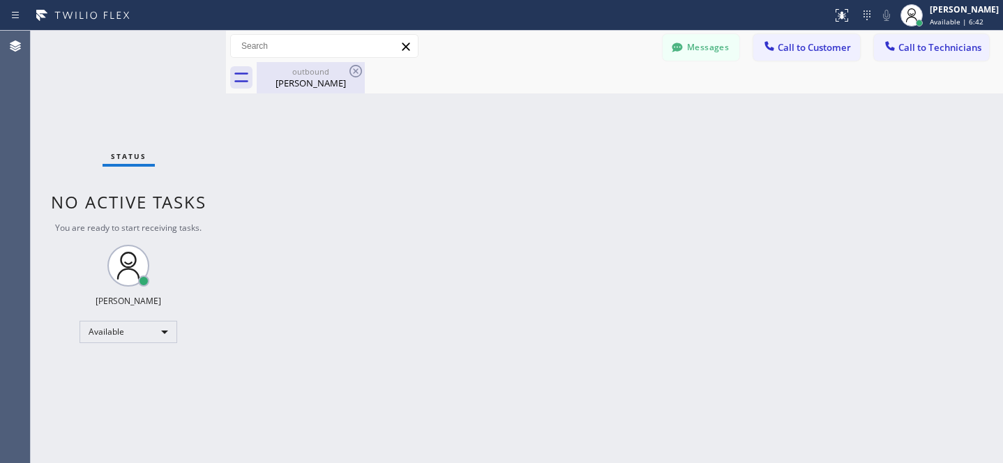
drag, startPoint x: 307, startPoint y: 79, endPoint x: 345, endPoint y: 73, distance: 38.8
click at [308, 79] on div "[PERSON_NAME]" at bounding box center [310, 83] width 105 height 13
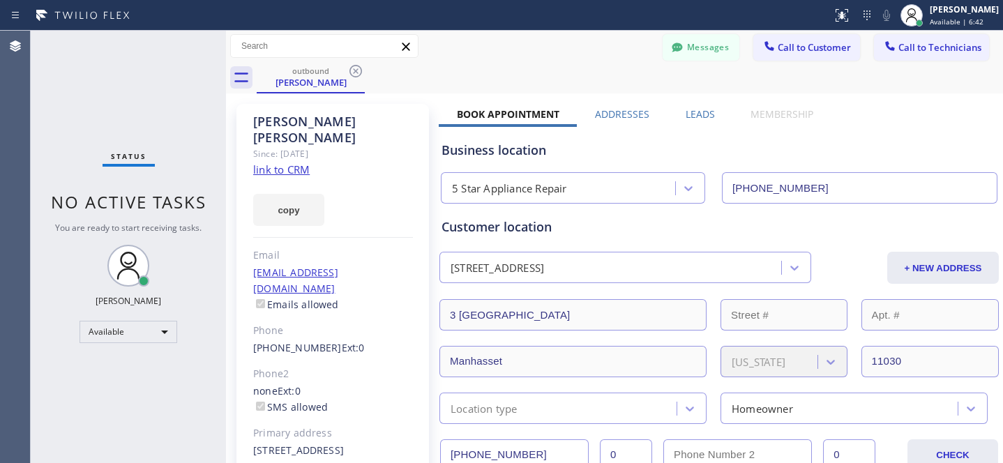
click at [348, 70] on icon at bounding box center [355, 71] width 17 height 17
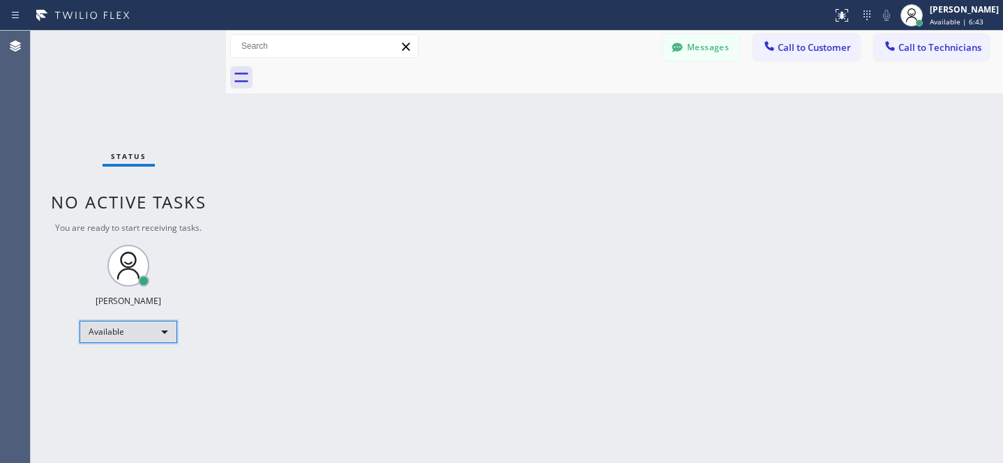
click at [113, 333] on div "Available" at bounding box center [128, 332] width 98 height 22
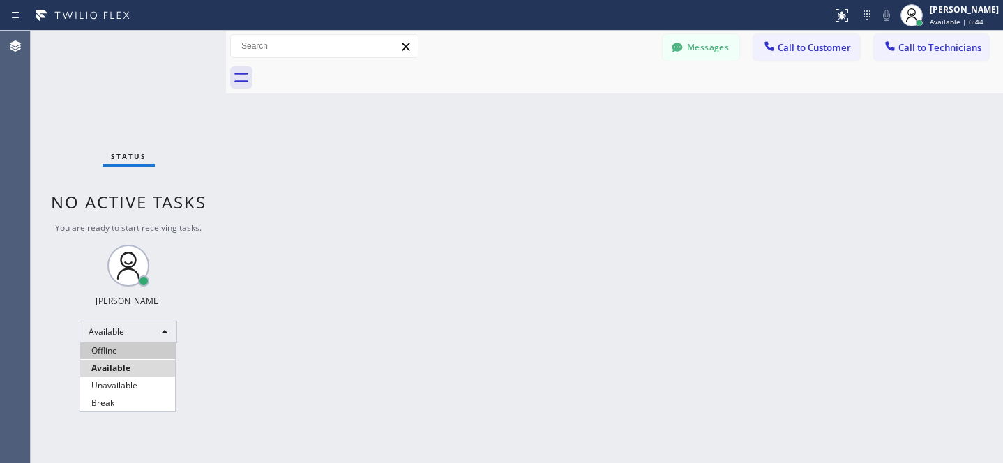
click at [115, 342] on li "Offline" at bounding box center [127, 350] width 95 height 17
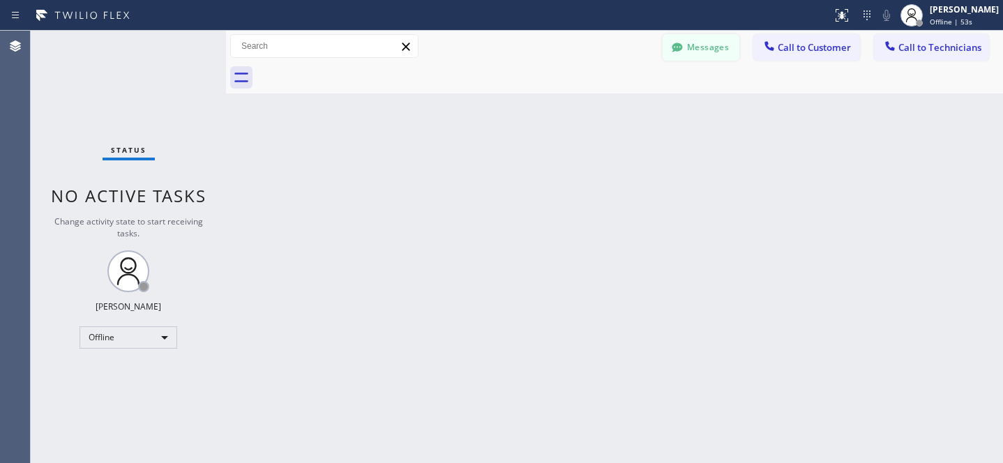
click at [716, 49] on button "Messages" at bounding box center [700, 47] width 77 height 26
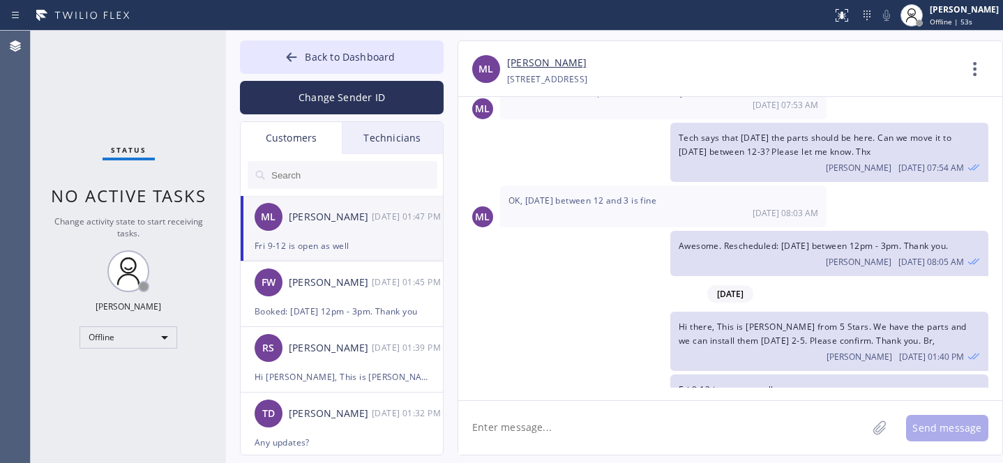
click at [339, 174] on input "text" at bounding box center [353, 175] width 167 height 28
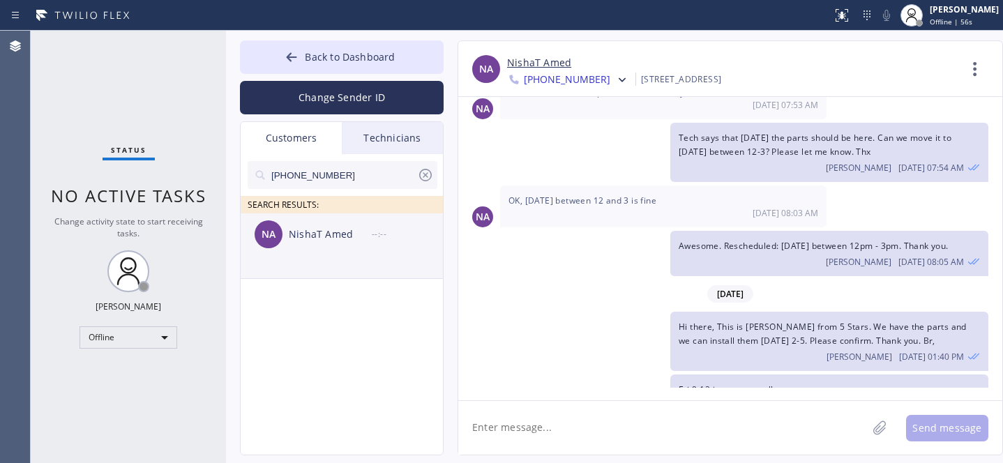
click at [305, 243] on div "NA NishaT Amed --:--" at bounding box center [343, 234] width 204 height 42
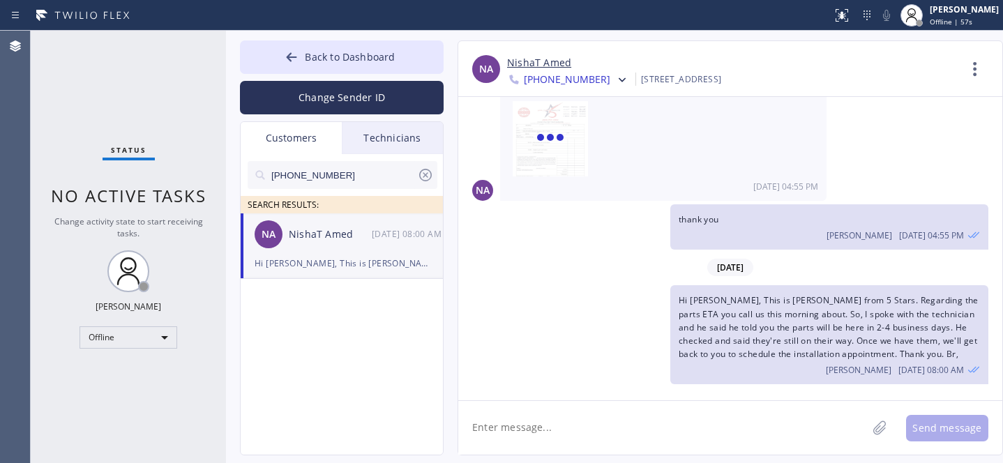
scroll to position [535, 0]
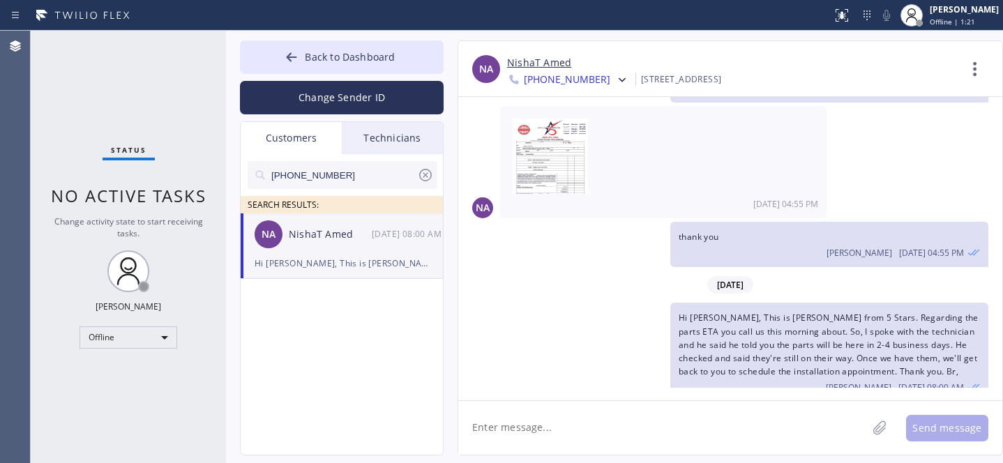
click at [608, 420] on textarea at bounding box center [662, 428] width 409 height 54
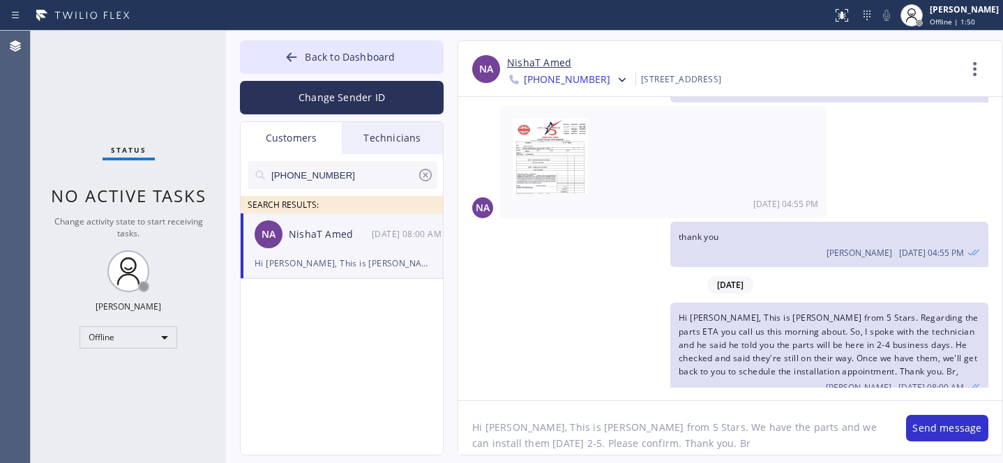
type textarea "Hi [PERSON_NAME], This is [PERSON_NAME] from 5 Stars. We have the parts and we …"
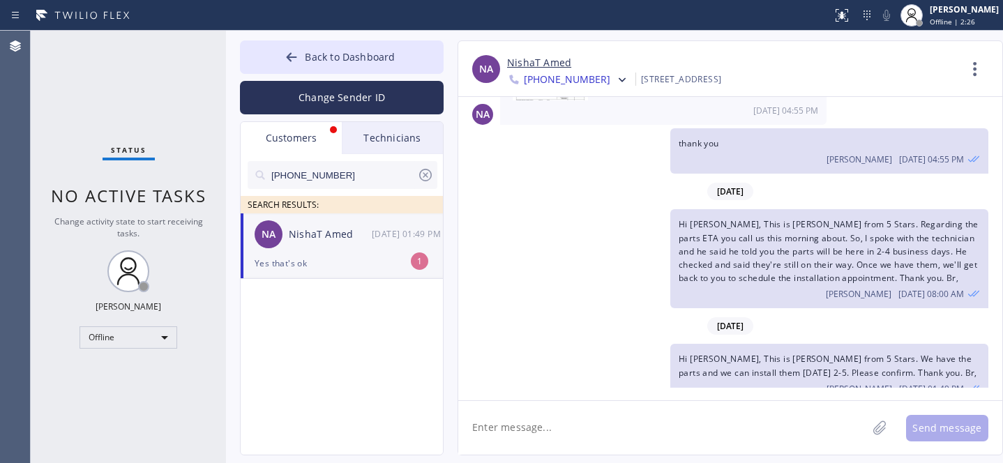
scroll to position [674, 0]
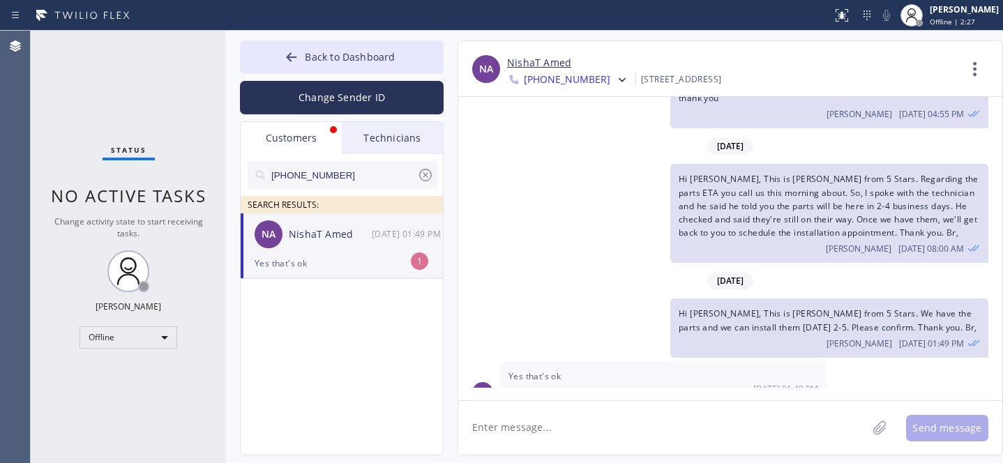
drag, startPoint x: 316, startPoint y: 263, endPoint x: 358, endPoint y: 265, distance: 42.6
click at [316, 263] on div "Yes that's ok" at bounding box center [342, 263] width 174 height 16
click at [520, 66] on link "NishaT Amed" at bounding box center [539, 63] width 64 height 16
click at [531, 416] on textarea at bounding box center [662, 428] width 409 height 54
paste textarea "[DATE] 2pm - 5pm"
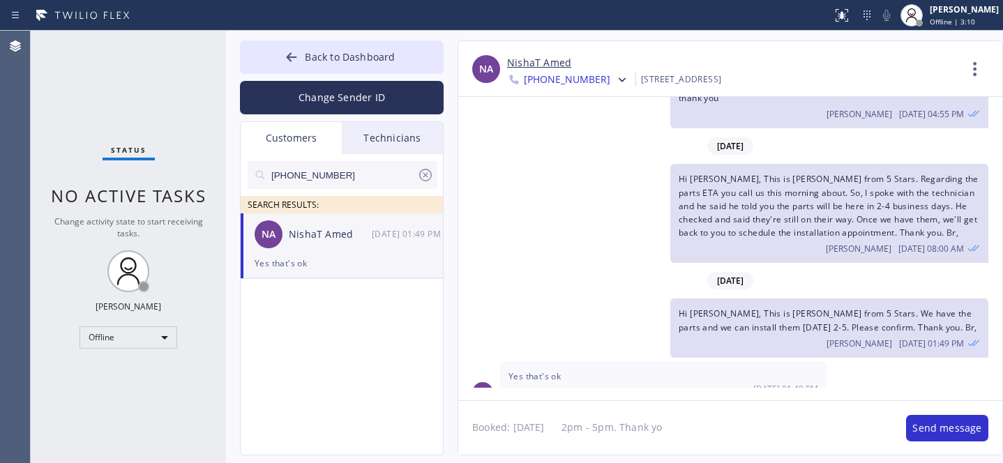
type textarea "Booked: [DATE] 2pm - 5pm. Thank you"
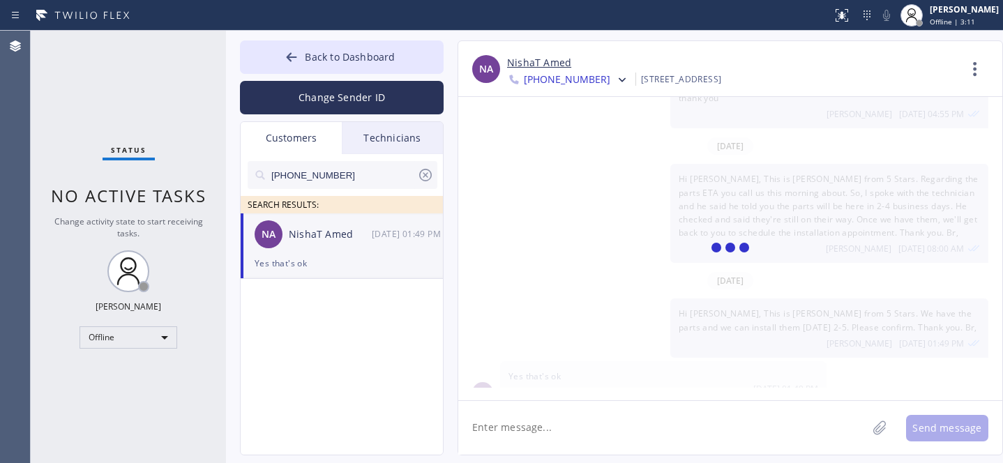
scroll to position [722, 0]
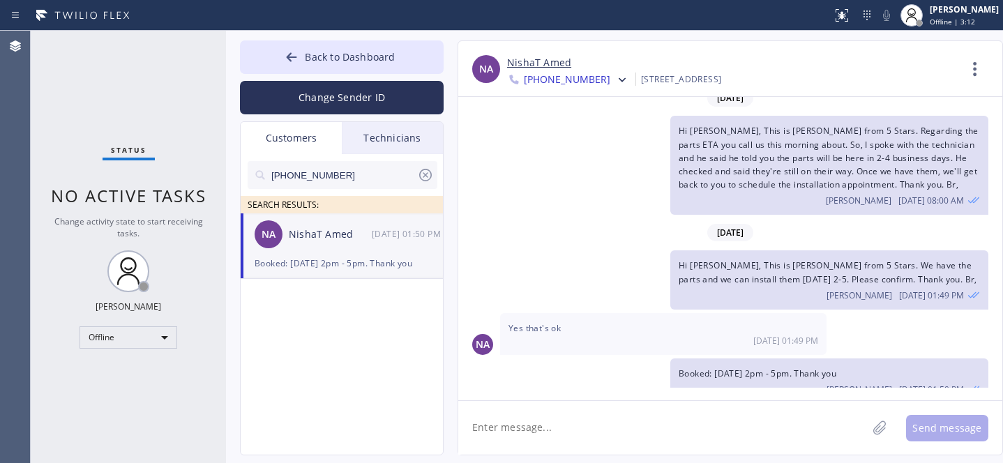
click at [424, 174] on icon at bounding box center [425, 175] width 17 height 17
click at [323, 63] on button "Back to Dashboard" at bounding box center [342, 56] width 204 height 33
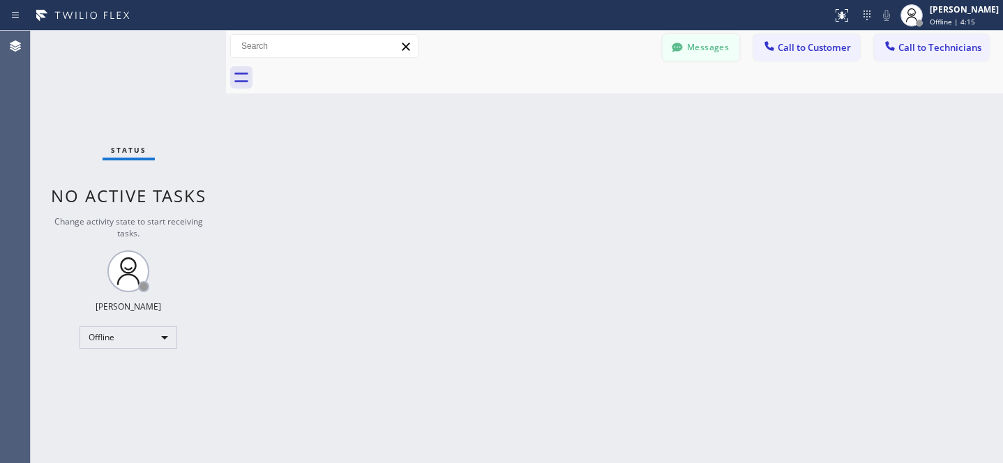
click at [686, 50] on button "Messages" at bounding box center [700, 47] width 77 height 26
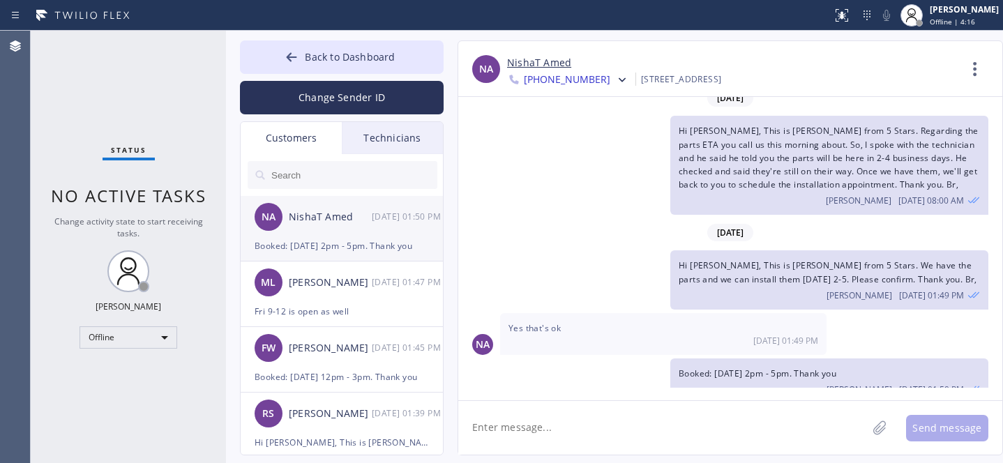
click at [363, 219] on div "NishaT Amed" at bounding box center [330, 217] width 83 height 16
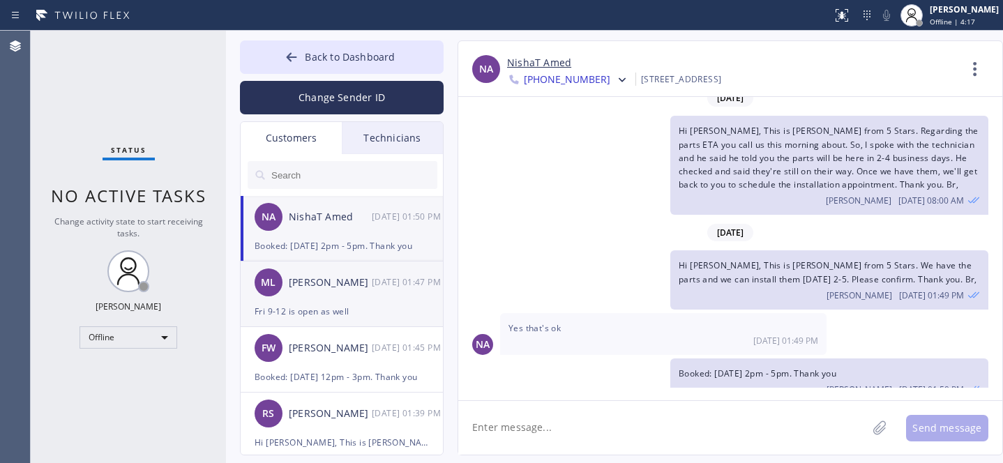
click at [355, 297] on div "ML [PERSON_NAME] [DATE] 01:47 PM" at bounding box center [343, 282] width 204 height 42
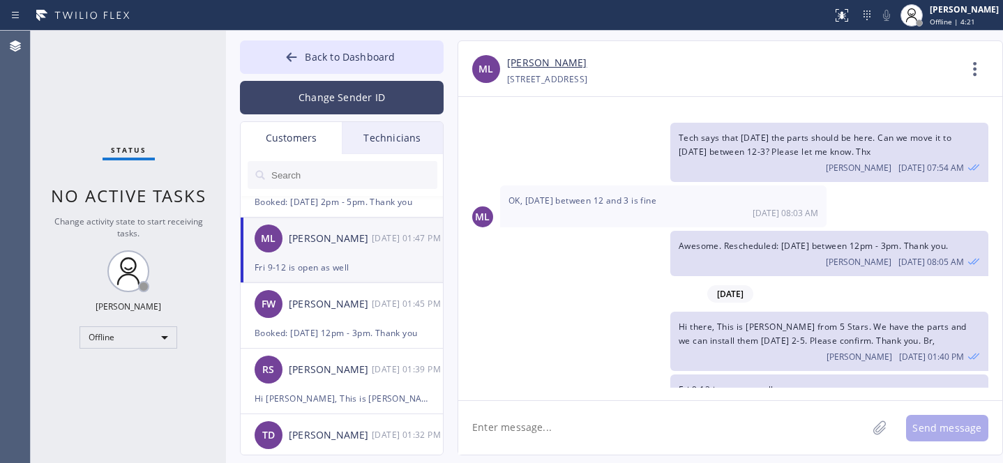
scroll to position [0, 0]
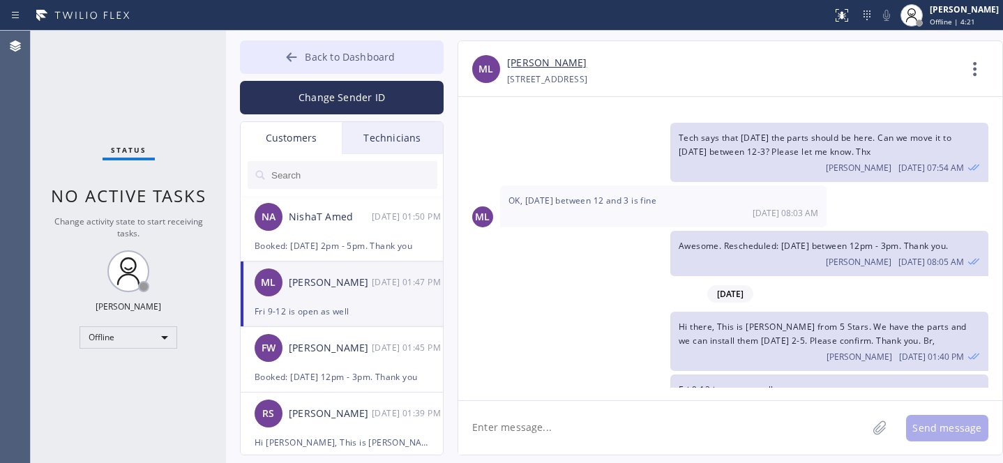
click at [296, 61] on icon at bounding box center [291, 57] width 14 height 14
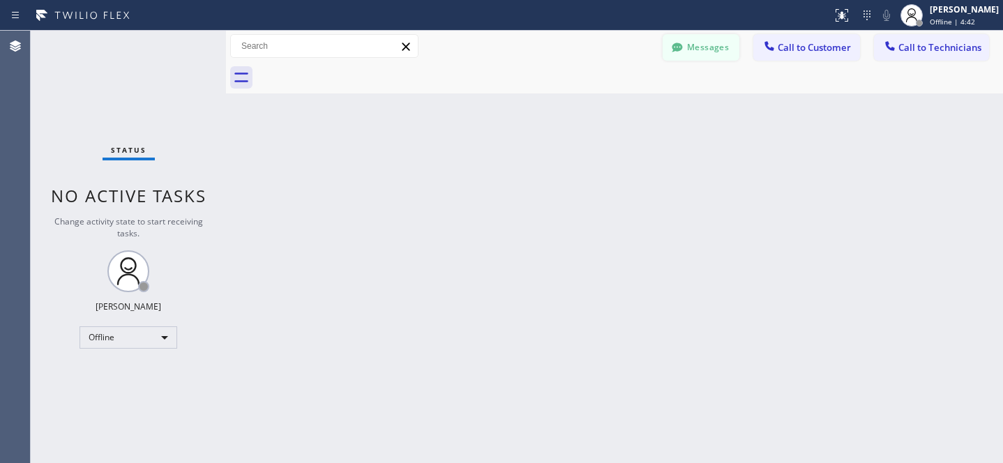
click at [674, 38] on button "Messages" at bounding box center [700, 47] width 77 height 26
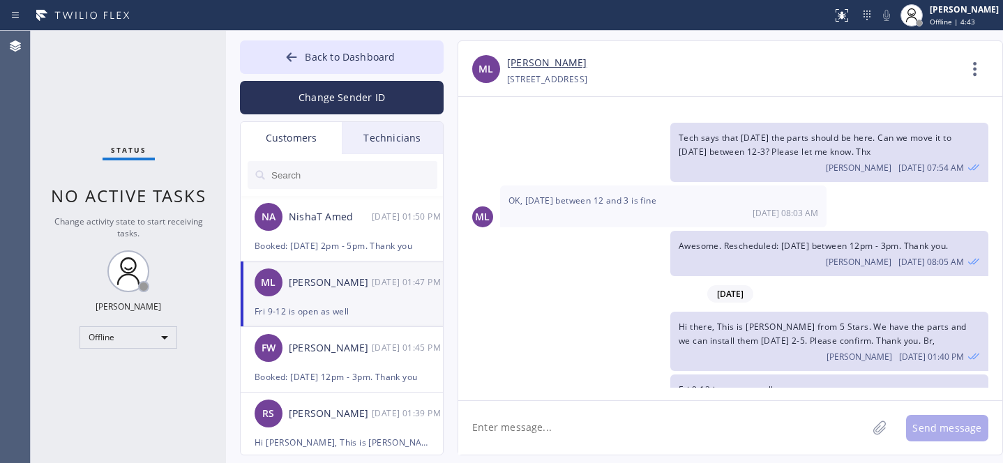
click at [336, 180] on input "text" at bounding box center [353, 175] width 167 height 28
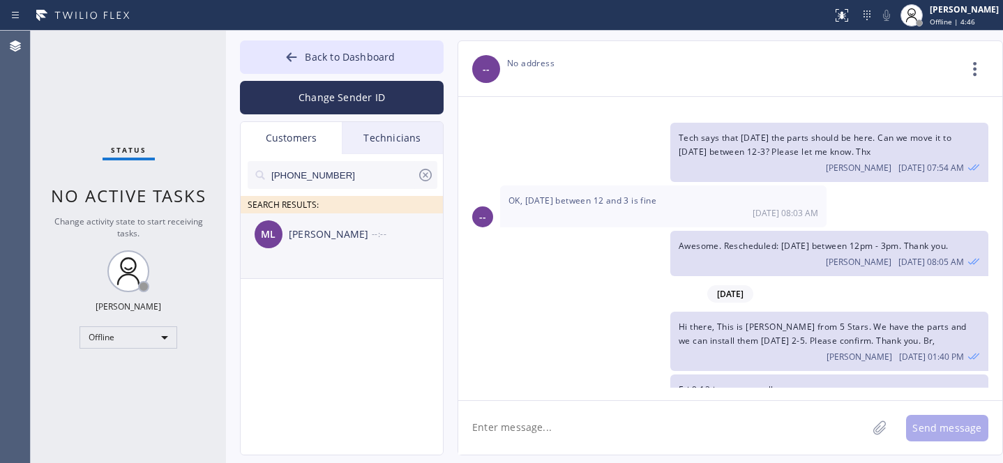
click at [314, 246] on div "ML [PERSON_NAME] --:--" at bounding box center [343, 234] width 204 height 42
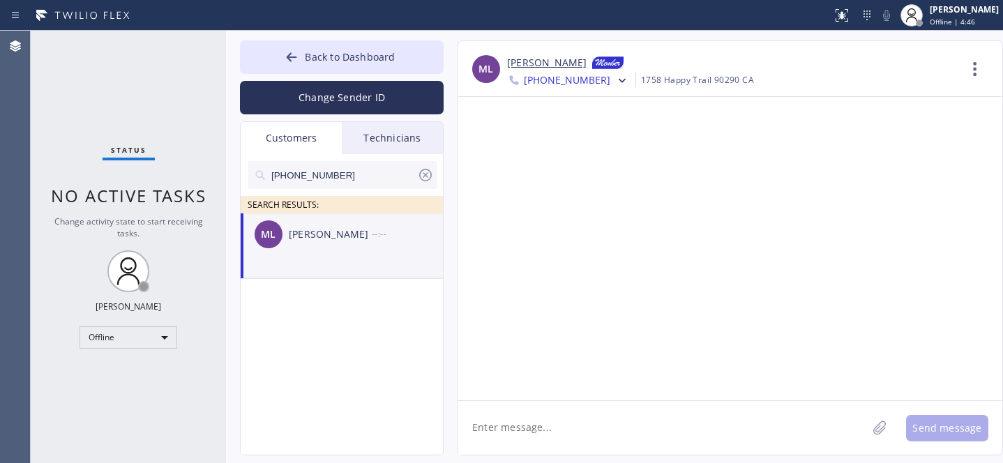
click at [565, 426] on textarea at bounding box center [662, 428] width 409 height 54
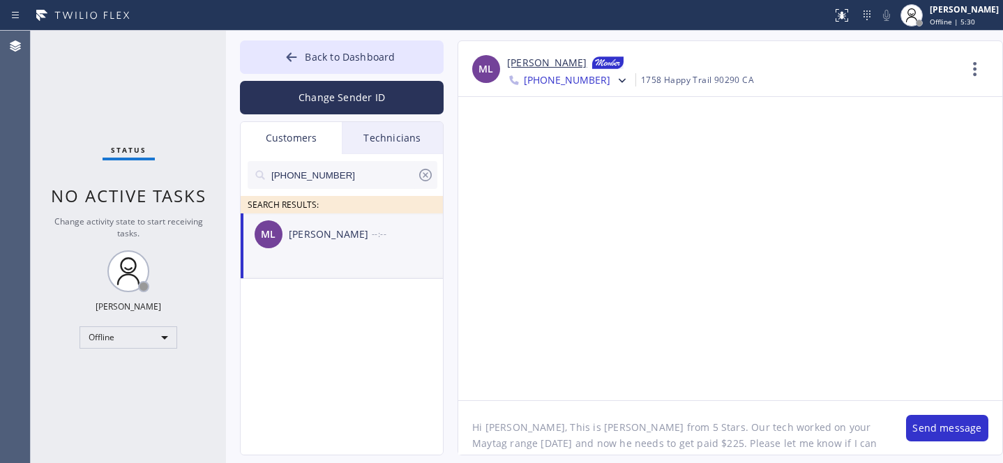
scroll to position [11, 0]
click at [619, 432] on textarea "Hi [PERSON_NAME], This is [PERSON_NAME] from 5 Stars. Our tech worked on your M…" at bounding box center [675, 428] width 434 height 54
click at [543, 450] on textarea "Hi [PERSON_NAME], This is [PERSON_NAME] from 5 Stars. Our tech worked on your M…" at bounding box center [675, 428] width 434 height 54
click at [530, 445] on textarea "Hi [PERSON_NAME], This is [PERSON_NAME] from 5 Stars. Our tech worked on your M…" at bounding box center [675, 428] width 434 height 54
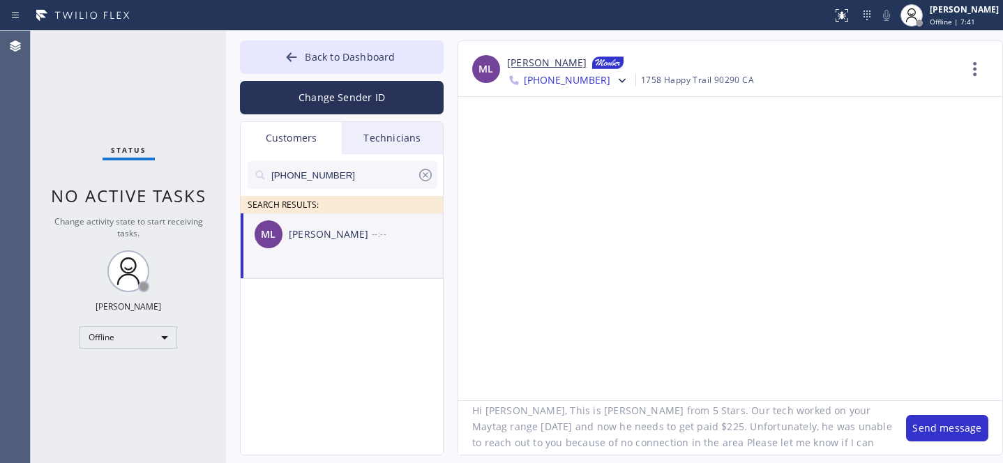
drag, startPoint x: 526, startPoint y: 445, endPoint x: 636, endPoint y: 442, distance: 110.2
click at [642, 443] on textarea "Hi [PERSON_NAME], This is [PERSON_NAME] from 5 Stars. Our tech worked on your M…" at bounding box center [675, 428] width 434 height 54
click at [853, 425] on textarea "Hi [PERSON_NAME], This is [PERSON_NAME] from 5 Stars. Our tech worked on your M…" at bounding box center [675, 428] width 434 height 54
click at [642, 446] on textarea "Hi [PERSON_NAME], This is [PERSON_NAME] from 5 Stars. Our tech worked on your M…" at bounding box center [675, 428] width 434 height 54
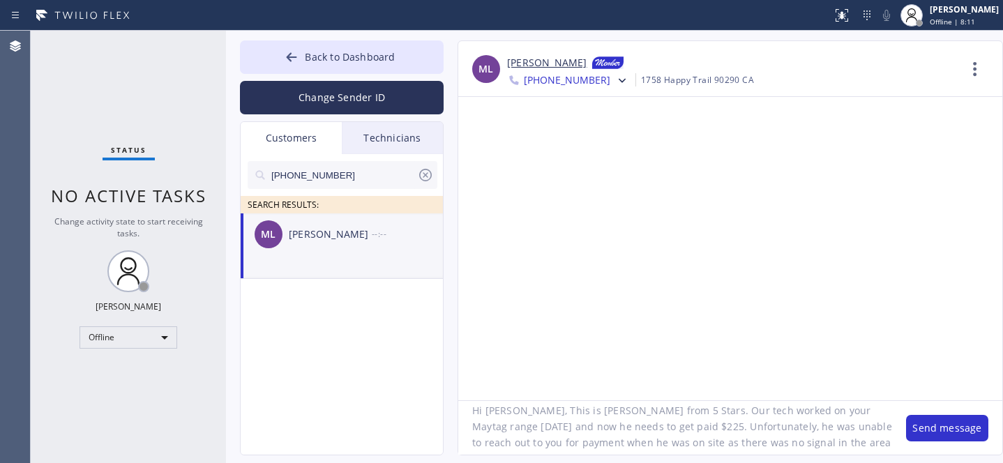
click at [768, 446] on textarea "Hi [PERSON_NAME], This is [PERSON_NAME] from 5 Stars. Our tech worked on your M…" at bounding box center [675, 428] width 434 height 54
click at [653, 443] on textarea "Hi [PERSON_NAME], This is [PERSON_NAME] from 5 Stars. Our tech worked on your M…" at bounding box center [675, 428] width 434 height 54
type textarea "Hi [PERSON_NAME], This is [PERSON_NAME] from 5 Stars. Our tech worked on your M…"
drag, startPoint x: 936, startPoint y: 432, endPoint x: 931, endPoint y: 426, distance: 8.4
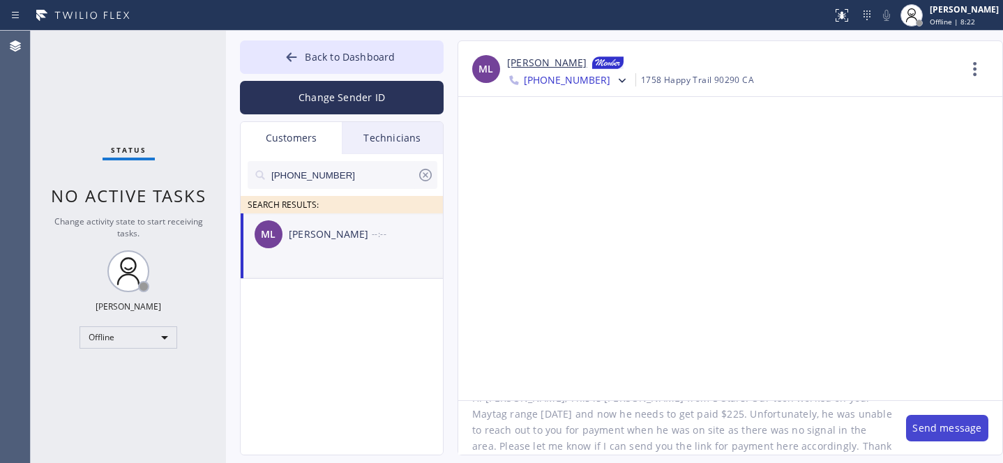
click at [936, 432] on button "Send message" at bounding box center [947, 428] width 82 height 26
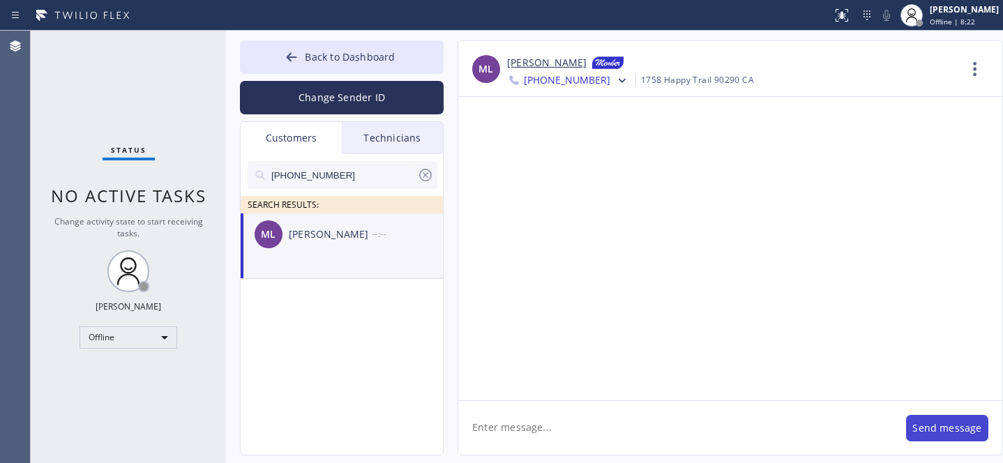
scroll to position [0, 0]
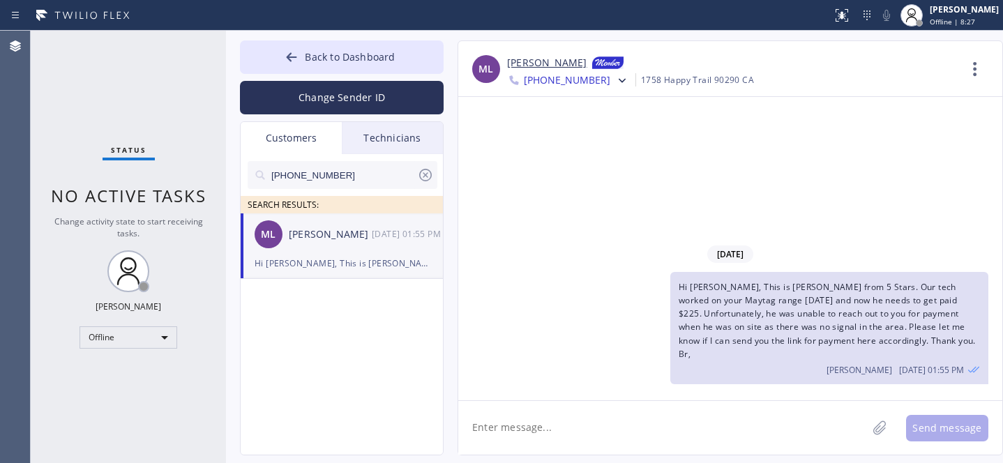
click at [427, 174] on icon at bounding box center [425, 175] width 13 height 13
click at [315, 63] on span "Back to Dashboard" at bounding box center [350, 56] width 90 height 13
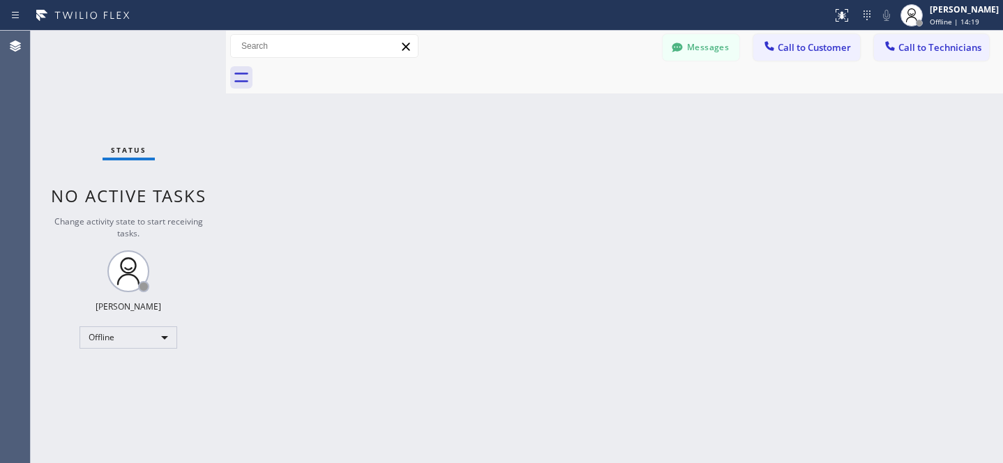
click at [703, 48] on button "Messages" at bounding box center [700, 47] width 77 height 26
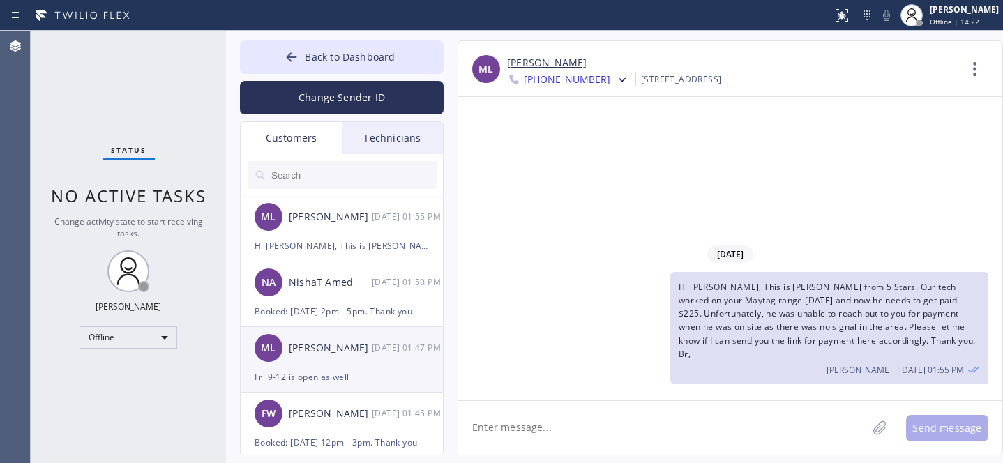
click at [329, 374] on div "Fri 9-12 is open as well" at bounding box center [342, 377] width 174 height 16
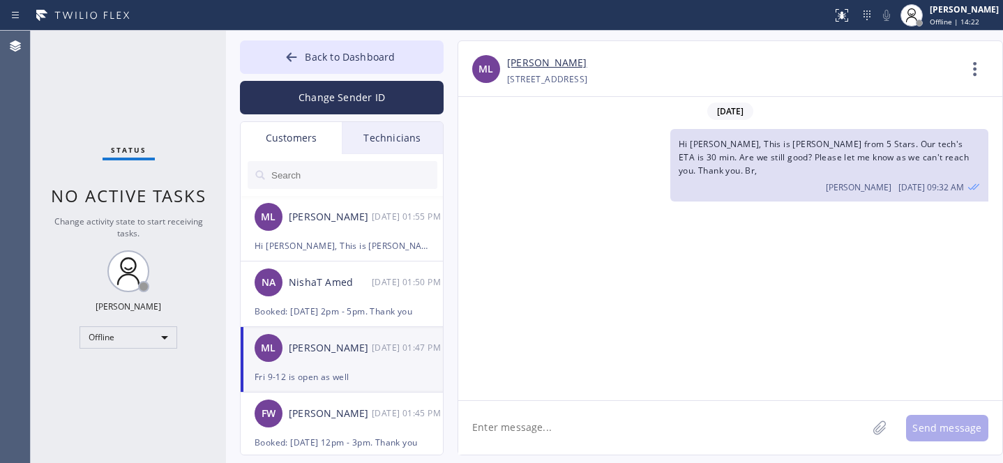
scroll to position [944, 0]
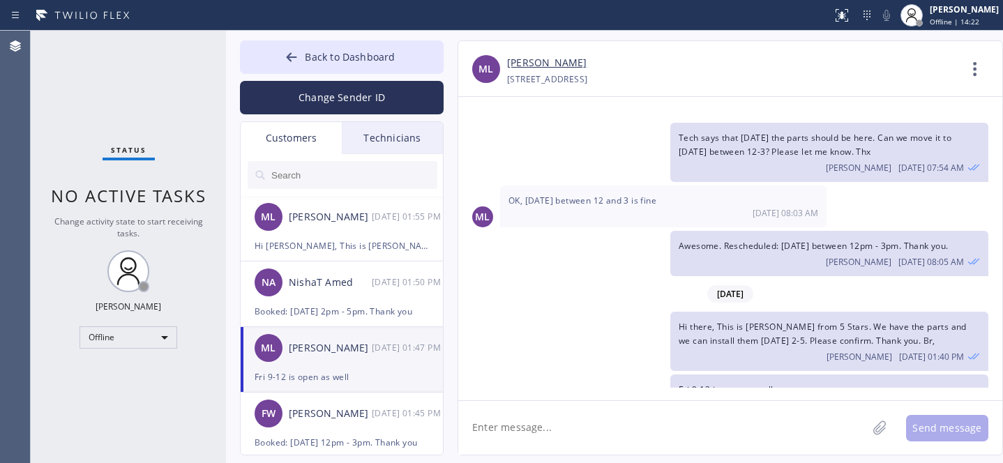
click at [587, 420] on textarea at bounding box center [662, 428] width 409 height 54
type textarea "Any updates?"
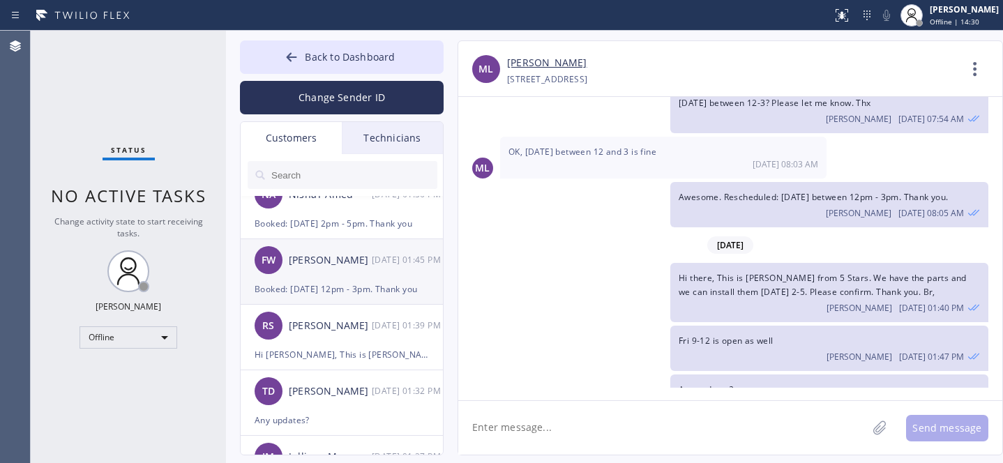
scroll to position [154, 0]
click at [293, 55] on icon at bounding box center [291, 57] width 14 height 14
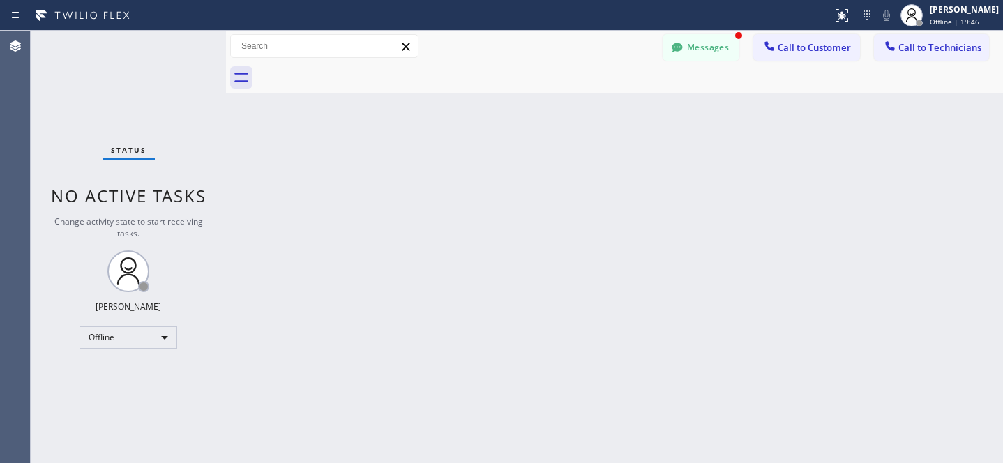
scroll to position [1038, 0]
drag, startPoint x: 695, startPoint y: 36, endPoint x: 351, endPoint y: 261, distance: 410.8
click at [695, 36] on button "Messages" at bounding box center [700, 47] width 77 height 26
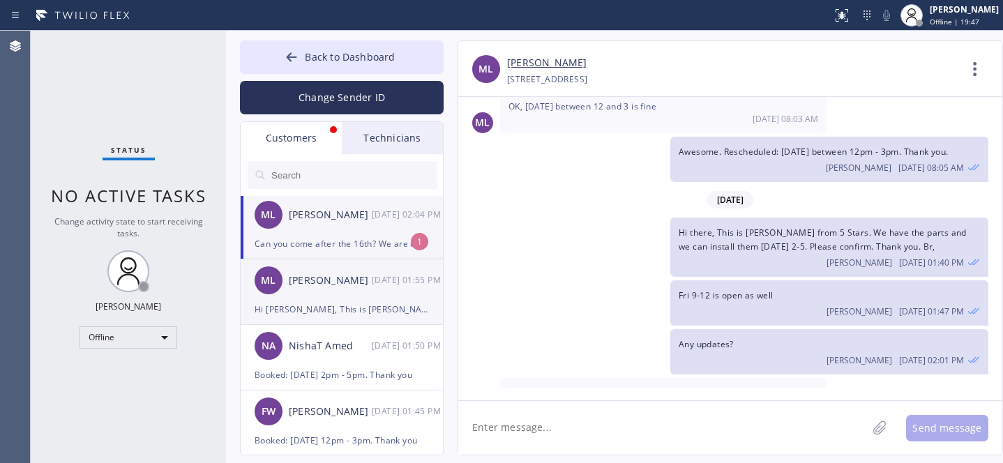
scroll to position [0, 0]
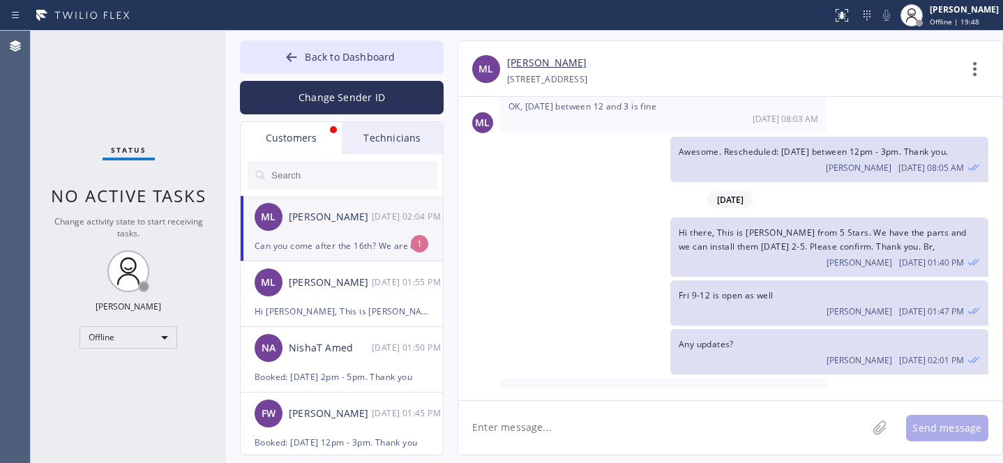
click at [344, 238] on div "Can you come after the 16th? We are on vacation until then" at bounding box center [342, 246] width 174 height 16
drag, startPoint x: 632, startPoint y: 418, endPoint x: 644, endPoint y: 411, distance: 13.8
click at [632, 418] on textarea at bounding box center [662, 428] width 409 height 54
type textarea "M"
type textarea "18th 9-12 would be ok?"
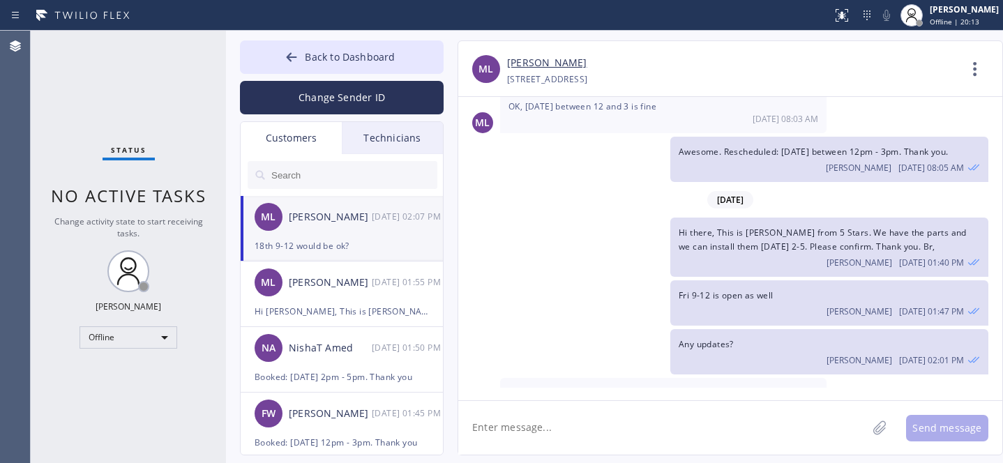
scroll to position [1086, 0]
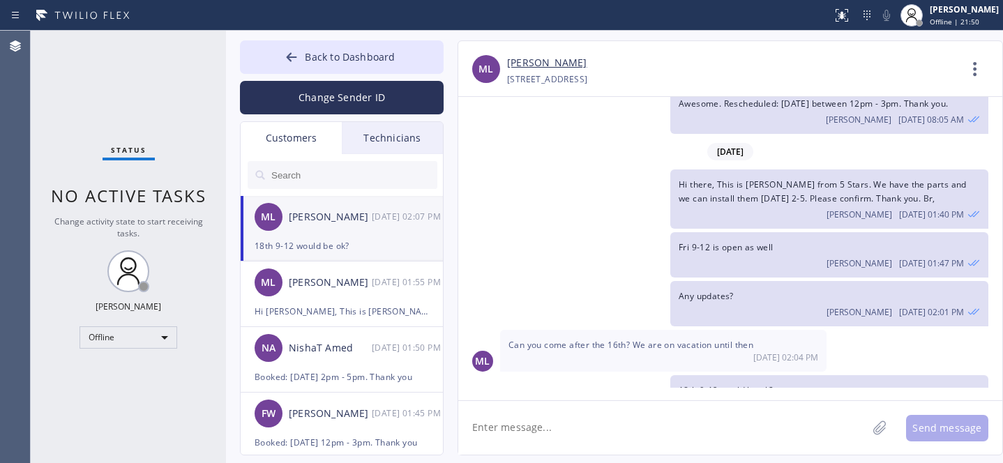
drag, startPoint x: 368, startPoint y: 66, endPoint x: 538, endPoint y: 366, distance: 345.0
click at [367, 66] on button "Back to Dashboard" at bounding box center [342, 56] width 204 height 33
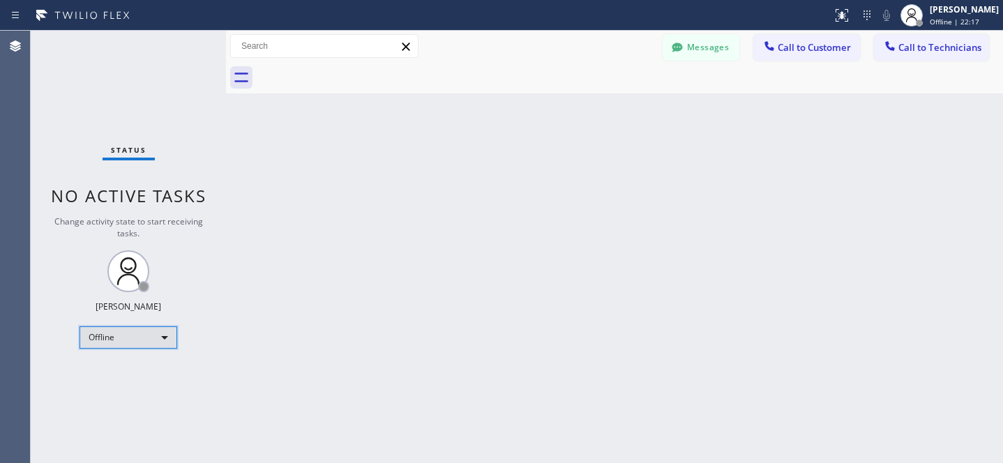
click at [103, 345] on div "Offline" at bounding box center [128, 337] width 98 height 22
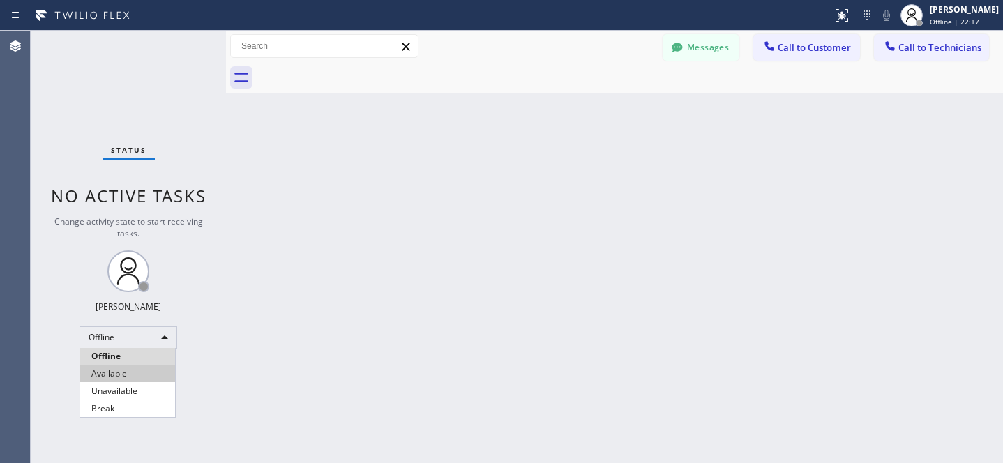
click at [117, 372] on li "Available" at bounding box center [127, 373] width 95 height 17
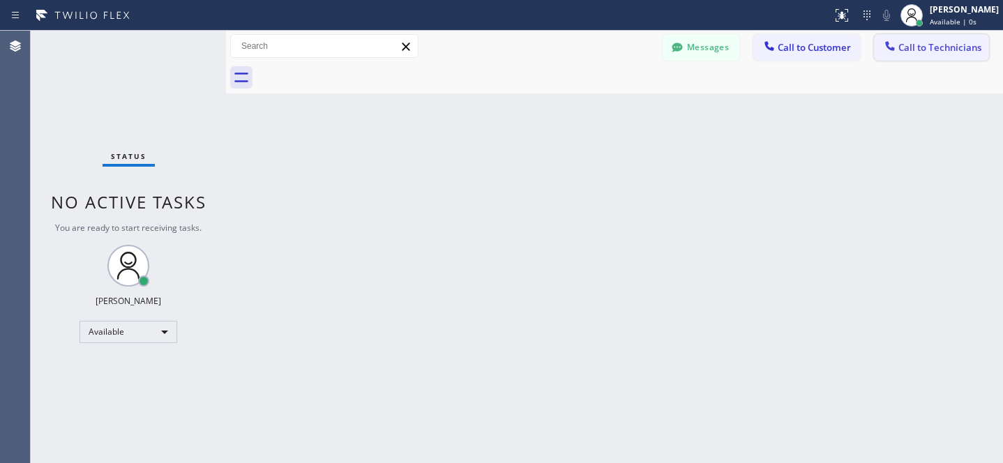
click at [906, 47] on span "Call to Technicians" at bounding box center [939, 47] width 83 height 13
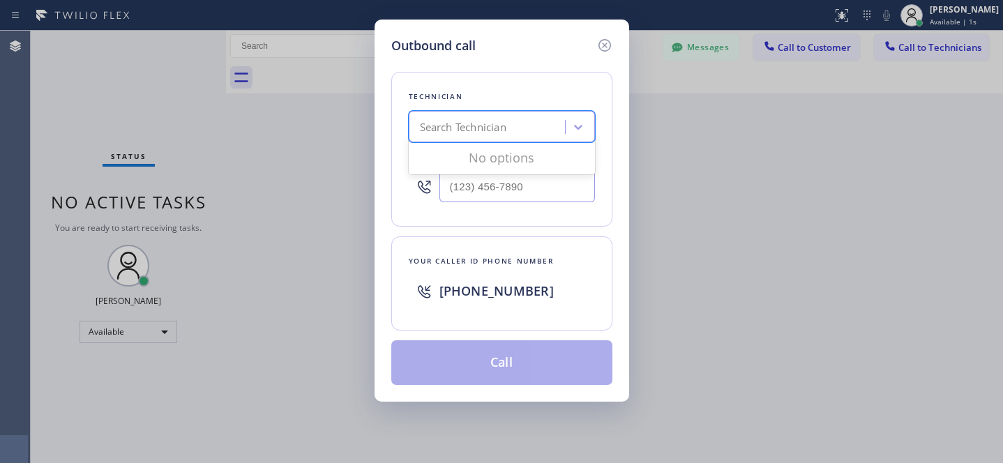
click at [471, 132] on div "Search Technician" at bounding box center [463, 127] width 86 height 16
type input "la art"
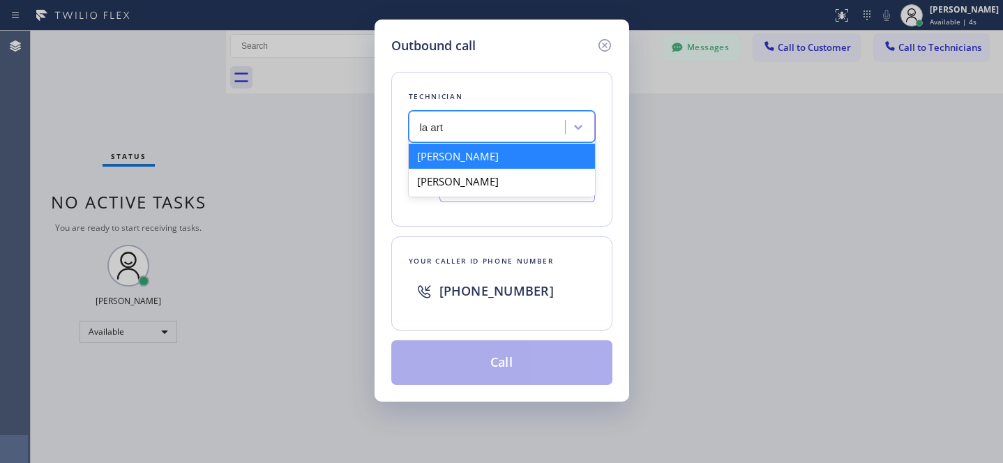
click at [442, 158] on div "[PERSON_NAME]" at bounding box center [502, 156] width 186 height 25
type input "[PHONE_NUMBER]"
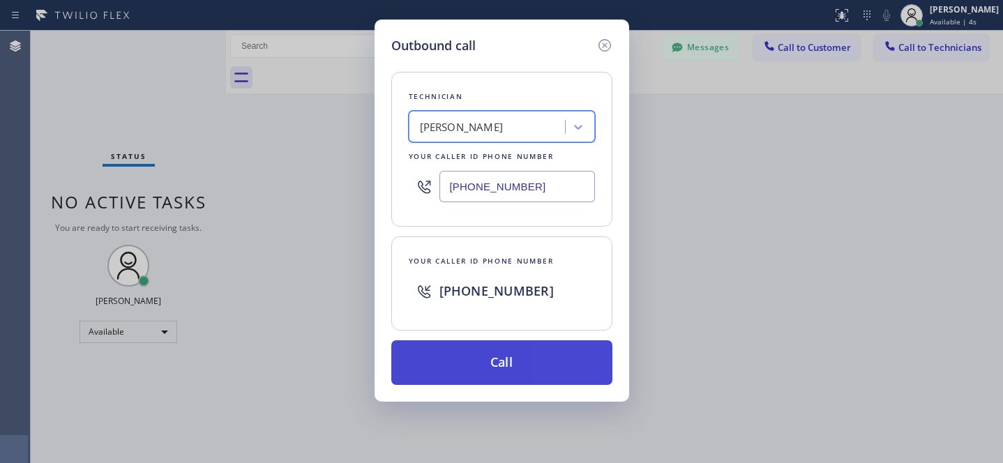
click at [522, 354] on button "Call" at bounding box center [501, 362] width 221 height 45
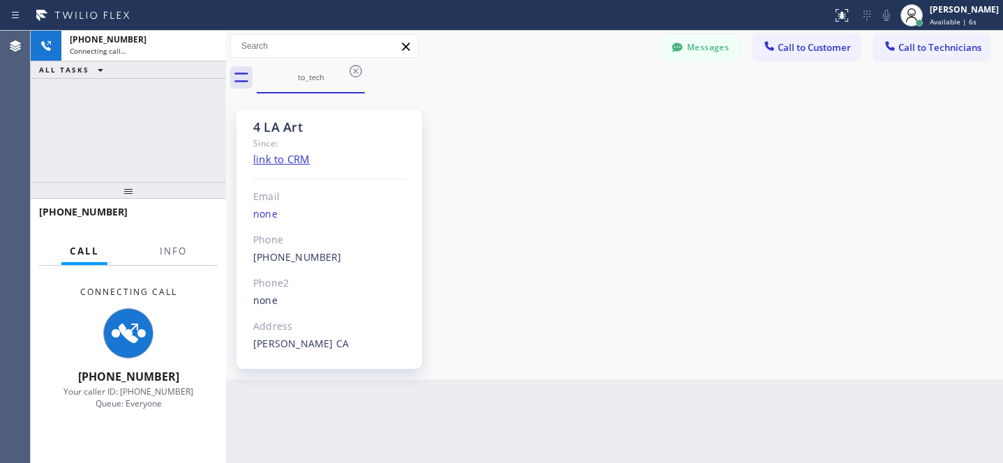
scroll to position [101, 0]
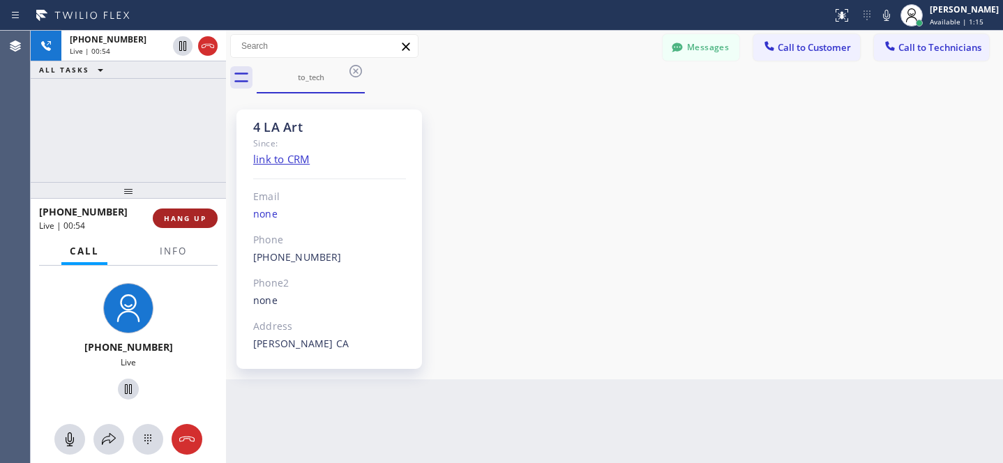
click at [199, 215] on span "HANG UP" at bounding box center [185, 218] width 43 height 10
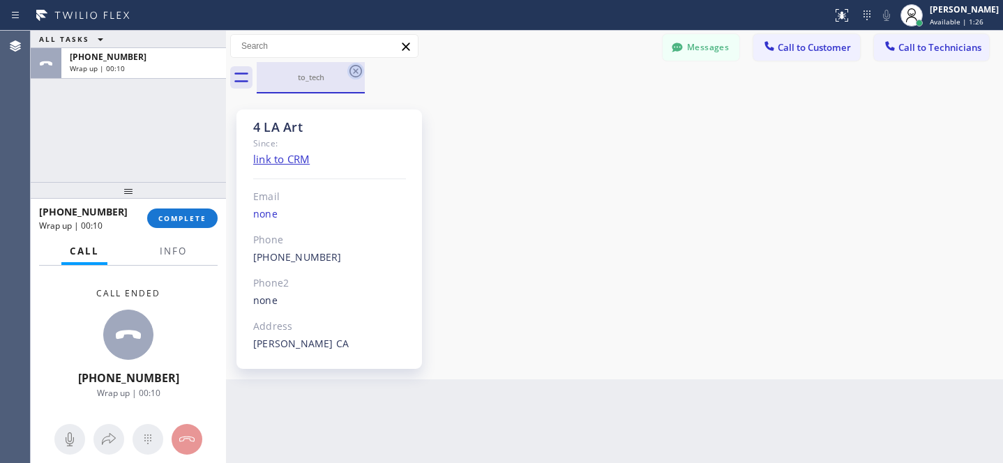
click at [355, 72] on icon at bounding box center [355, 71] width 13 height 13
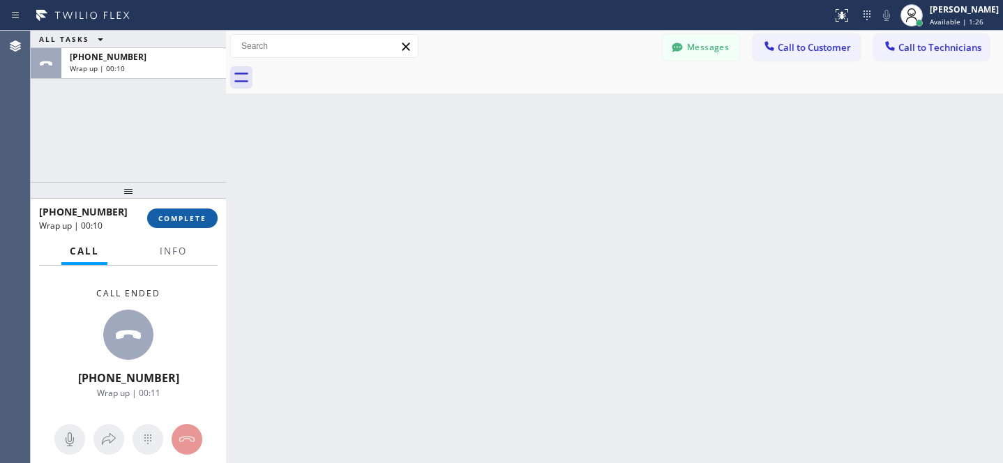
click at [195, 218] on span "COMPLETE" at bounding box center [182, 218] width 48 height 10
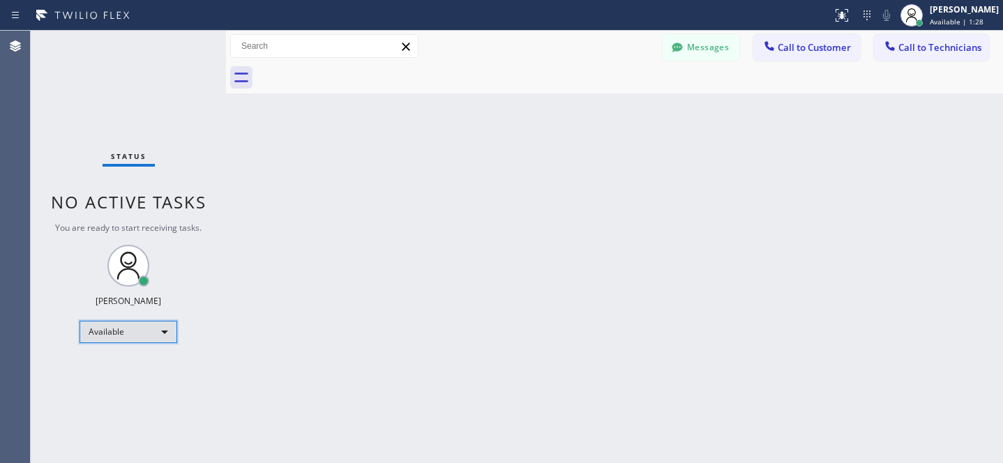
click at [117, 337] on div "Available" at bounding box center [128, 332] width 98 height 22
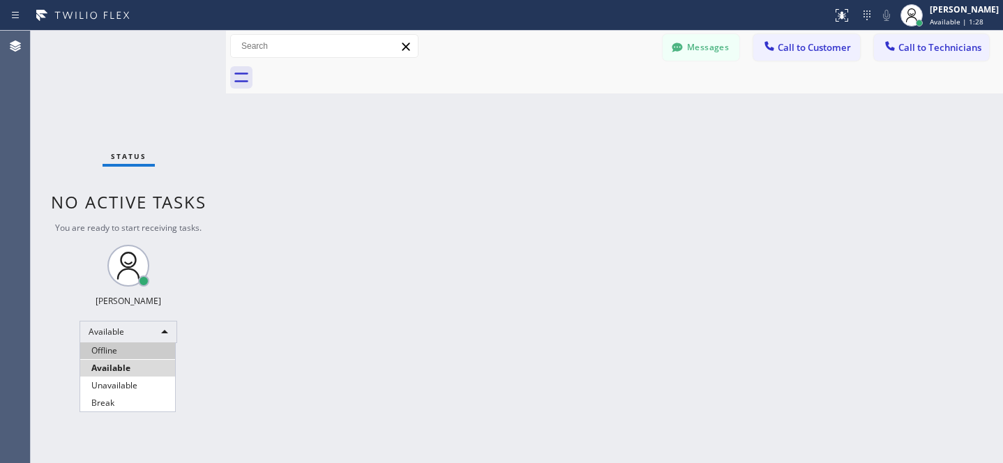
click at [107, 344] on li "Offline" at bounding box center [127, 350] width 95 height 17
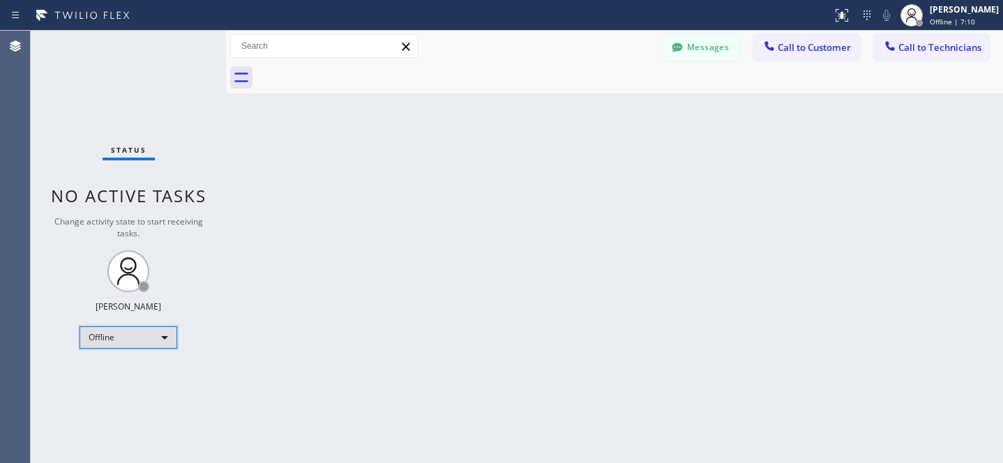
click at [114, 331] on div "Offline" at bounding box center [128, 337] width 98 height 22
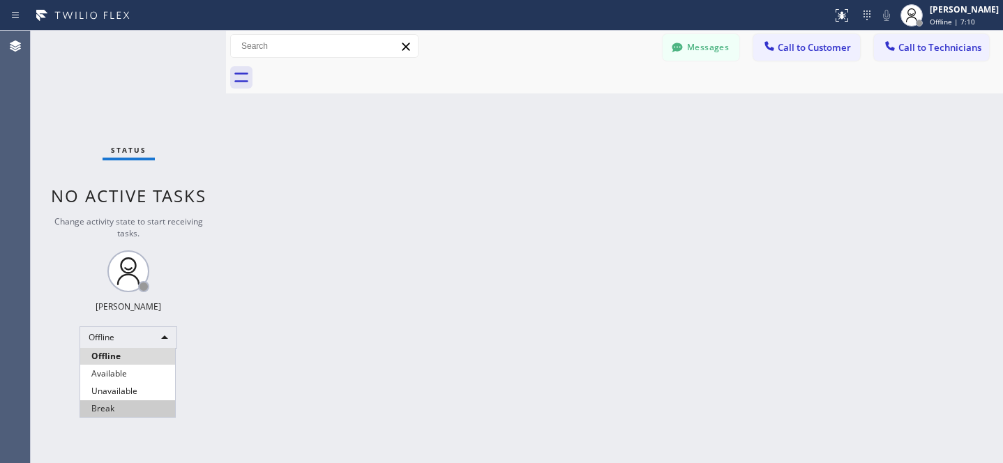
click at [108, 383] on li "Unavailable" at bounding box center [127, 391] width 95 height 17
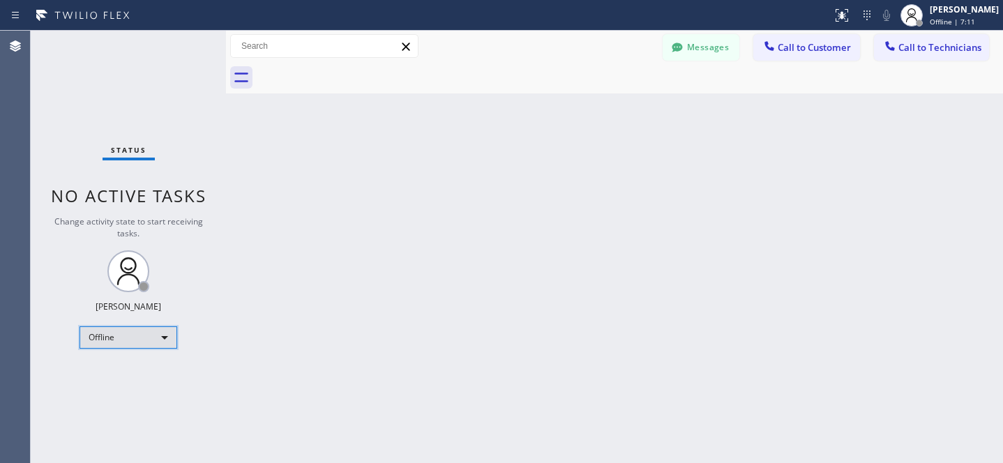
click at [128, 336] on div "Offline" at bounding box center [128, 337] width 98 height 22
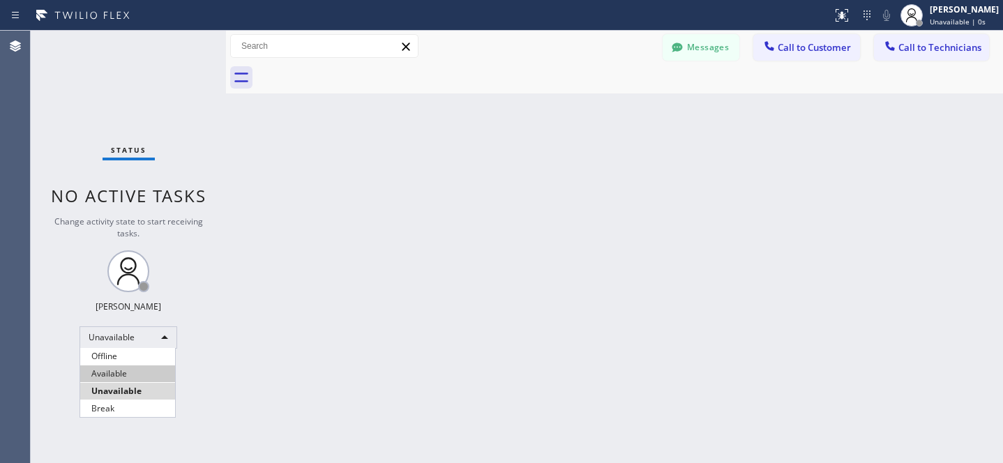
click at [116, 370] on li "Available" at bounding box center [127, 373] width 95 height 17
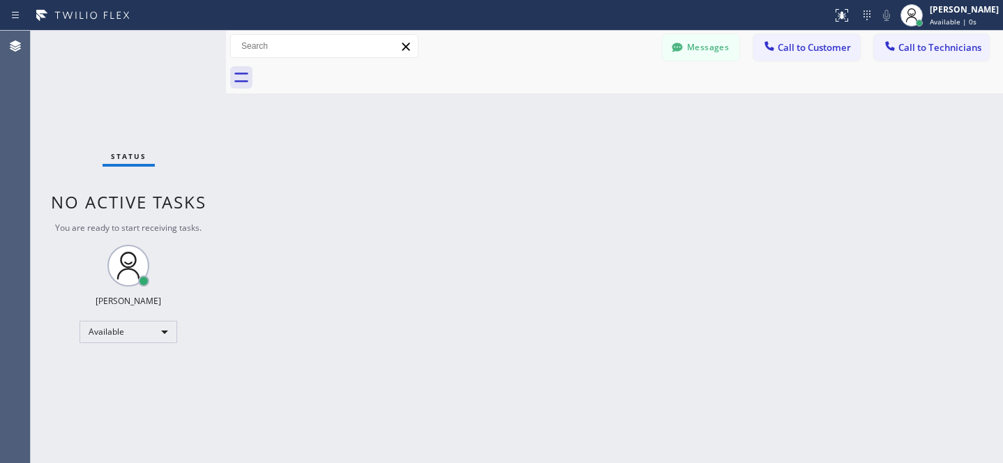
click at [804, 56] on button "Call to Customer" at bounding box center [806, 47] width 107 height 26
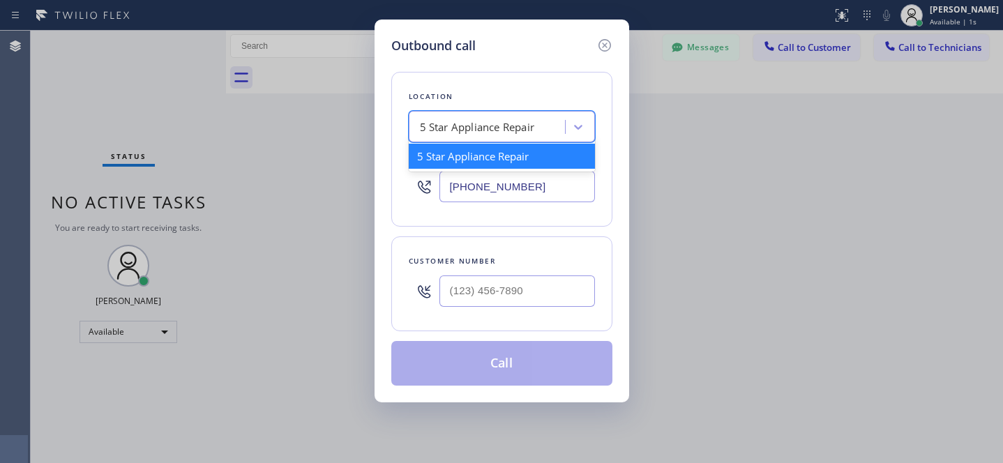
click at [480, 142] on div "5 Star Appliance Repair" at bounding box center [502, 126] width 186 height 31
paste input "KitchenAid Appliance Repair Pros -"
type input "KitchenAid Appliance Repair Pros -"
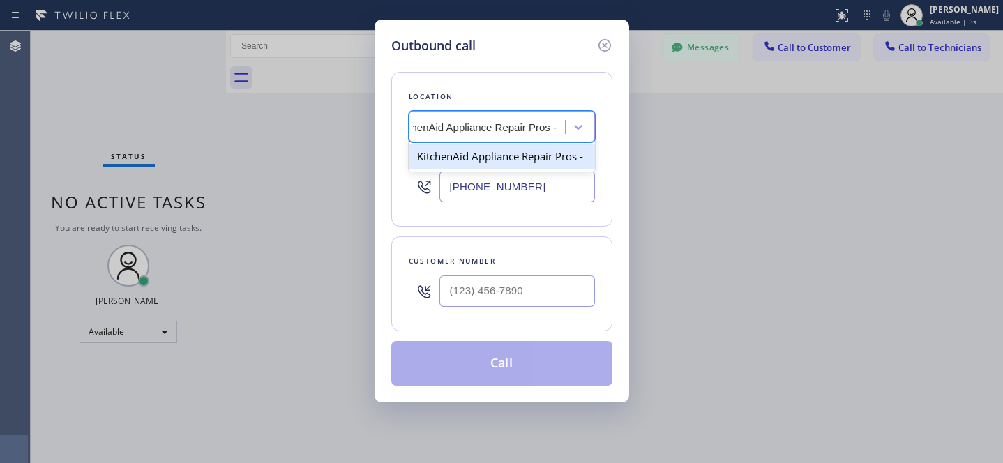
click at [462, 159] on div "KitchenAid Appliance Repair Pros -" at bounding box center [502, 156] width 186 height 25
type input "[PHONE_NUMBER]"
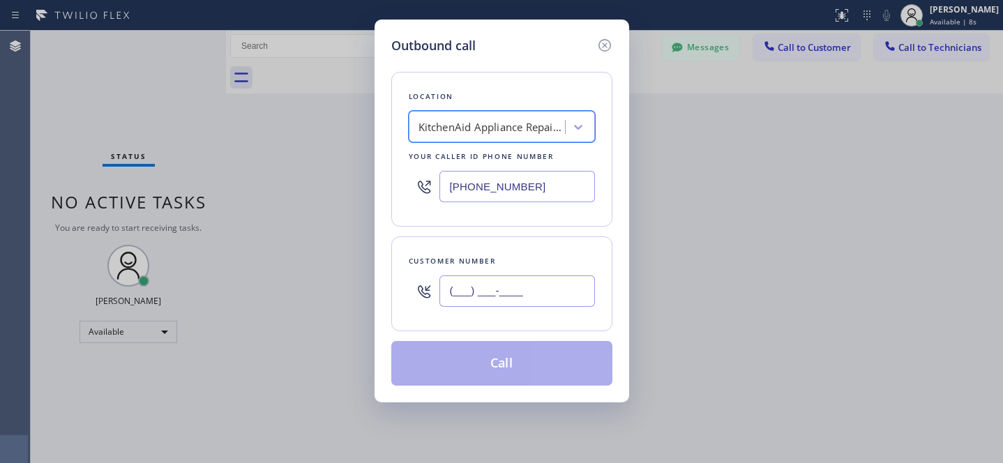
click at [536, 294] on input "(___) ___-____" at bounding box center [516, 290] width 155 height 31
paste input "516) 746-0746"
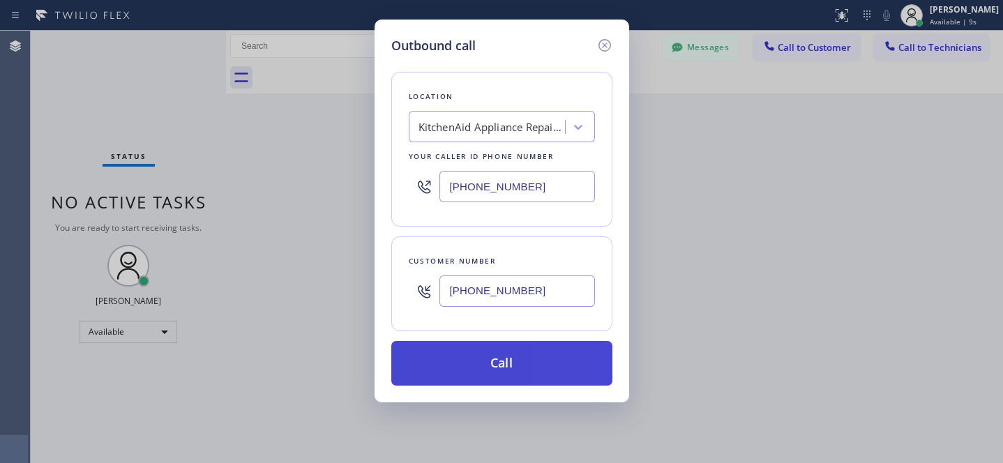
type input "[PHONE_NUMBER]"
click at [529, 361] on button "Call" at bounding box center [501, 363] width 221 height 45
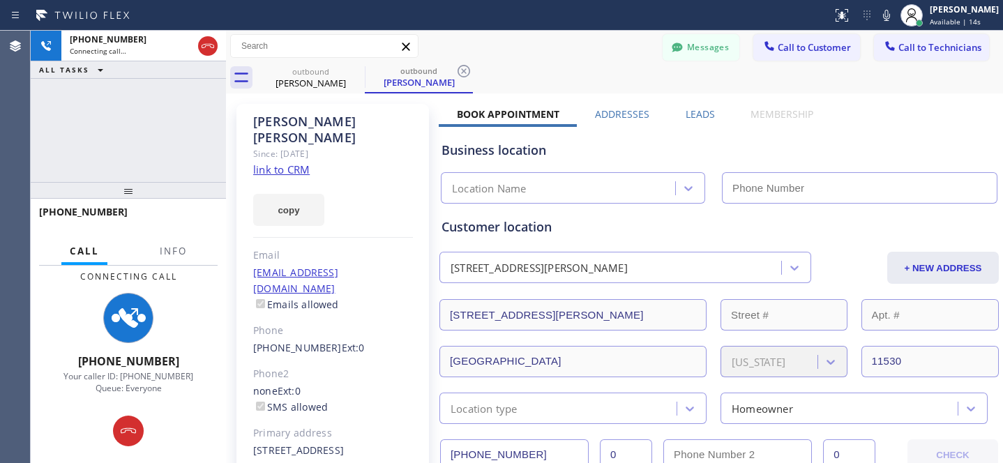
type input "[PHONE_NUMBER]"
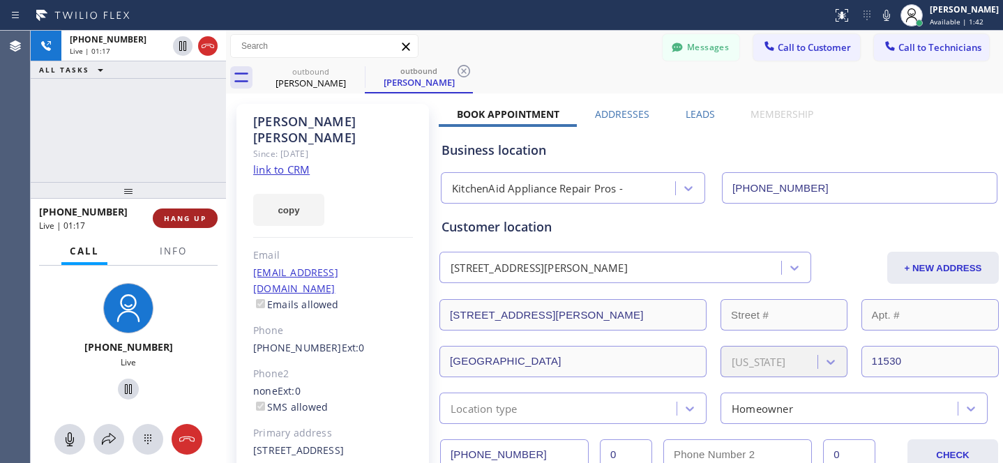
click at [191, 221] on span "HANG UP" at bounding box center [185, 218] width 43 height 10
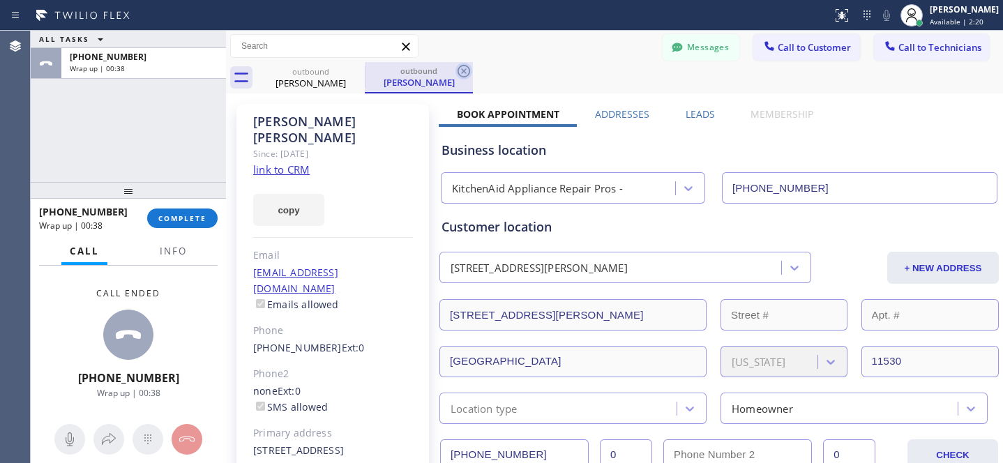
click at [455, 71] on div "outbound [PERSON_NAME]" at bounding box center [419, 77] width 108 height 31
drag, startPoint x: 351, startPoint y: 67, endPoint x: 377, endPoint y: 69, distance: 26.6
click at [0, 0] on icon at bounding box center [0, 0] width 0 height 0
drag, startPoint x: 466, startPoint y: 71, endPoint x: 454, endPoint y: 72, distance: 11.9
click at [467, 72] on icon at bounding box center [463, 71] width 17 height 17
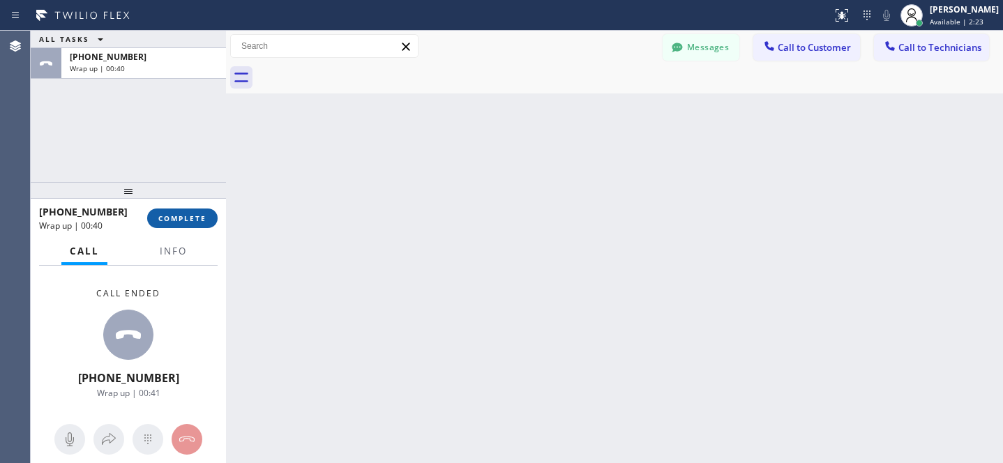
click at [192, 222] on span "COMPLETE" at bounding box center [182, 218] width 48 height 10
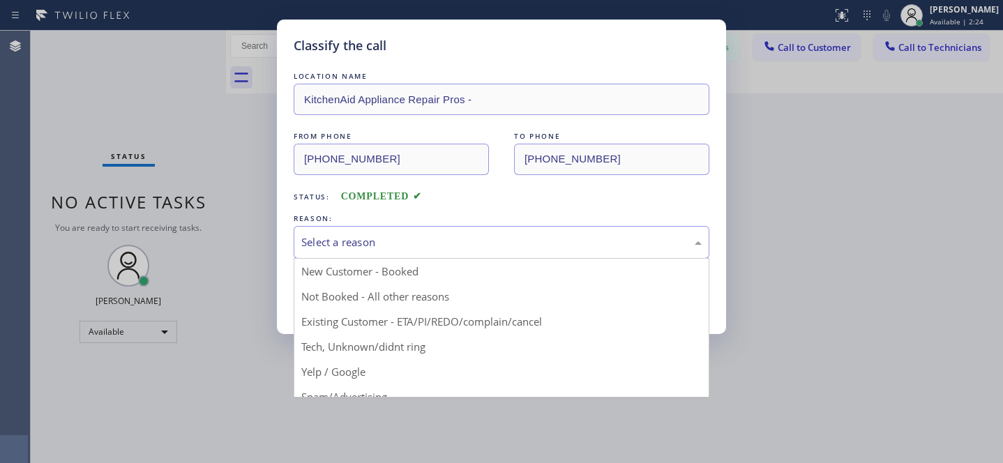
click at [400, 236] on div "Select a reason" at bounding box center [501, 242] width 400 height 16
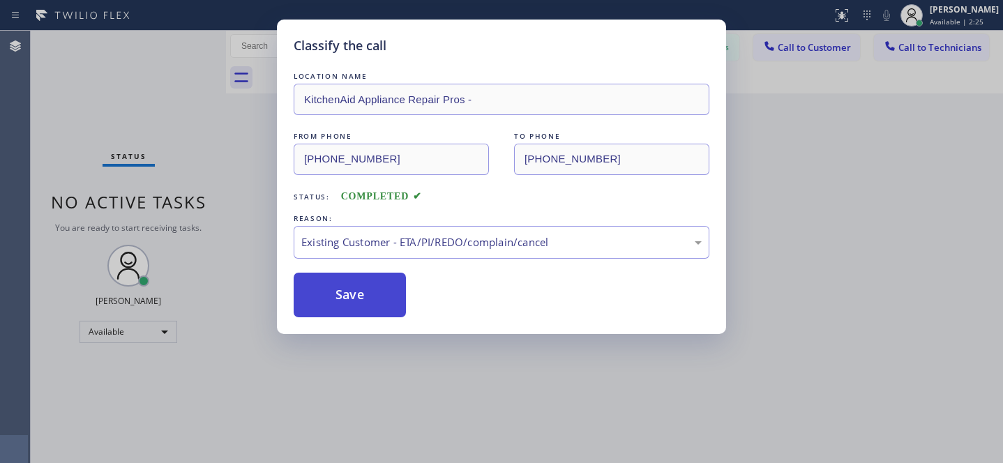
click at [386, 310] on button "Save" at bounding box center [350, 295] width 112 height 45
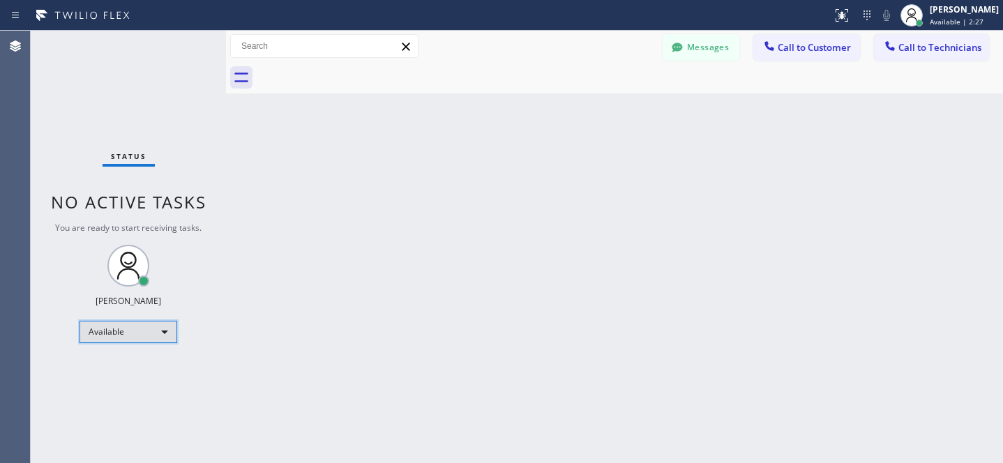
click at [130, 337] on div "Available" at bounding box center [128, 332] width 98 height 22
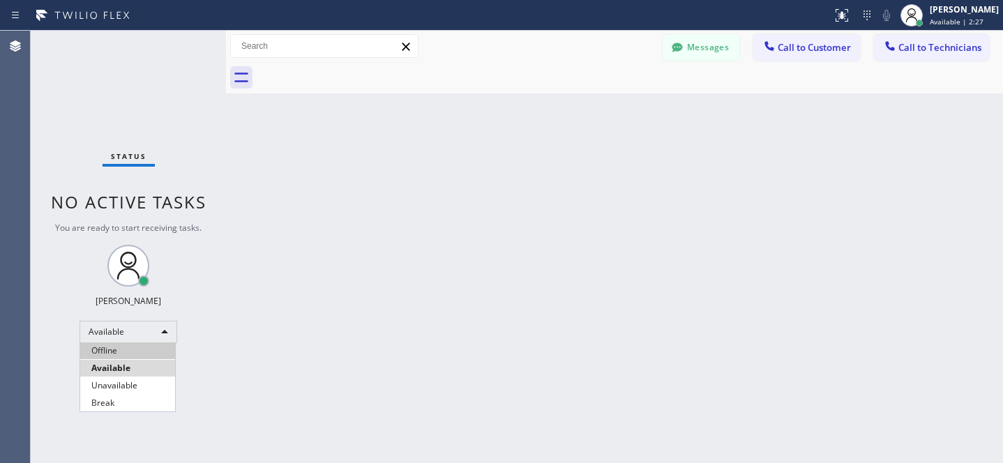
click at [119, 346] on li "Offline" at bounding box center [127, 350] width 95 height 17
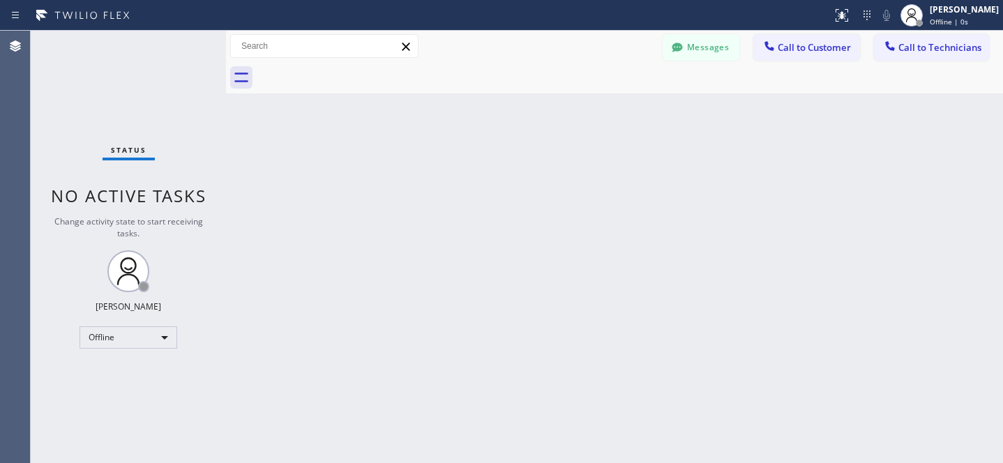
drag, startPoint x: 692, startPoint y: 50, endPoint x: 305, endPoint y: 163, distance: 403.8
click at [692, 50] on button "Messages" at bounding box center [700, 47] width 77 height 26
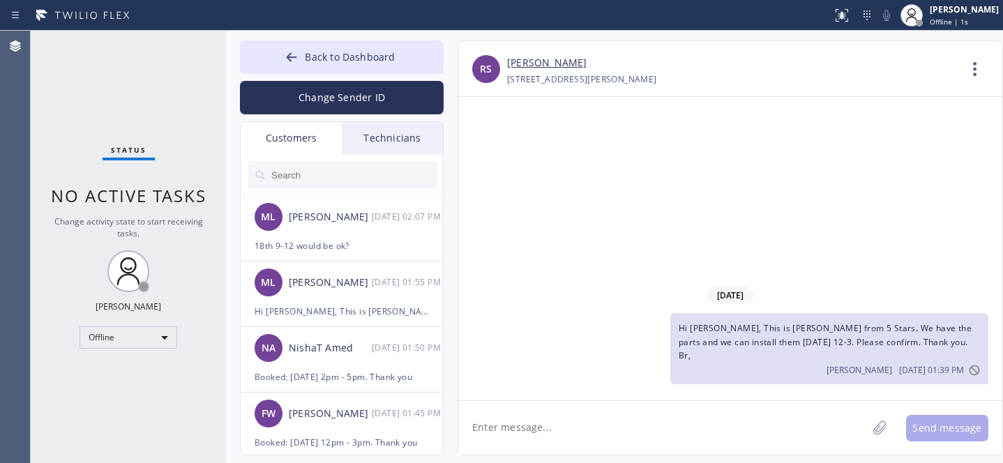
click at [309, 175] on input "text" at bounding box center [353, 175] width 167 height 28
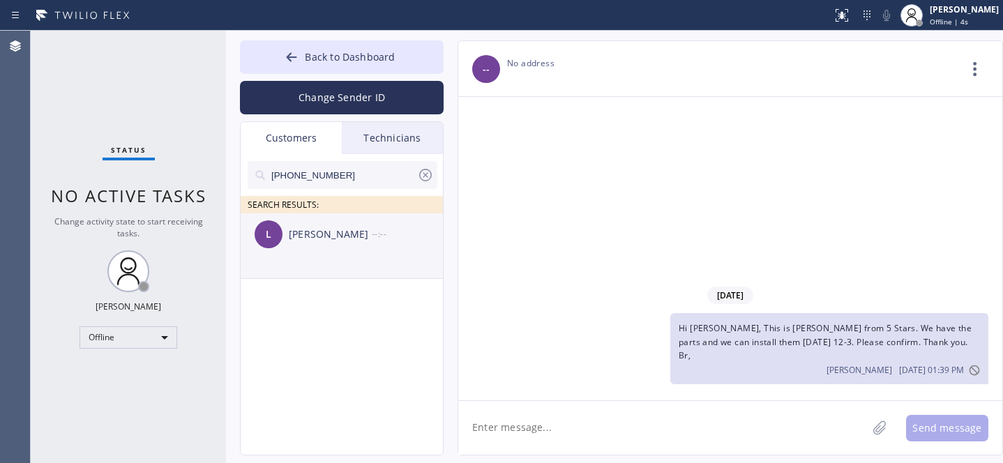
click at [310, 251] on div "L [PERSON_NAME] --:--" at bounding box center [343, 234] width 204 height 42
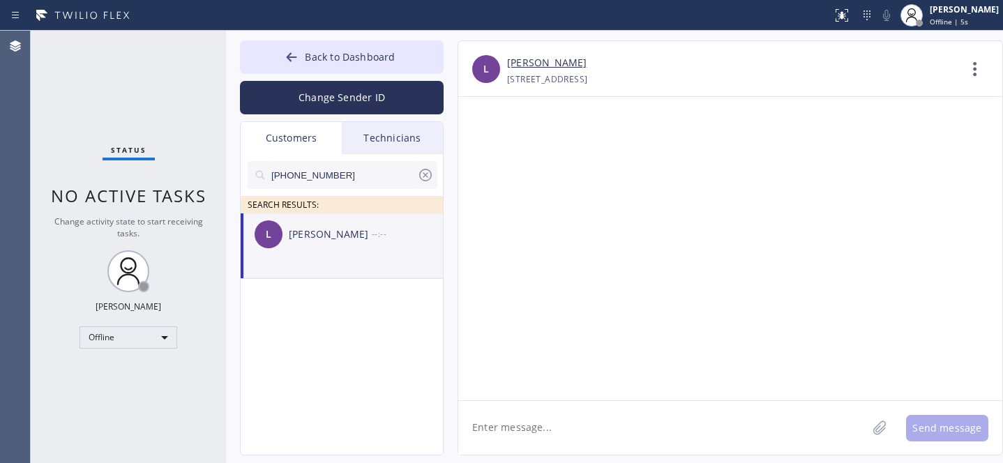
drag, startPoint x: 588, startPoint y: 429, endPoint x: 587, endPoint y: 419, distance: 9.8
click at [588, 428] on textarea at bounding box center [662, 428] width 409 height 54
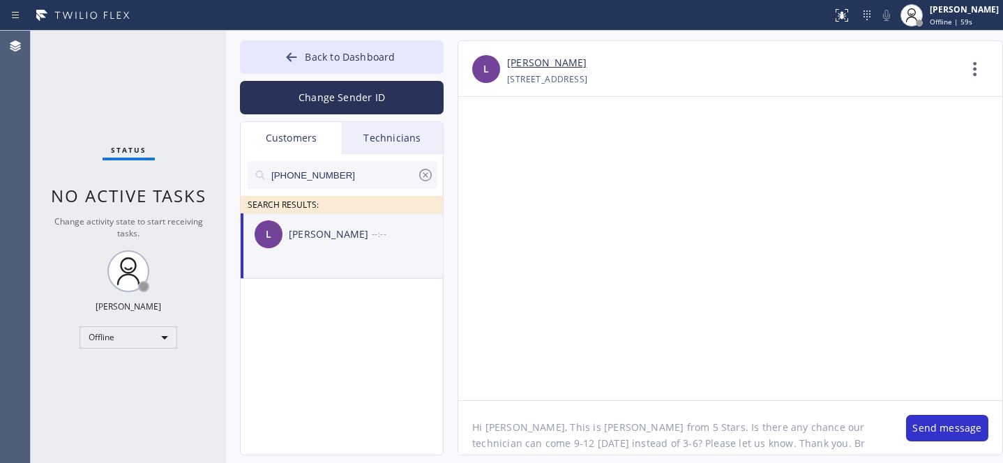
type textarea "Hi [PERSON_NAME], This is [PERSON_NAME] from 5 Stars. Is there any chance our t…"
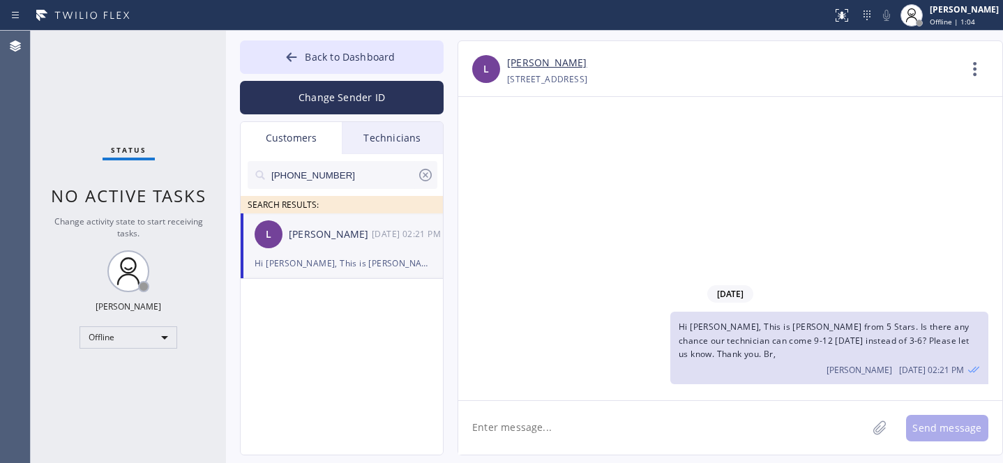
click at [430, 174] on icon at bounding box center [425, 175] width 17 height 17
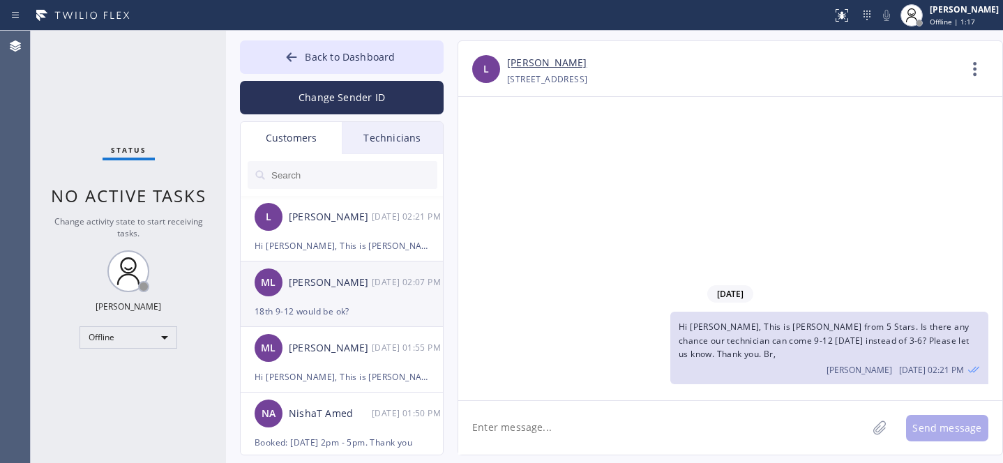
click at [319, 289] on div "[PERSON_NAME]" at bounding box center [330, 283] width 83 height 16
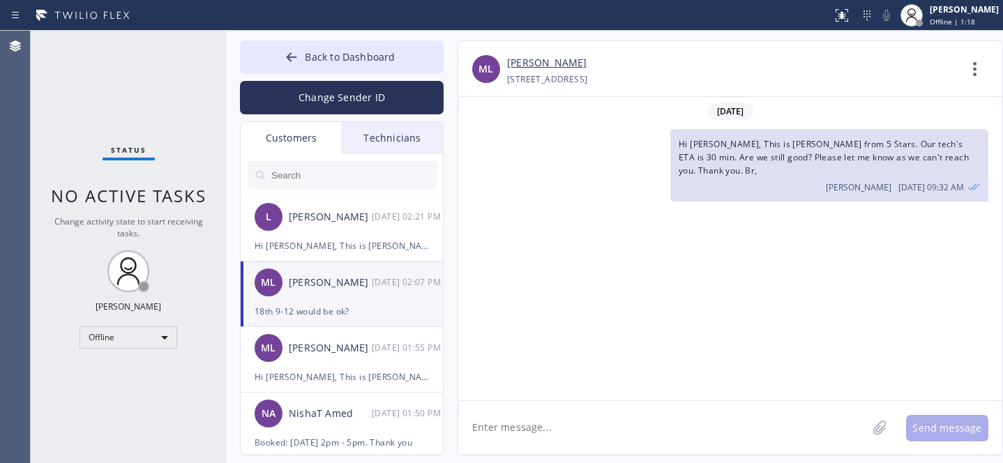
scroll to position [1086, 0]
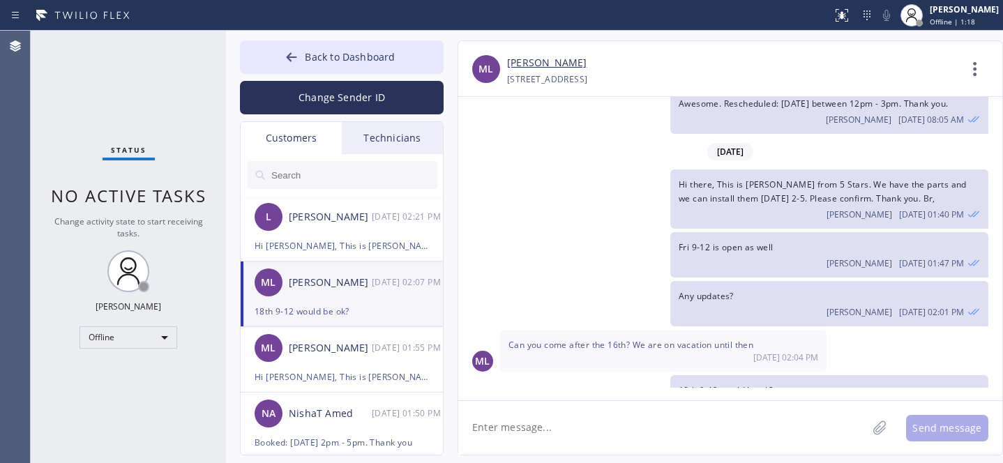
click at [566, 428] on textarea at bounding box center [662, 428] width 409 height 54
type textarea "p"
type textarea "Please let me know so I can secure the spot. Thx"
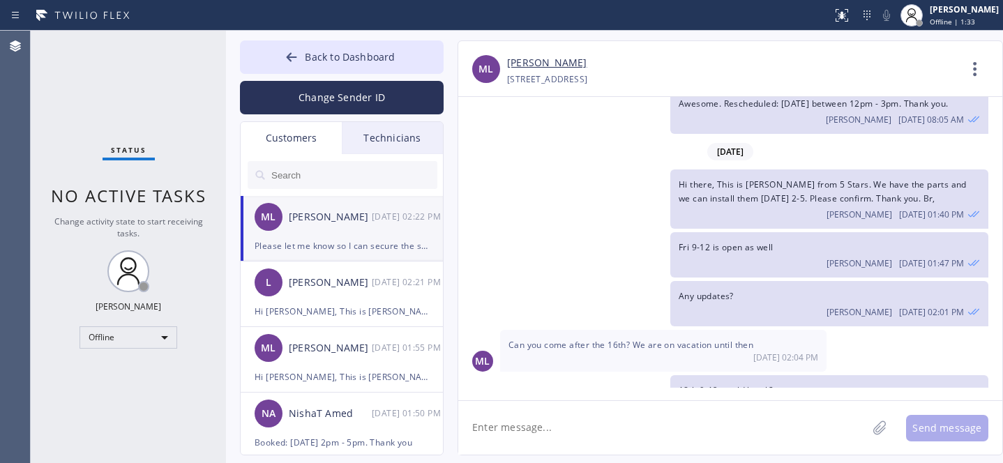
scroll to position [1135, 0]
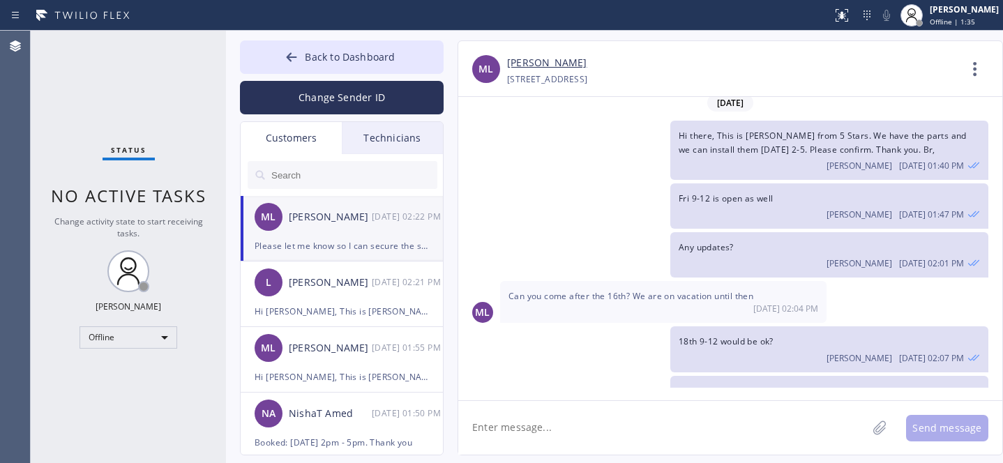
drag, startPoint x: 294, startPoint y: 54, endPoint x: 434, endPoint y: 12, distance: 145.6
click at [296, 54] on icon at bounding box center [291, 57] width 14 height 14
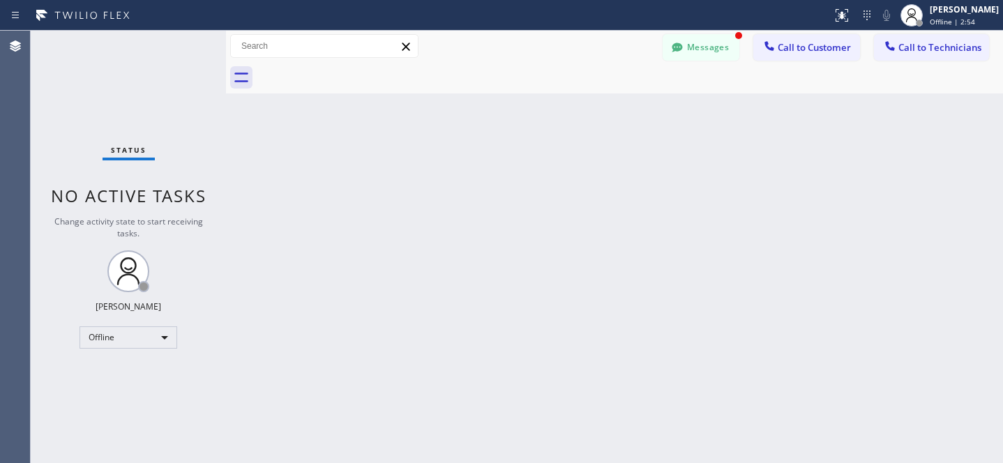
scroll to position [1181, 0]
click at [703, 61] on div "Messages Call to Customer Call to Technicians Outbound call Location KitchenAid…" at bounding box center [614, 46] width 777 height 31
drag, startPoint x: 734, startPoint y: 39, endPoint x: 354, endPoint y: 251, distance: 434.5
click at [733, 40] on button "Messages" at bounding box center [700, 47] width 77 height 26
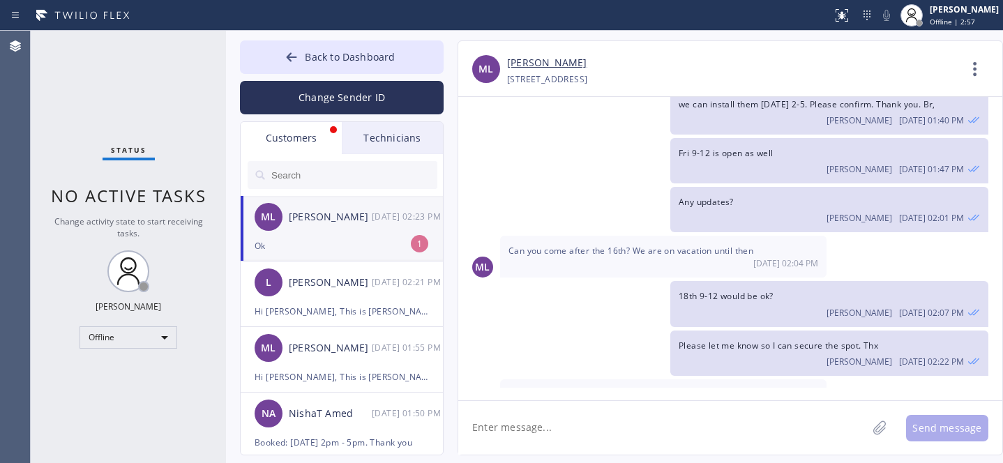
click at [347, 245] on div "Ok" at bounding box center [342, 246] width 174 height 16
drag, startPoint x: 299, startPoint y: 291, endPoint x: 414, endPoint y: 334, distance: 122.7
click at [300, 291] on div "L [PERSON_NAME] [DATE] 02:21 PM" at bounding box center [343, 282] width 204 height 42
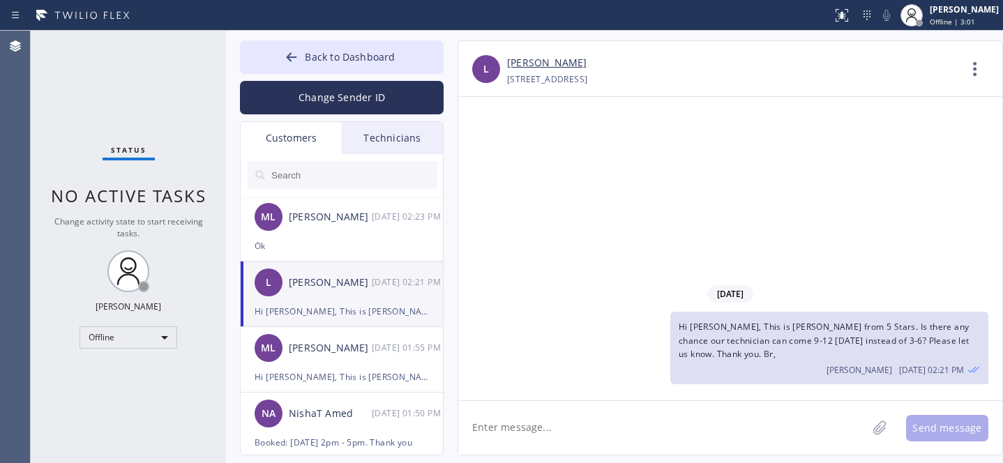
scroll to position [0, 0]
click at [558, 413] on textarea at bounding box center [662, 428] width 409 height 54
type textarea "Any updates?"
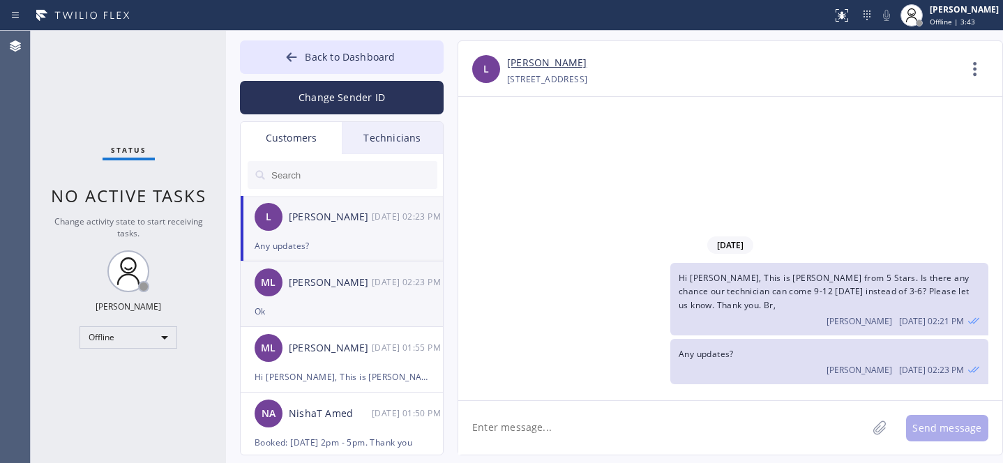
click at [304, 306] on div "Ok" at bounding box center [342, 311] width 174 height 16
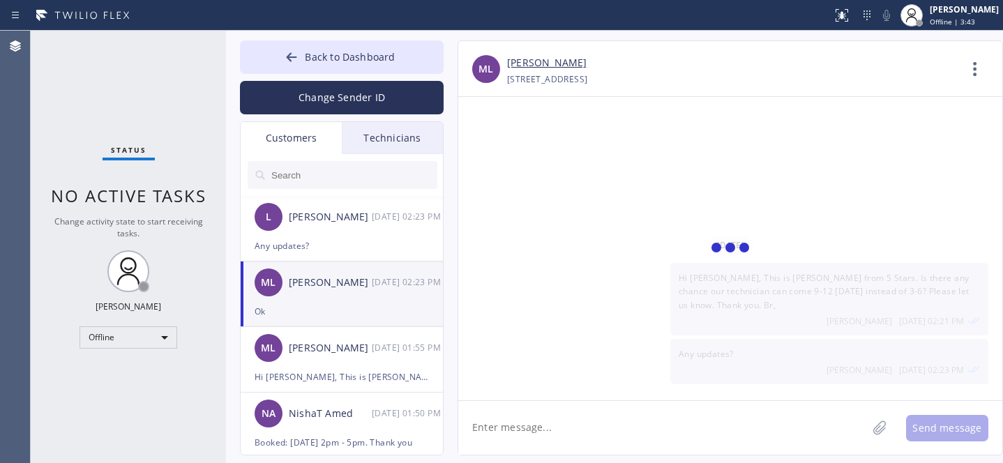
click at [522, 424] on textarea at bounding box center [662, 428] width 409 height 54
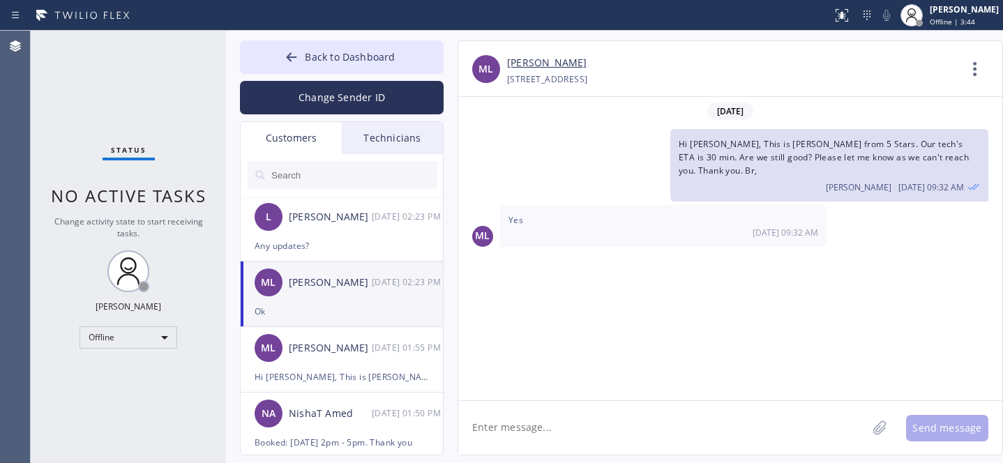
scroll to position [1181, 0]
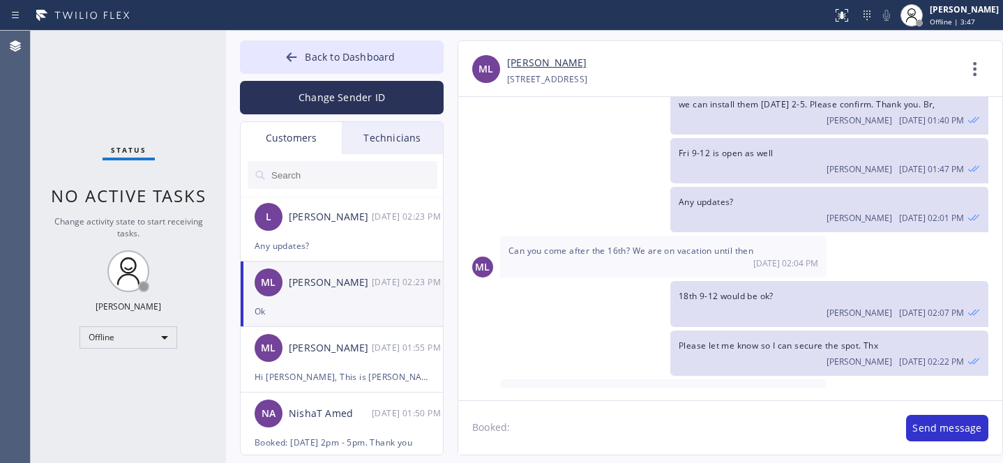
paste textarea "[DATE] 9am - 12pm"
type textarea "Booked: [DATE] 9am - 12pm. Thank you"
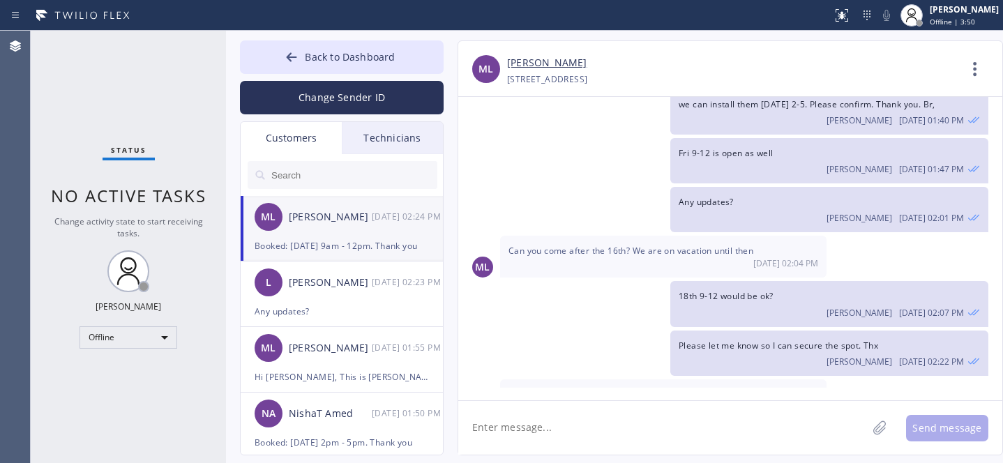
scroll to position [1229, 0]
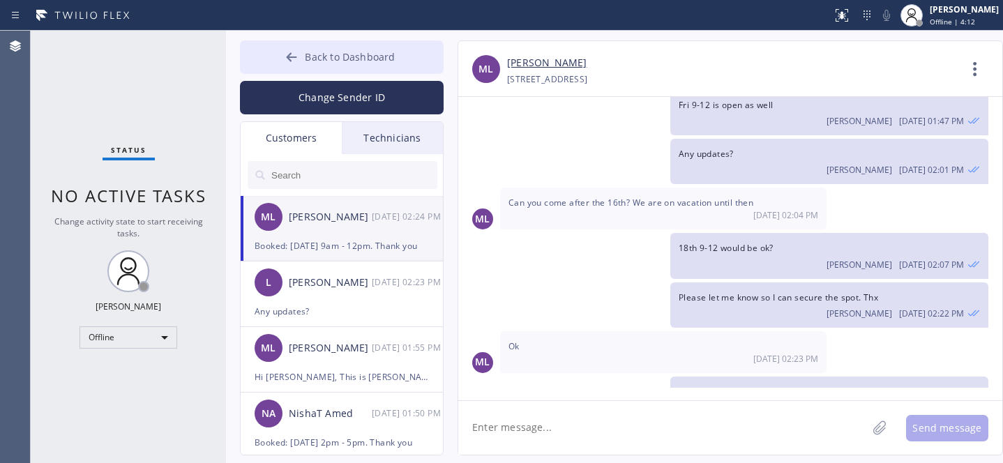
click at [300, 55] on div at bounding box center [291, 58] width 17 height 17
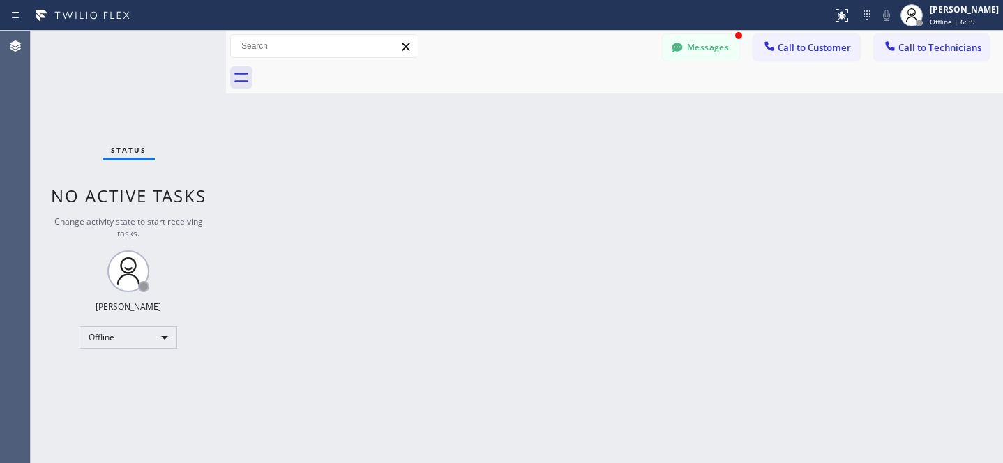
scroll to position [1274, 0]
click at [676, 49] on icon at bounding box center [677, 47] width 10 height 9
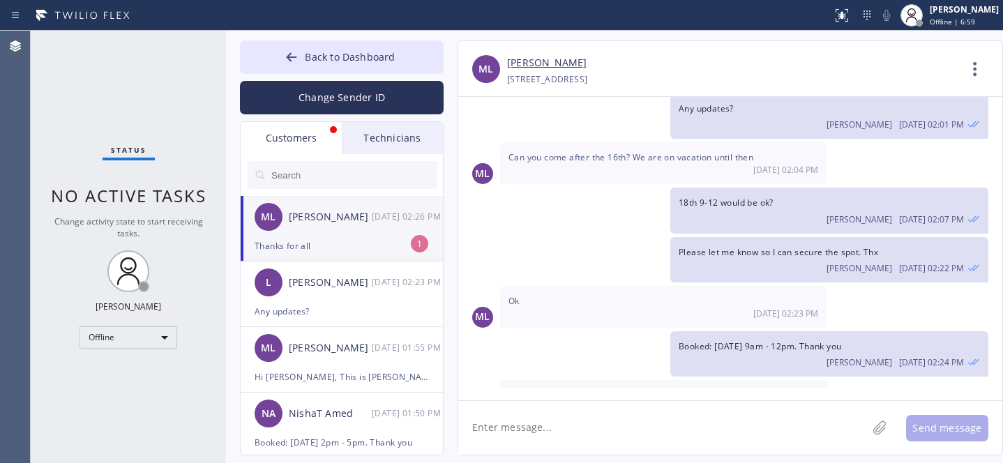
click at [342, 238] on div "Thanks for all" at bounding box center [342, 246] width 174 height 16
click at [551, 415] on textarea at bounding box center [662, 428] width 409 height 54
type textarea "Welcome"
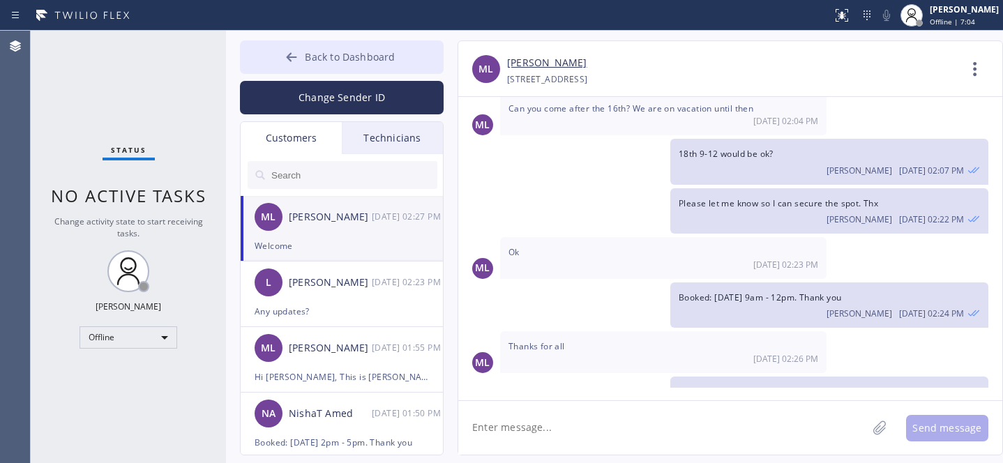
click at [308, 56] on span "Back to Dashboard" at bounding box center [350, 56] width 90 height 13
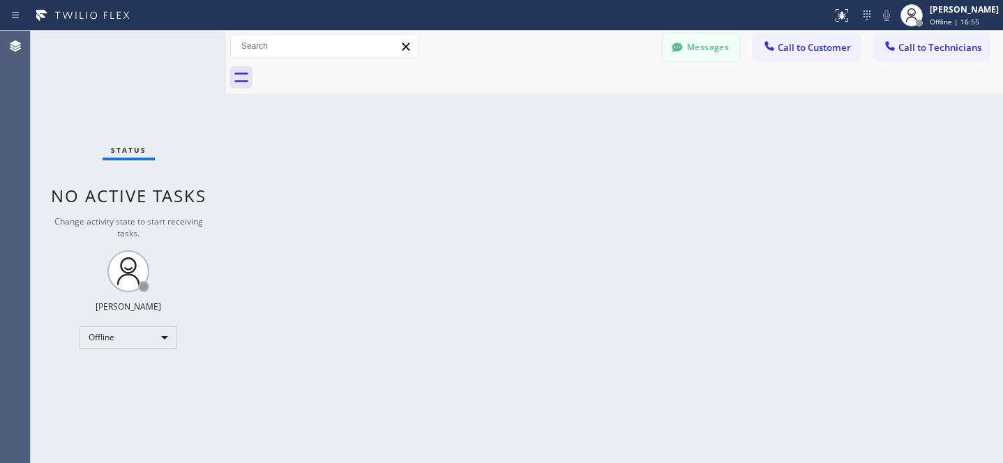
click at [722, 39] on button "Messages" at bounding box center [700, 47] width 77 height 26
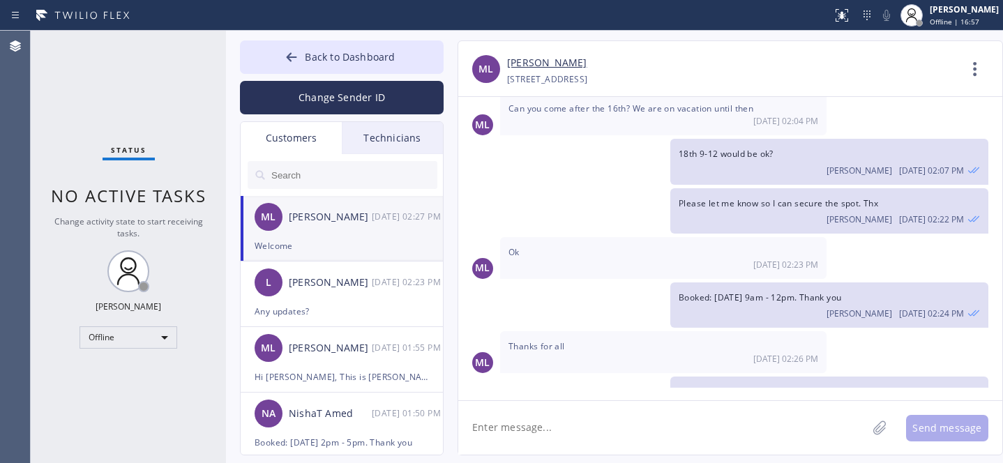
drag, startPoint x: 342, startPoint y: 57, endPoint x: 416, endPoint y: 134, distance: 107.0
click at [342, 57] on span "Back to Dashboard" at bounding box center [350, 56] width 90 height 13
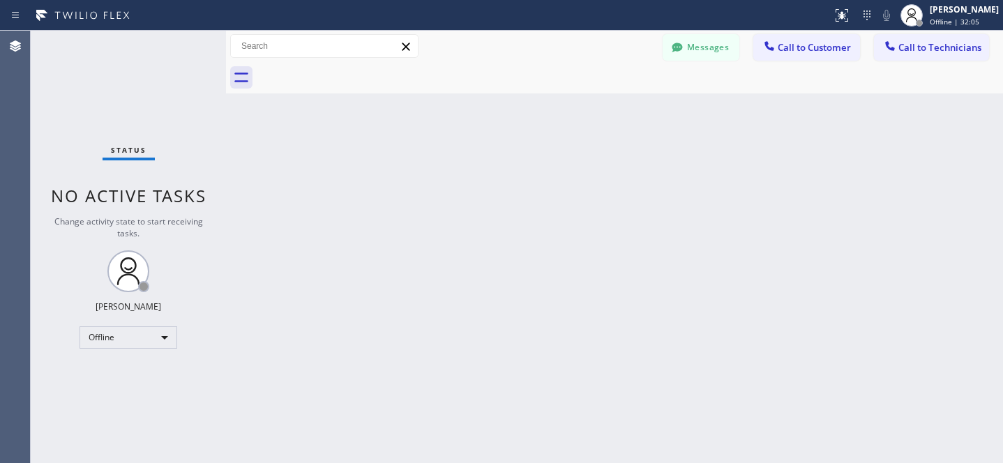
scroll to position [1323, 0]
click at [703, 53] on button "Messages" at bounding box center [700, 47] width 77 height 26
click at [323, 176] on input "text" at bounding box center [353, 175] width 167 height 28
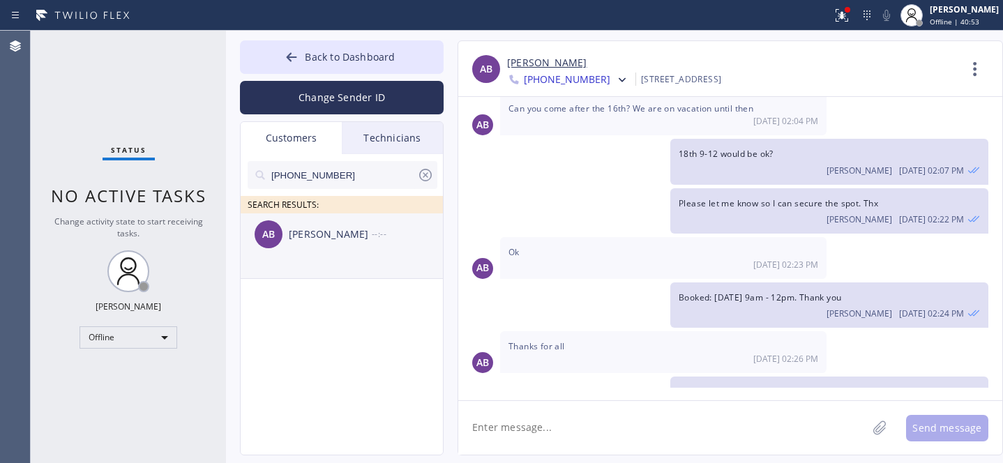
click at [311, 252] on div "AB Andy Bardolf --:--" at bounding box center [343, 234] width 204 height 42
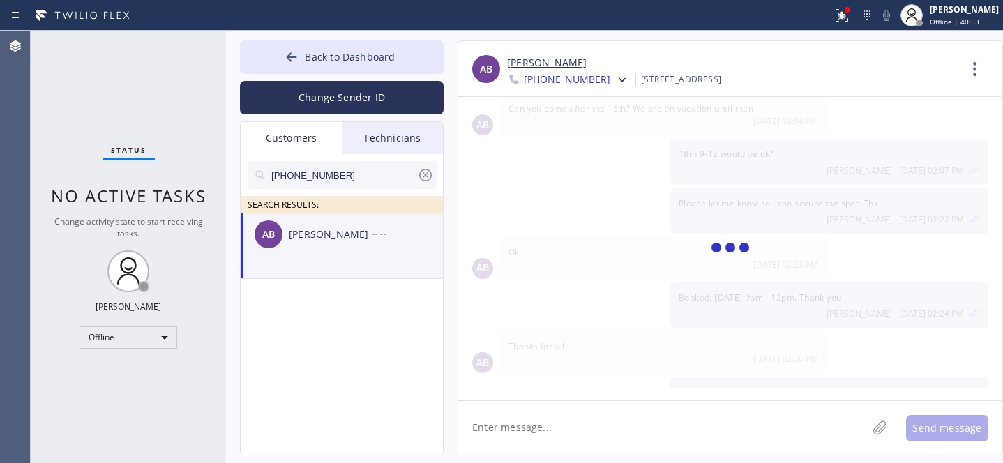
scroll to position [275, 0]
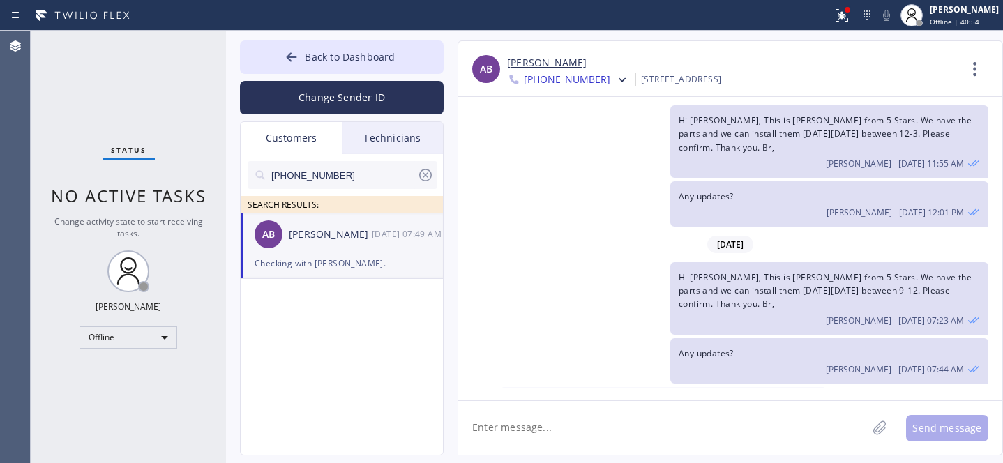
click at [590, 404] on textarea at bounding box center [662, 428] width 409 height 54
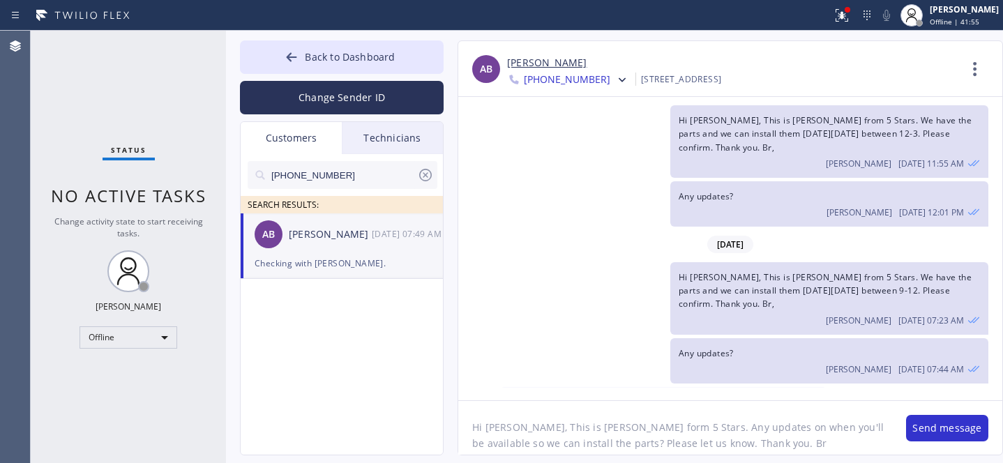
type textarea "Hi Andy, This is Daniel form 5 Stars. Any updates on when you'll be available s…"
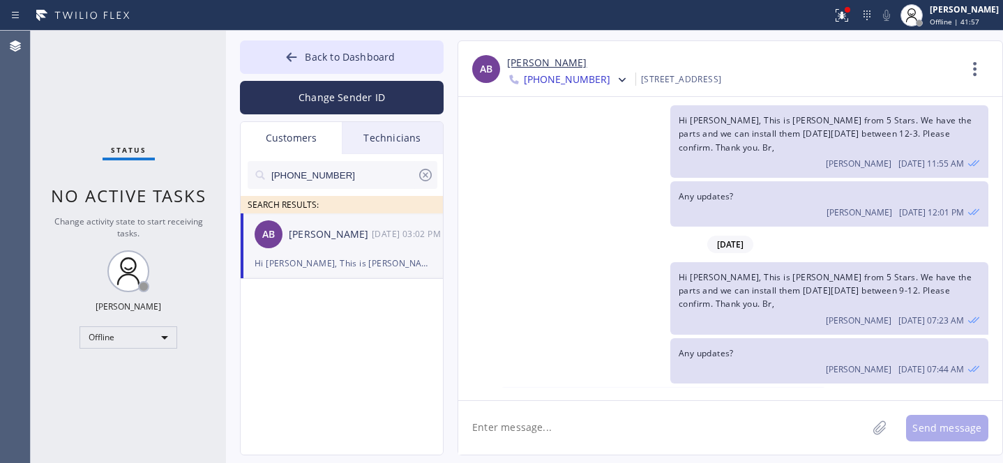
scroll to position [369, 0]
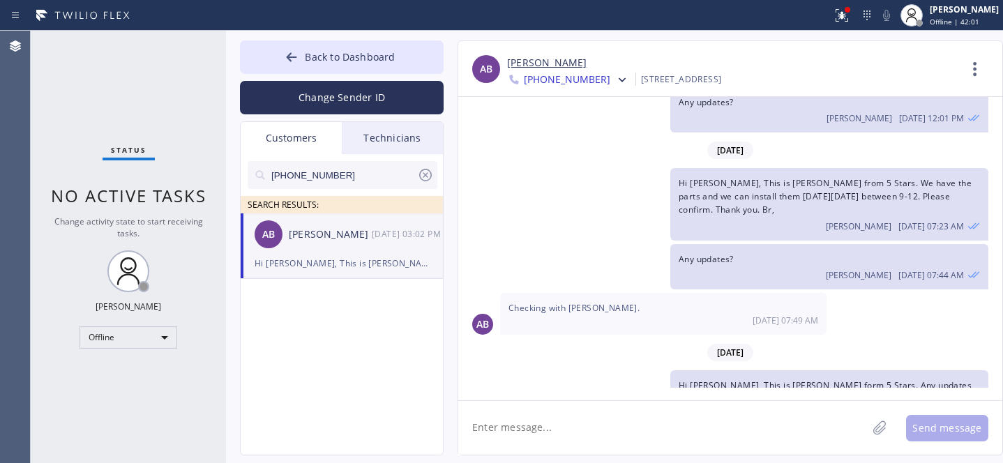
click at [428, 174] on icon at bounding box center [425, 175] width 17 height 17
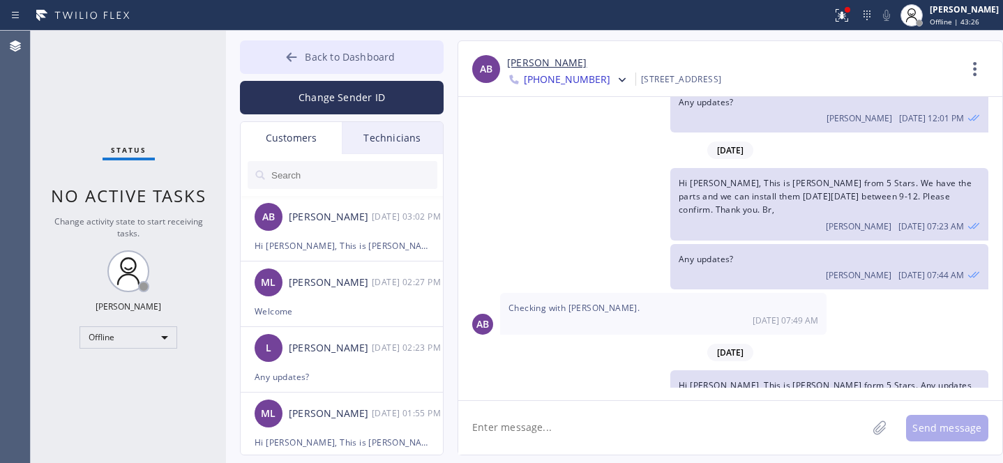
click at [327, 50] on span "Back to Dashboard" at bounding box center [350, 56] width 90 height 13
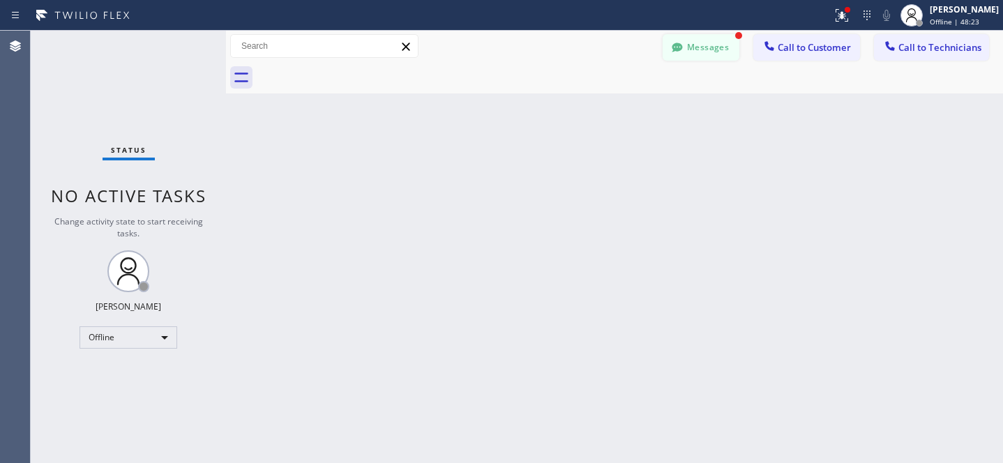
click at [706, 48] on button "Messages" at bounding box center [700, 47] width 77 height 26
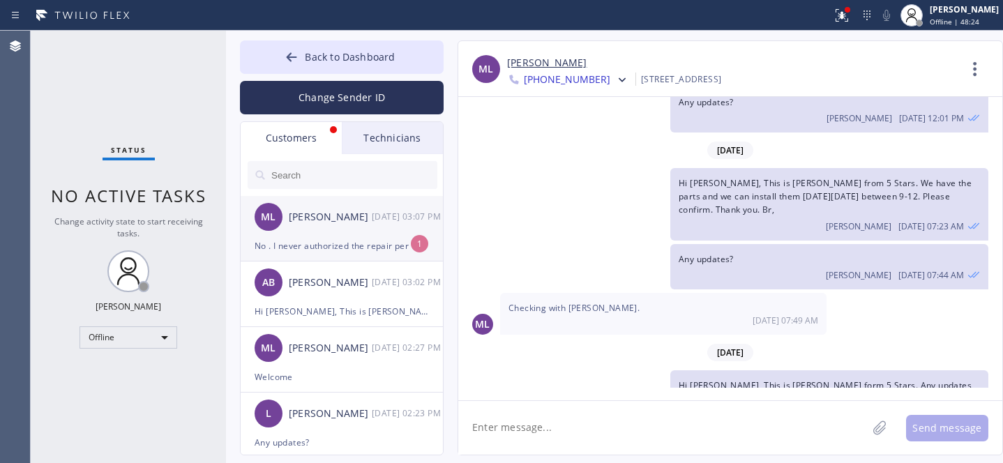
click at [328, 242] on div "No . I never authorized the repair per the agreement with the subscription. He …" at bounding box center [342, 246] width 174 height 16
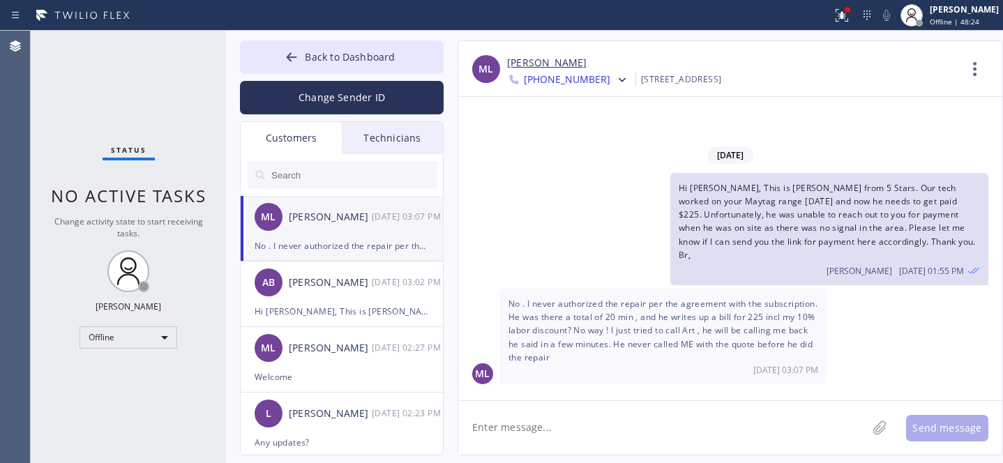
scroll to position [0, 0]
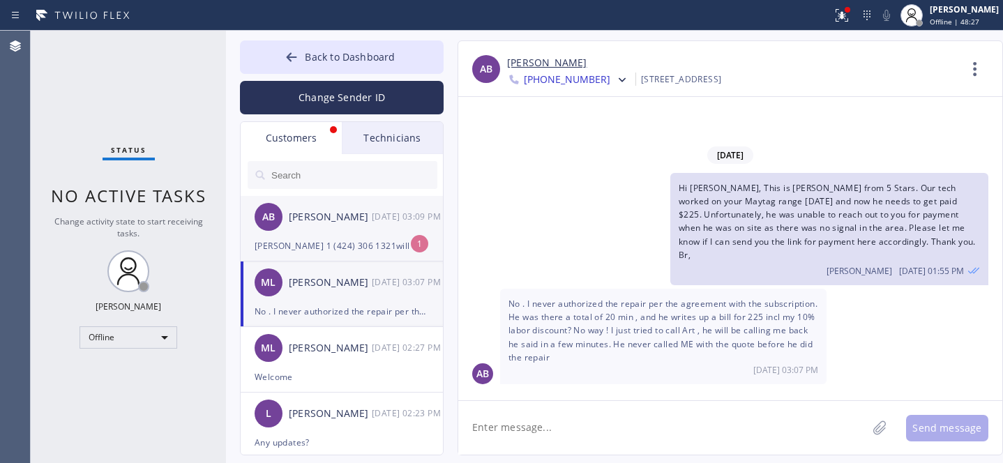
click at [298, 243] on div "Daniel 1 (424) 306 1321will let you know when I know,that's all I can say." at bounding box center [342, 246] width 174 height 16
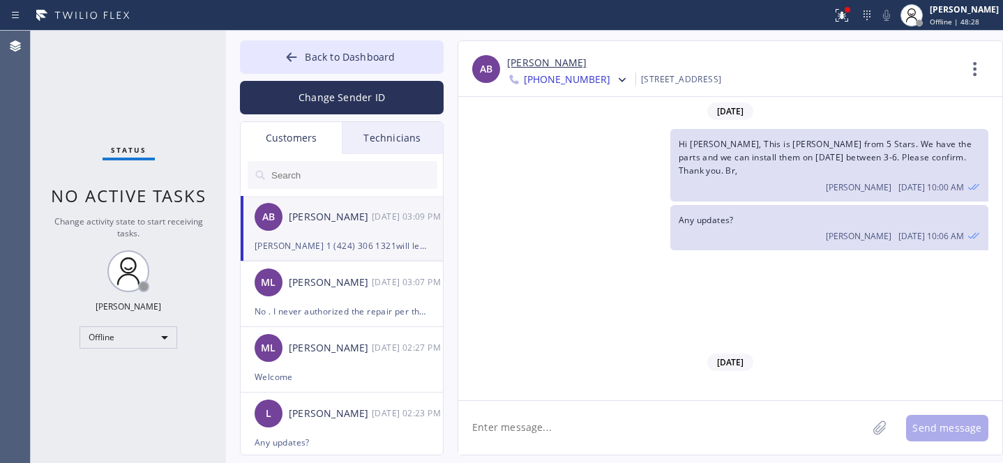
scroll to position [413, 0]
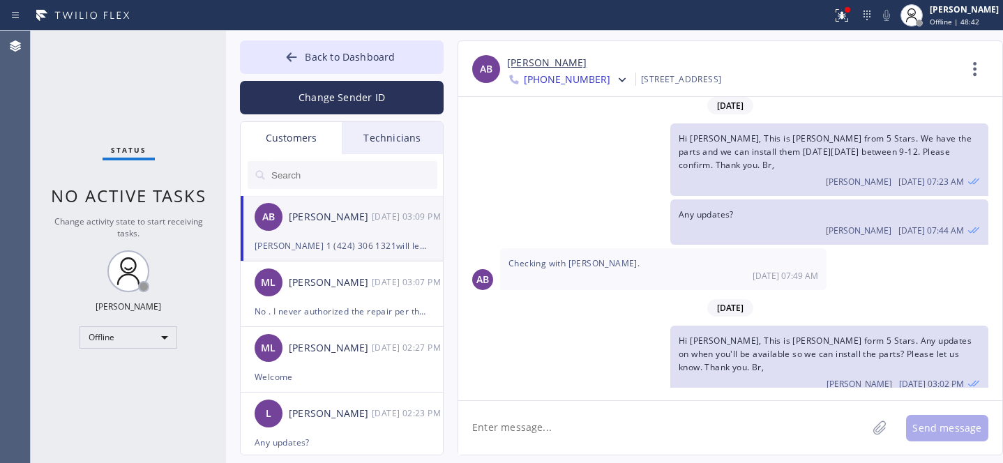
click at [572, 424] on textarea at bounding box center [662, 428] width 409 height 54
type textarea "ok please keep us posted. thank you"
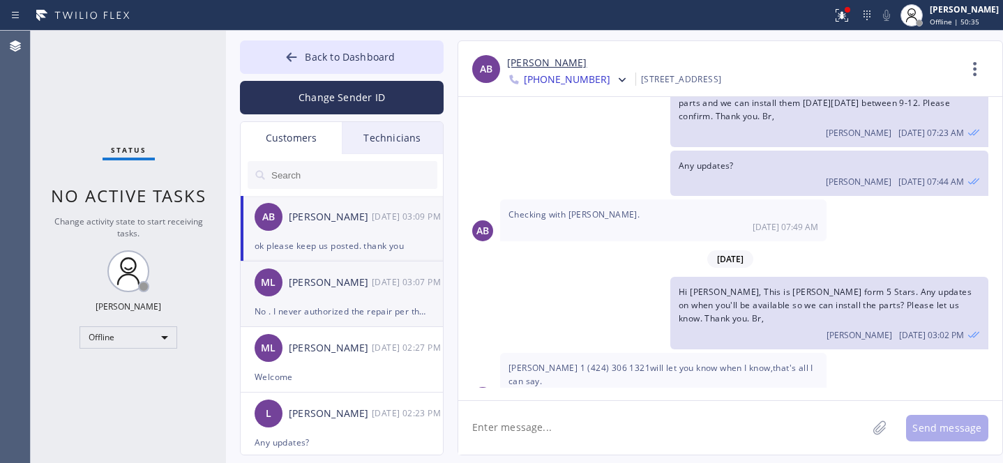
click at [321, 290] on div "ML Matt Lasky 08/12 03:07 PM" at bounding box center [343, 282] width 204 height 42
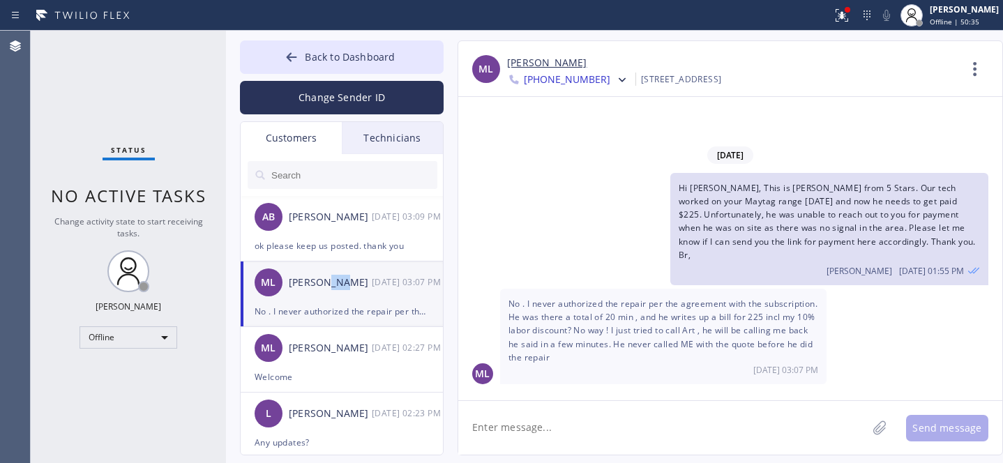
scroll to position [0, 0]
click at [306, 62] on span "Back to Dashboard" at bounding box center [350, 56] width 90 height 13
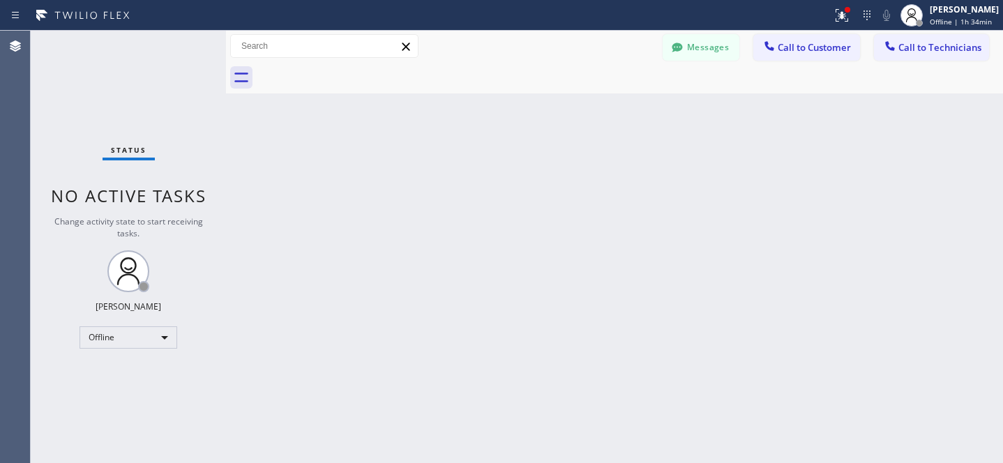
click at [702, 49] on button "Messages" at bounding box center [700, 47] width 77 height 26
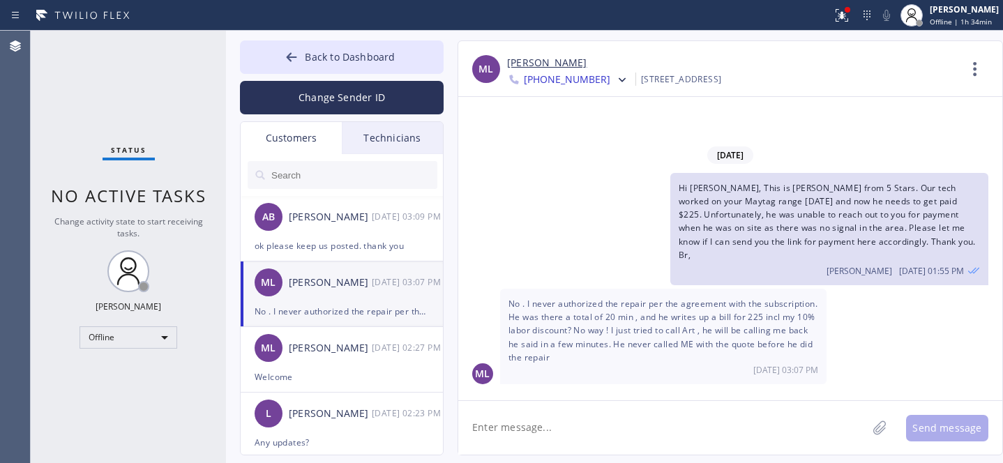
click at [514, 425] on textarea at bounding box center [662, 428] width 409 height 54
type textarea "let me check with tech and I'll get back to you"
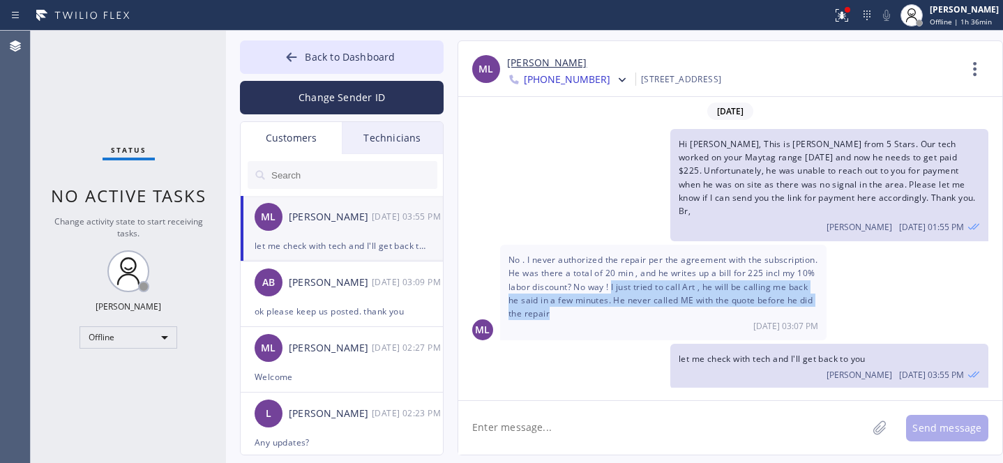
drag, startPoint x: 681, startPoint y: 282, endPoint x: 681, endPoint y: 308, distance: 25.1
click at [681, 308] on div "No . I never authorized the repair per the agreement with the subscription. He …" at bounding box center [663, 293] width 326 height 96
copy span "I just tried to call Art , he will be calling me back he said in a few minutes.…"
click at [321, 63] on span "Back to Dashboard" at bounding box center [350, 56] width 90 height 13
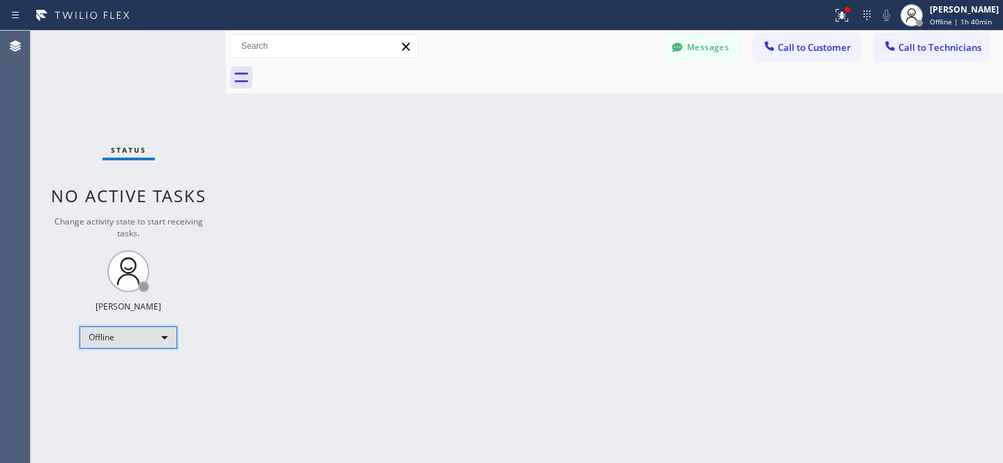
click at [120, 337] on div "Offline" at bounding box center [128, 337] width 98 height 22
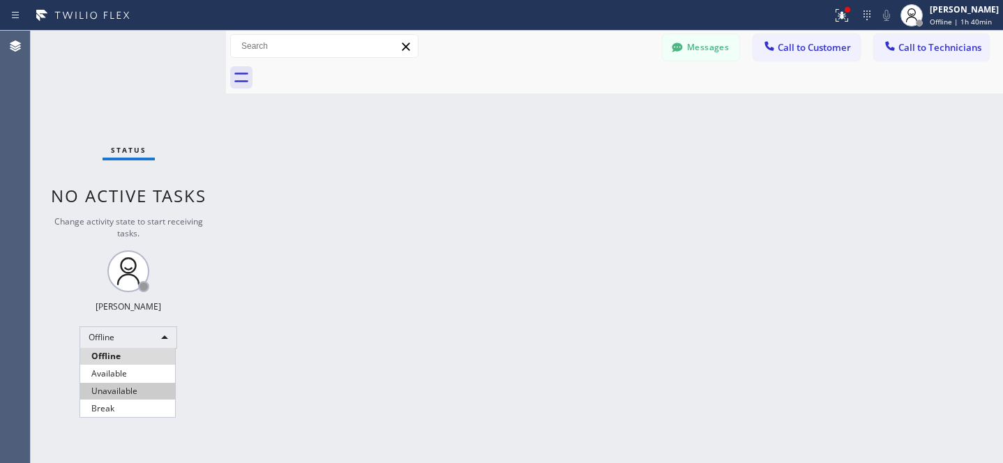
click at [114, 368] on li "Available" at bounding box center [127, 373] width 95 height 17
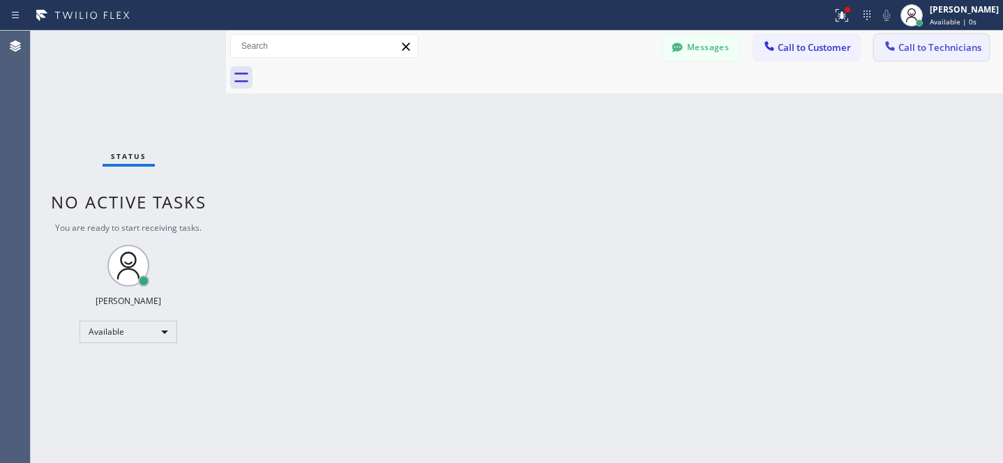
click at [914, 56] on button "Call to Technicians" at bounding box center [931, 47] width 115 height 26
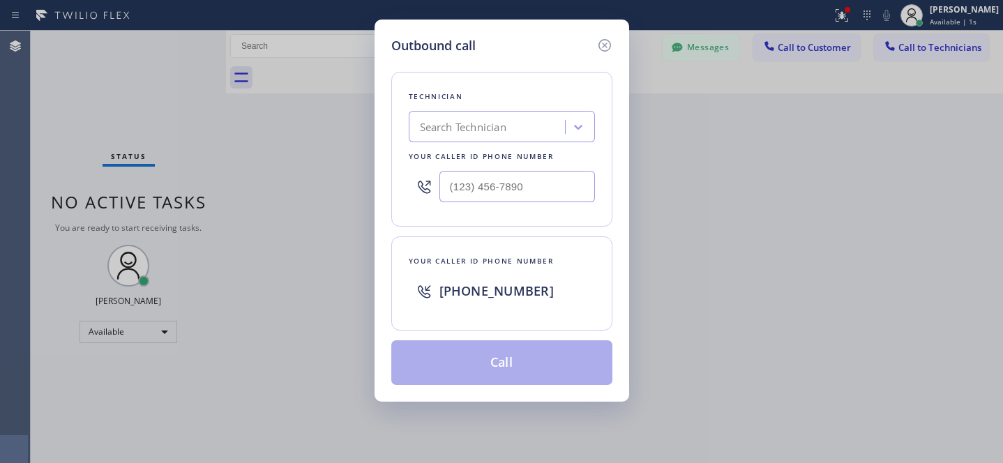
click at [513, 130] on div "Search Technician" at bounding box center [489, 127] width 152 height 24
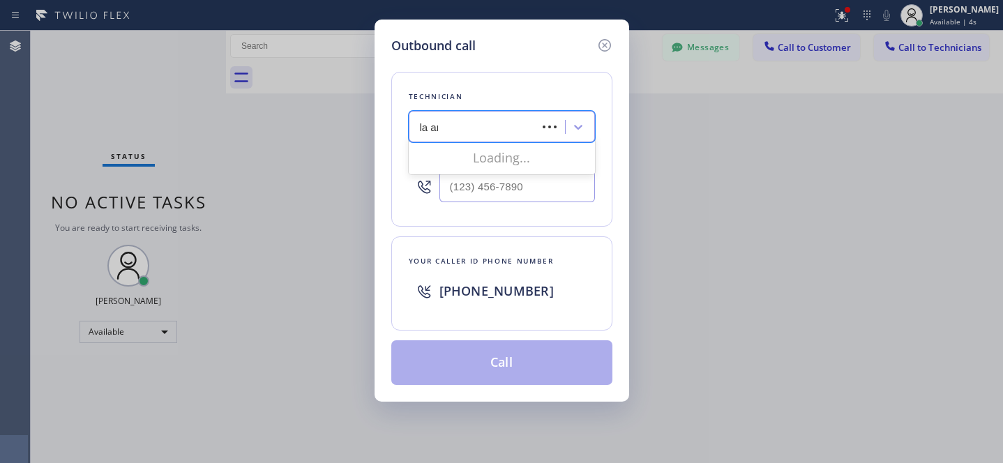
type input "la art"
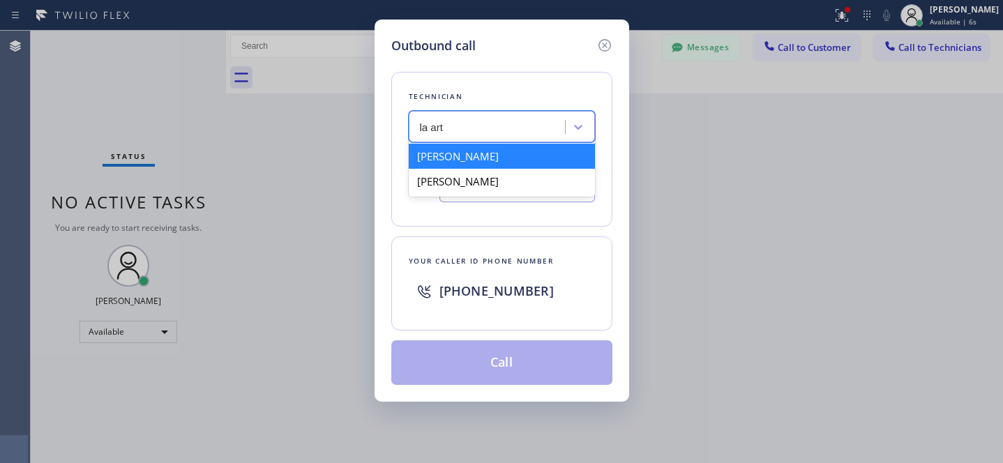
click at [502, 158] on div "[PERSON_NAME]" at bounding box center [502, 156] width 186 height 25
type input "[PHONE_NUMBER]"
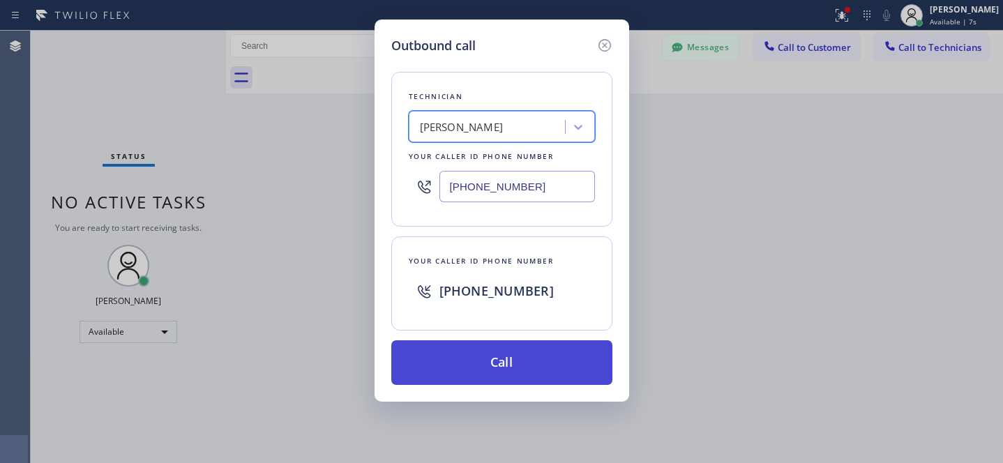
click at [524, 356] on button "Call" at bounding box center [501, 362] width 221 height 45
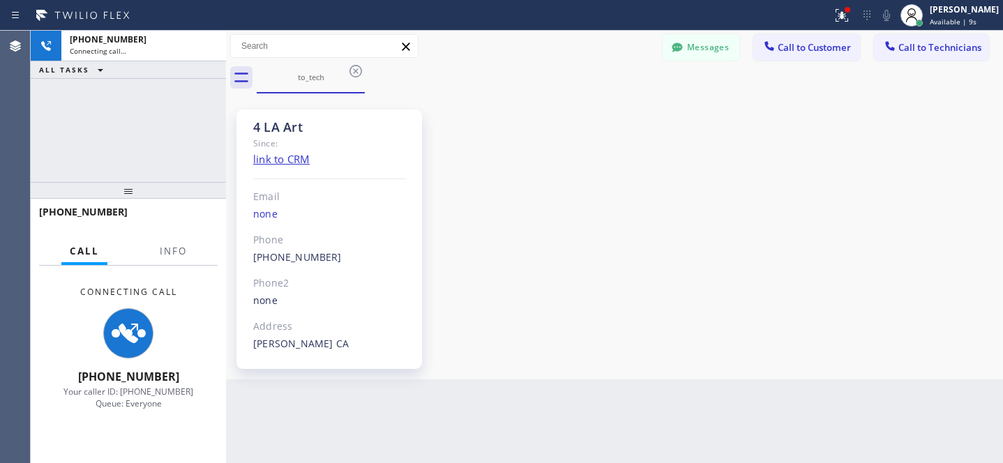
scroll to position [101, 0]
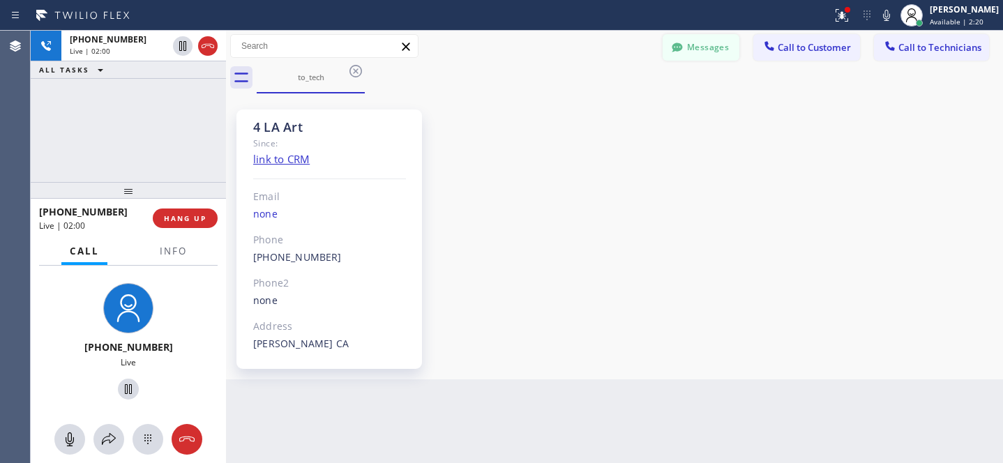
click at [706, 47] on button "Messages" at bounding box center [700, 47] width 77 height 26
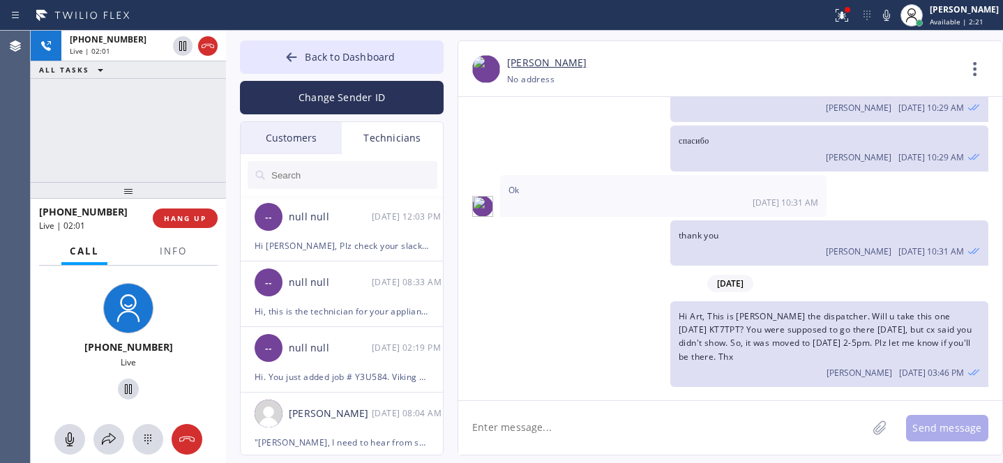
click at [284, 132] on div "Customers" at bounding box center [291, 138] width 101 height 32
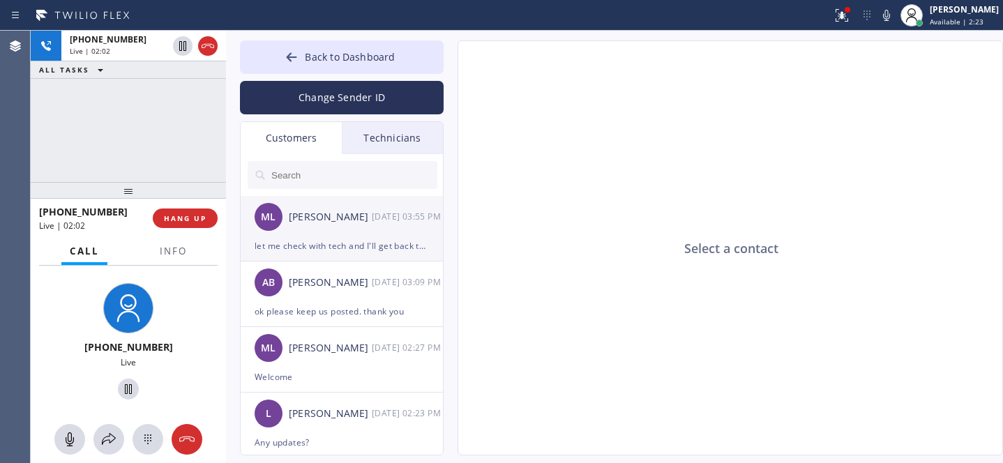
click at [327, 243] on div "let me check with tech and I'll get back to you" at bounding box center [342, 246] width 174 height 16
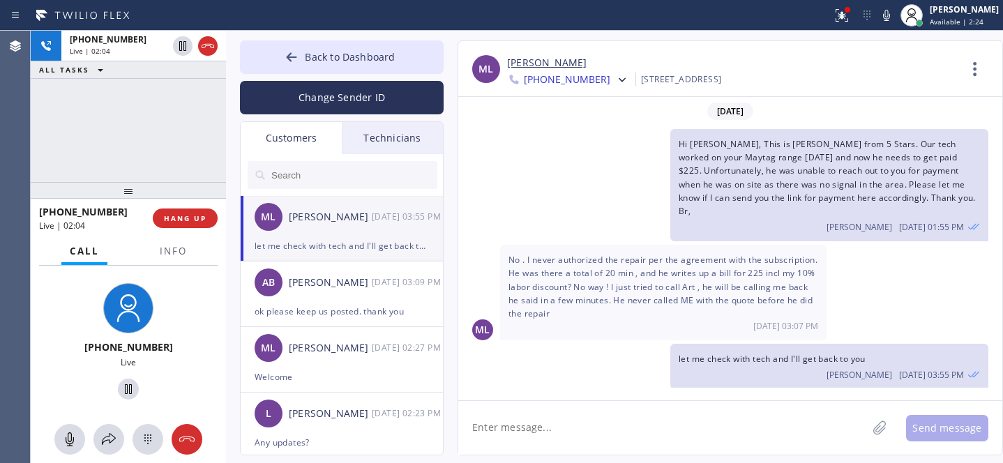
click at [579, 416] on textarea at bounding box center [662, 428] width 409 height 54
type textarea "Matt, can I send"
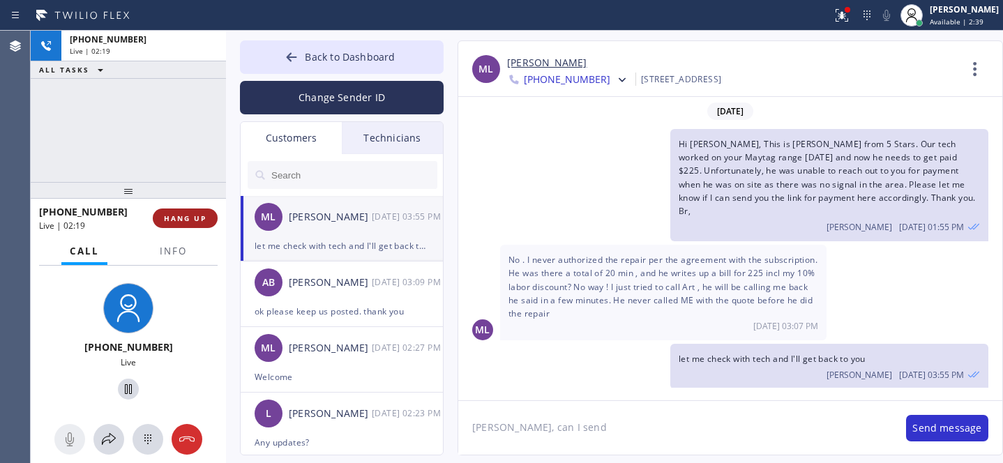
click at [192, 222] on span "HANG UP" at bounding box center [185, 218] width 43 height 10
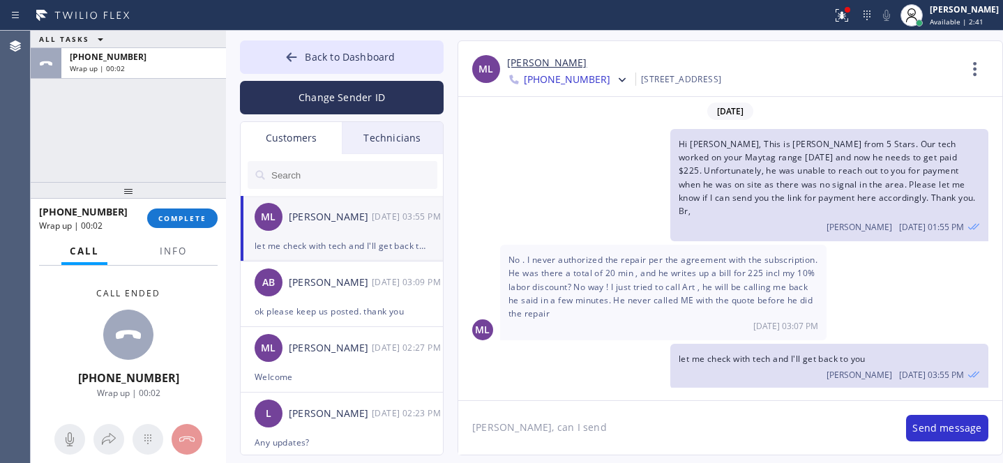
click at [597, 439] on textarea "Matt, can I send" at bounding box center [675, 428] width 434 height 54
click at [520, 61] on link "[PERSON_NAME]" at bounding box center [546, 63] width 79 height 16
click at [183, 215] on span "COMPLETE" at bounding box center [182, 218] width 48 height 10
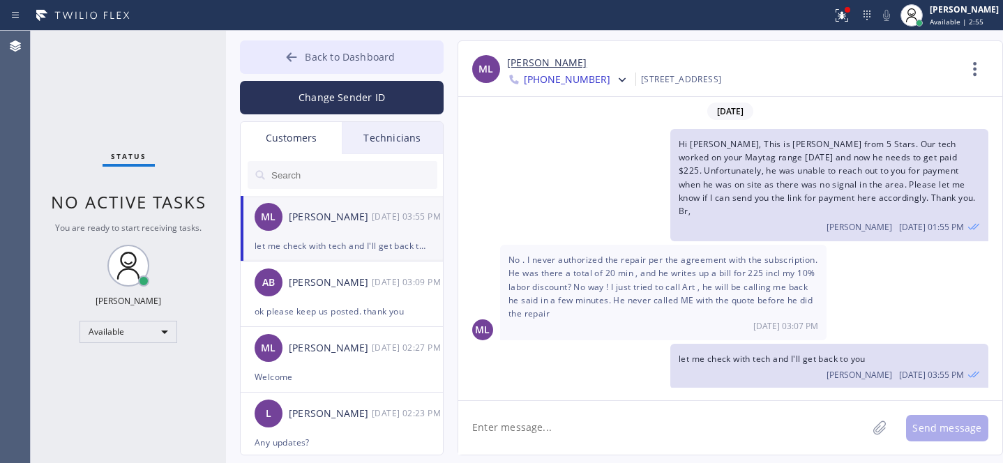
click at [292, 54] on icon at bounding box center [291, 57] width 14 height 14
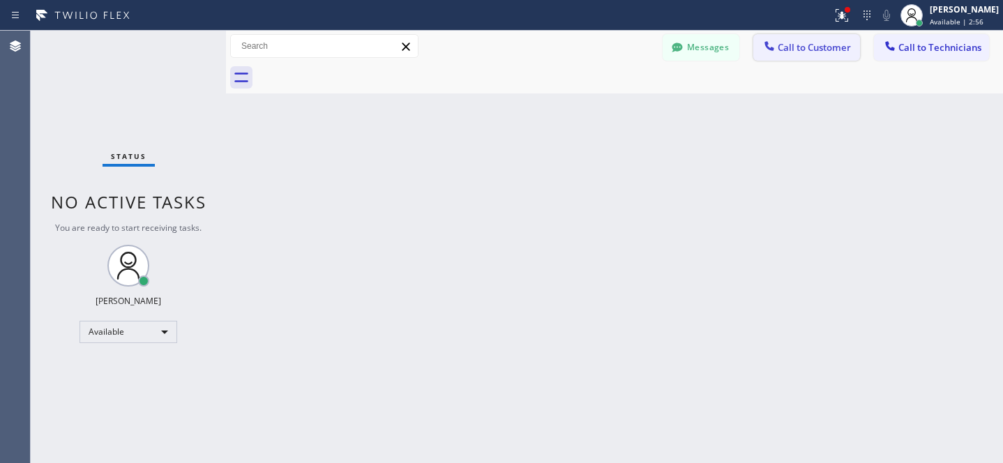
click at [800, 52] on span "Call to Customer" at bounding box center [813, 47] width 73 height 13
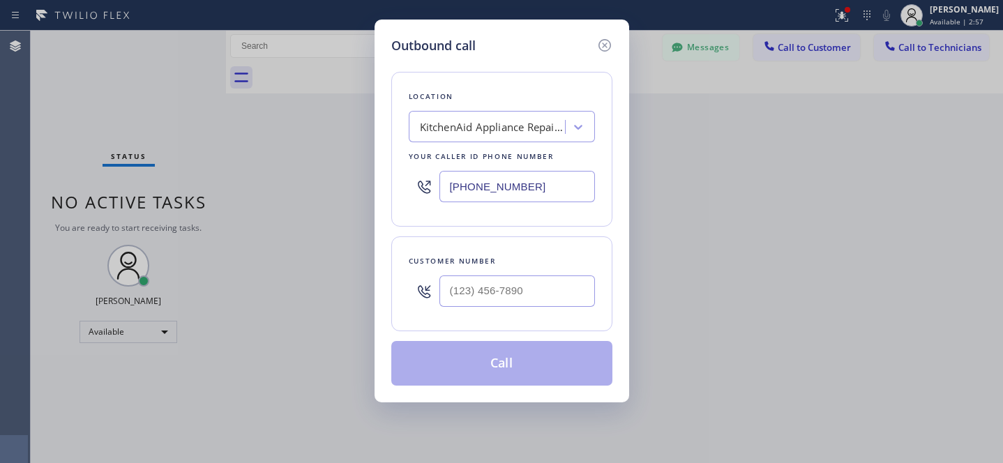
type input "(___) ___-____"
click at [577, 299] on input "(___) ___-____" at bounding box center [516, 290] width 155 height 31
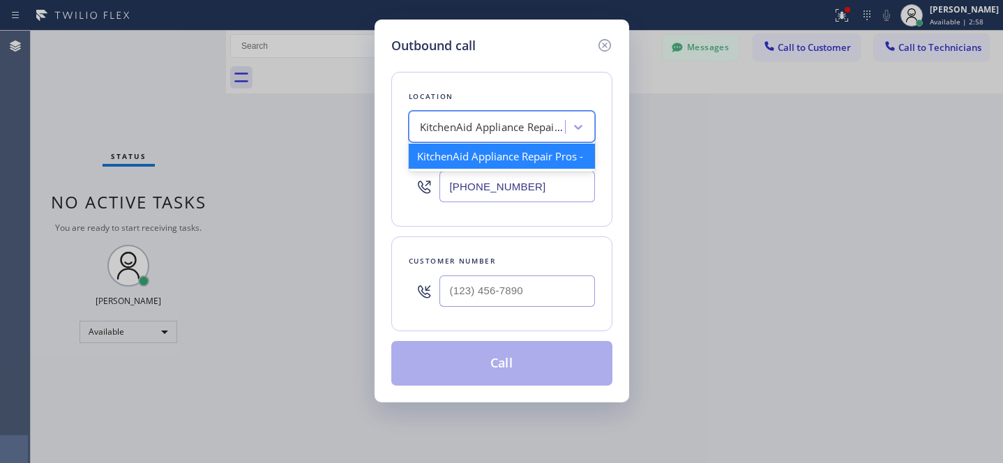
click at [511, 132] on div "KitchenAid Appliance Repair Pros -" at bounding box center [493, 127] width 146 height 16
paste input "AR B2B SMS"
type input "AR B2B SMS"
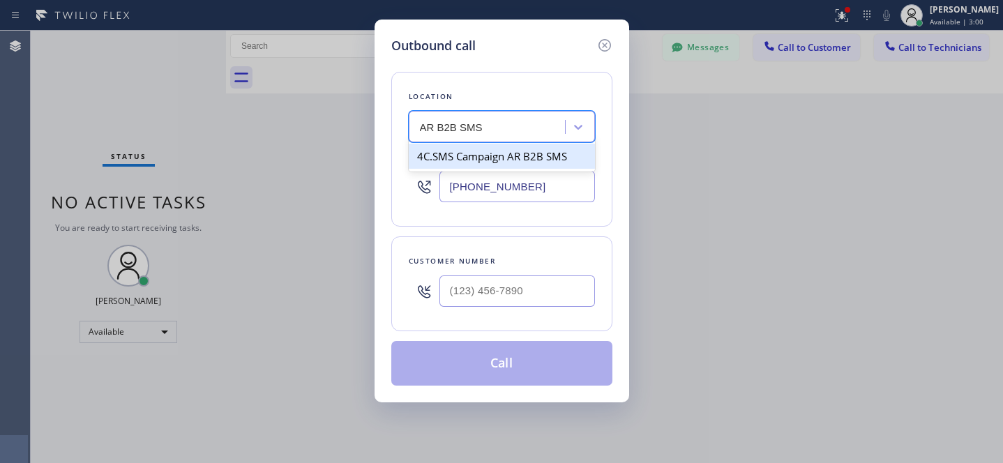
click at [485, 151] on div "4C.SMS Campaign AR B2B SMS" at bounding box center [502, 156] width 186 height 25
type input "(833) 692-2271"
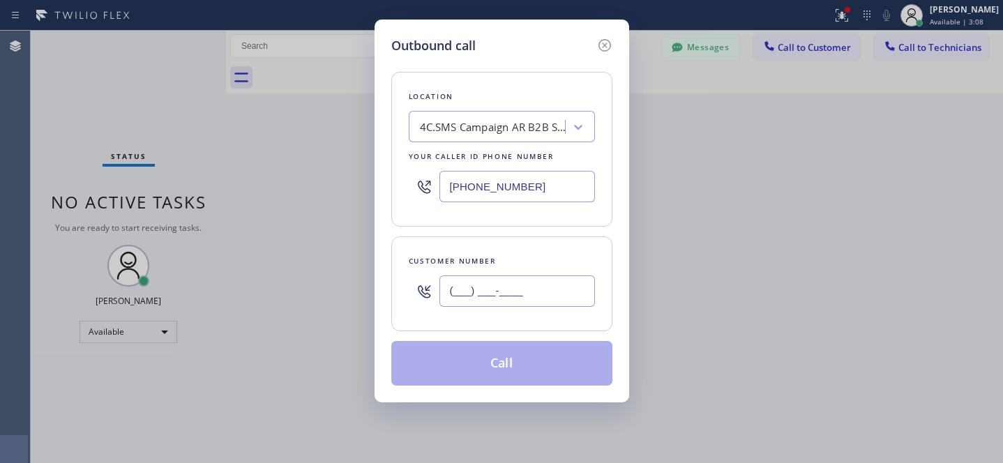
click at [506, 289] on input "(___) ___-____" at bounding box center [516, 290] width 155 height 31
paste input "310) 748-6042"
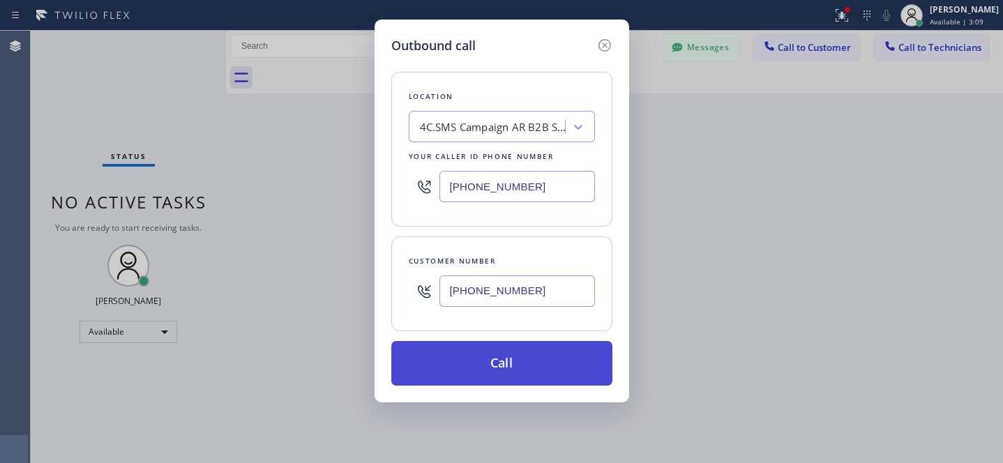
type input "[PHONE_NUMBER]"
click at [513, 350] on button "Call" at bounding box center [501, 363] width 221 height 45
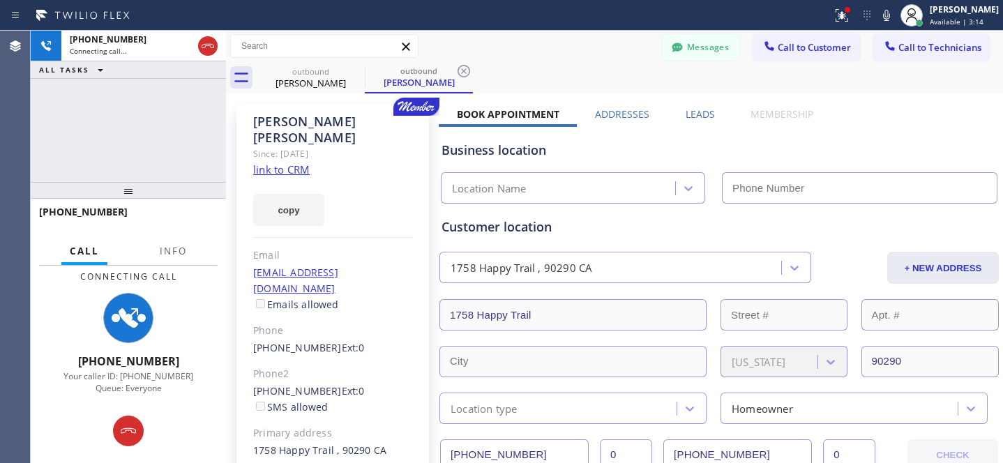
type input "(833) 692-2271"
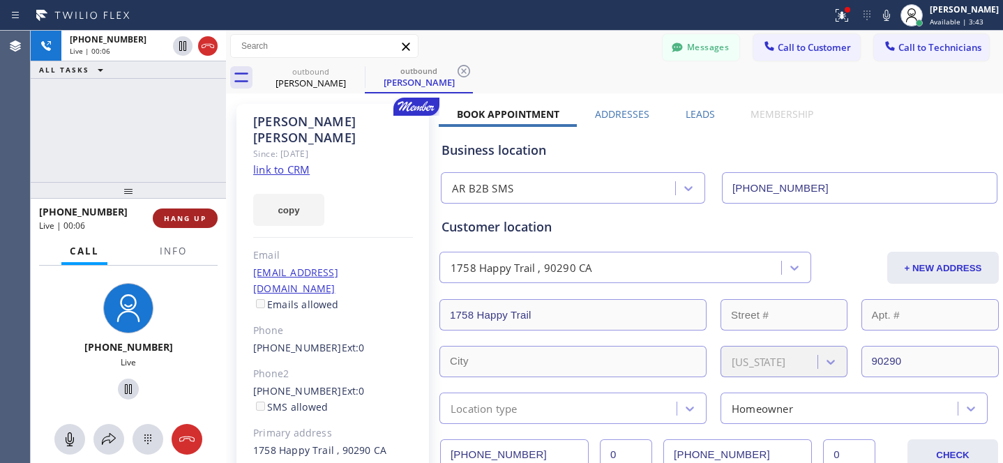
click at [204, 218] on span "HANG UP" at bounding box center [185, 218] width 43 height 10
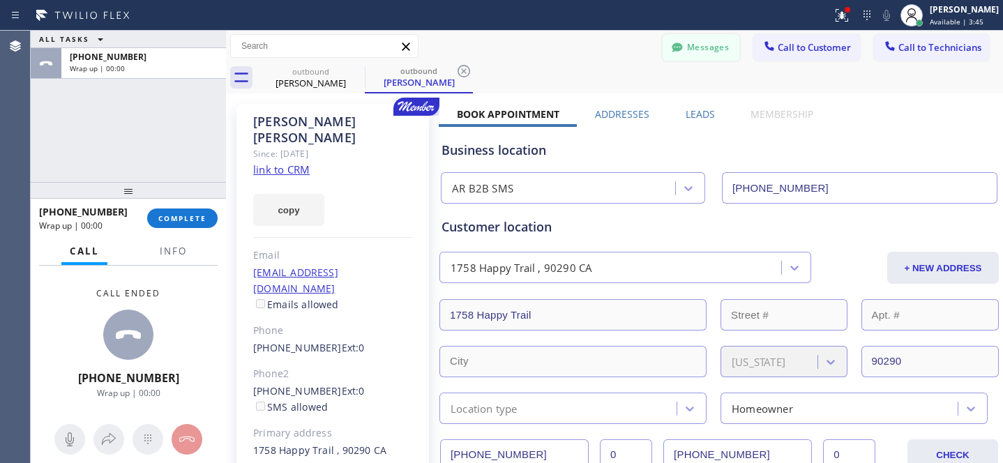
click at [686, 51] on button "Messages" at bounding box center [700, 47] width 77 height 26
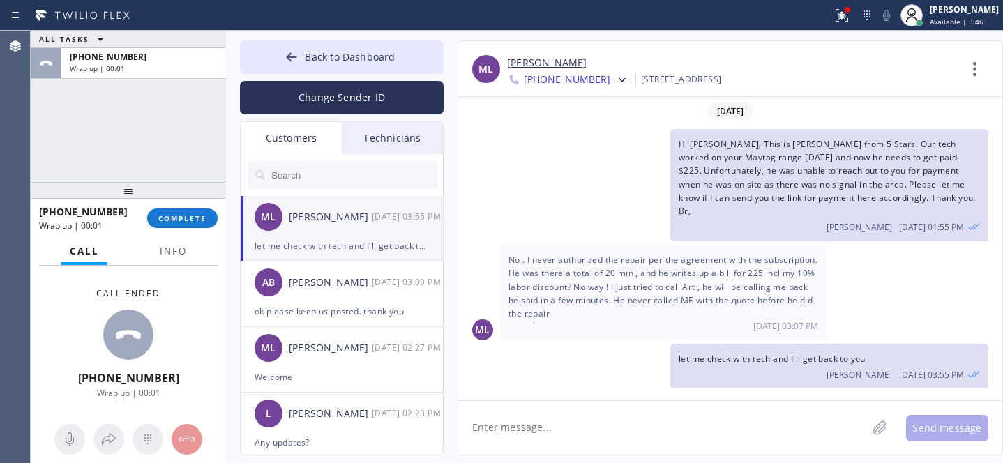
click at [547, 435] on textarea at bounding box center [662, 428] width 409 height 54
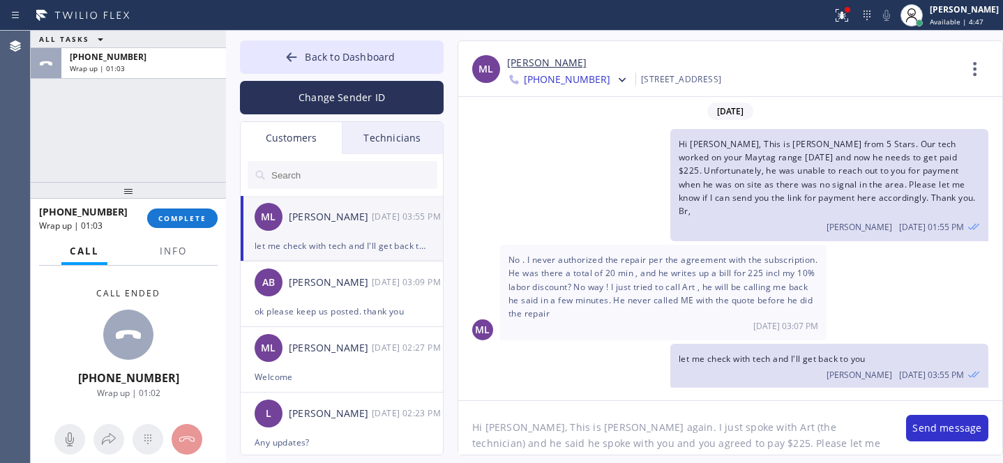
scroll to position [11, 0]
click at [602, 448] on textarea "Hi Matt, This is Daniel again. I just spoke with Art (the technician) and he sa…" at bounding box center [675, 428] width 434 height 54
paste textarea "6790"
type textarea "Hi Matt, This is Daniel again. I just spoke with Art (the technician) and he sa…"
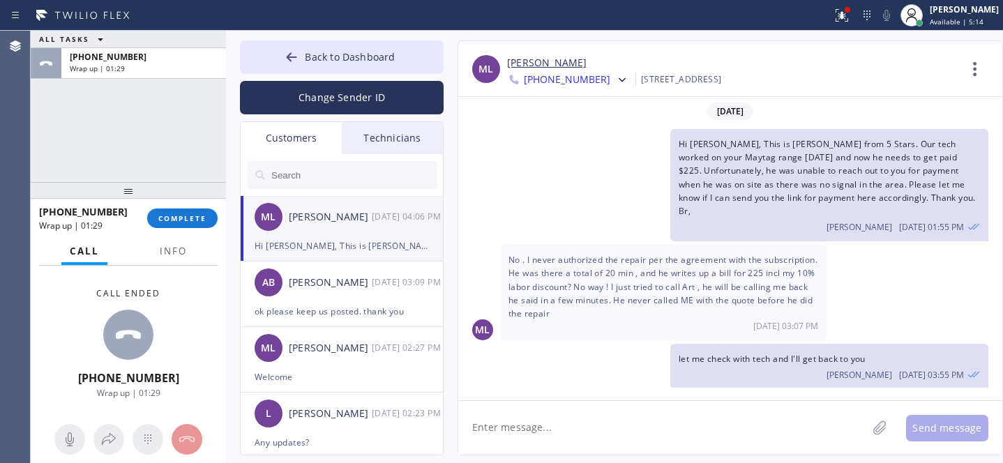
scroll to position [79, 0]
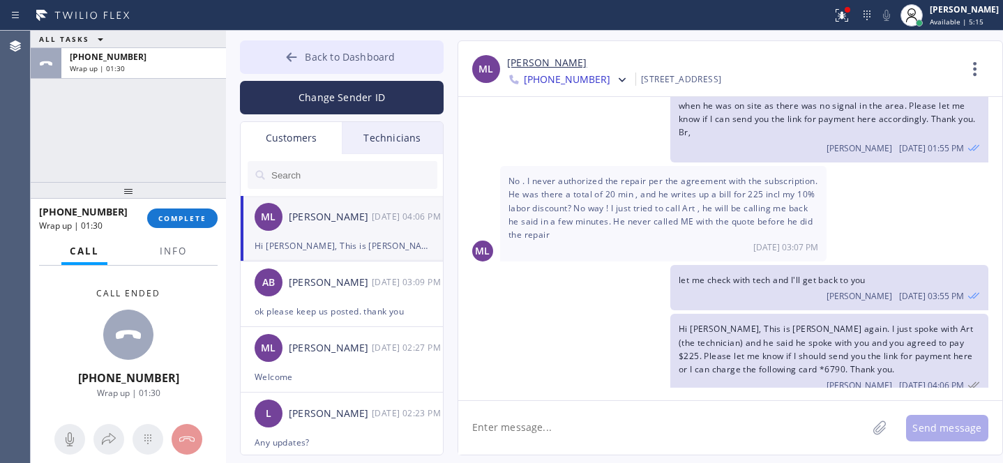
click at [314, 54] on span "Back to Dashboard" at bounding box center [350, 56] width 90 height 13
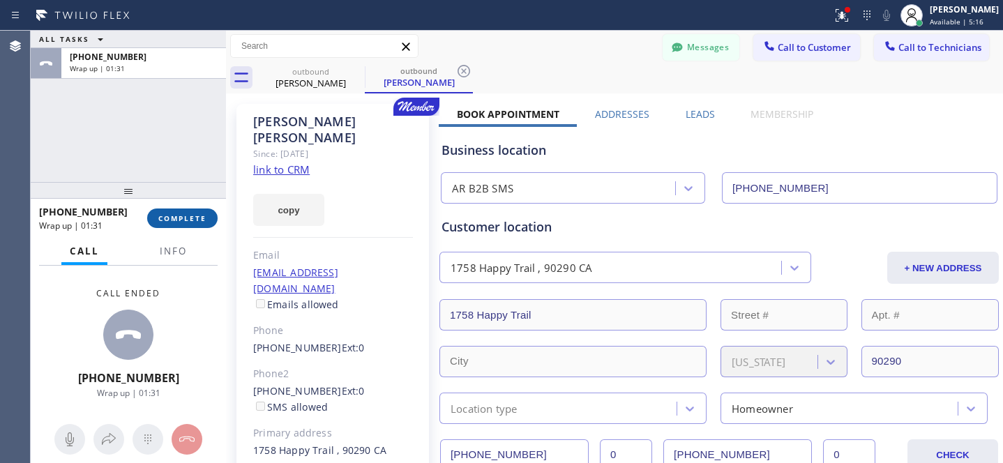
click at [204, 227] on button "COMPLETE" at bounding box center [182, 218] width 70 height 20
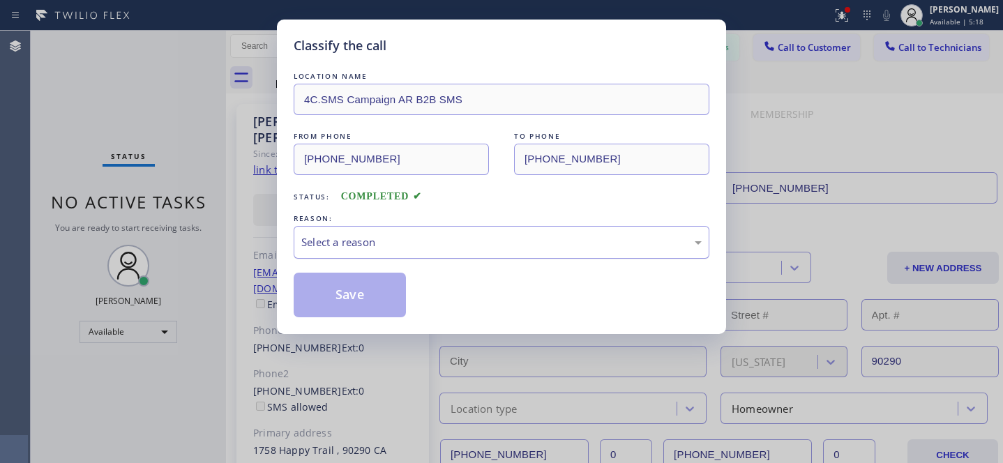
click at [364, 248] on div "Select a reason" at bounding box center [501, 242] width 400 height 16
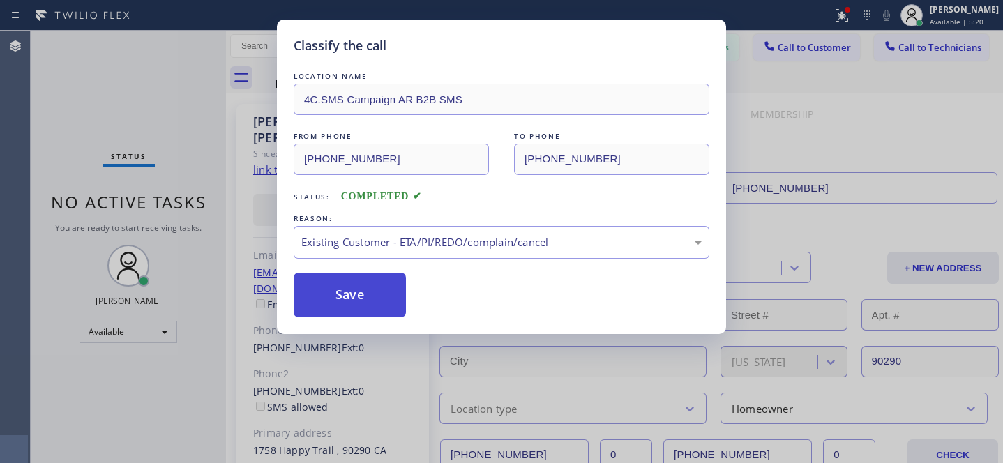
click at [374, 296] on button "Save" at bounding box center [350, 295] width 112 height 45
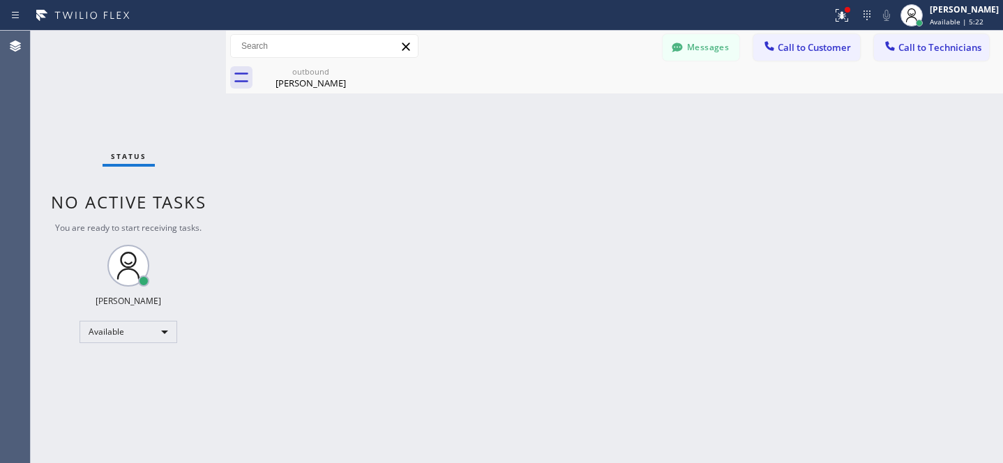
click at [365, 70] on div "outbound Matt Lasky" at bounding box center [630, 77] width 746 height 31
click at [356, 70] on icon at bounding box center [355, 71] width 13 height 13
click at [308, 84] on div "[PERSON_NAME]" at bounding box center [310, 83] width 105 height 13
click at [130, 331] on div "Available" at bounding box center [128, 332] width 98 height 22
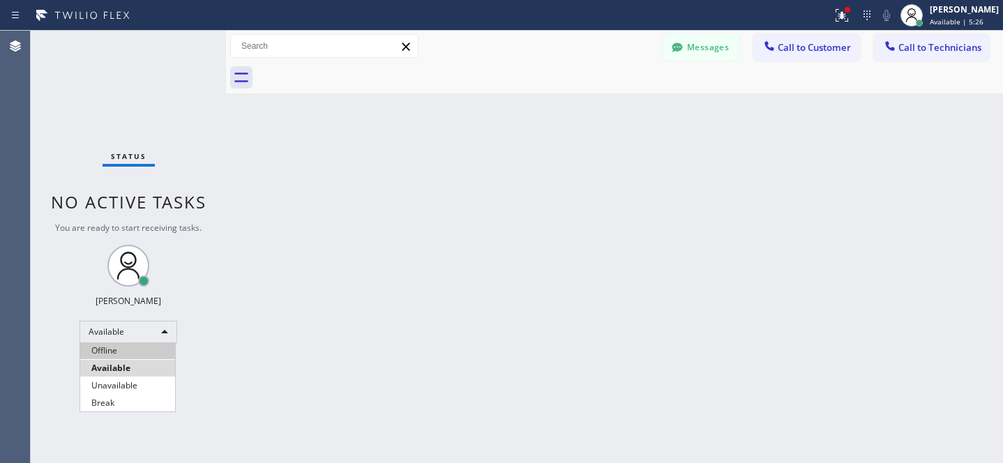
click at [121, 348] on li "Offline" at bounding box center [127, 350] width 95 height 17
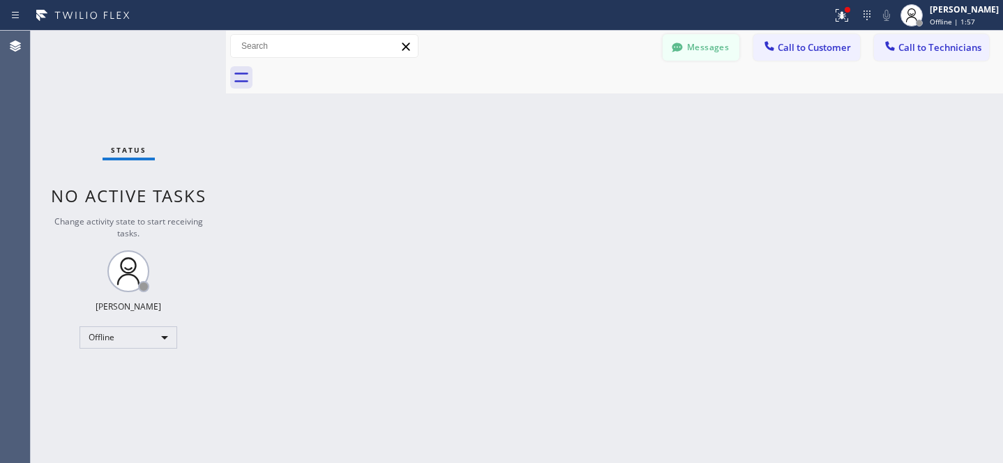
click at [698, 51] on button "Messages" at bounding box center [700, 47] width 77 height 26
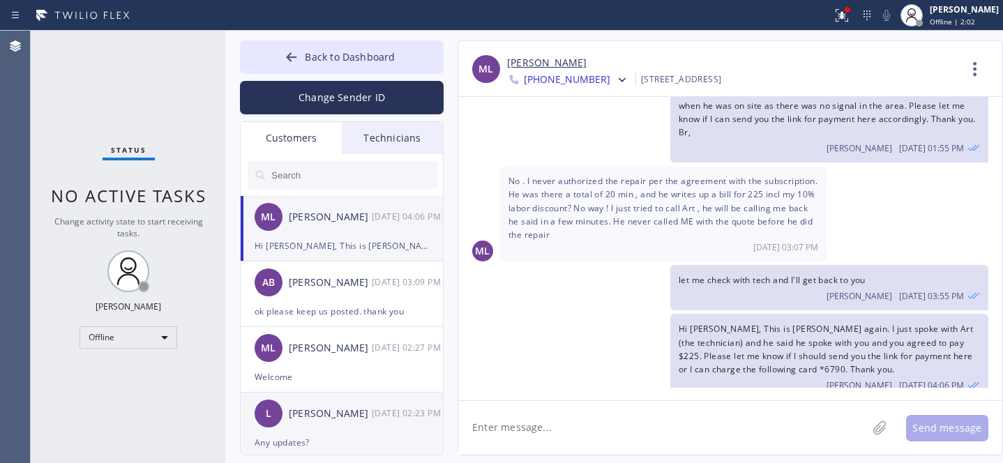
click at [331, 410] on div "[PERSON_NAME]" at bounding box center [330, 414] width 83 height 16
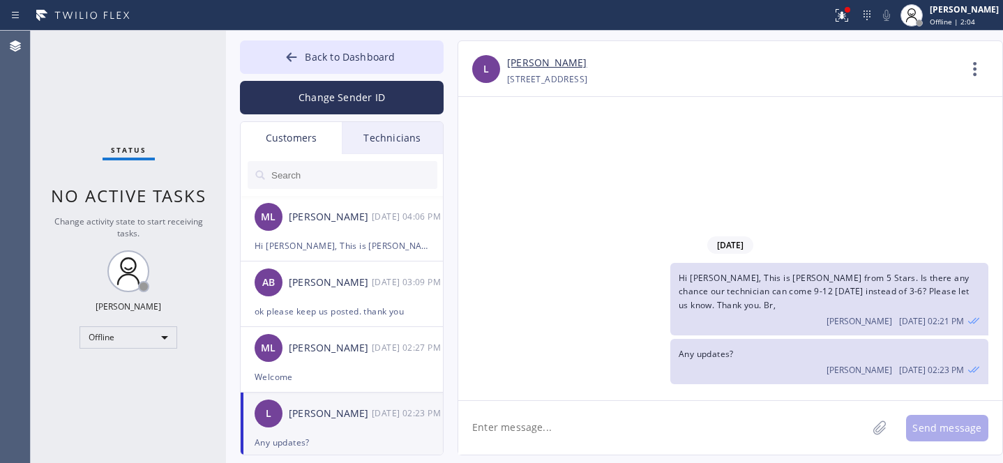
click at [531, 66] on link "[PERSON_NAME]" at bounding box center [546, 63] width 79 height 16
click at [139, 335] on div "Offline" at bounding box center [128, 337] width 98 height 22
click at [118, 371] on li "Available" at bounding box center [127, 373] width 95 height 17
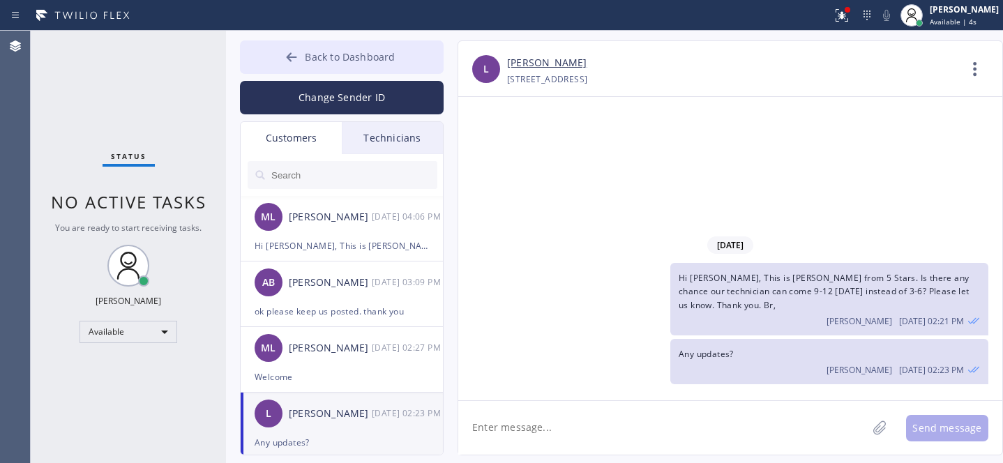
click at [371, 61] on span "Back to Dashboard" at bounding box center [350, 56] width 90 height 13
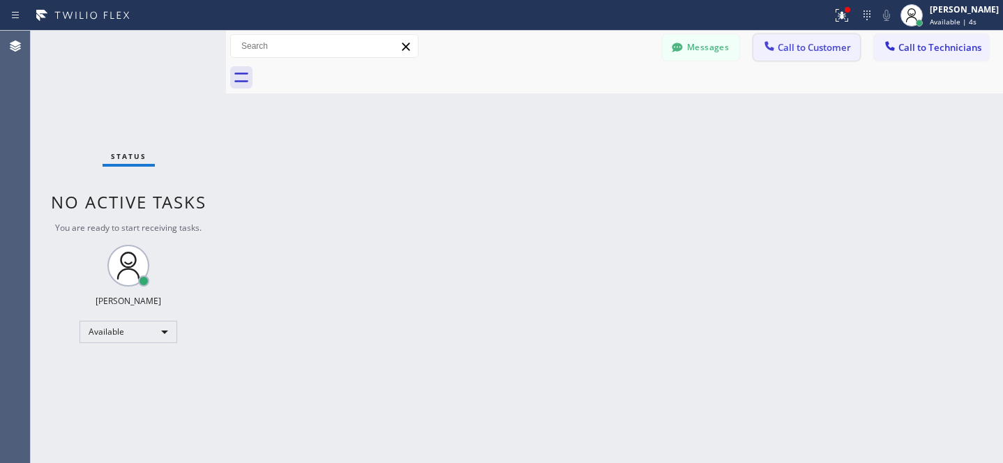
click at [810, 57] on button "Call to Customer" at bounding box center [806, 47] width 107 height 26
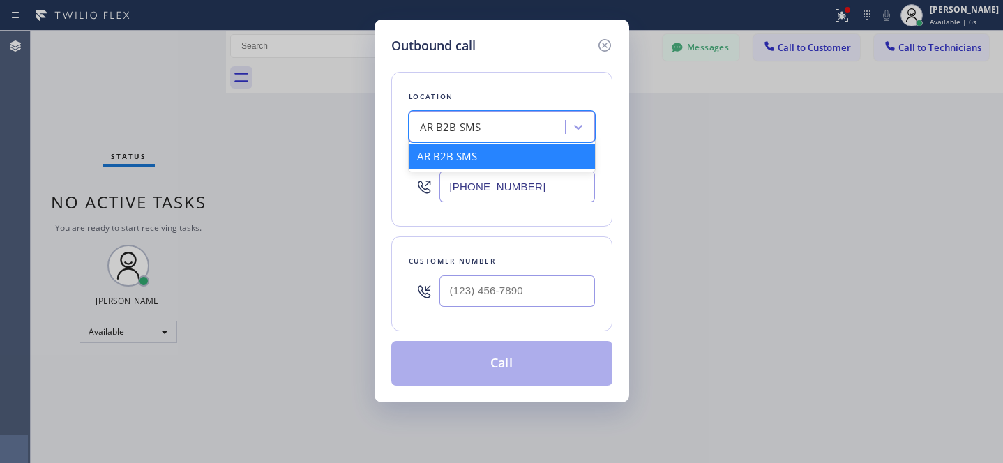
click at [515, 126] on div "AR B2B SMS" at bounding box center [489, 127] width 152 height 24
paste input "5 Star Appliance Repair Emails"
type input "5 Star Appliance Repair Emails"
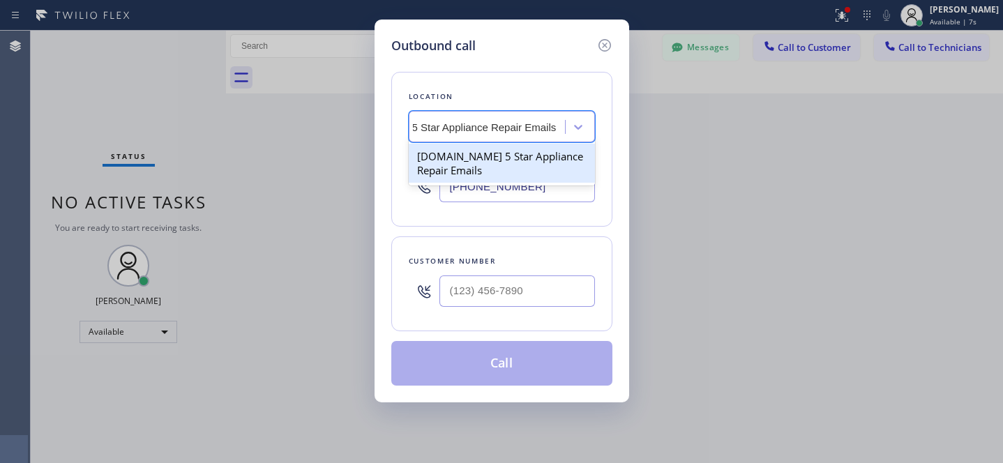
click at [475, 153] on div "[DOMAIN_NAME] 5 Star Appliance Repair Emails" at bounding box center [502, 163] width 186 height 39
type input "(844) 735-4685"
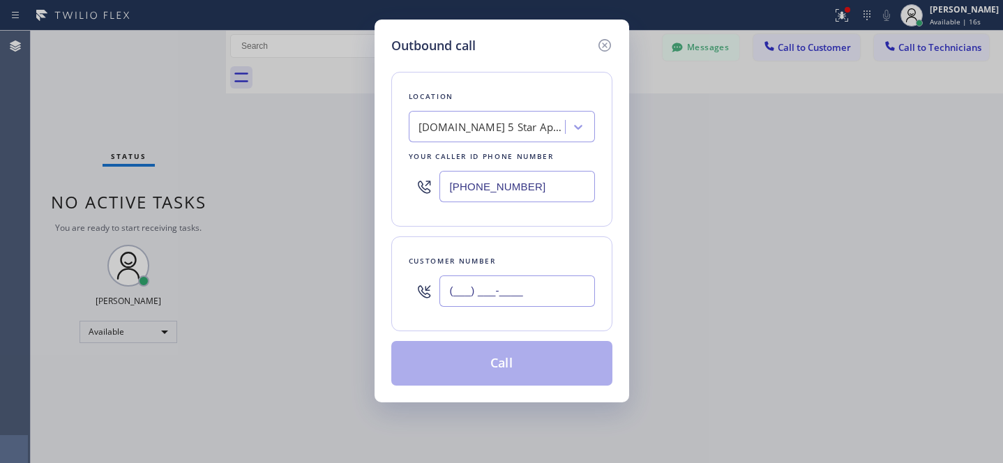
click at [519, 294] on input "(___) ___-____" at bounding box center [516, 290] width 155 height 31
paste input "917) 495-1973"
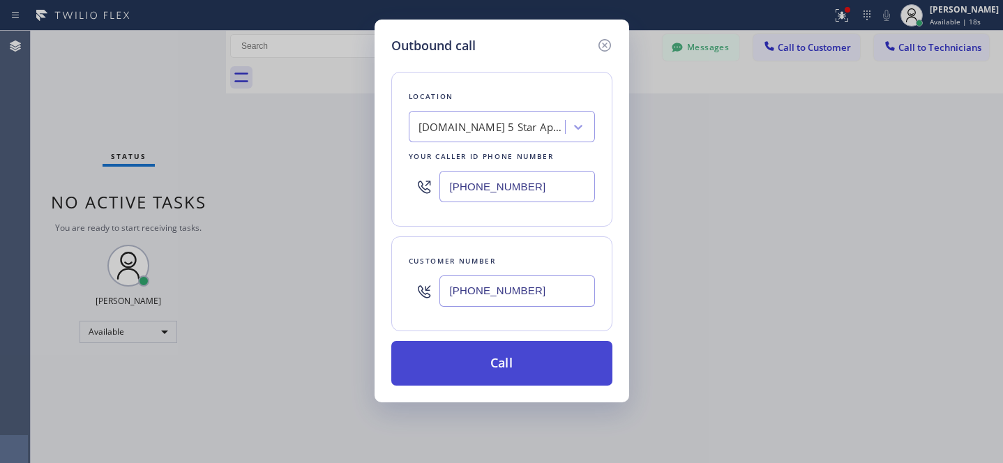
type input "[PHONE_NUMBER]"
click at [518, 347] on button "Call" at bounding box center [501, 363] width 221 height 45
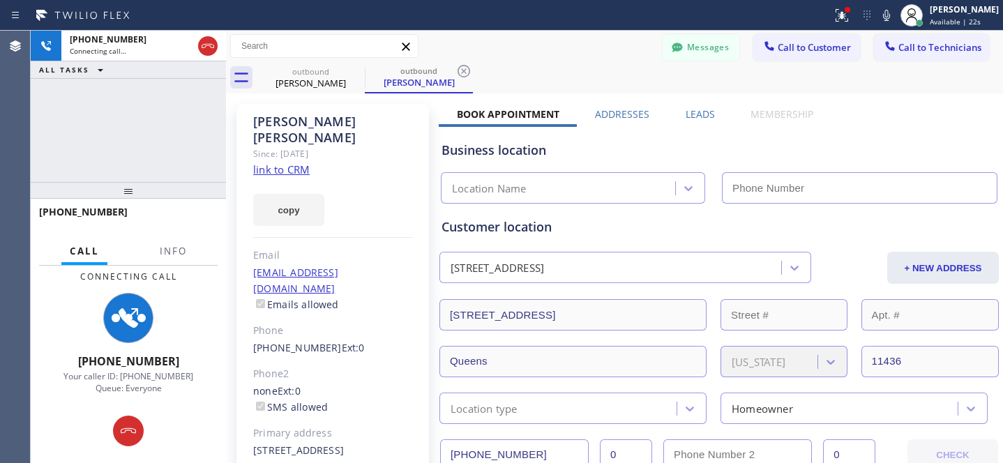
type input "(844) 735-4685"
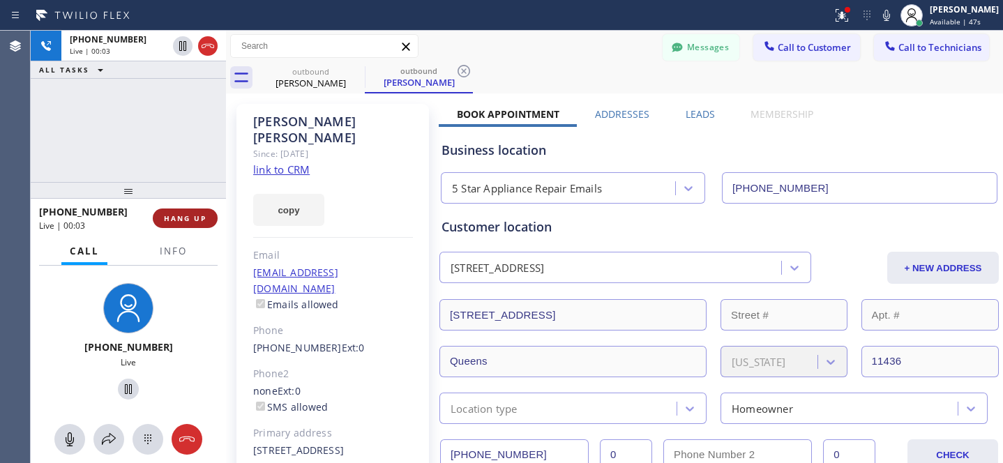
click at [207, 222] on button "HANG UP" at bounding box center [185, 218] width 65 height 20
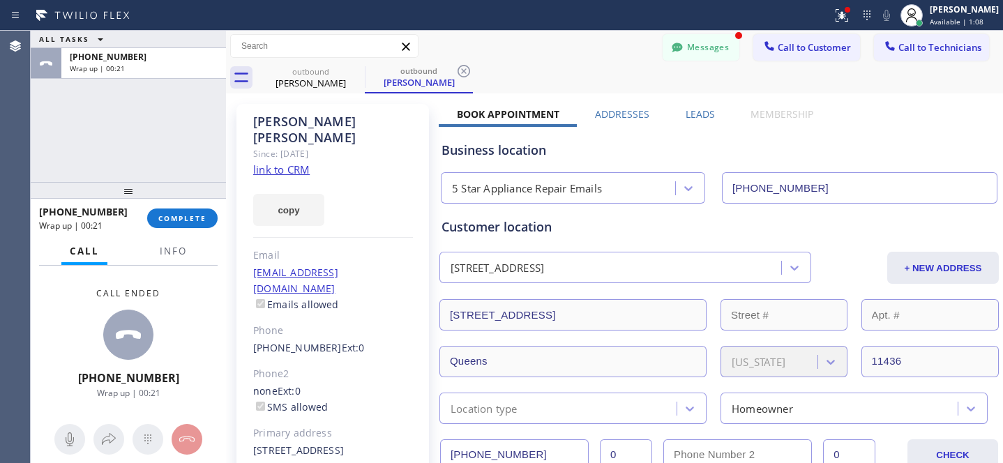
click at [685, 46] on button "Messages" at bounding box center [700, 47] width 77 height 26
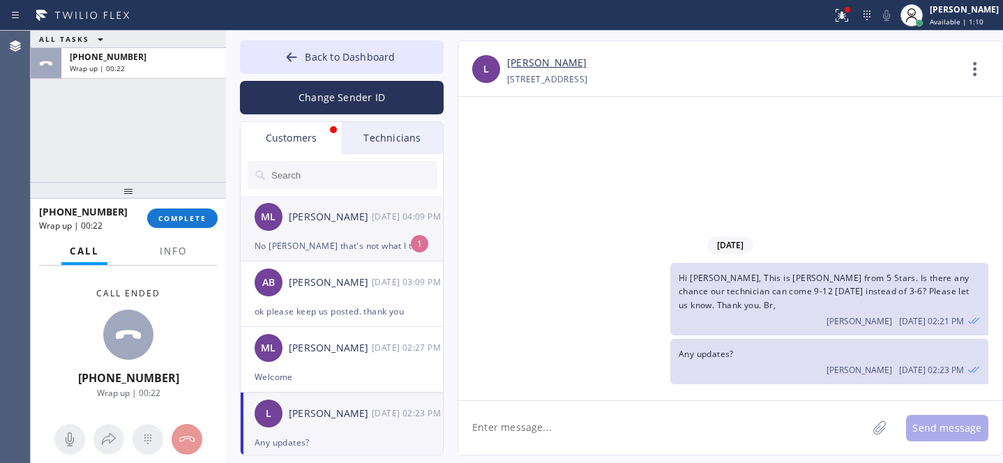
click at [325, 240] on div "No Daniel that's not what I told him! Please call me now , I am available this …" at bounding box center [342, 246] width 174 height 16
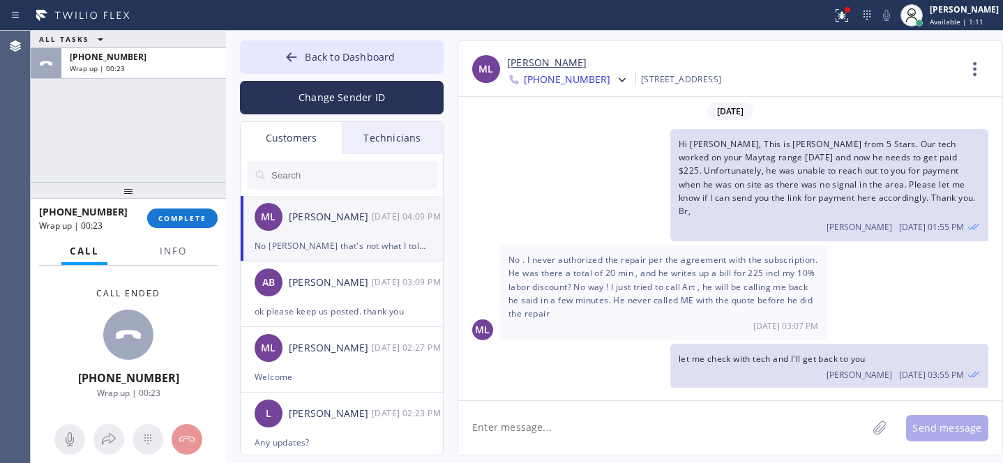
scroll to position [137, 0]
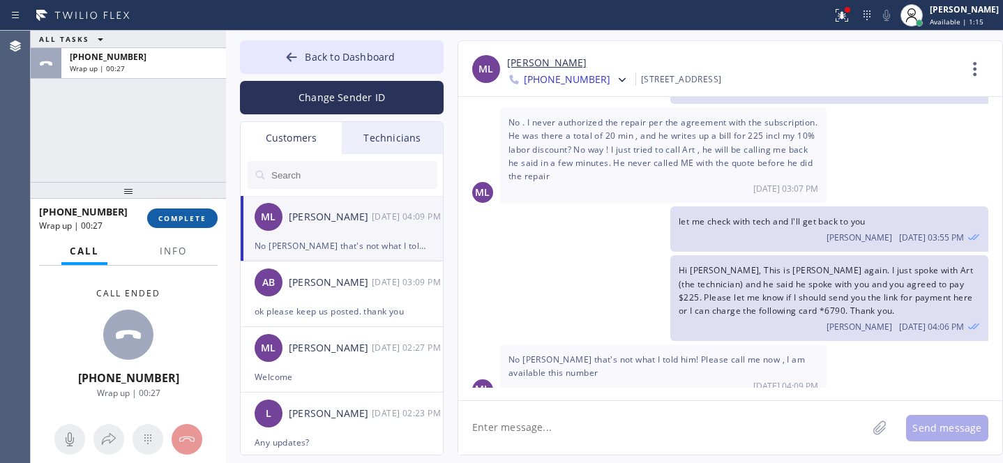
click at [198, 210] on button "COMPLETE" at bounding box center [182, 218] width 70 height 20
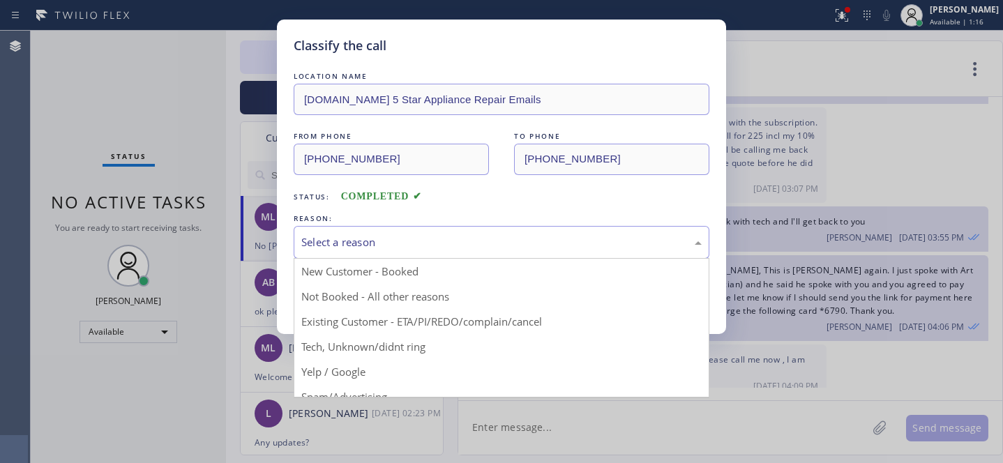
click at [349, 254] on div "Select a reason" at bounding box center [502, 242] width 416 height 33
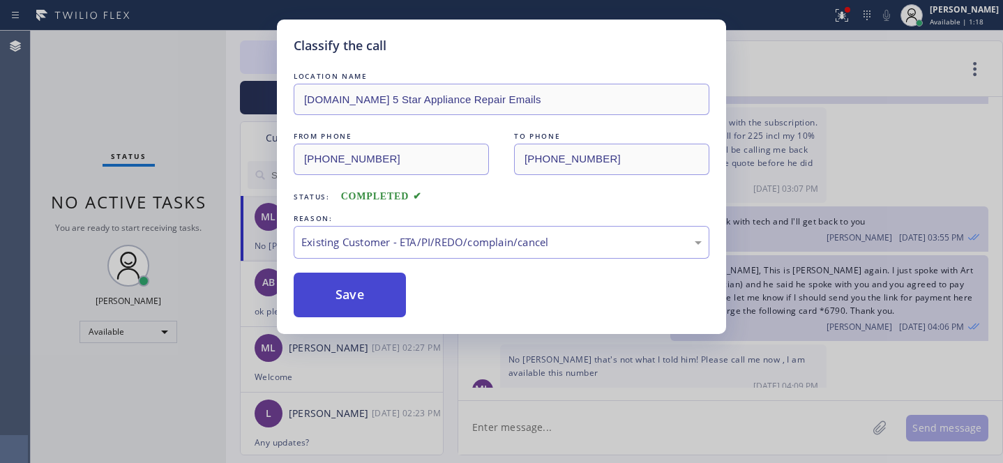
click at [374, 303] on button "Save" at bounding box center [350, 295] width 112 height 45
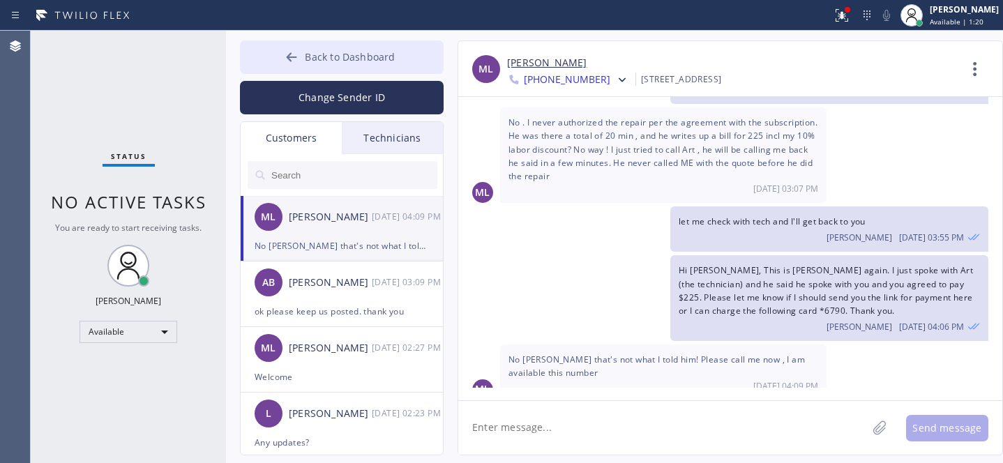
click at [280, 63] on button "Back to Dashboard" at bounding box center [342, 56] width 204 height 33
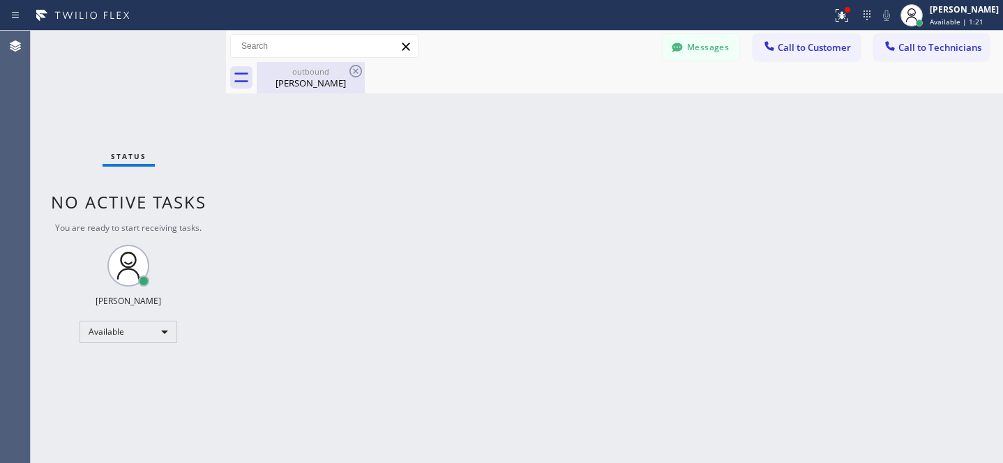
click at [330, 80] on div "[PERSON_NAME]" at bounding box center [310, 83] width 105 height 13
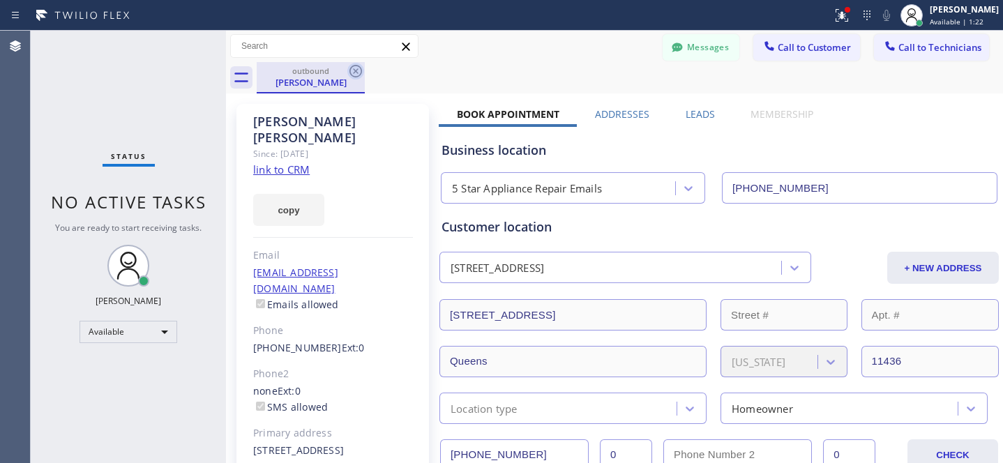
click at [359, 74] on icon at bounding box center [355, 71] width 17 height 17
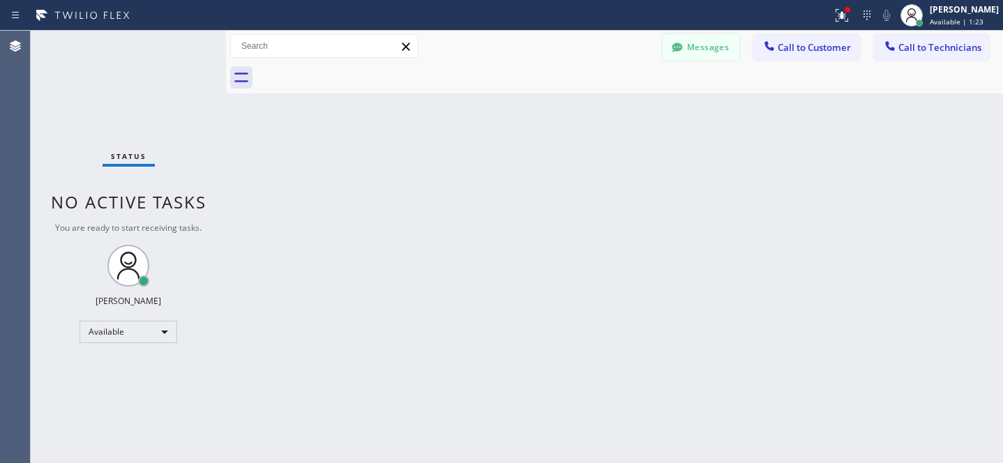
click at [694, 53] on button "Messages" at bounding box center [700, 47] width 77 height 26
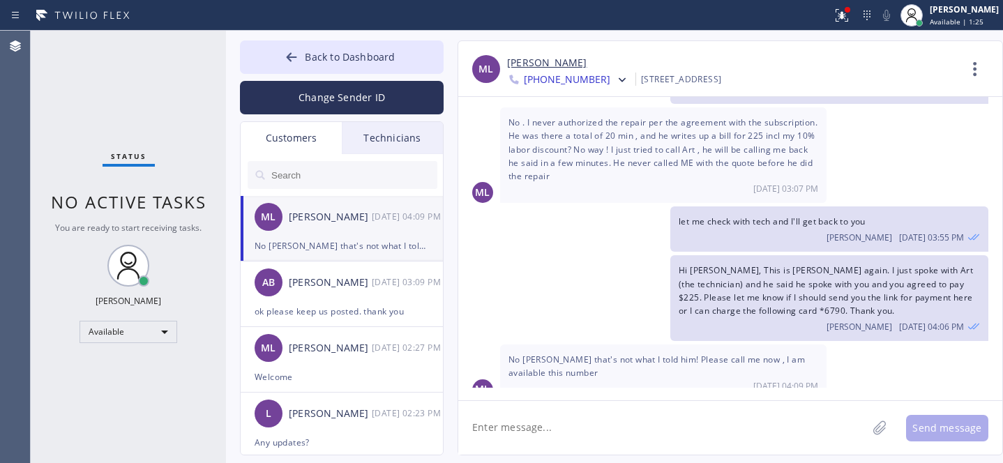
click at [536, 63] on link "[PERSON_NAME]" at bounding box center [546, 63] width 79 height 16
click at [301, 58] on button "Back to Dashboard" at bounding box center [342, 56] width 204 height 33
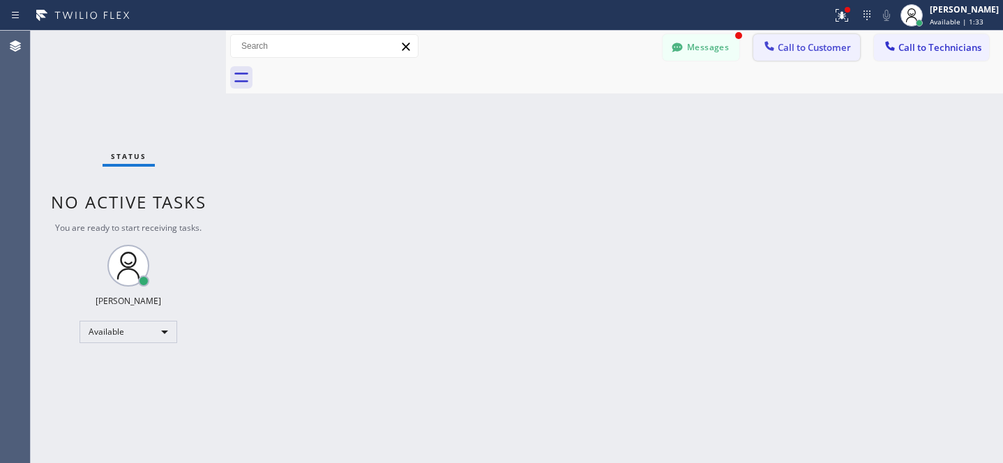
click at [777, 54] on div at bounding box center [769, 47] width 17 height 17
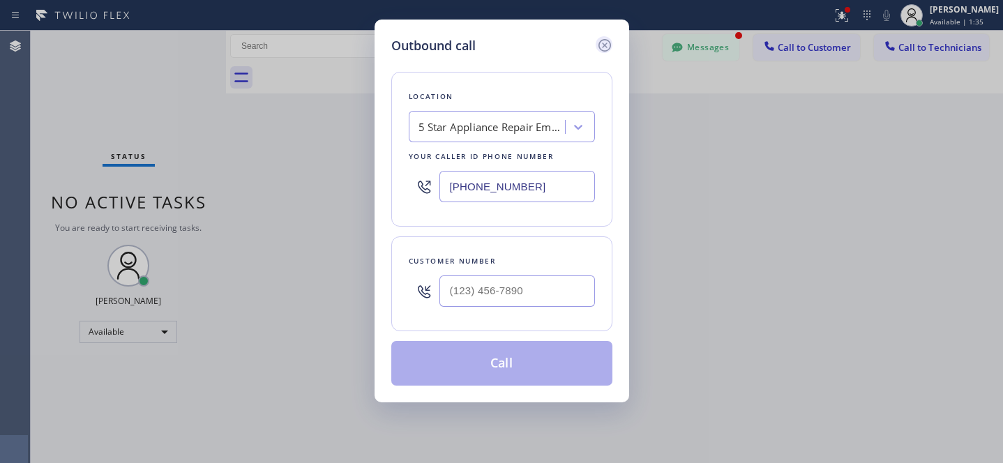
click at [606, 46] on icon at bounding box center [604, 45] width 13 height 13
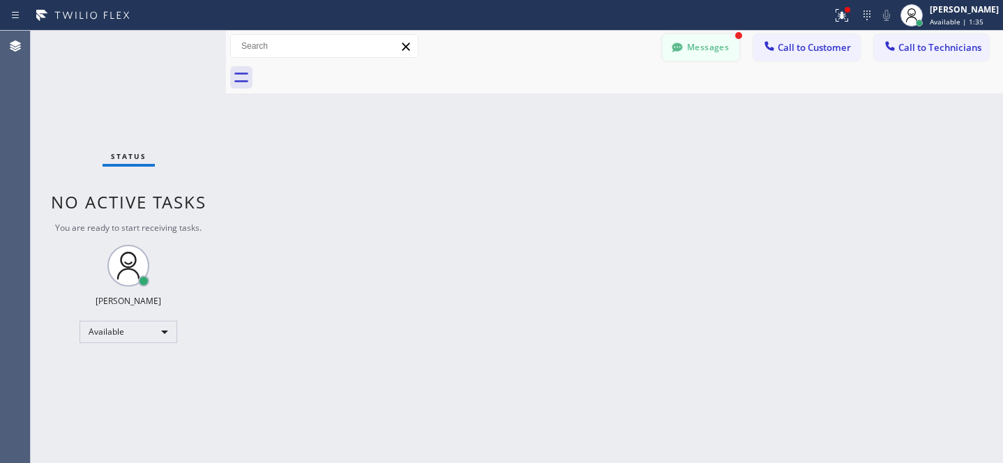
click at [689, 55] on button "Messages" at bounding box center [700, 47] width 77 height 26
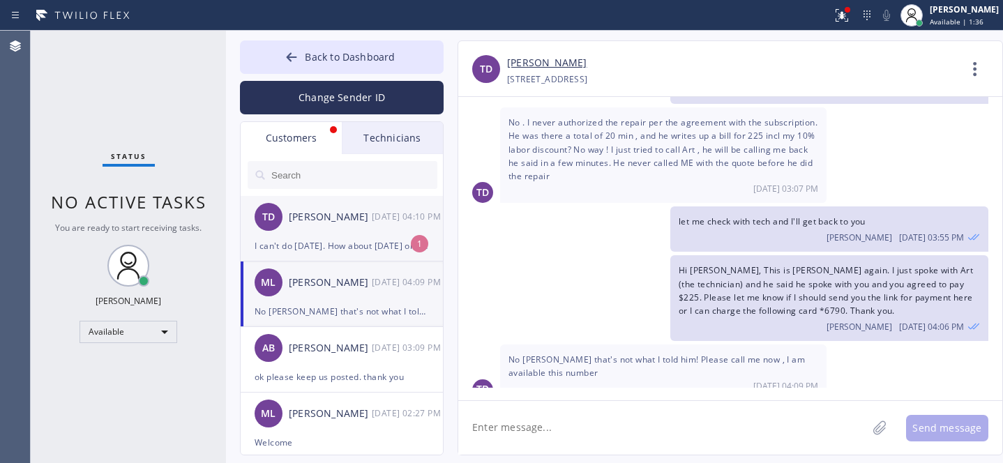
click at [317, 243] on div "I can't do Thursday. How about Friday or next week on Monday Wednesday, Thursda…" at bounding box center [342, 246] width 174 height 16
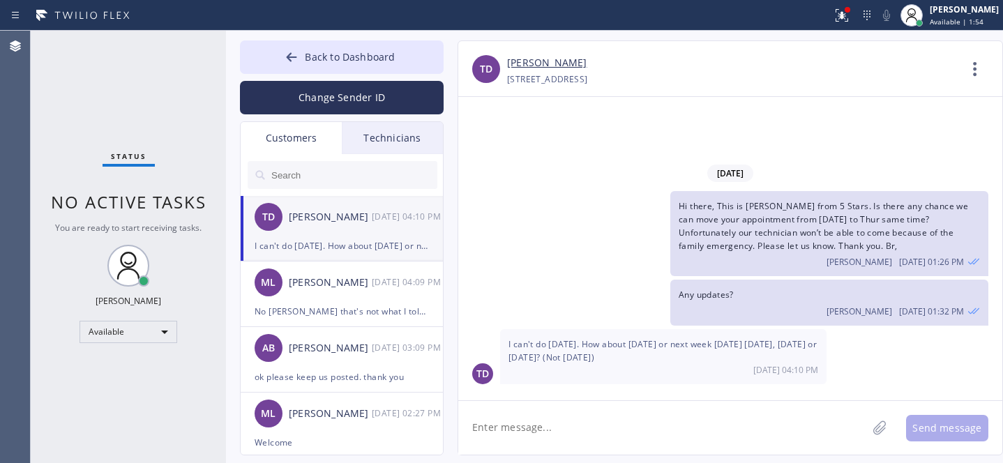
click at [579, 432] on textarea at bounding box center [662, 428] width 409 height 54
click at [525, 57] on link "[PERSON_NAME]" at bounding box center [546, 63] width 79 height 16
click at [577, 433] on textarea "Let" at bounding box center [675, 428] width 434 height 54
type textarea "Let's do this Fri same time ok?"
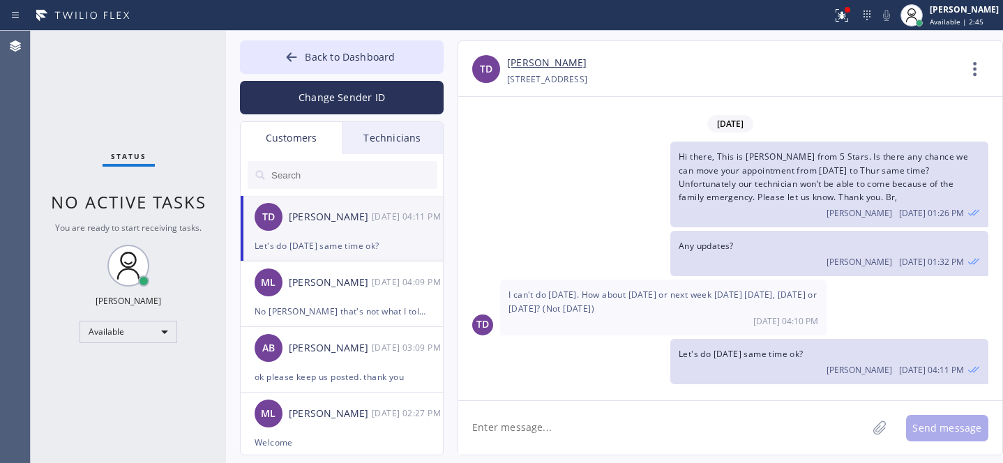
click at [540, 432] on textarea at bounding box center [662, 428] width 409 height 54
paste textarea "08/15/2025 10am - 1pm"
type textarea "rescheduled 08/15/2025 10am - 1pm. hope it will work for you. thank you"
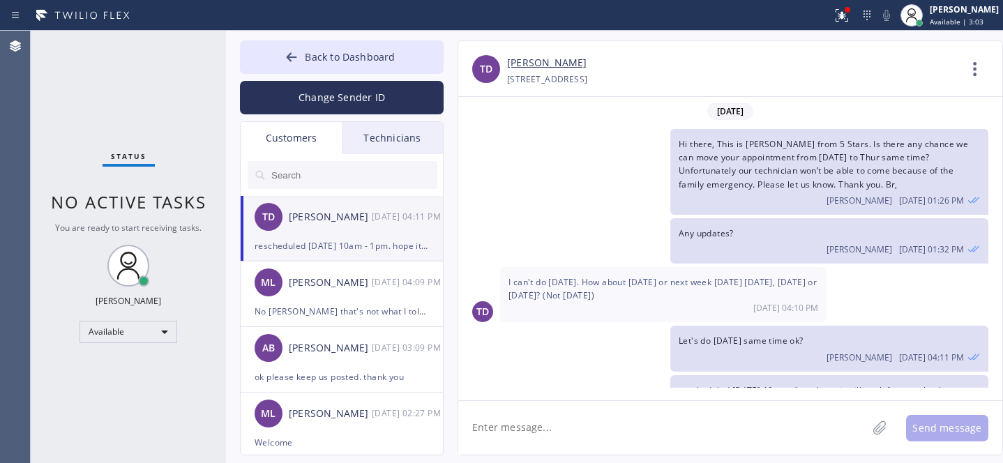
scroll to position [47, 0]
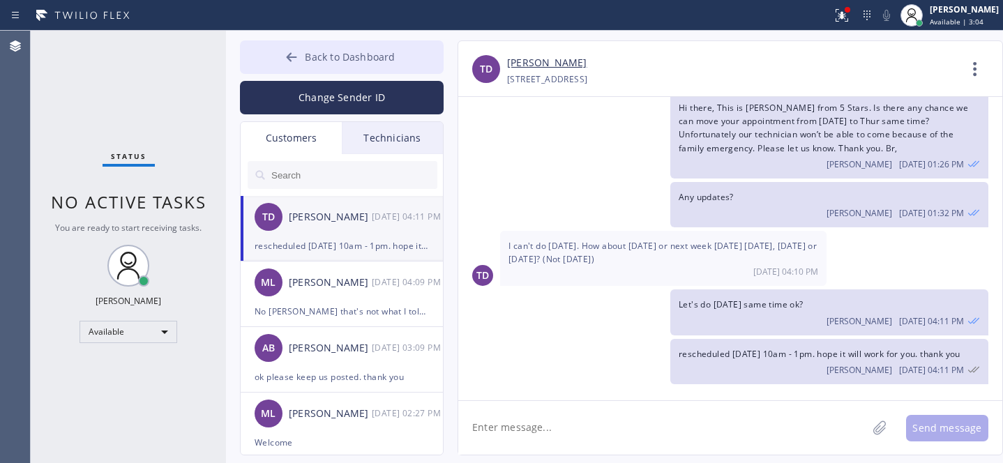
click at [308, 59] on span "Back to Dashboard" at bounding box center [350, 56] width 90 height 13
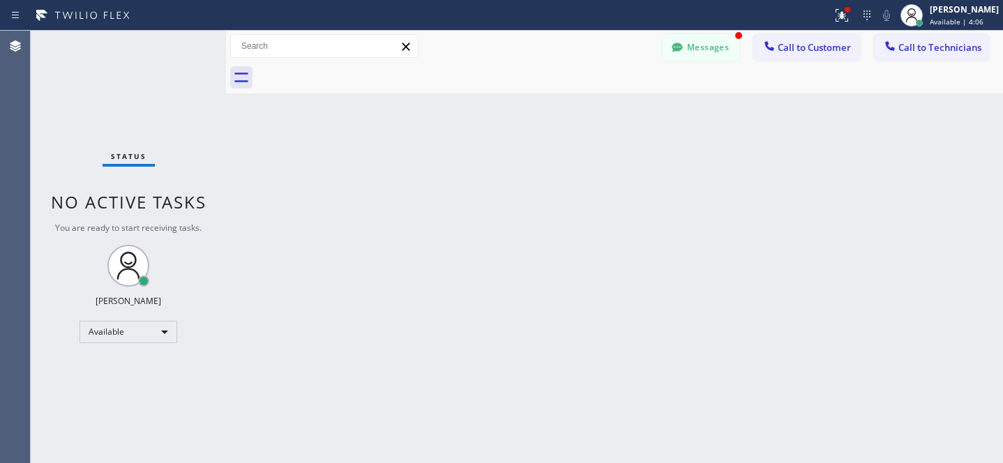
scroll to position [92, 0]
click at [683, 51] on icon at bounding box center [677, 47] width 14 height 14
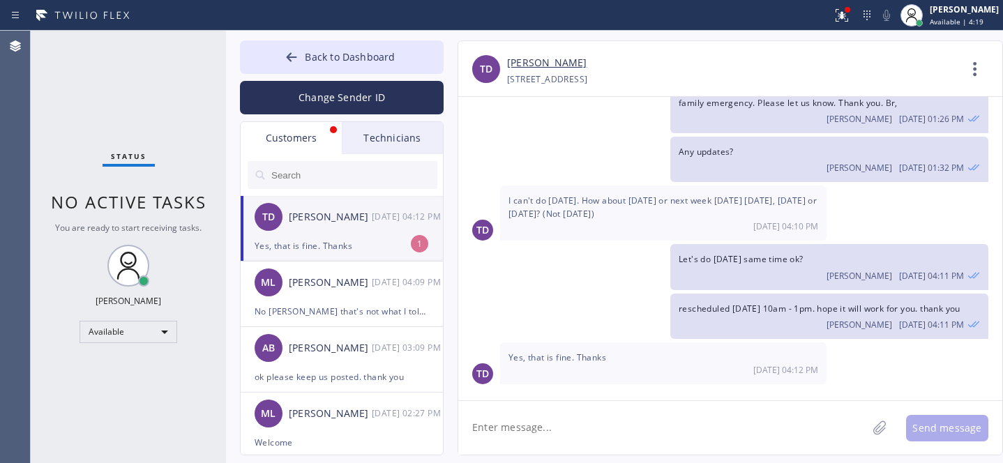
click at [352, 231] on div "TD Teresa Danforth 08/12 04:12 PM" at bounding box center [343, 217] width 204 height 42
click at [592, 417] on textarea at bounding box center [662, 428] width 409 height 54
type textarea "welcome"
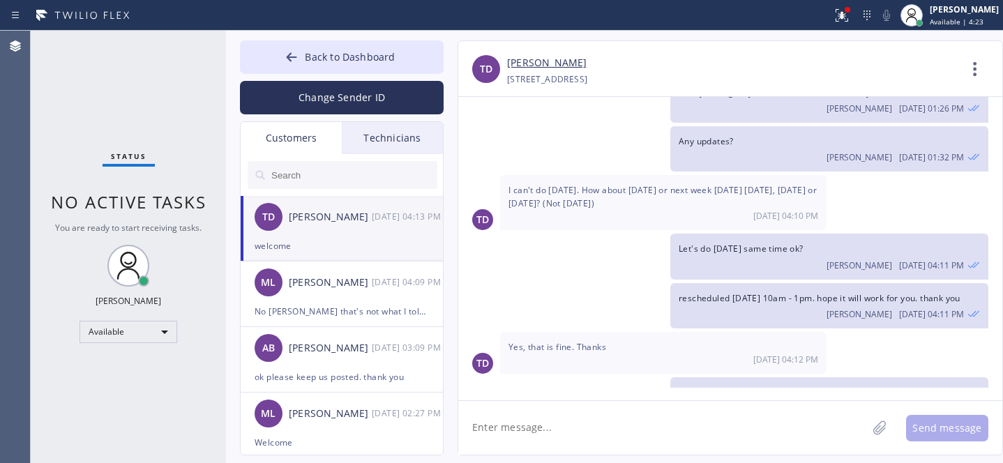
scroll to position [141, 0]
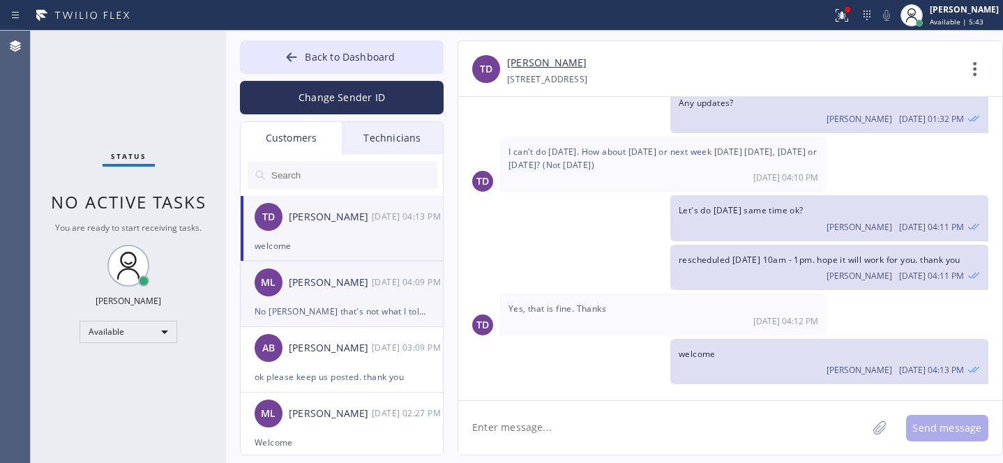
click at [342, 292] on div "ML Matt Lasky 08/12 04:09 PM" at bounding box center [343, 282] width 204 height 42
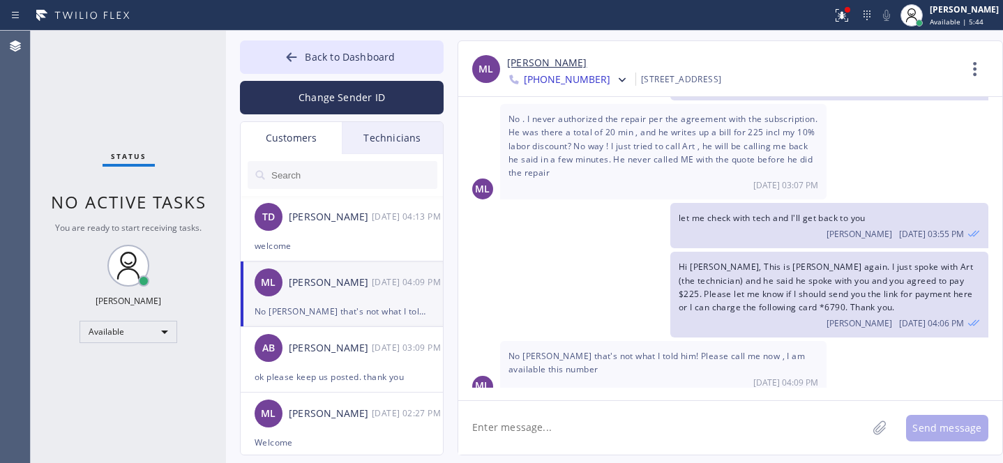
scroll to position [137, 0]
click at [507, 70] on link "[PERSON_NAME]" at bounding box center [546, 63] width 79 height 16
click at [363, 63] on span "Back to Dashboard" at bounding box center [350, 56] width 90 height 13
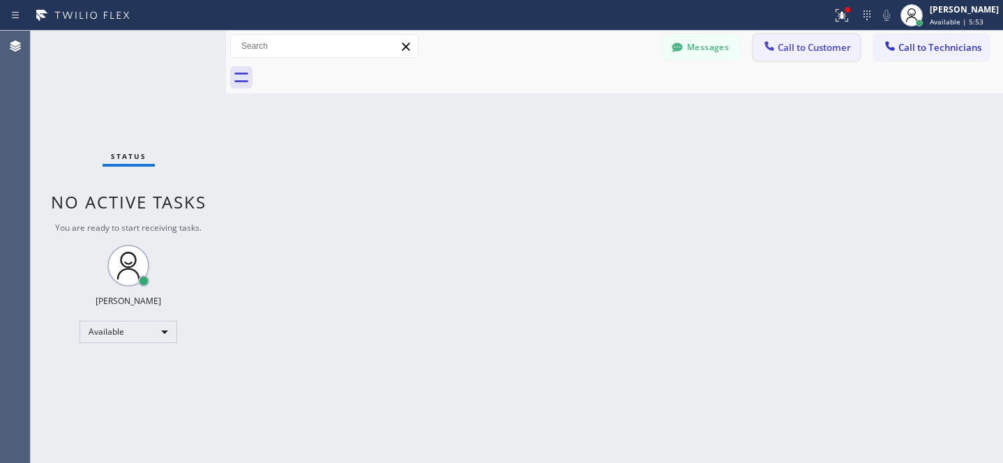
click at [820, 47] on span "Call to Customer" at bounding box center [813, 47] width 73 height 13
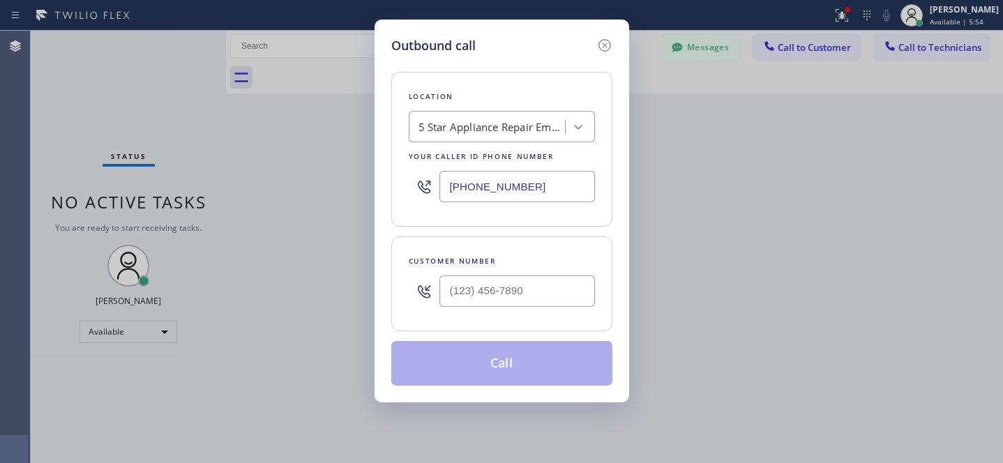
type input "(___) ___-____"
click at [535, 287] on input "(___) ___-____" at bounding box center [516, 290] width 155 height 31
click at [510, 137] on div "5 Star Appliance Repair Emails" at bounding box center [489, 127] width 152 height 24
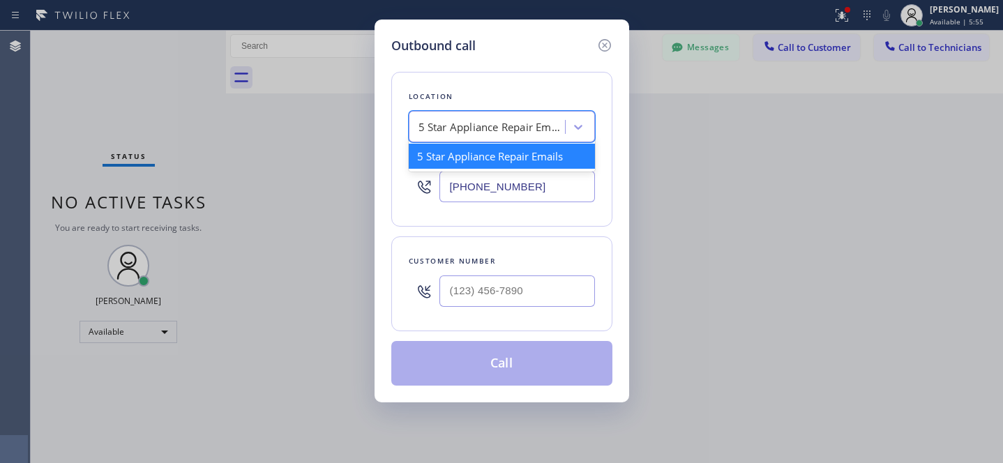
paste input "AR B2B SMS"
type input "AR B2B SMS"
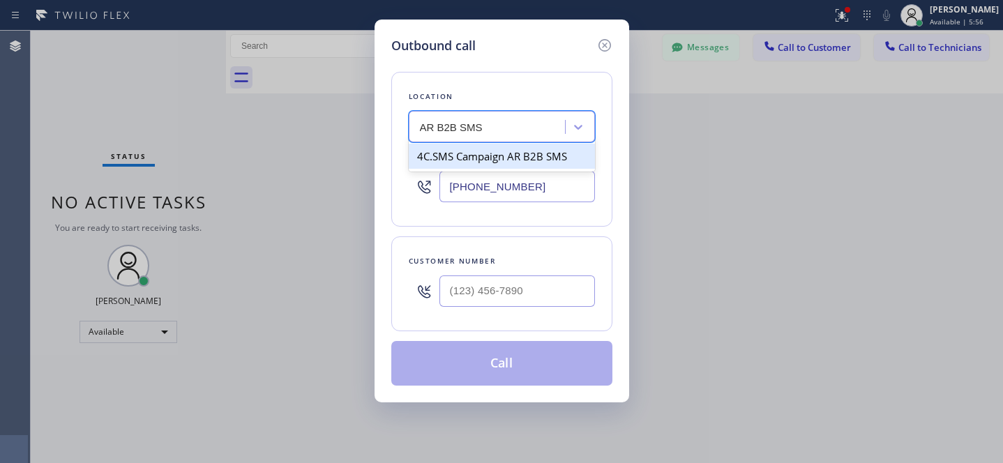
click at [476, 153] on div "4C.SMS Campaign AR B2B SMS" at bounding box center [502, 156] width 186 height 25
type input "(833) 692-2271"
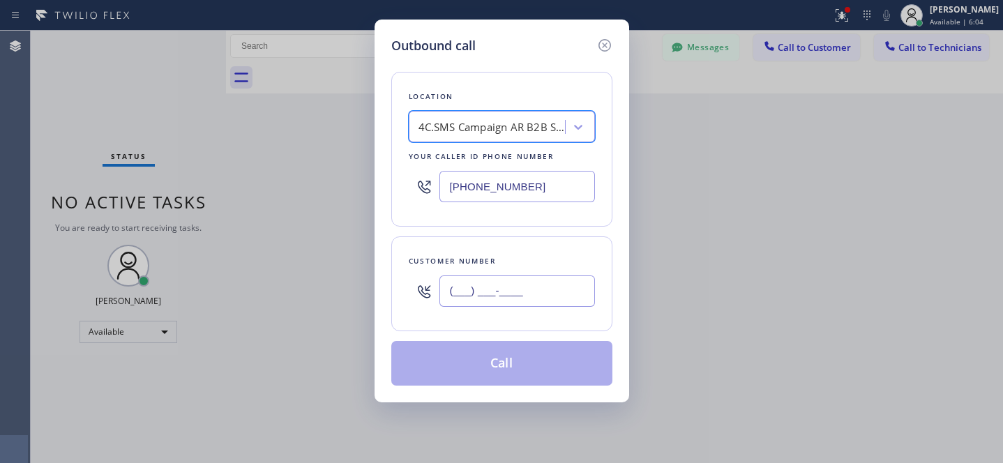
click at [532, 296] on input "(___) ___-____" at bounding box center [516, 290] width 155 height 31
paste input "310) 748-6042"
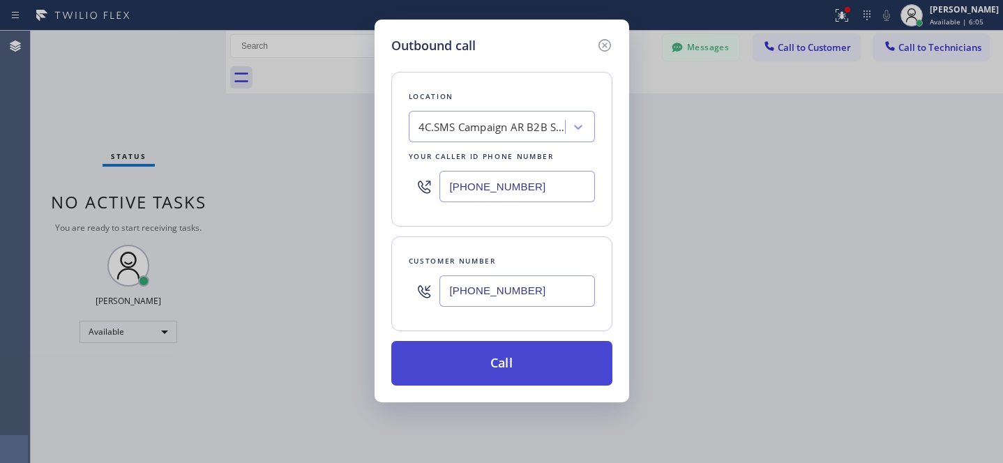
type input "[PHONE_NUMBER]"
click at [532, 368] on button "Call" at bounding box center [501, 363] width 221 height 45
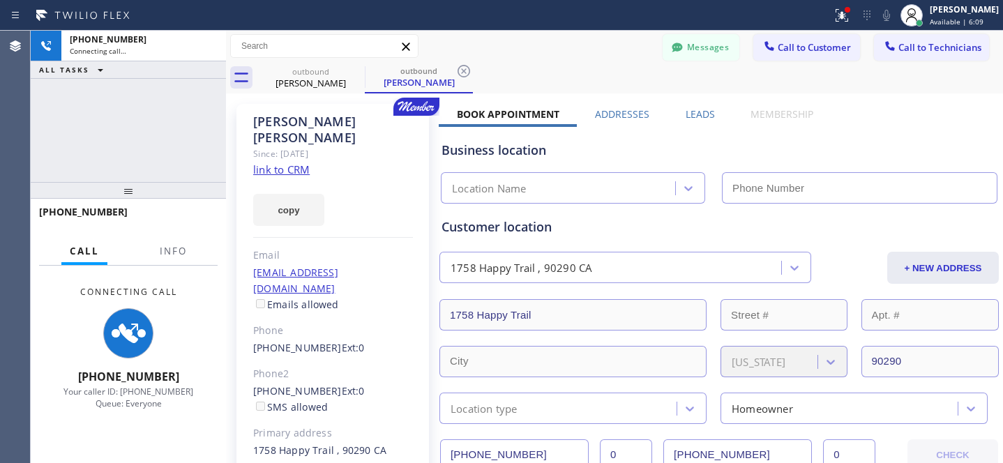
scroll to position [137, 0]
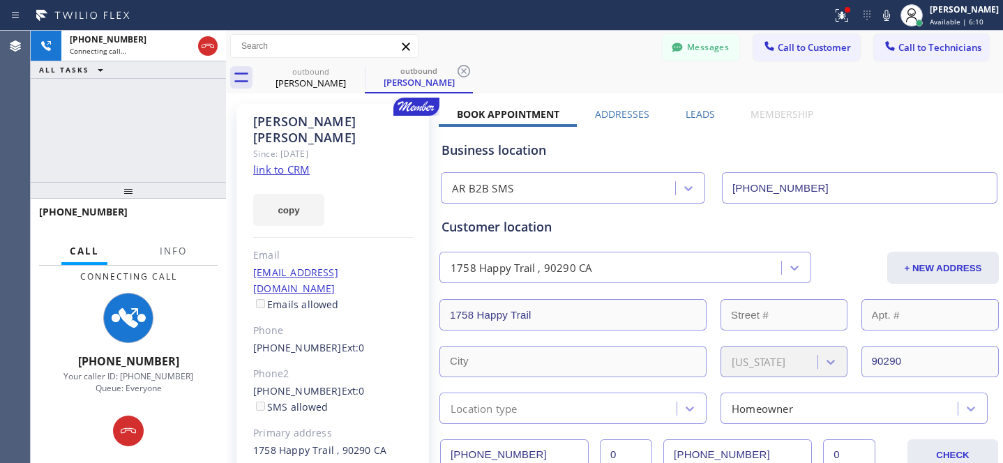
type input "(833) 692-2271"
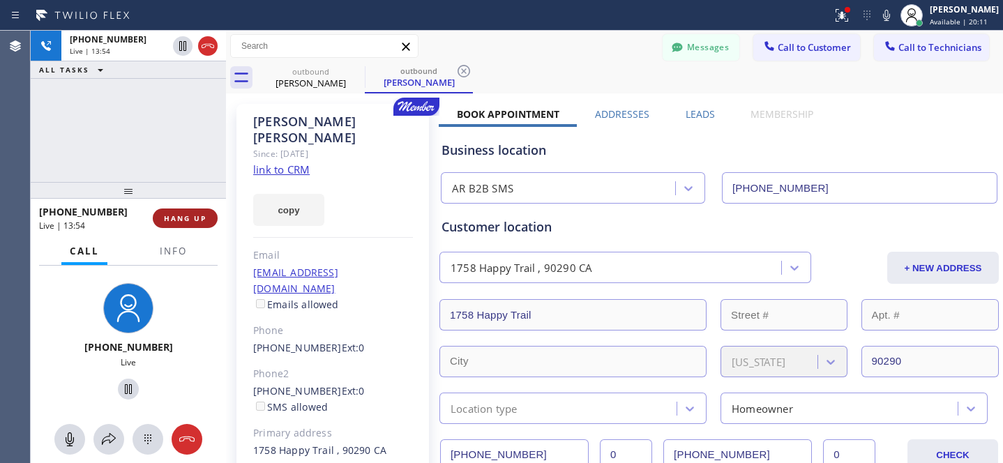
click at [197, 224] on button "HANG UP" at bounding box center [185, 218] width 65 height 20
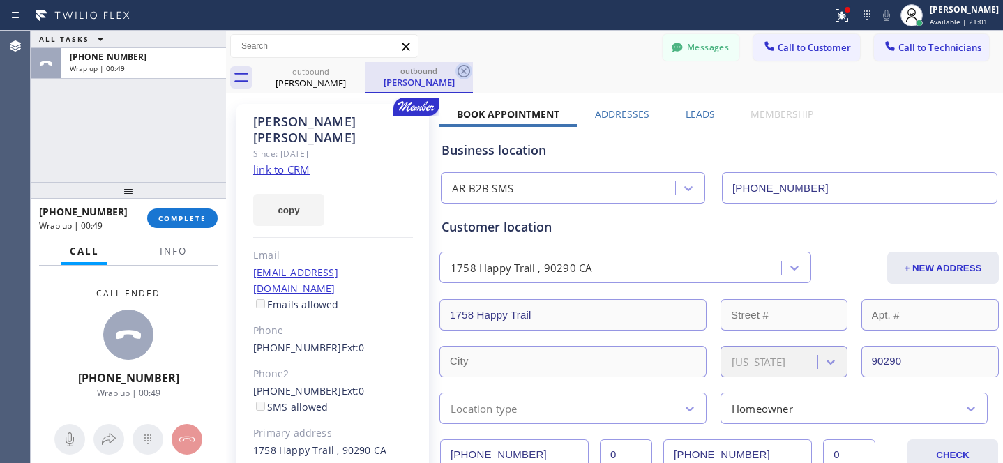
click at [463, 68] on icon at bounding box center [463, 71] width 17 height 17
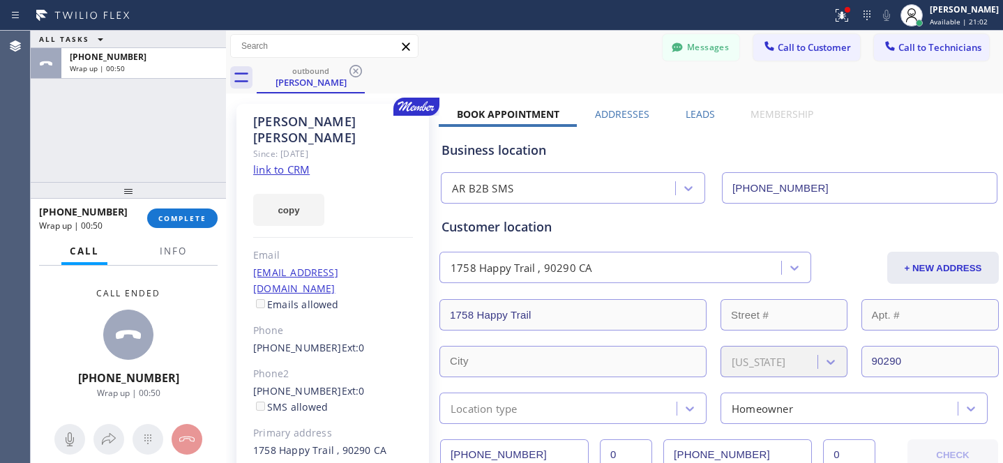
click at [358, 70] on icon at bounding box center [355, 71] width 17 height 17
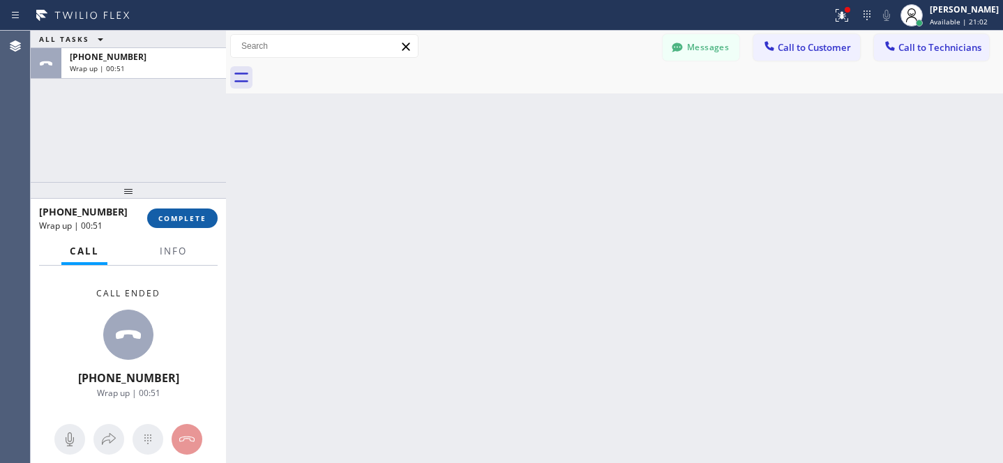
click at [195, 220] on span "COMPLETE" at bounding box center [182, 218] width 48 height 10
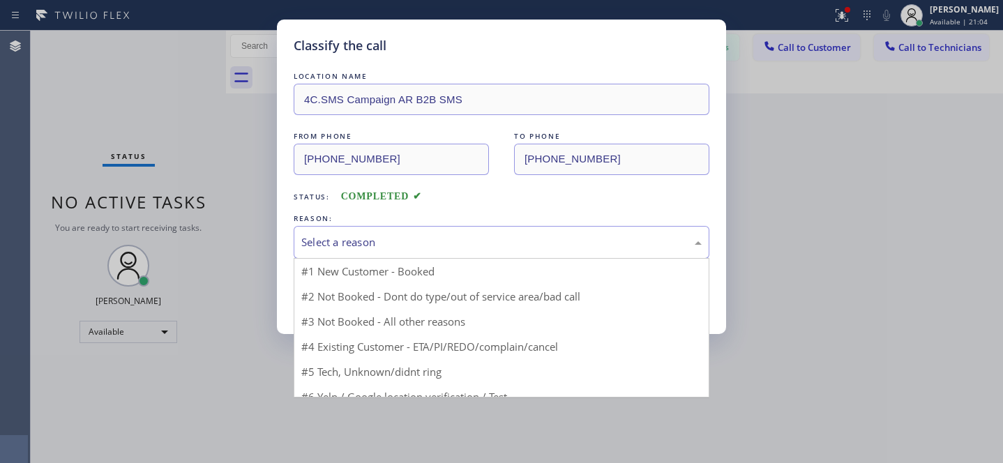
click at [373, 235] on div "Select a reason" at bounding box center [501, 242] width 400 height 16
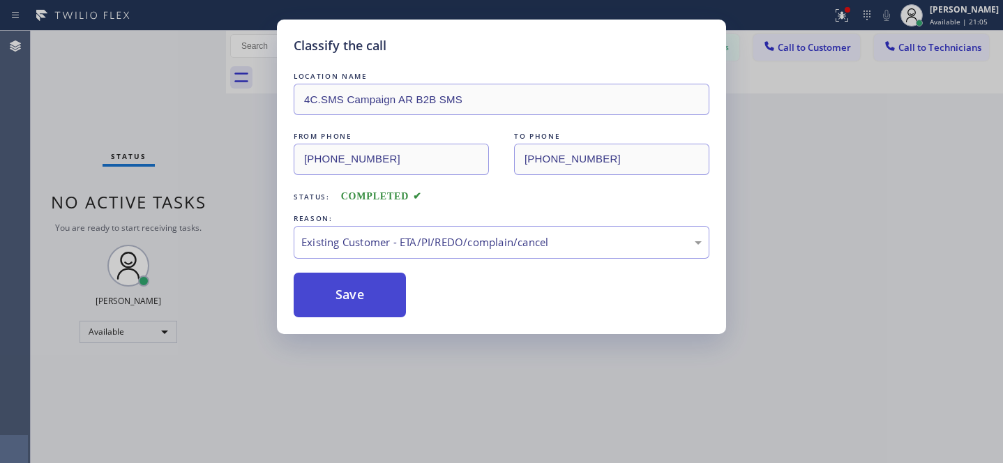
click at [359, 308] on button "Save" at bounding box center [350, 295] width 112 height 45
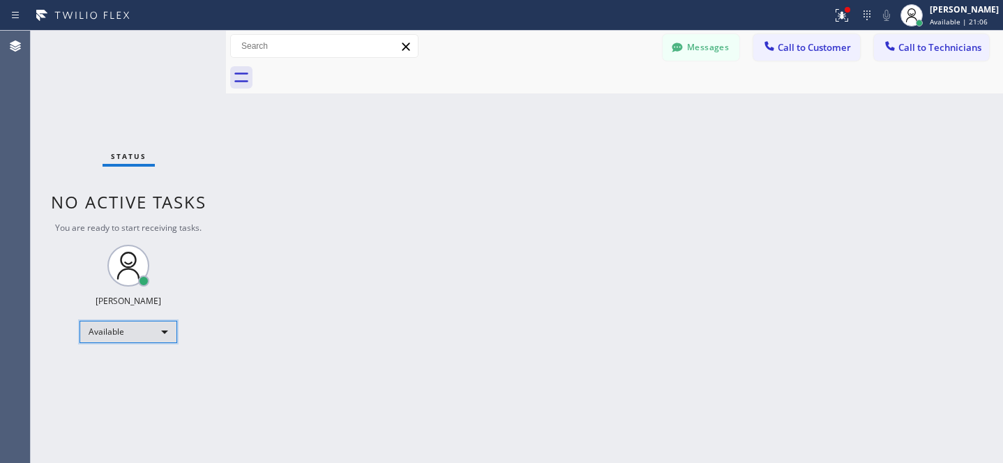
click at [132, 332] on div "Available" at bounding box center [128, 332] width 98 height 22
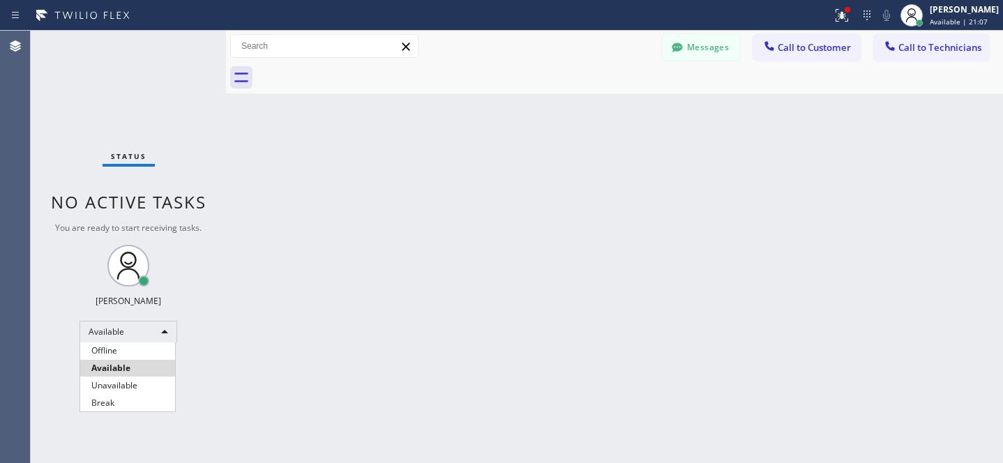
drag, startPoint x: 134, startPoint y: 343, endPoint x: 220, endPoint y: 321, distance: 89.3
click at [135, 343] on li "Offline" at bounding box center [127, 350] width 95 height 17
